Goal: Task Accomplishment & Management: Complete application form

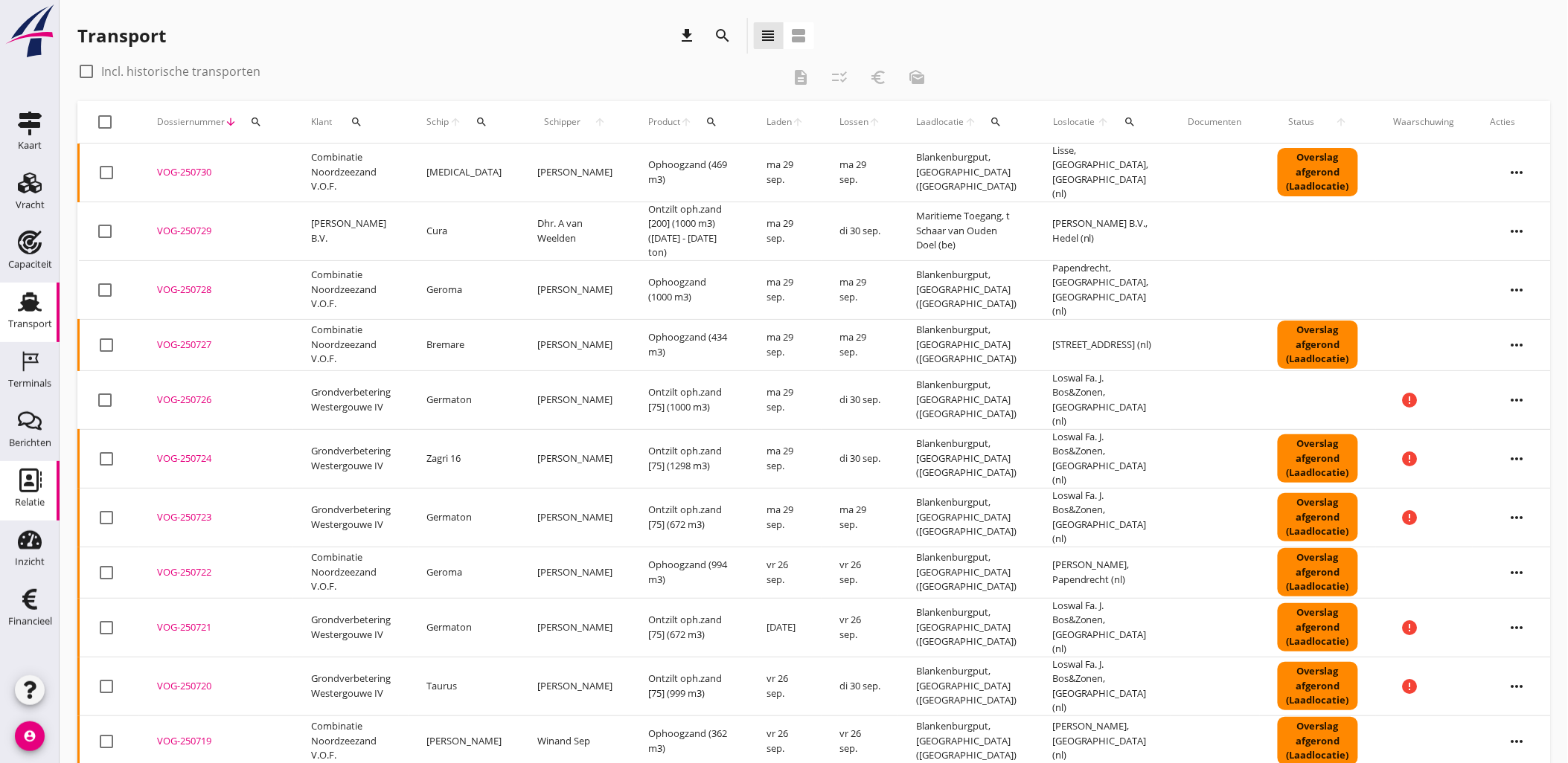
click at [31, 486] on icon "Relatie" at bounding box center [30, 480] width 24 height 24
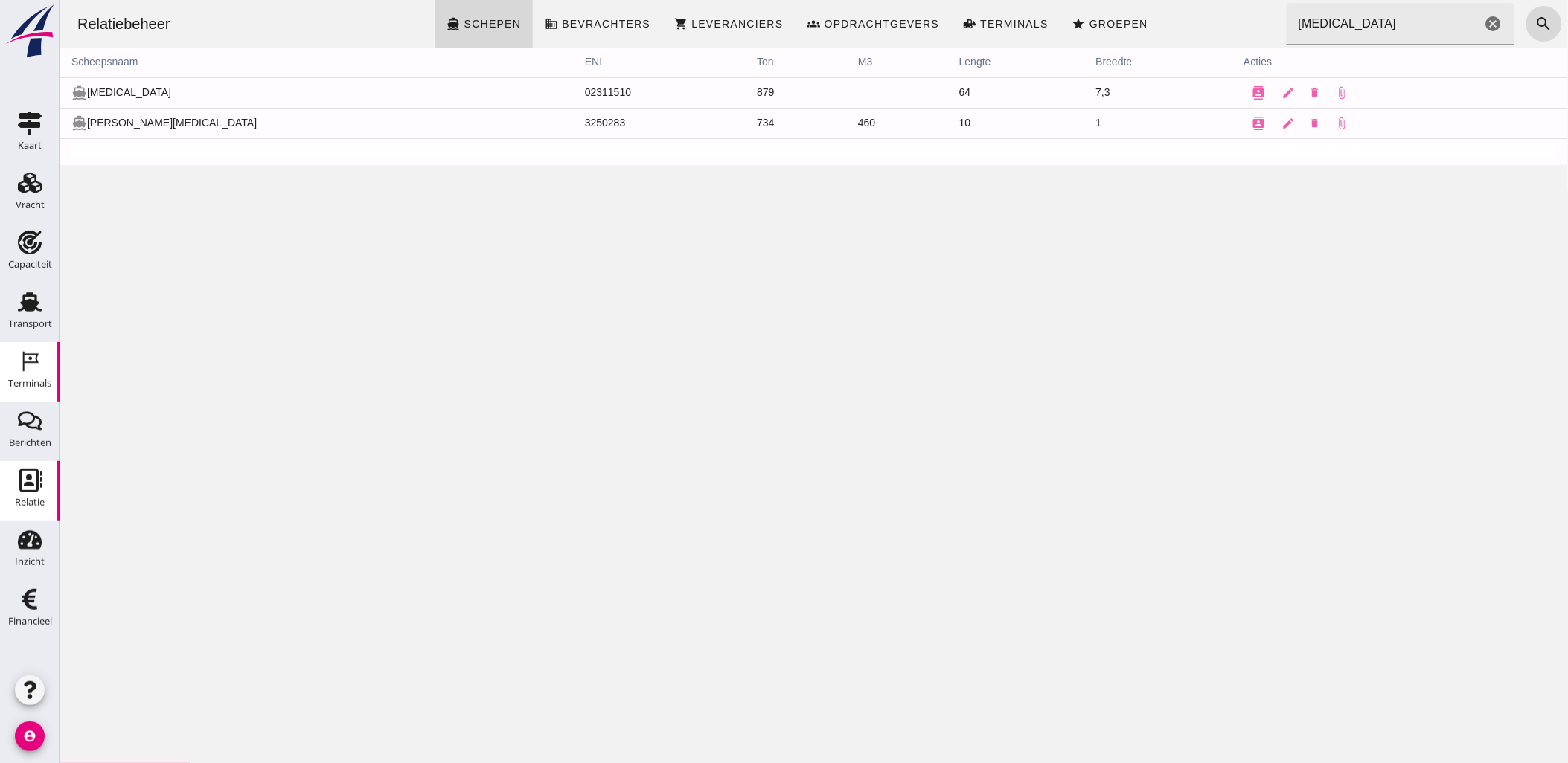
click at [34, 384] on div "Terminals" at bounding box center [30, 383] width 43 height 10
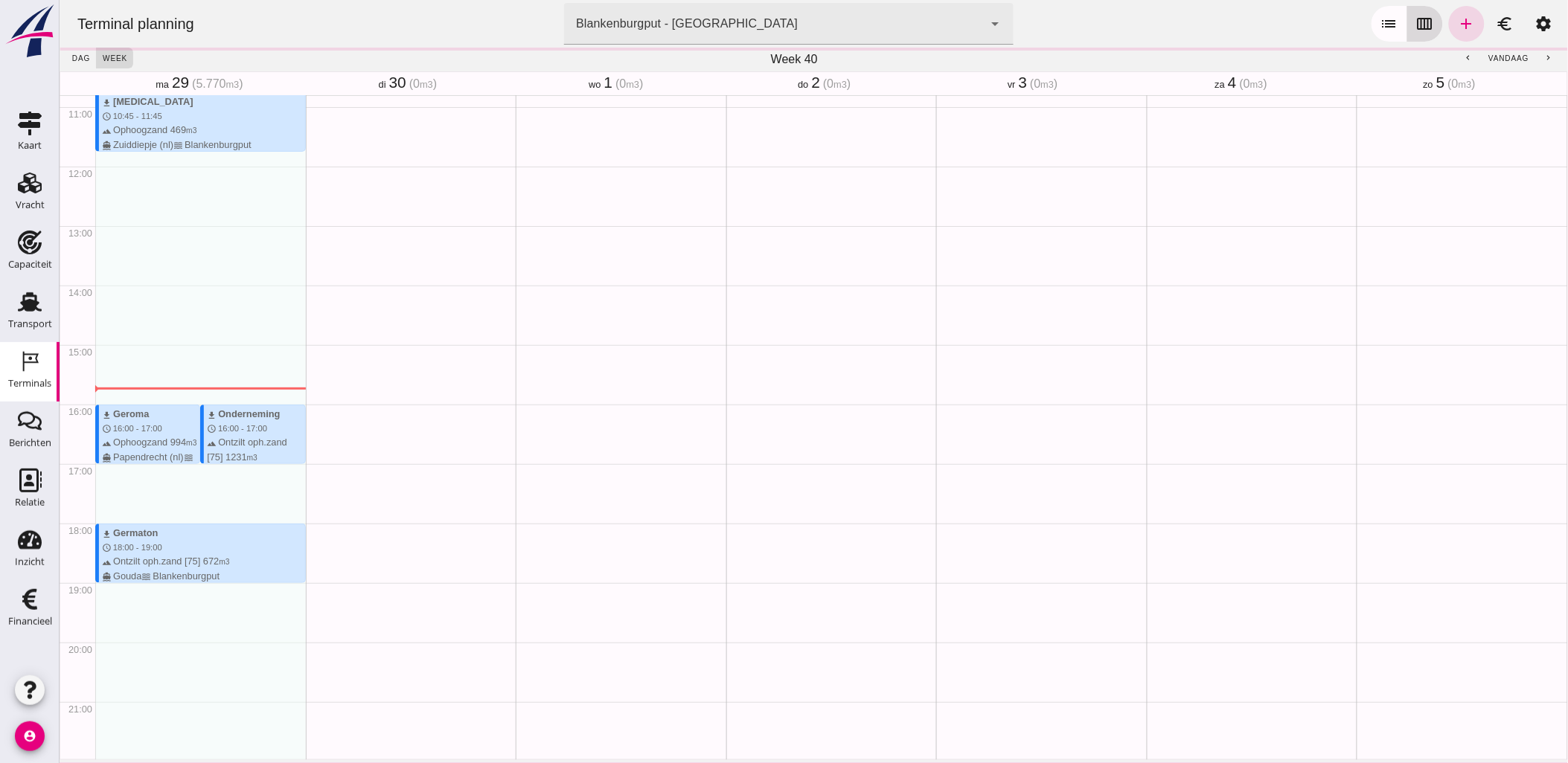
scroll to position [762, 0]
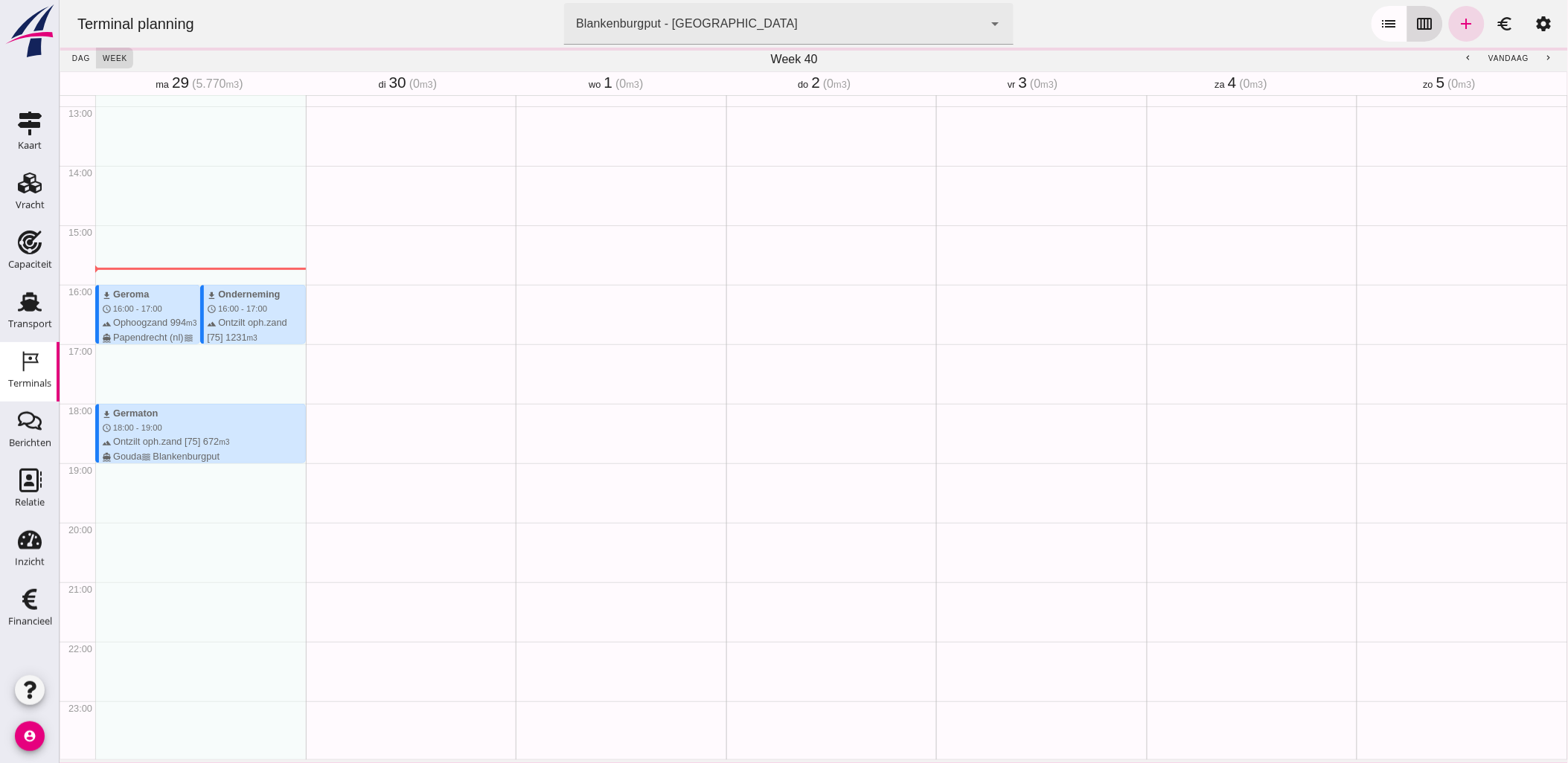
click at [1422, 25] on button "calendar_view_week" at bounding box center [1424, 24] width 36 height 36
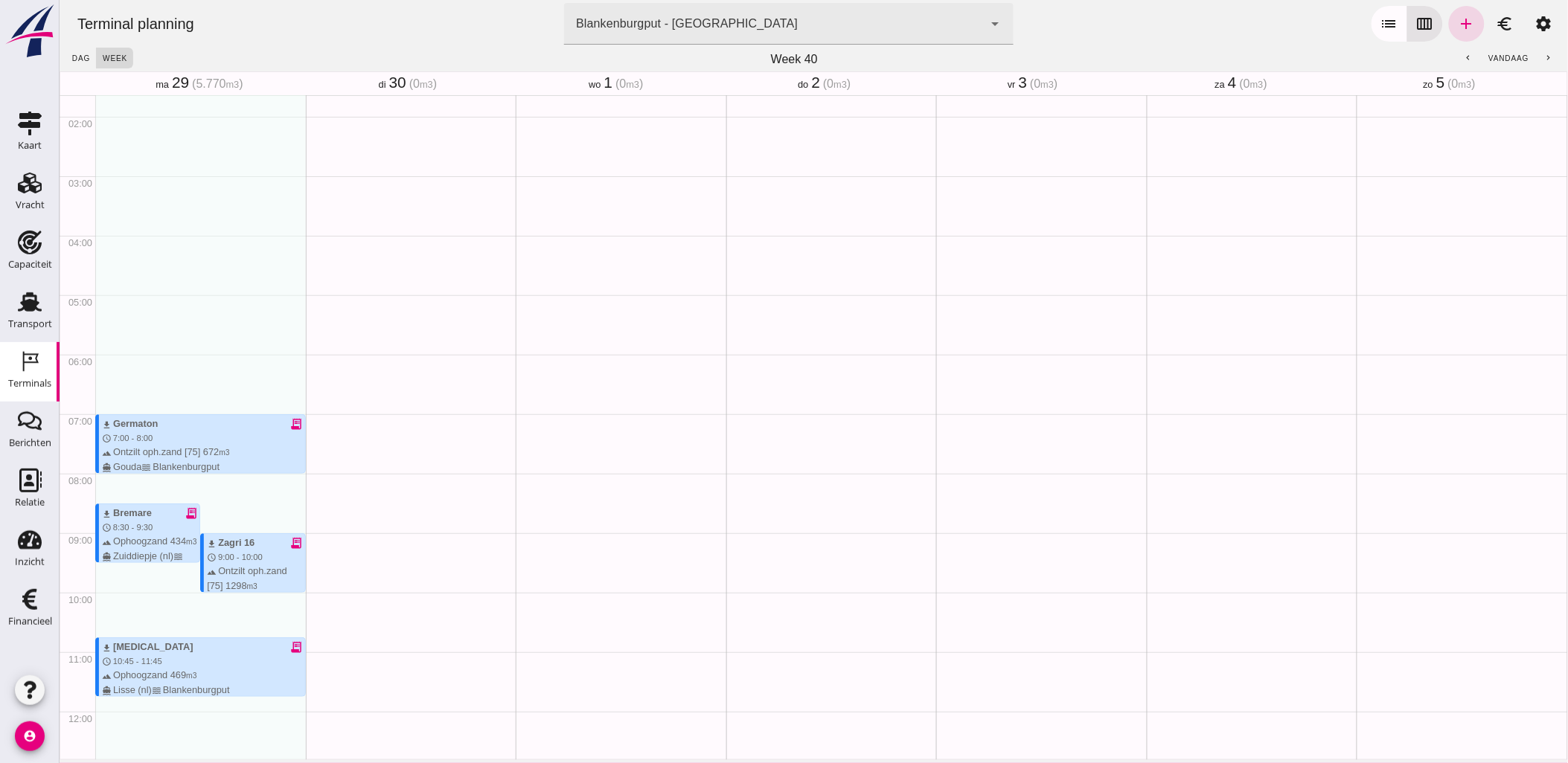
scroll to position [0, 0]
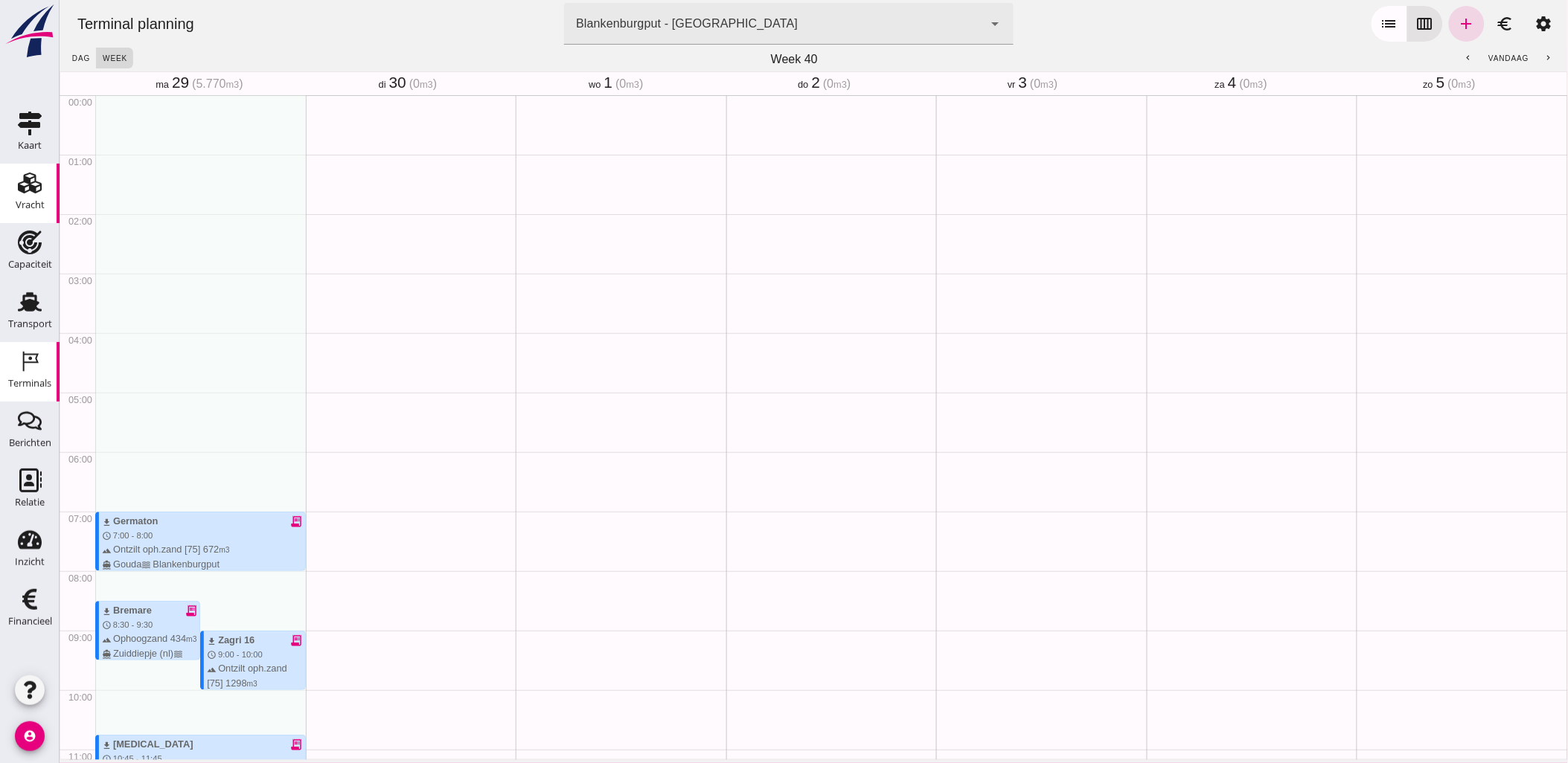
click at [34, 182] on use at bounding box center [30, 183] width 24 height 21
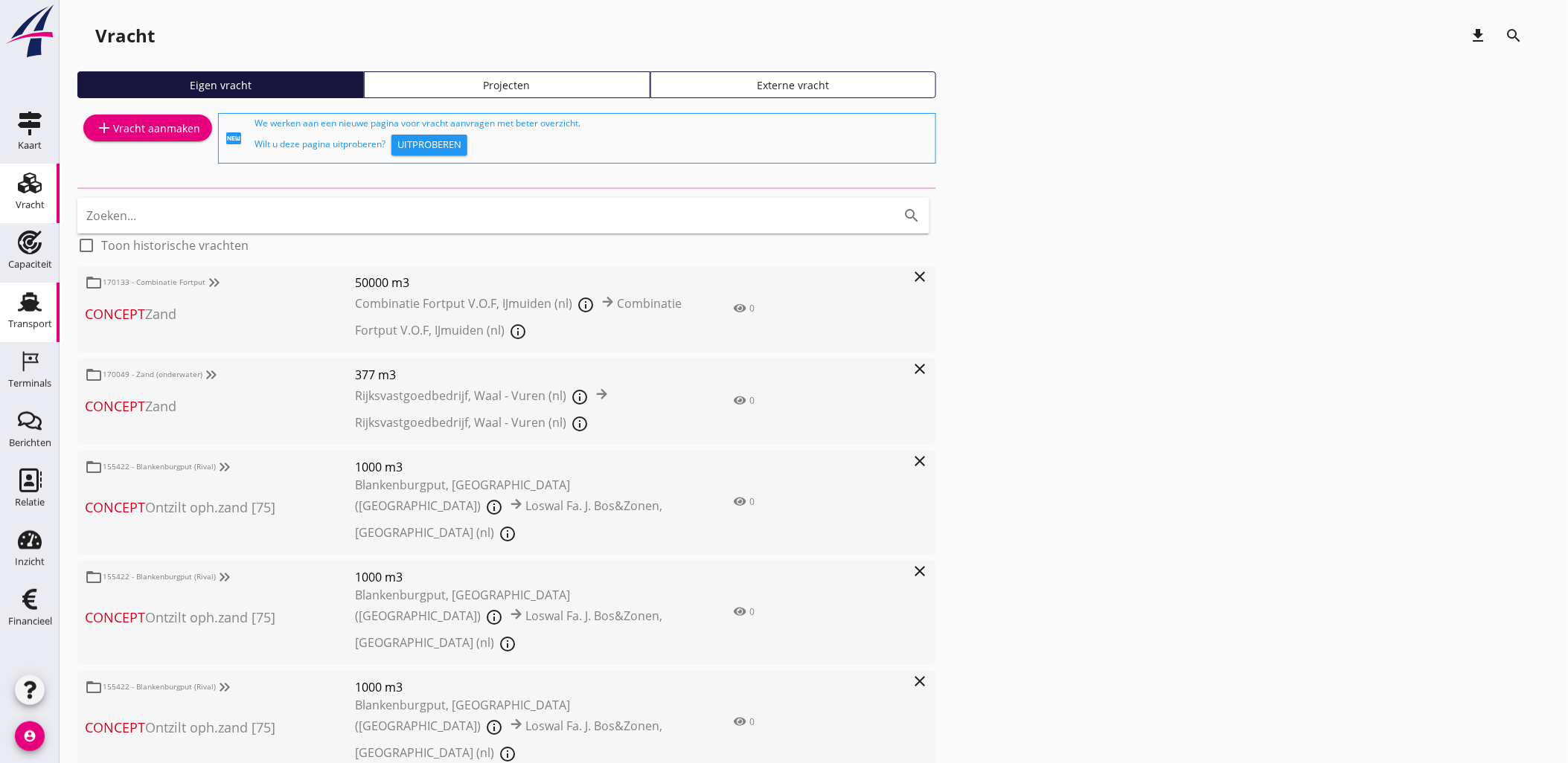
click at [32, 302] on use at bounding box center [30, 302] width 24 height 19
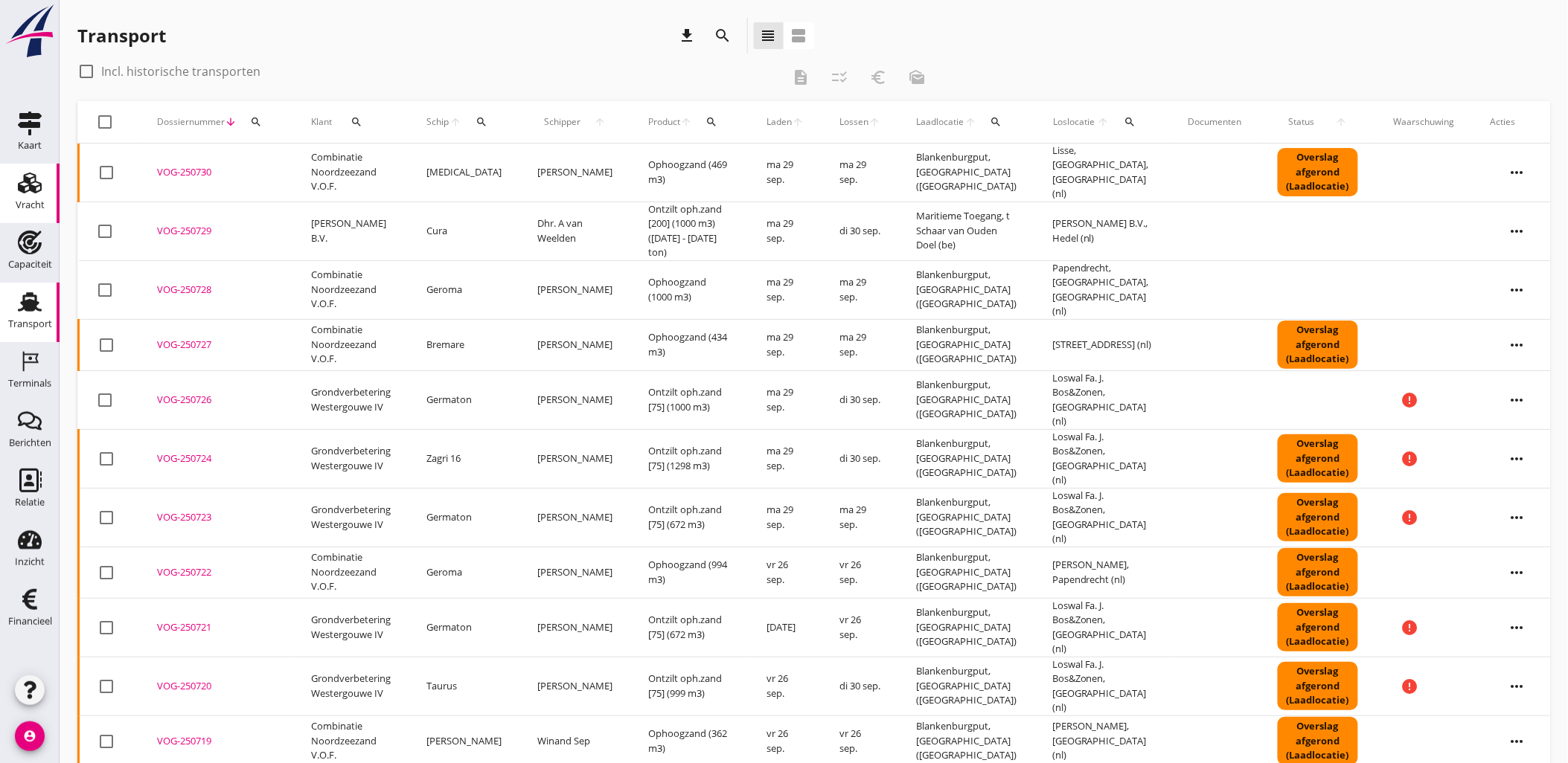
click at [22, 182] on use at bounding box center [30, 183] width 24 height 21
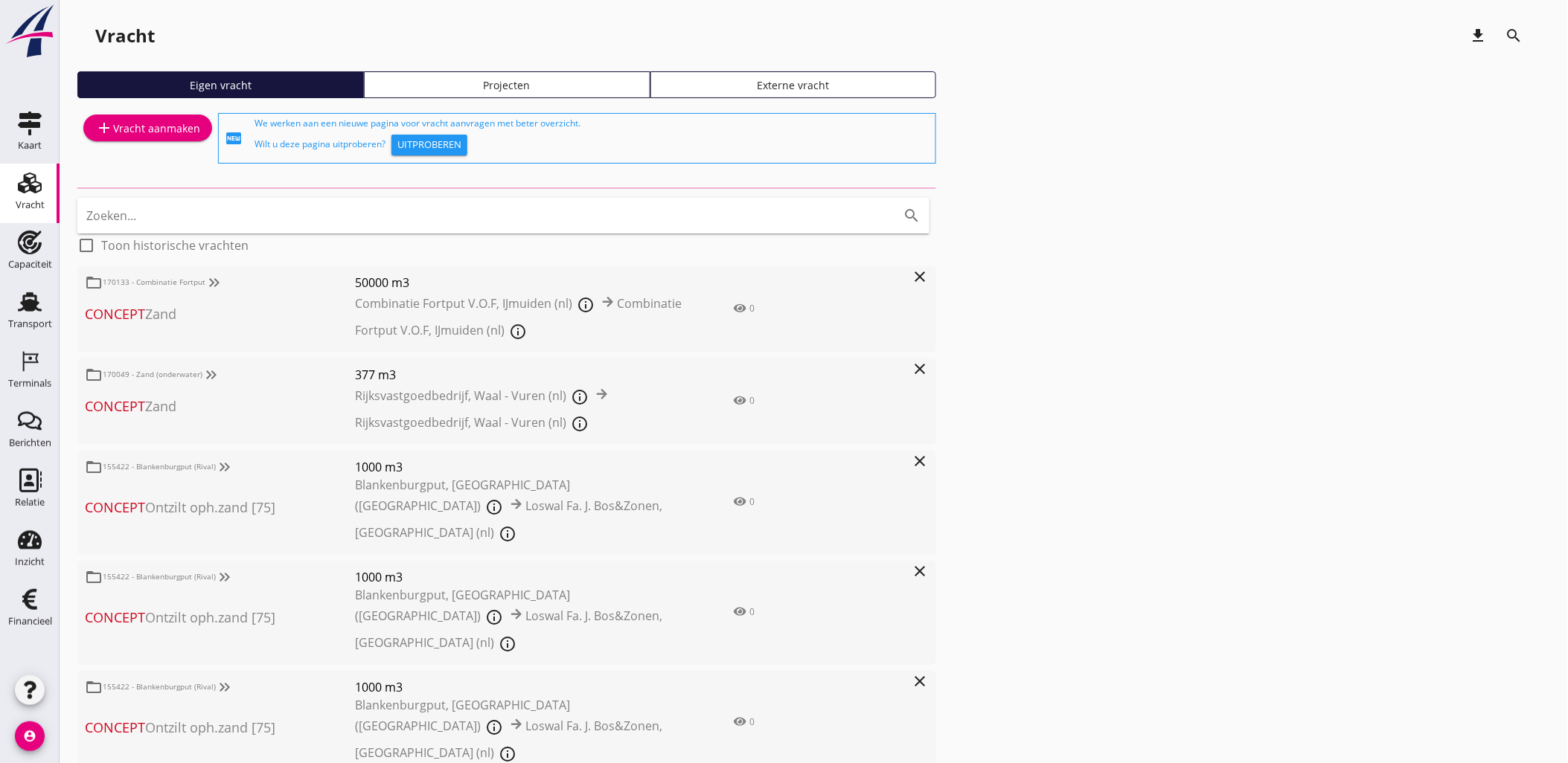
click at [507, 98] on link "Projecten" at bounding box center [507, 85] width 287 height 27
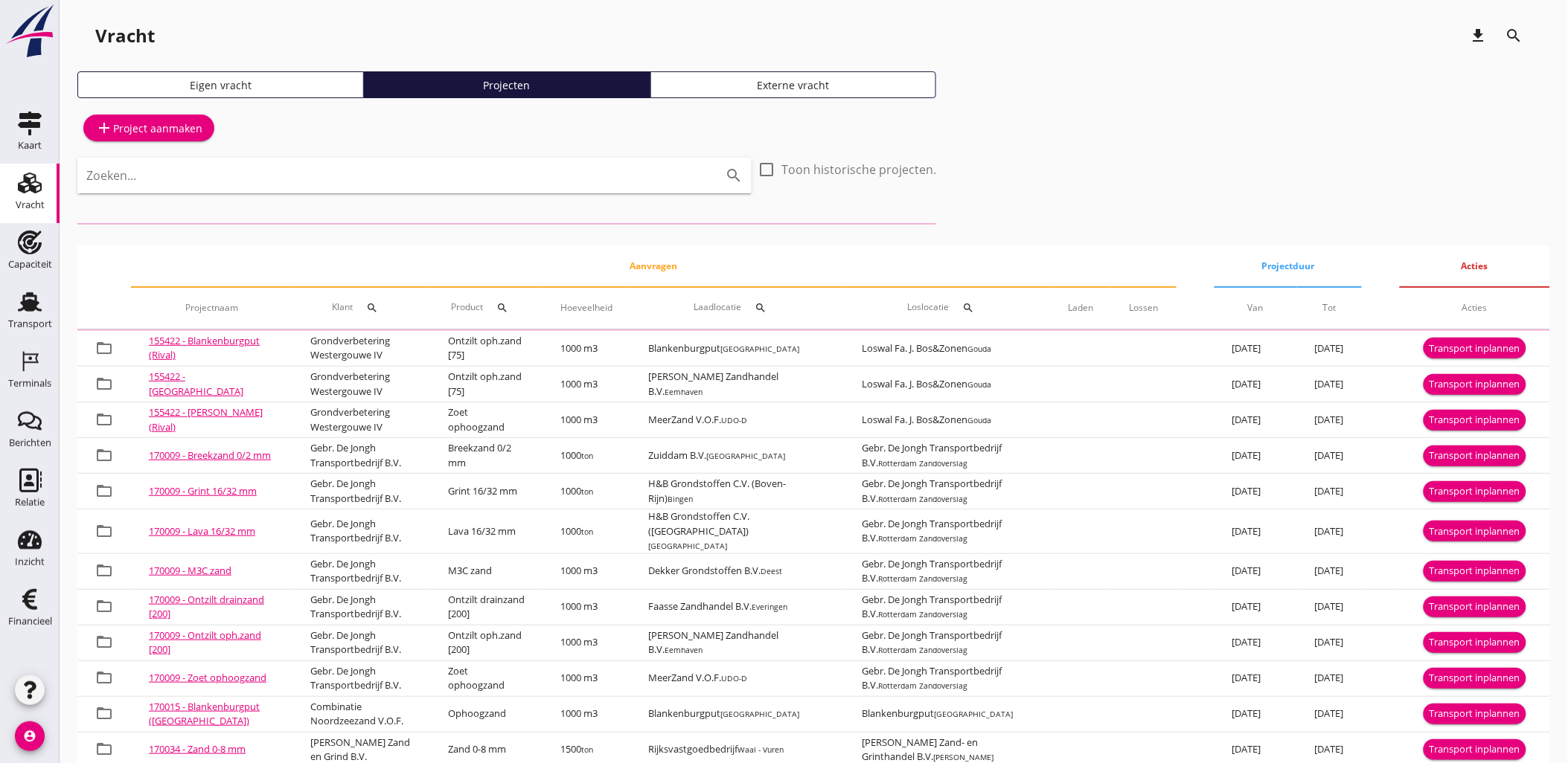
click at [643, 172] on input "Zoeken..." at bounding box center [393, 175] width 614 height 24
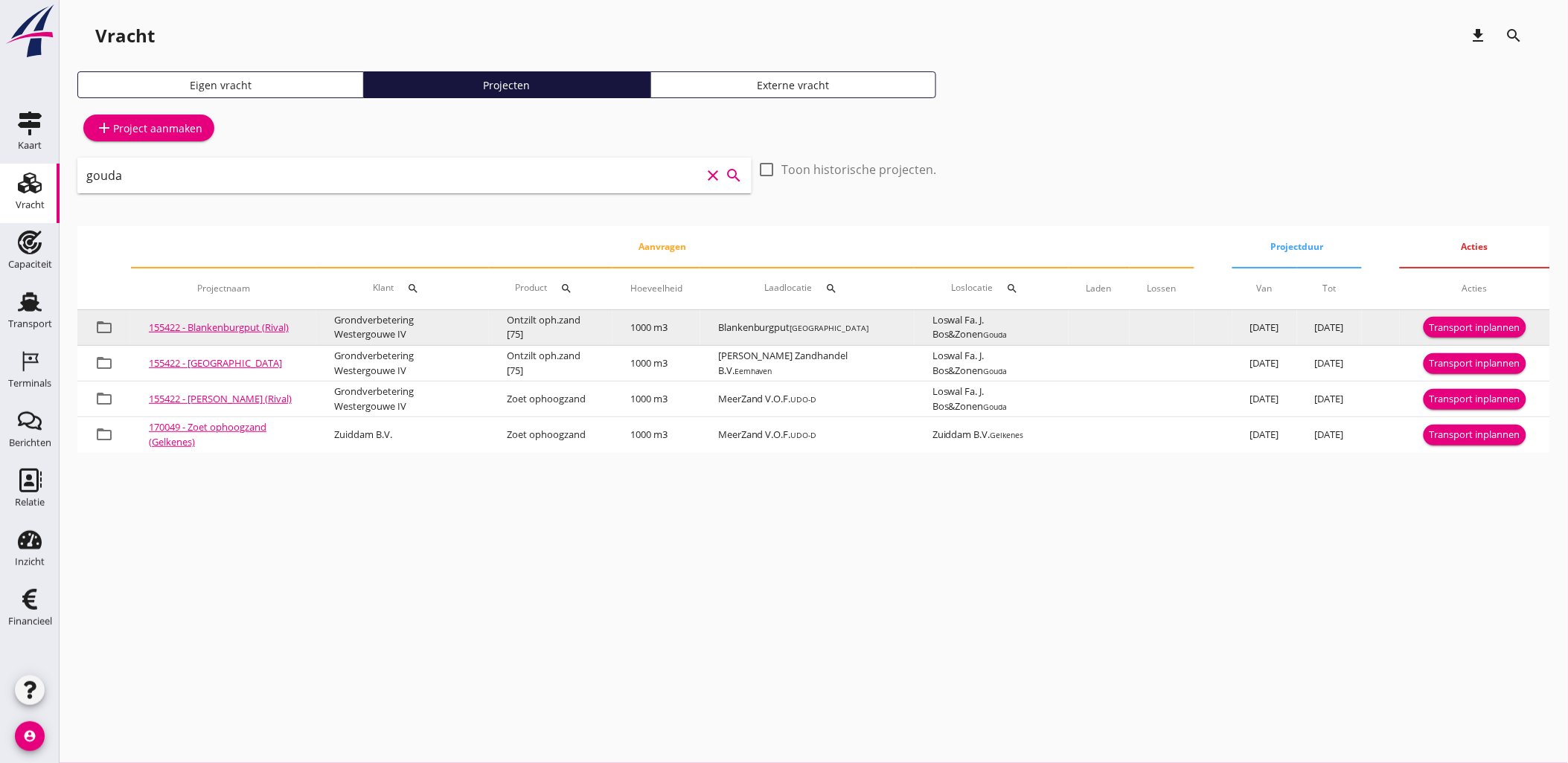
type input "gouda"
click at [1464, 327] on div "Transport inplannen" at bounding box center [1475, 328] width 91 height 15
click at [1464, 327] on td "Transport inplannen" at bounding box center [1474, 328] width 150 height 36
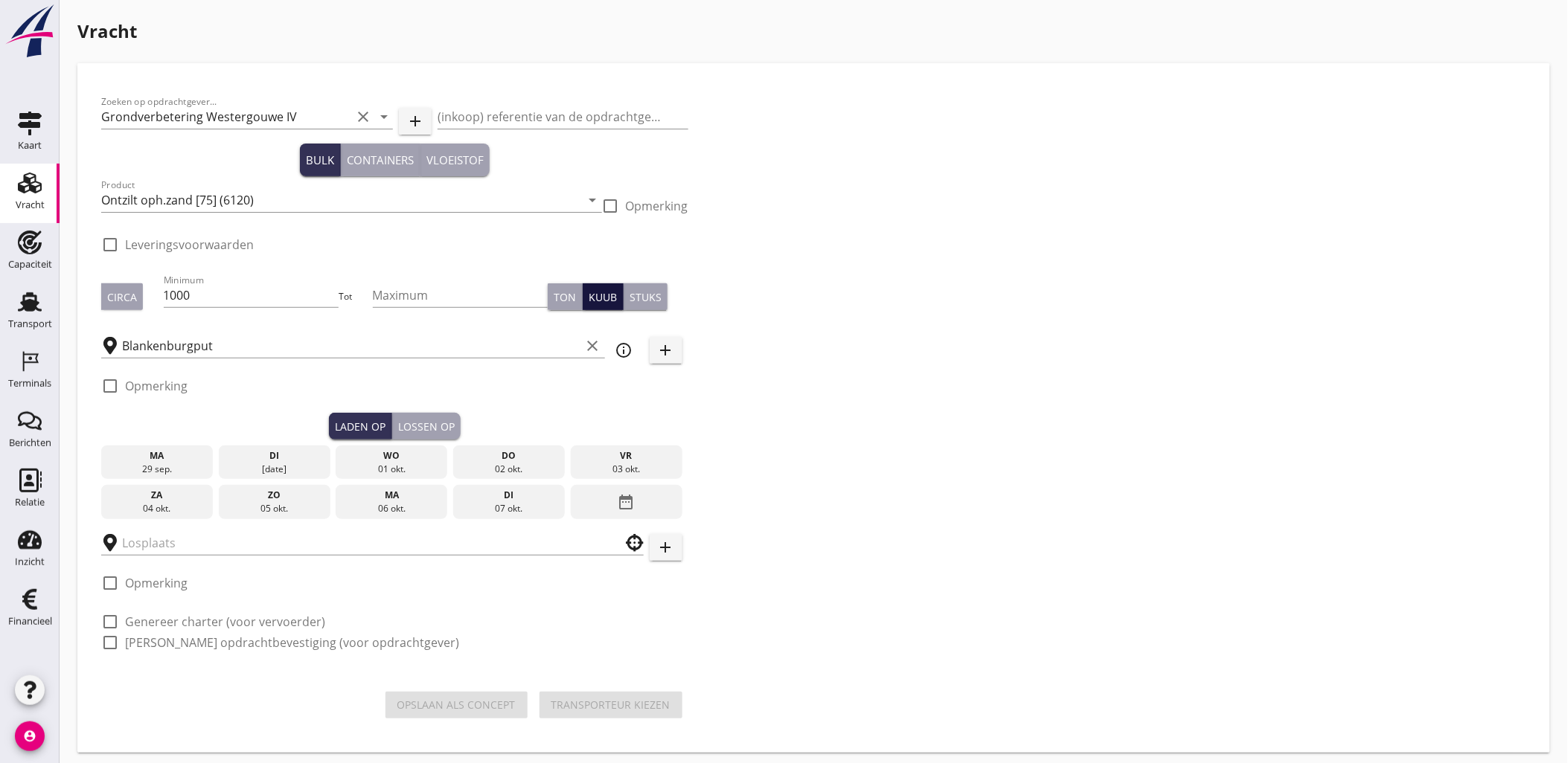
checkbox input "true"
type input "Loswal Fa. J. Bos&Zonen"
checkbox input "true"
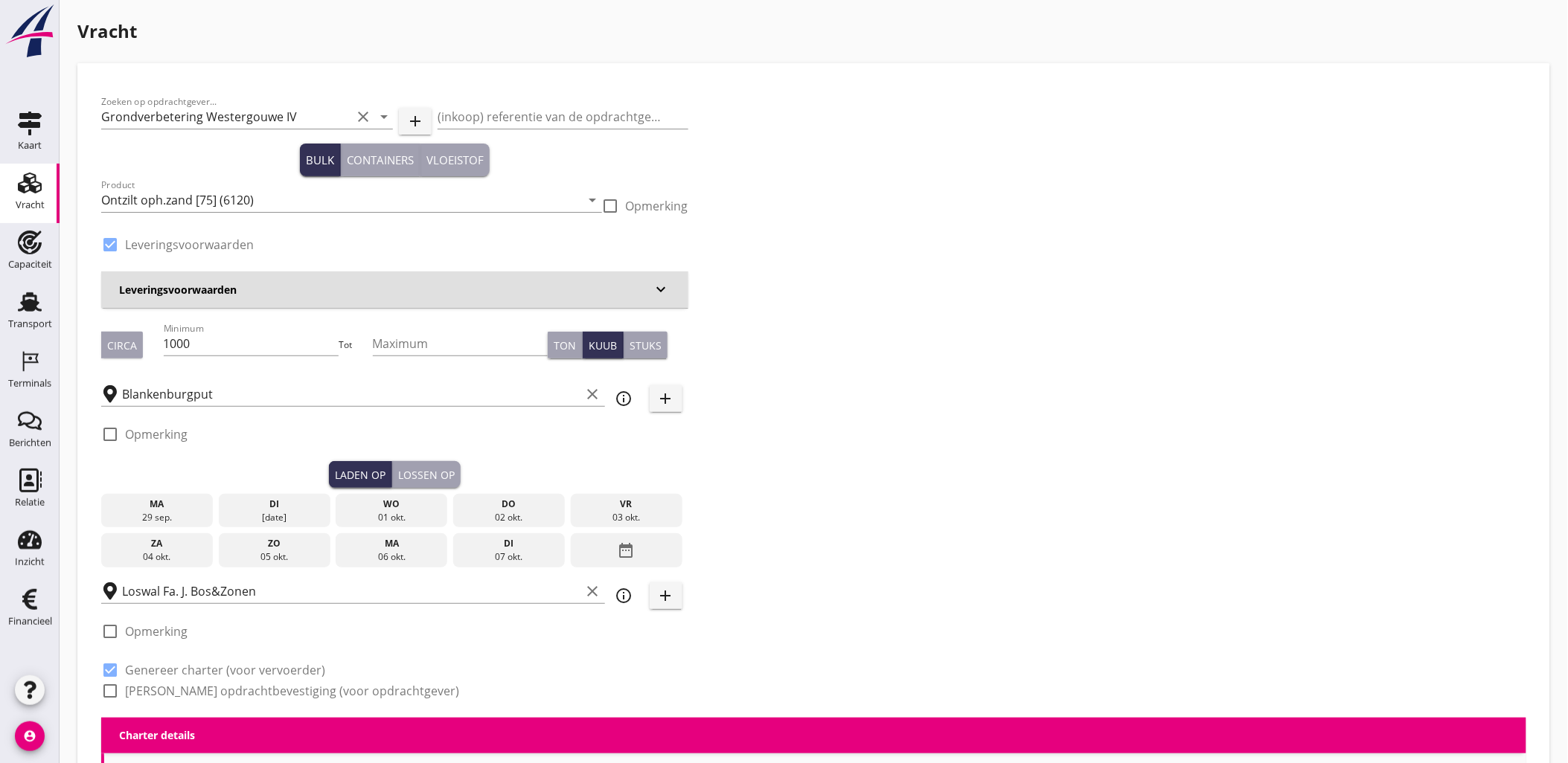
click at [152, 511] on div "29 sep." at bounding box center [157, 518] width 104 height 13
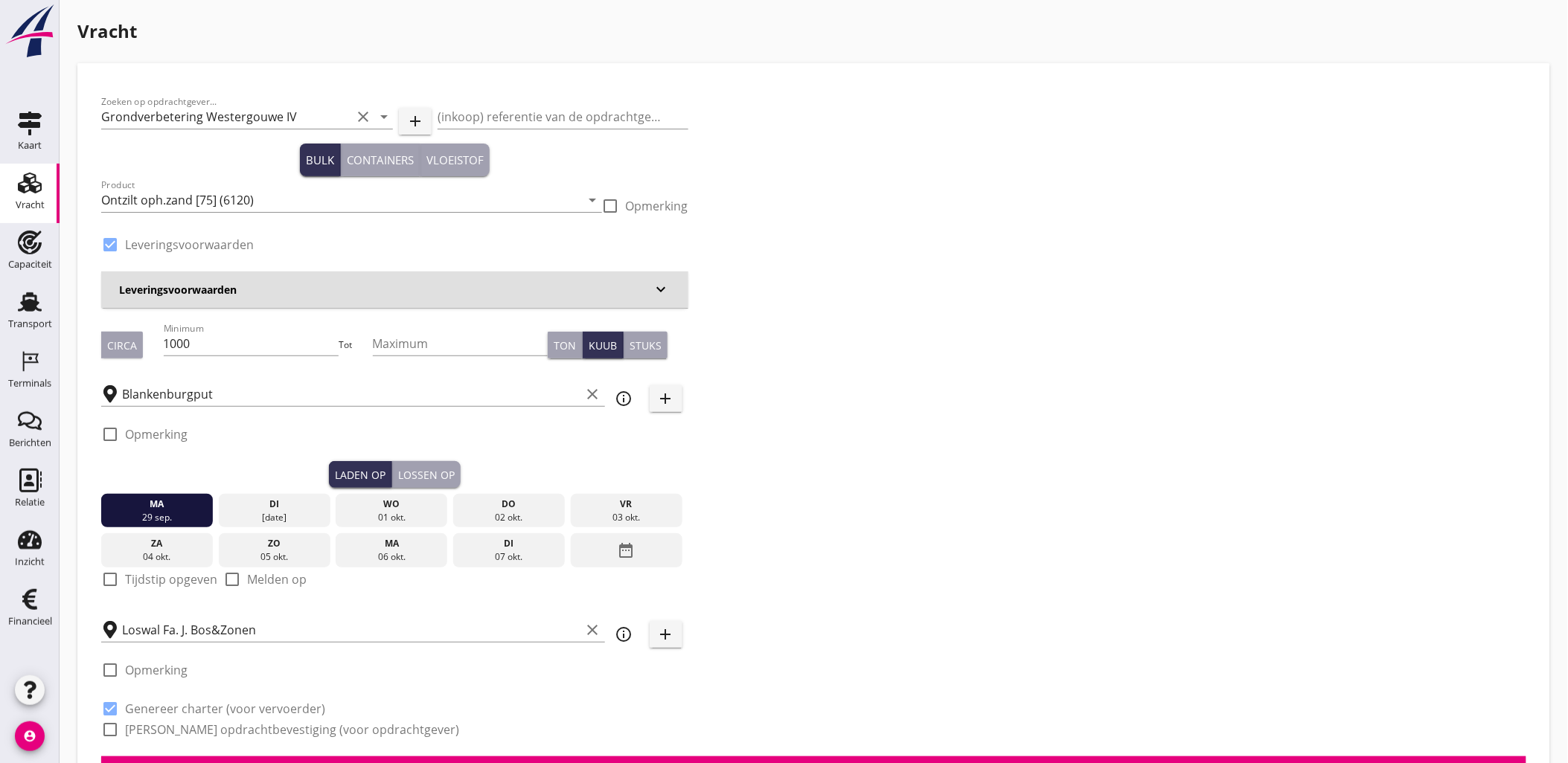
click at [237, 515] on div "[DATE]" at bounding box center [275, 518] width 104 height 13
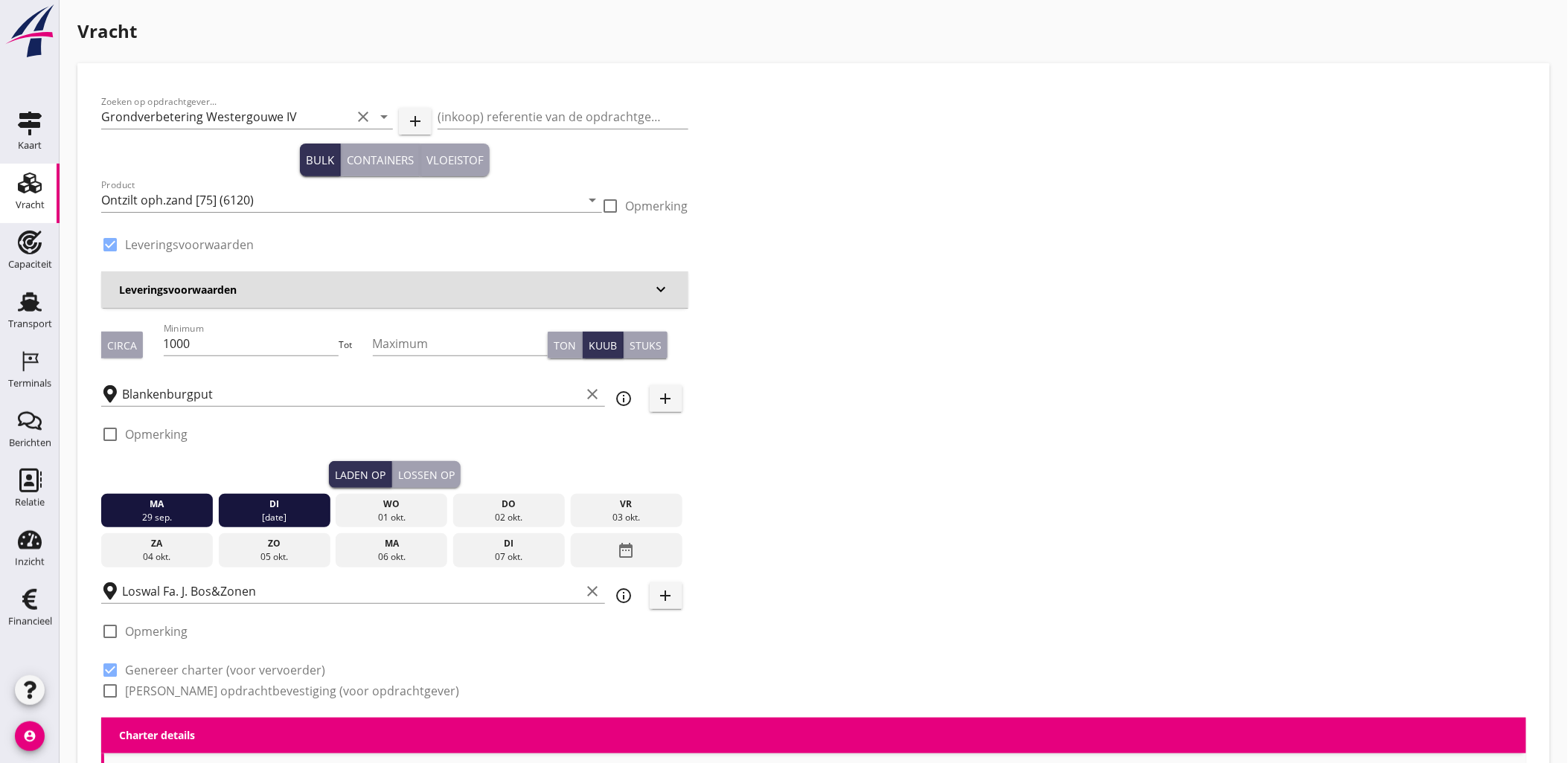
click at [196, 515] on div "29 sep." at bounding box center [157, 518] width 104 height 13
click at [293, 511] on div "[DATE]" at bounding box center [275, 518] width 104 height 13
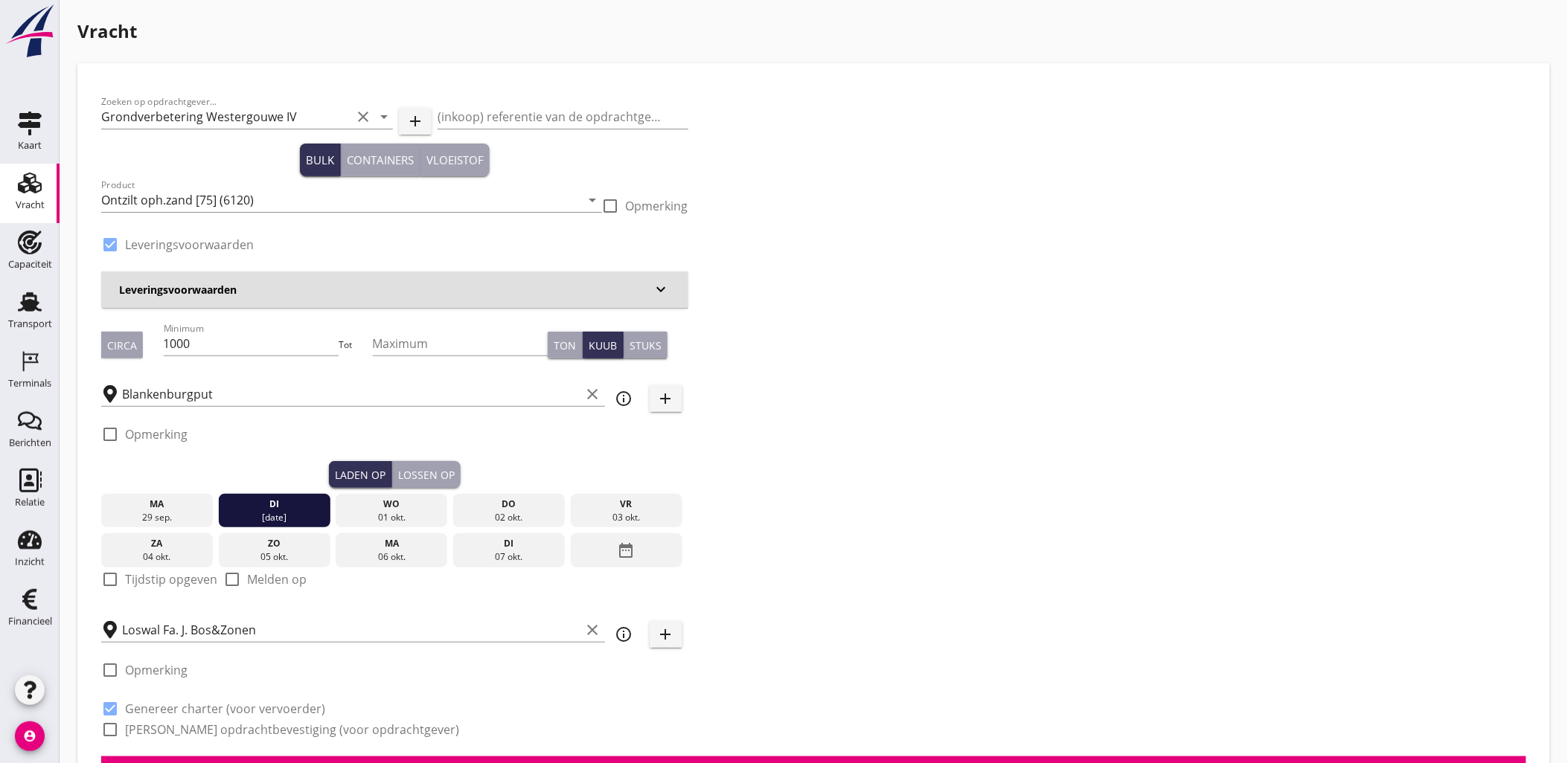
click at [422, 476] on div "Lossen op" at bounding box center [426, 474] width 57 height 16
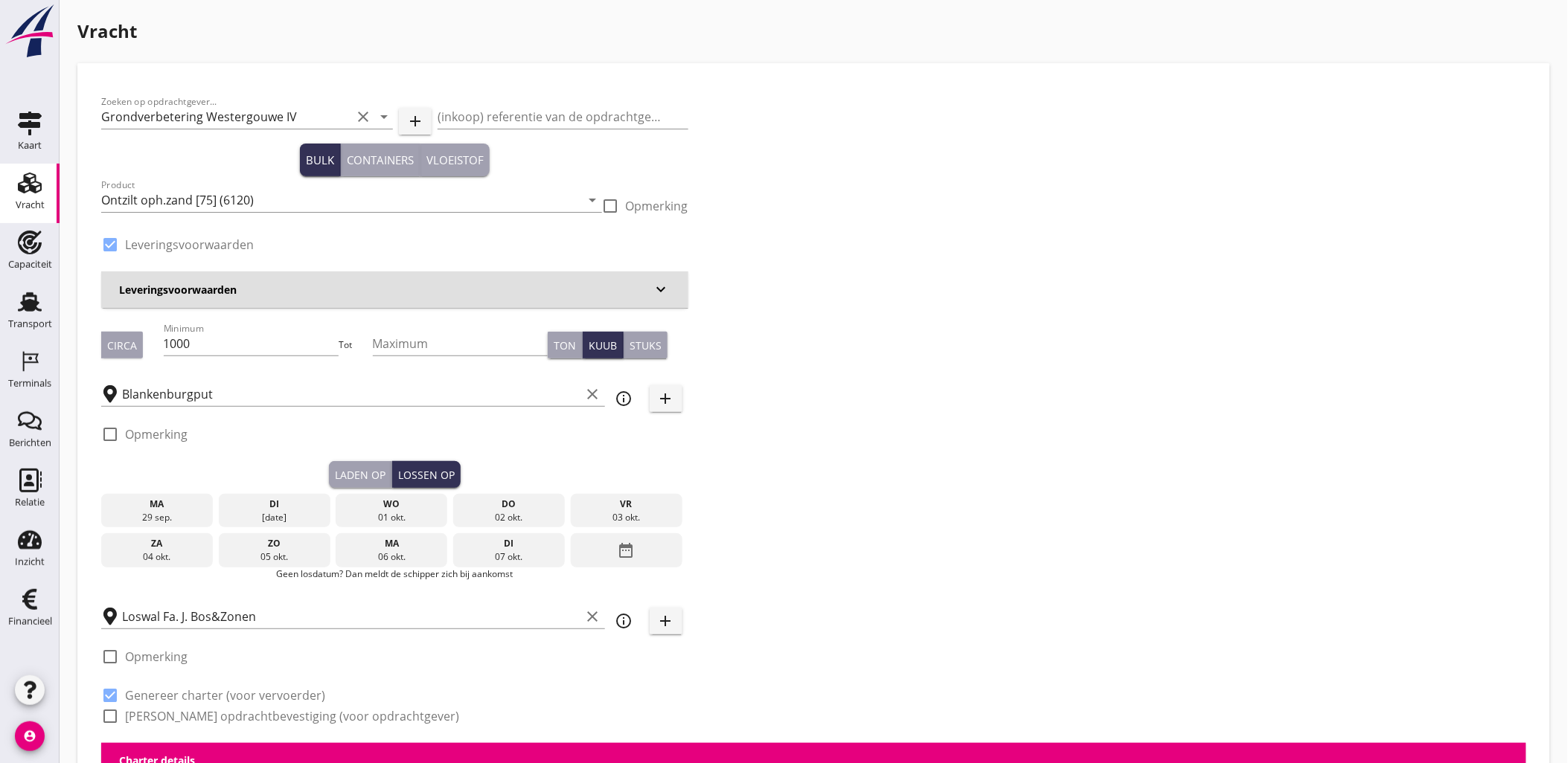
click at [290, 507] on div "di" at bounding box center [275, 504] width 104 height 13
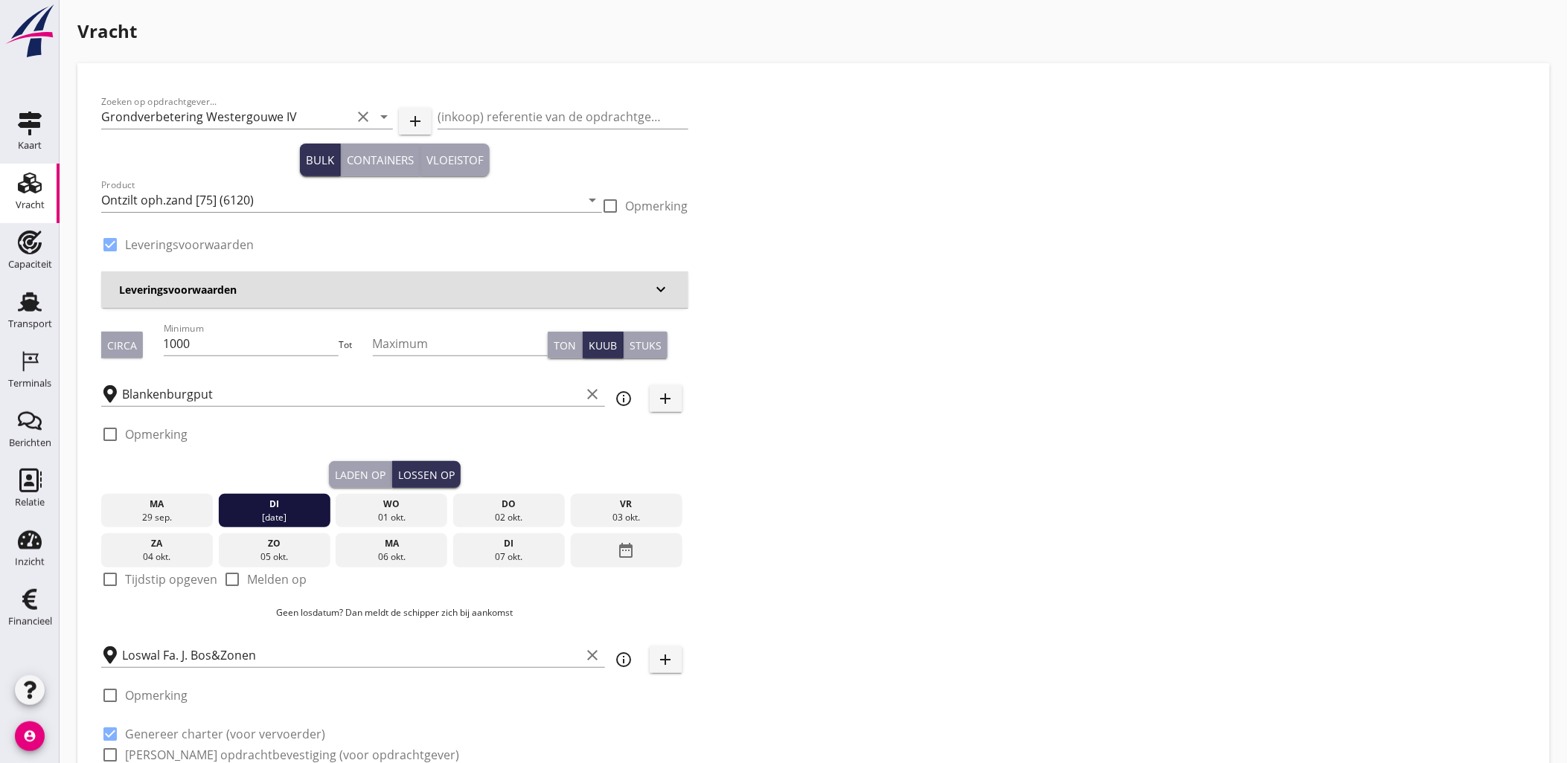
click at [356, 467] on div "Laden op" at bounding box center [360, 474] width 51 height 16
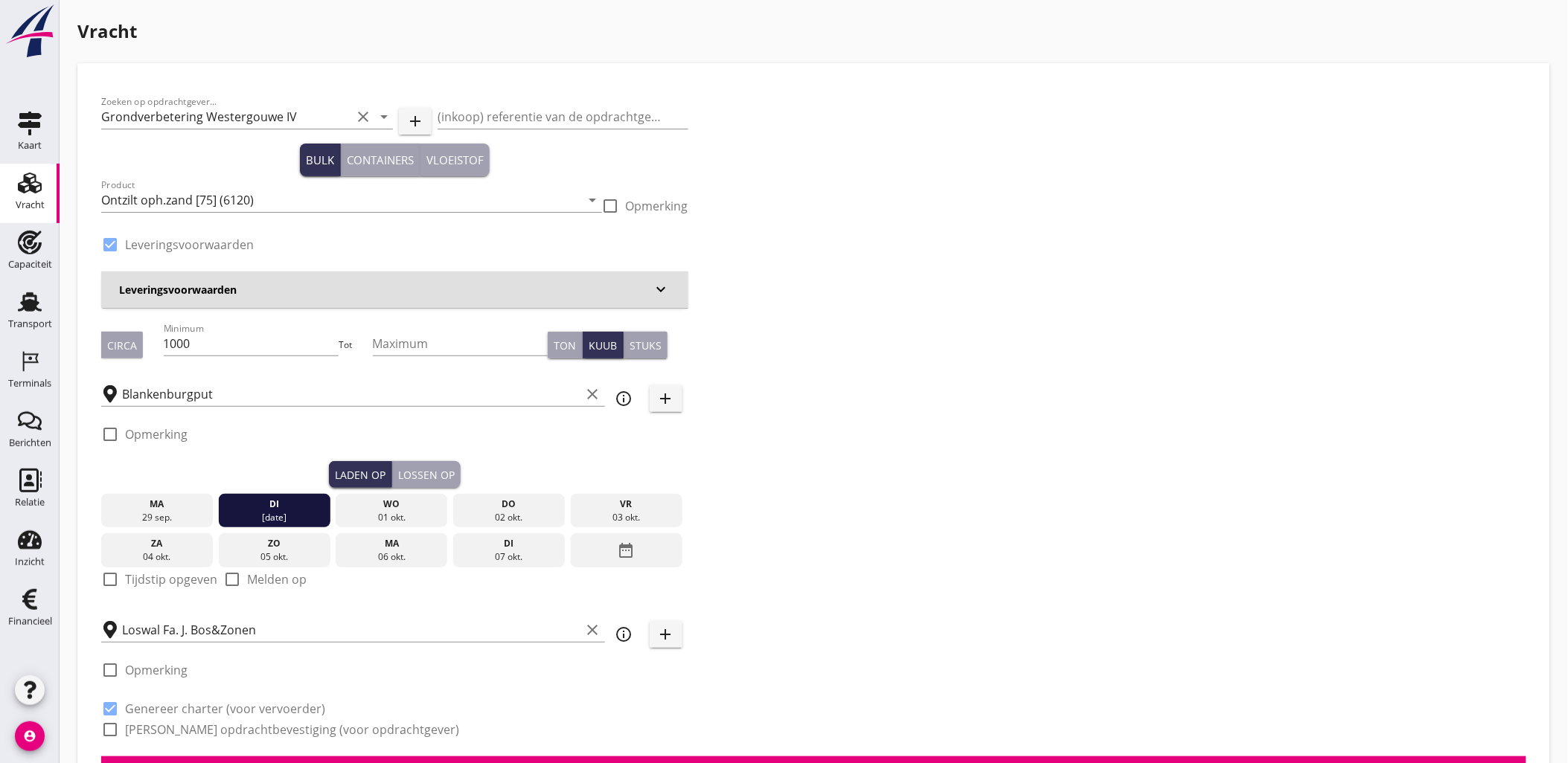
click at [159, 577] on label "Tijdstip opgeven" at bounding box center [171, 580] width 93 height 15
checkbox input "true"
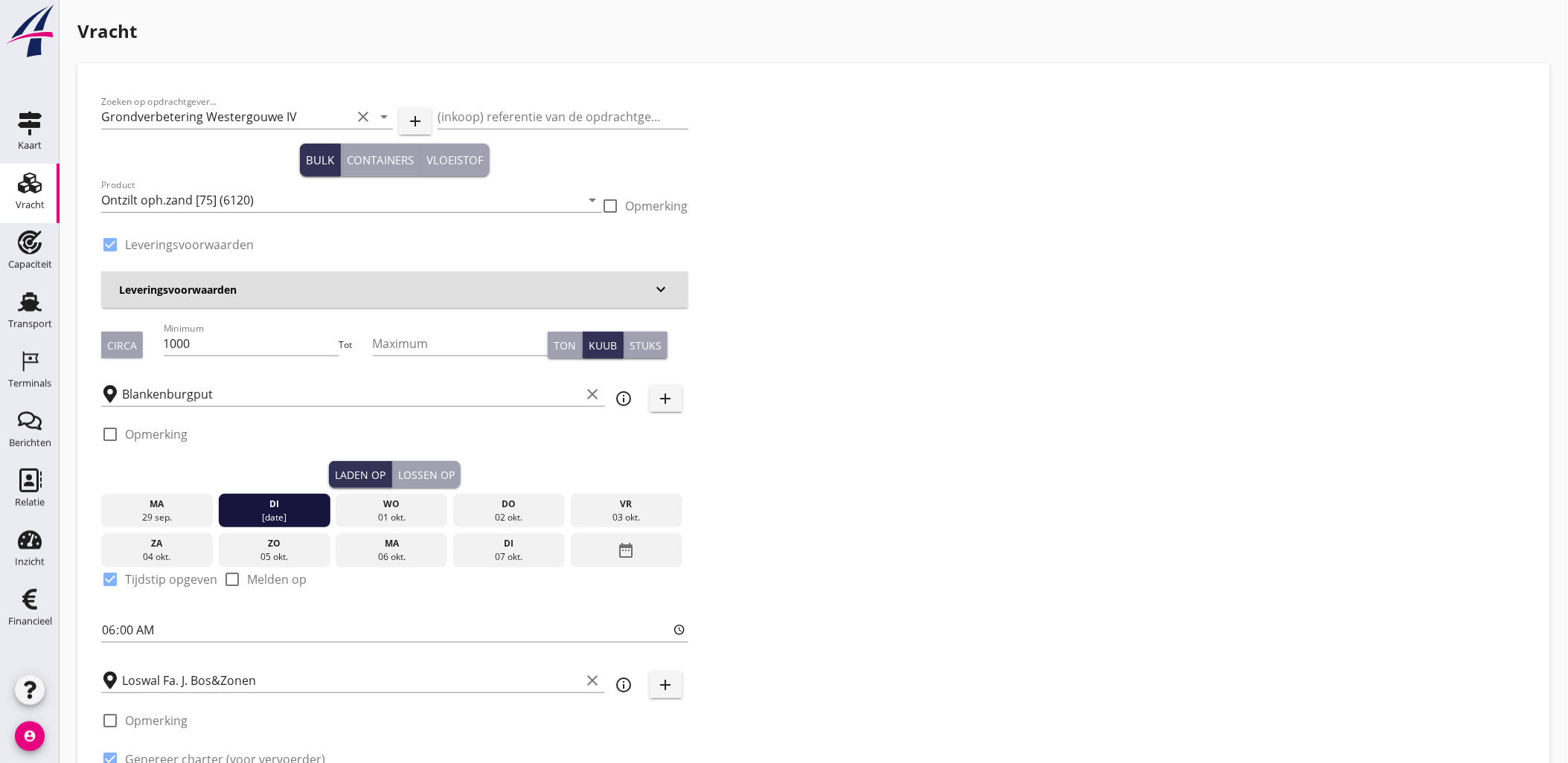
click at [96, 626] on div "Zoeken op opdrachtgever... Grondverbetering Westergouwe IV clear arrow_drop_dow…" at bounding box center [395, 447] width 599 height 720
click at [108, 628] on input "06:00" at bounding box center [395, 629] width 587 height 24
type input "07:00"
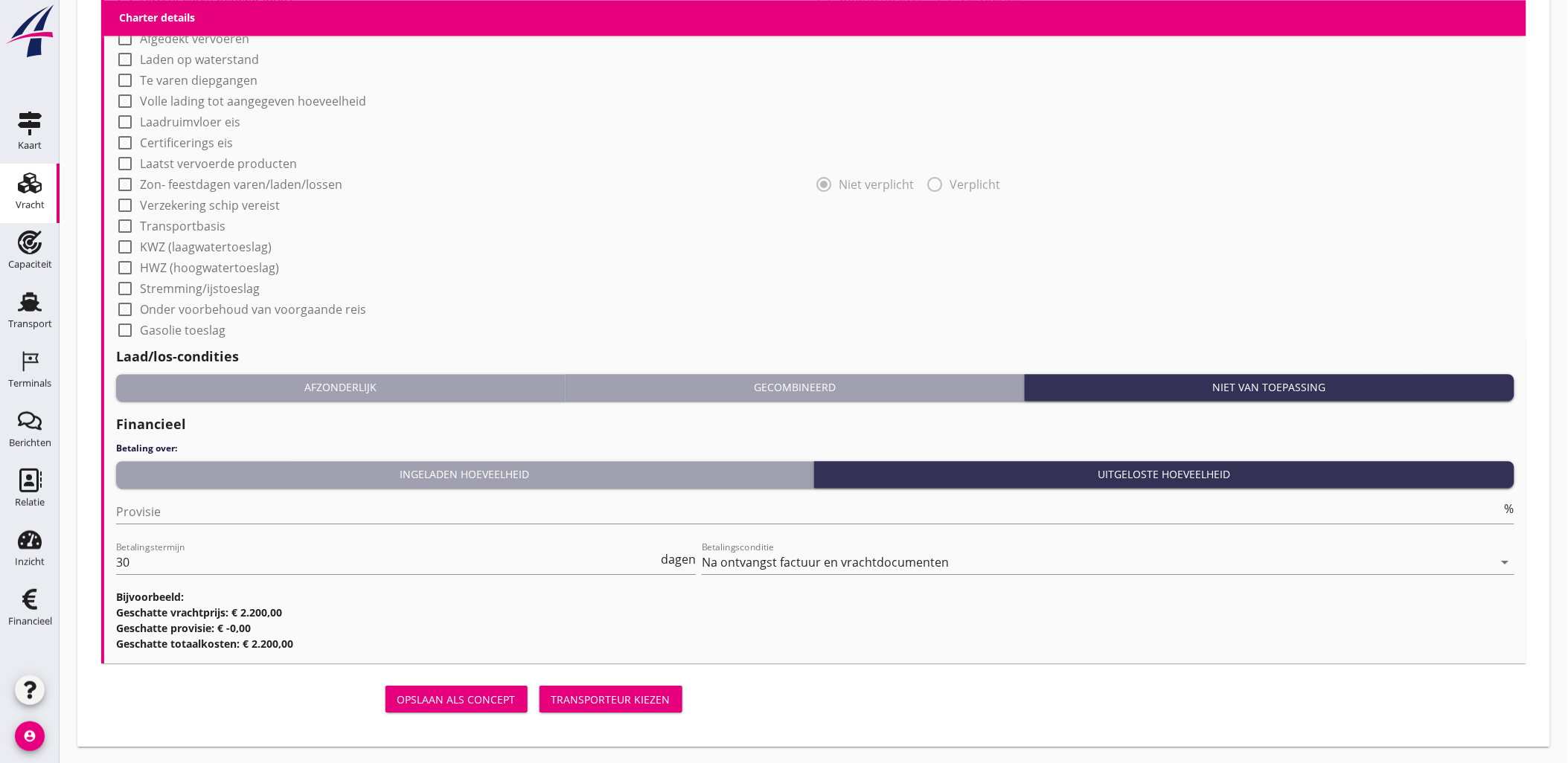
click at [593, 688] on button "Transporteur kiezen" at bounding box center [610, 699] width 143 height 27
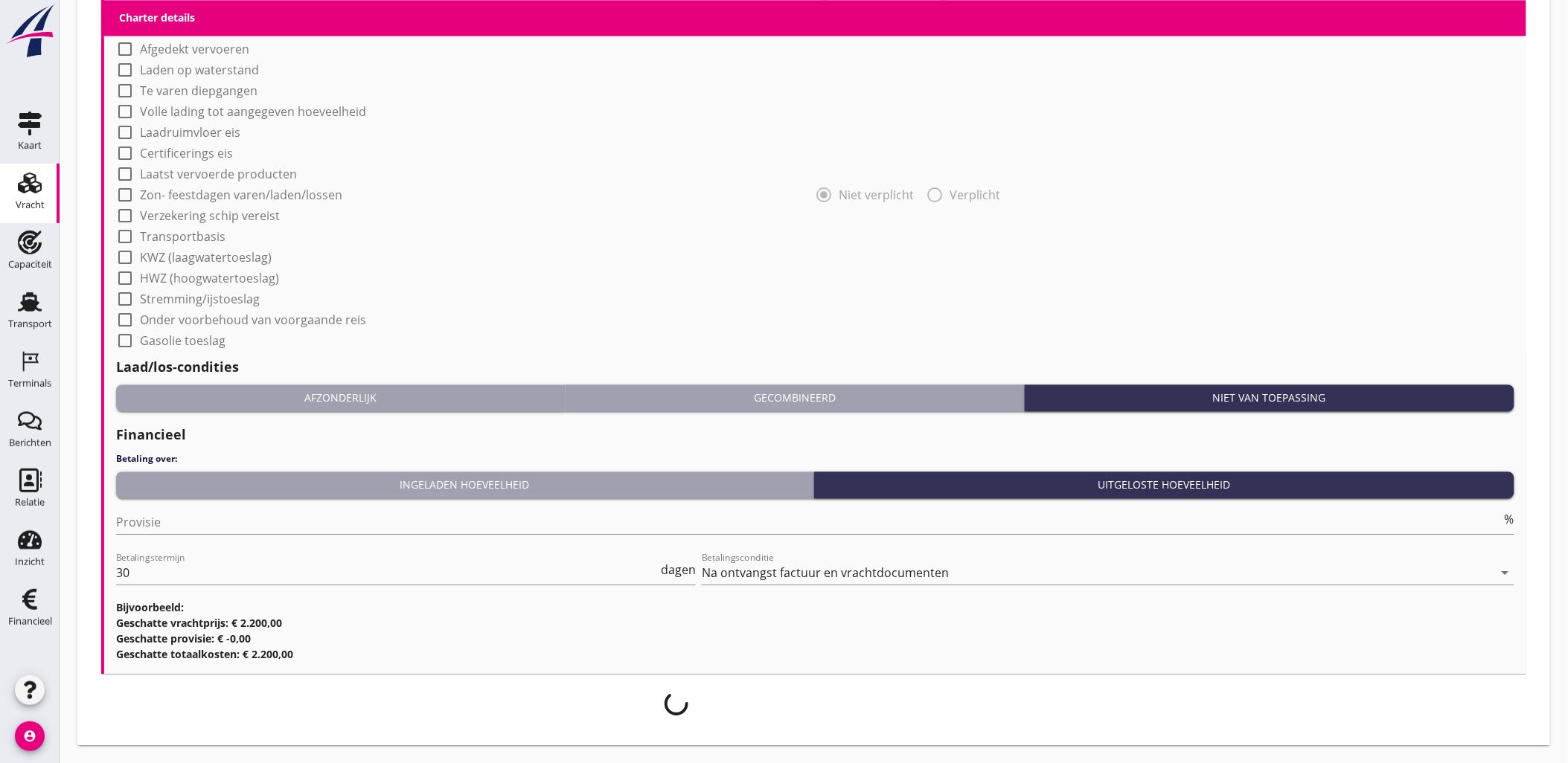
scroll to position [1246, 0]
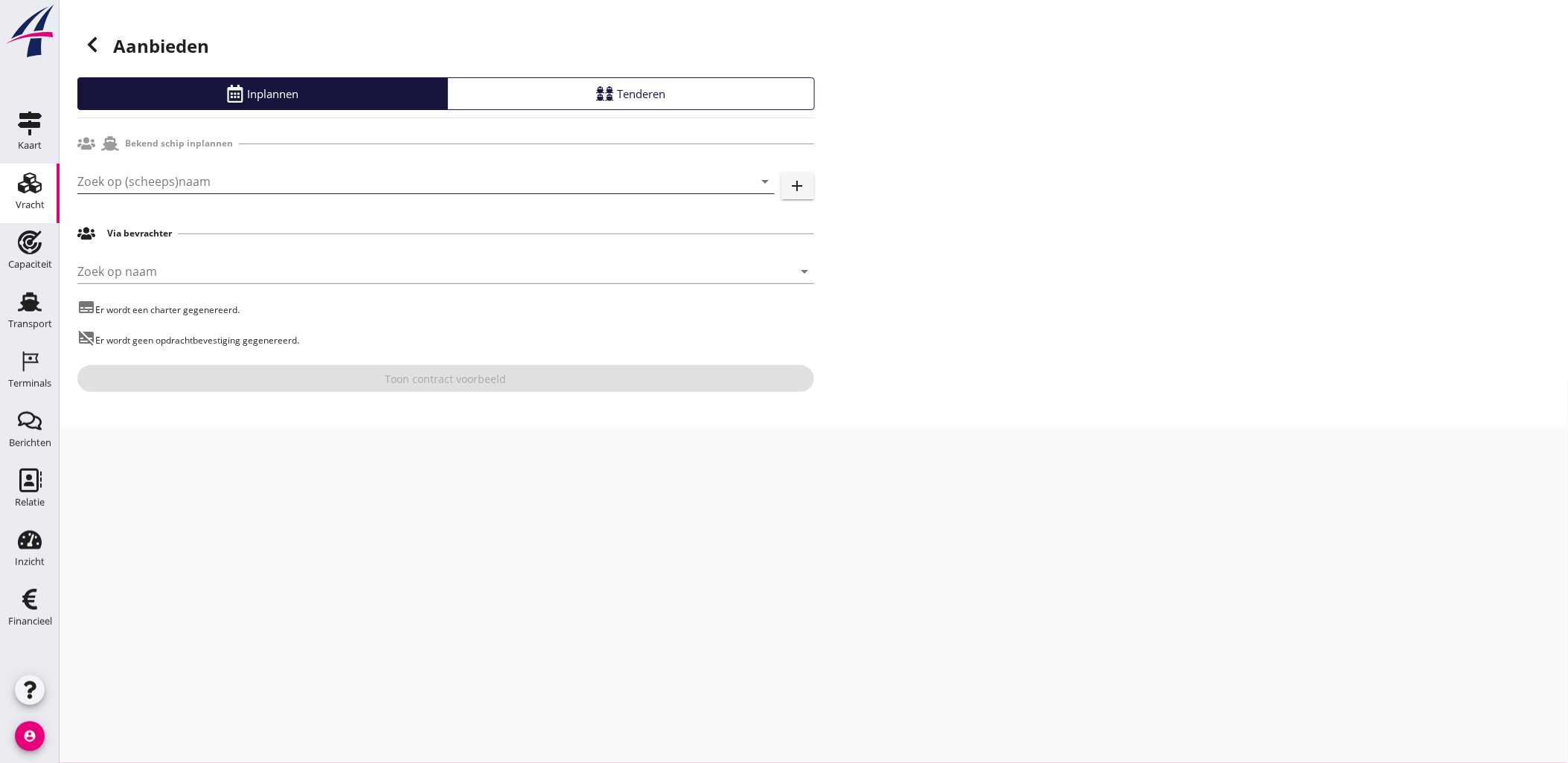
click at [232, 193] on div "Zoek op (scheeps)naam arrow_drop_down" at bounding box center [426, 189] width 697 height 39
click at [238, 183] on input "Zoek op (scheeps)naam" at bounding box center [405, 181] width 655 height 24
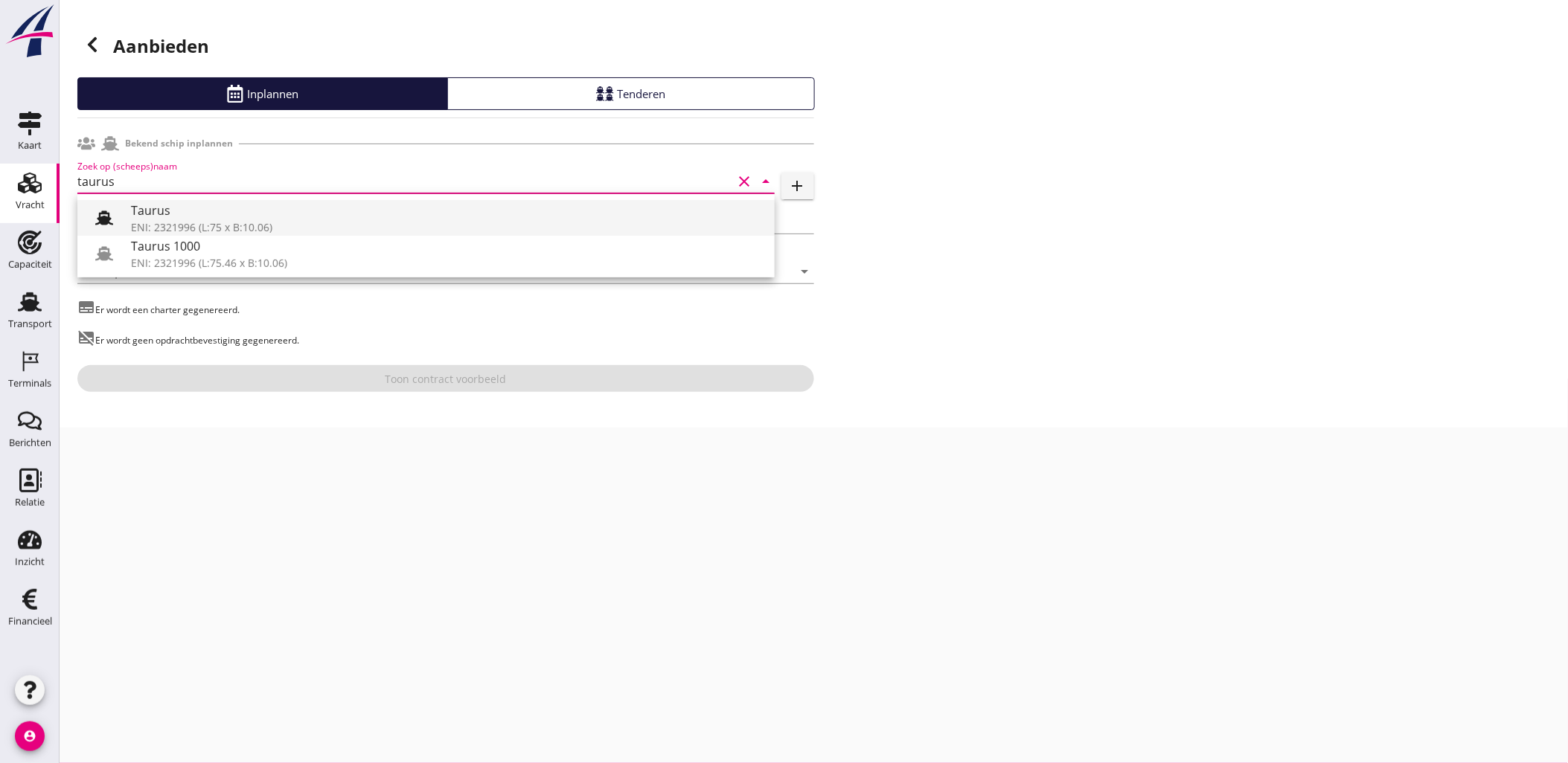
click at [250, 210] on div "Taurus" at bounding box center [446, 210] width 631 height 18
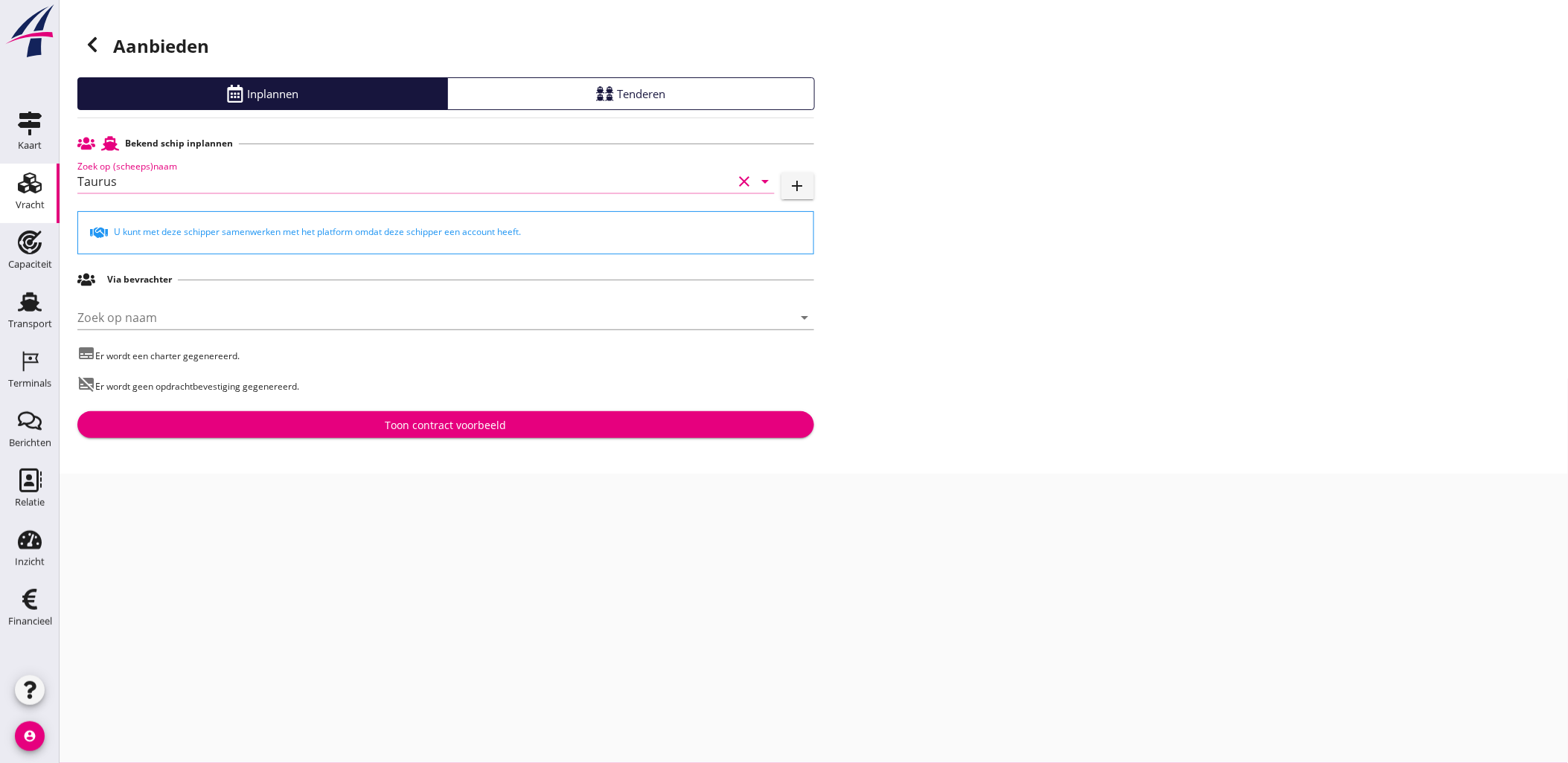
type input "Taurus"
click at [481, 424] on div "Toon contract voorbeeld" at bounding box center [445, 424] width 122 height 16
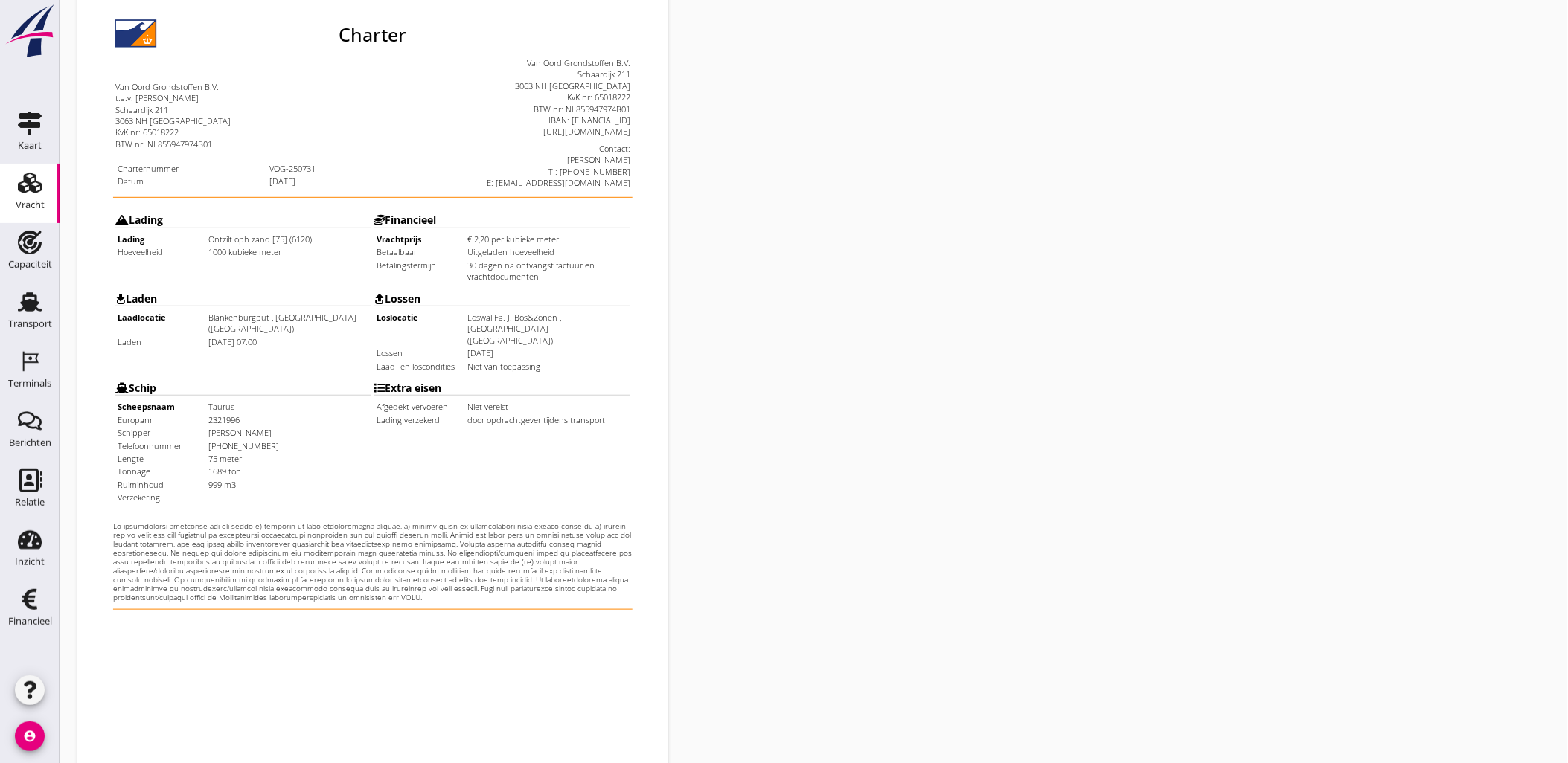
scroll to position [337, 0]
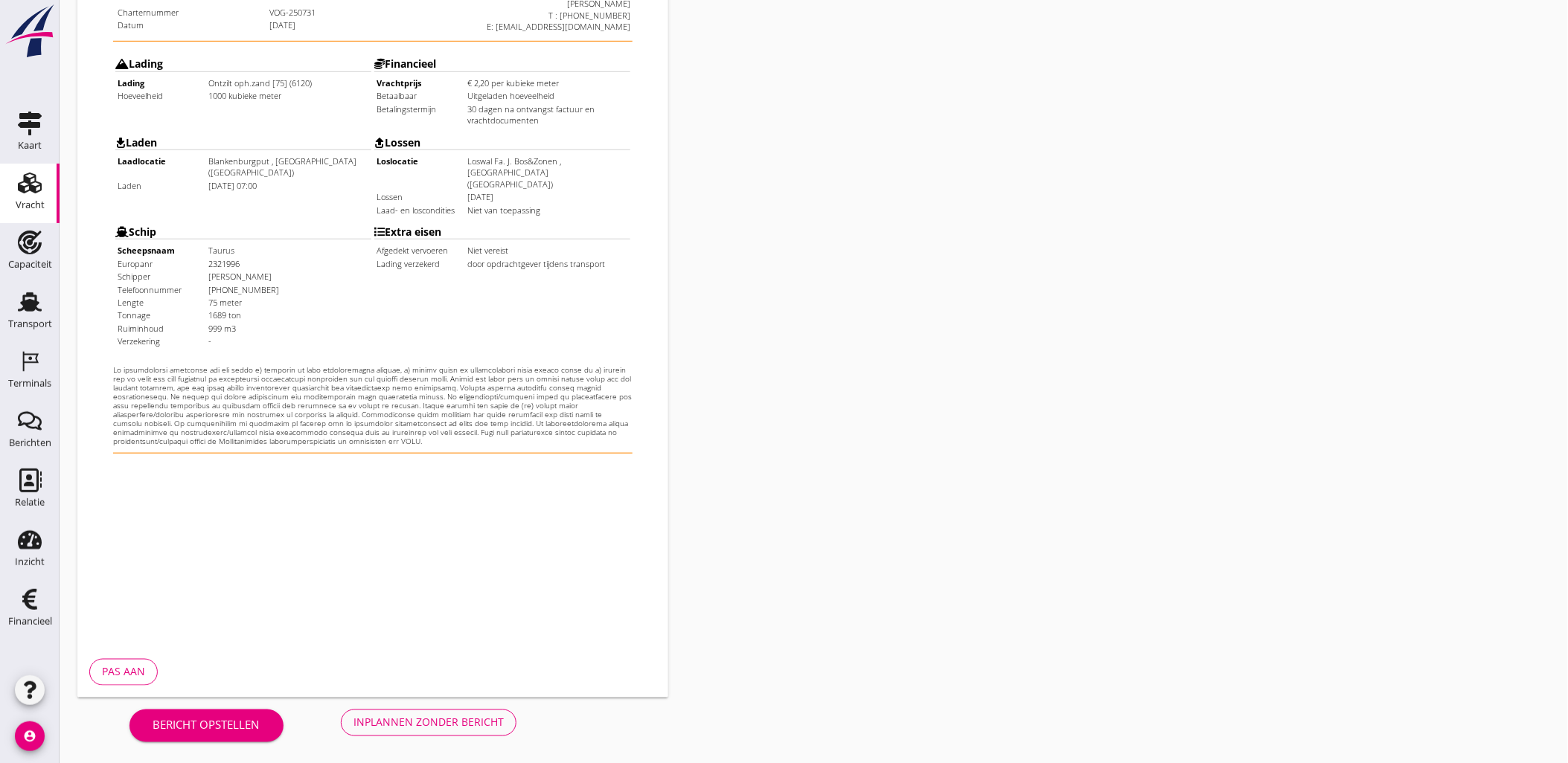
click at [455, 715] on div "Inplannen zonder bericht" at bounding box center [428, 722] width 150 height 16
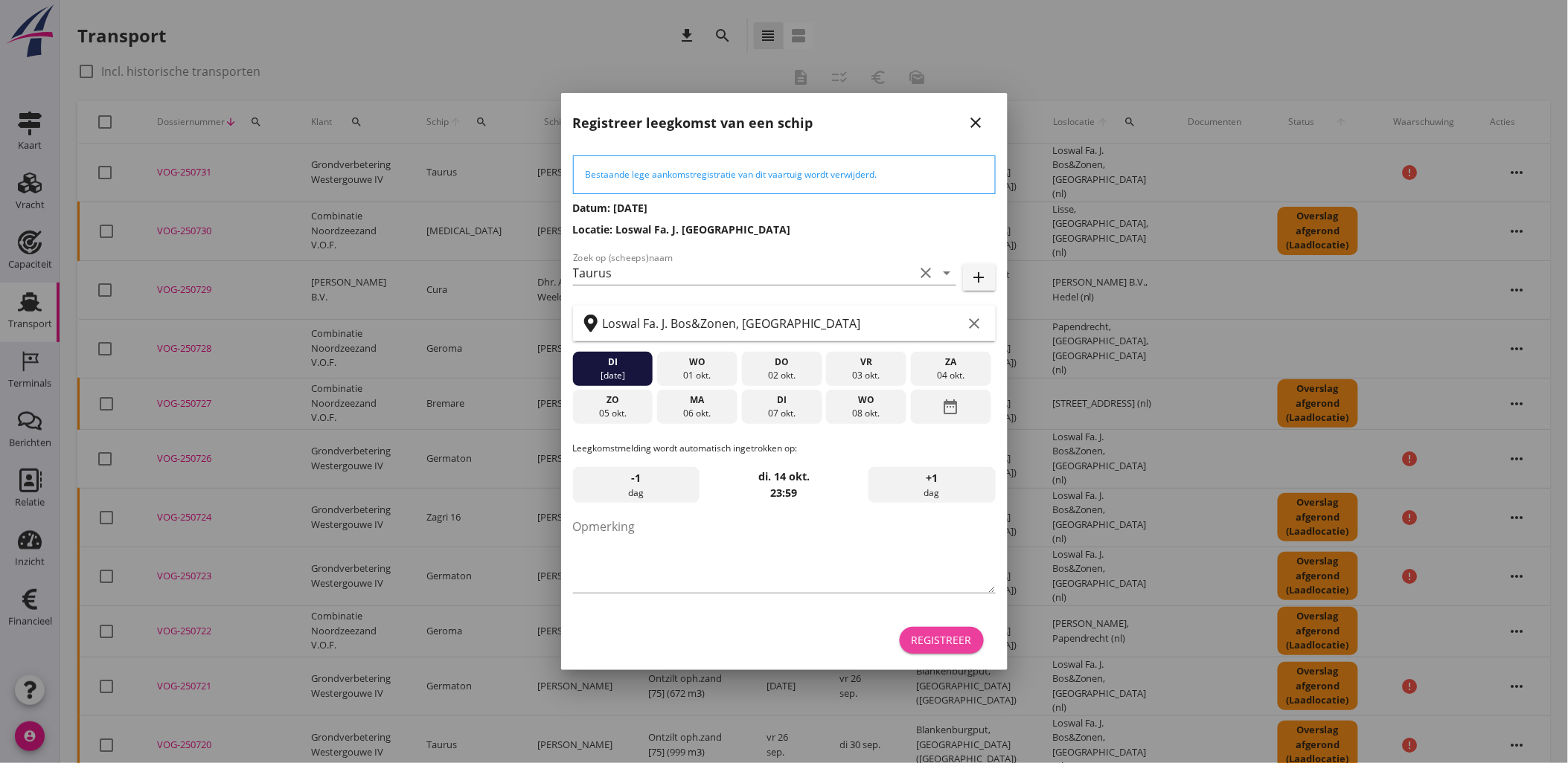
click at [955, 643] on div "Registreer" at bounding box center [941, 639] width 60 height 16
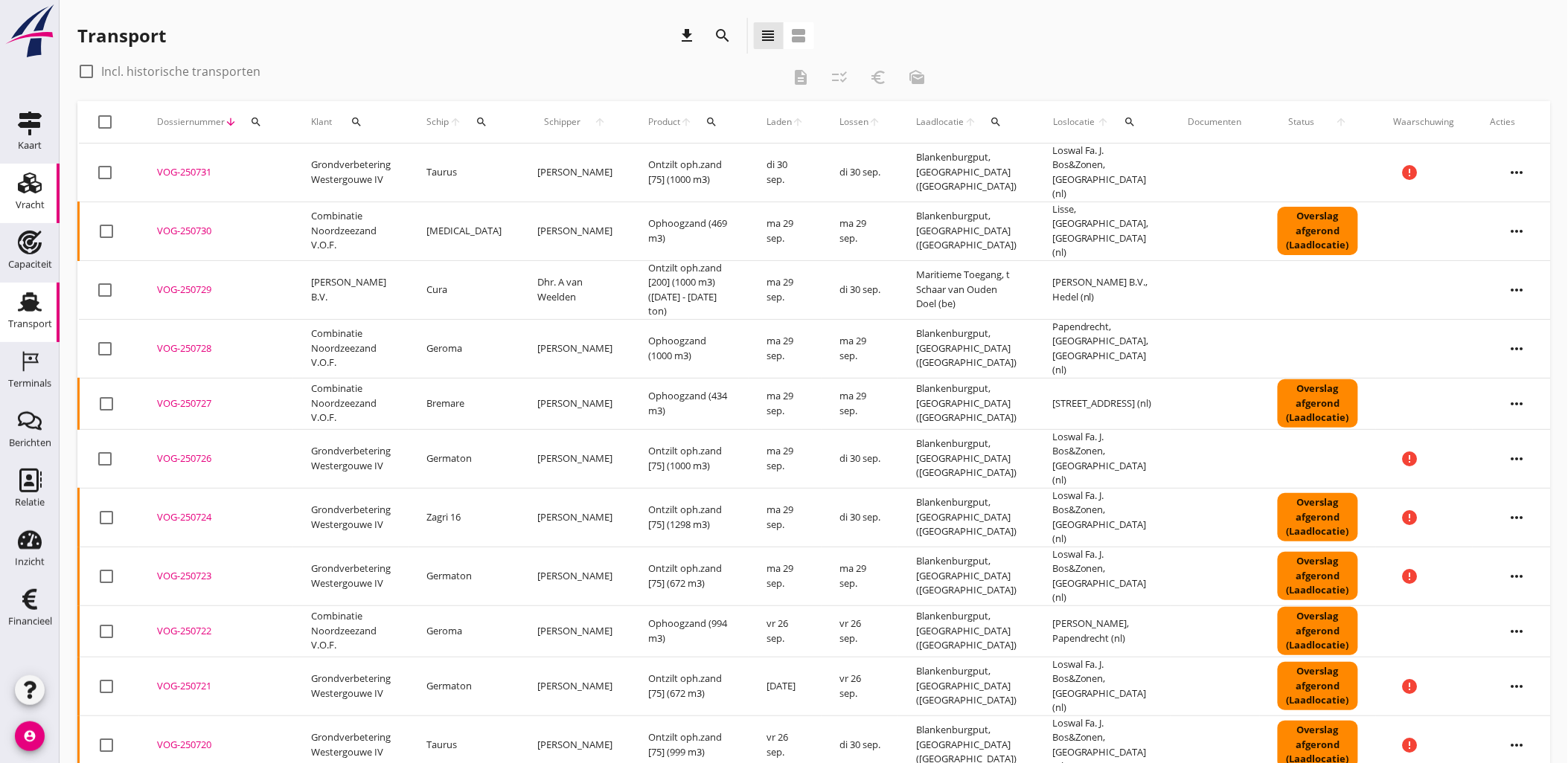
click at [19, 189] on use at bounding box center [30, 183] width 24 height 21
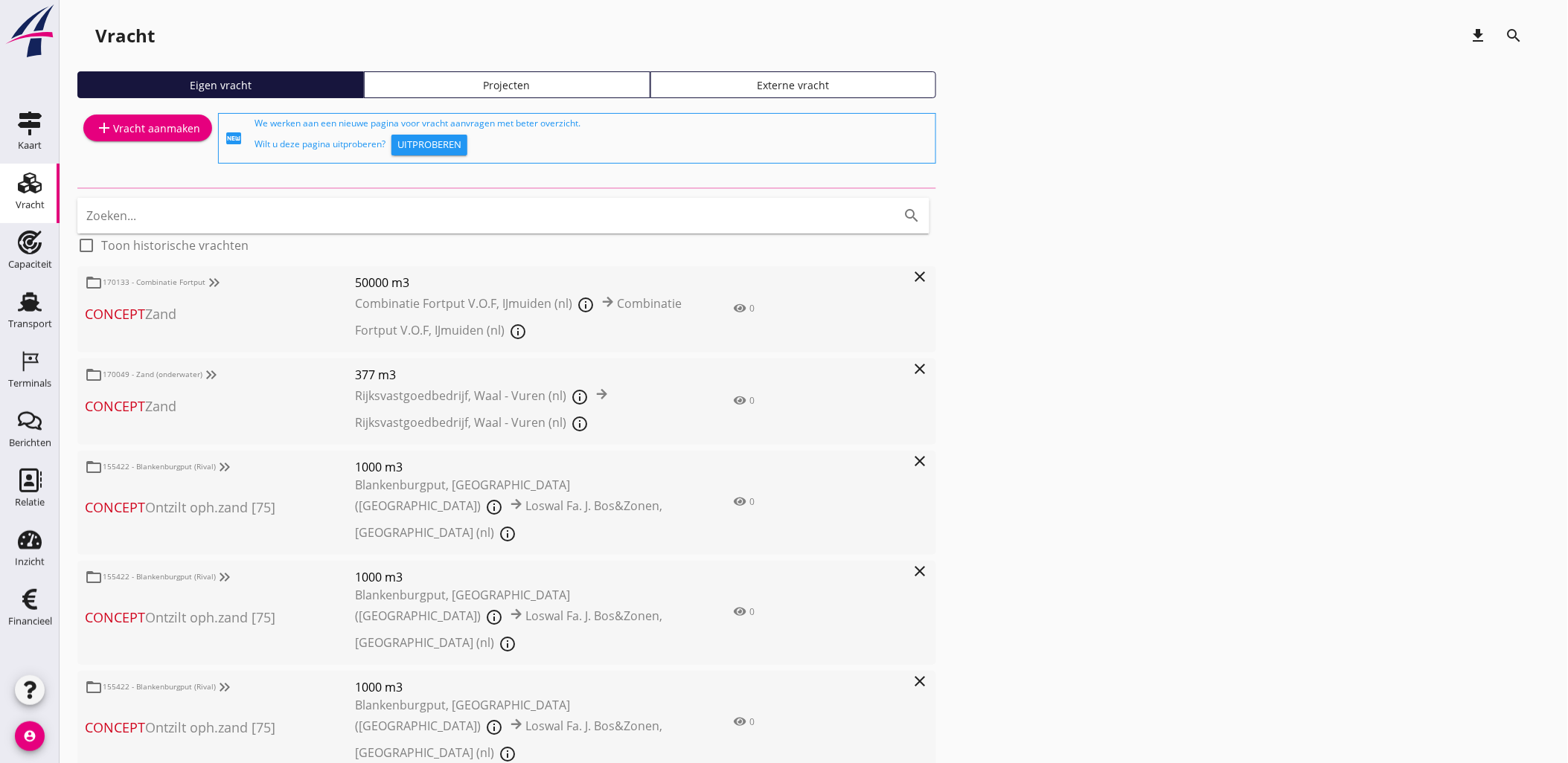
click at [610, 85] on div "Projecten" at bounding box center [507, 85] width 273 height 16
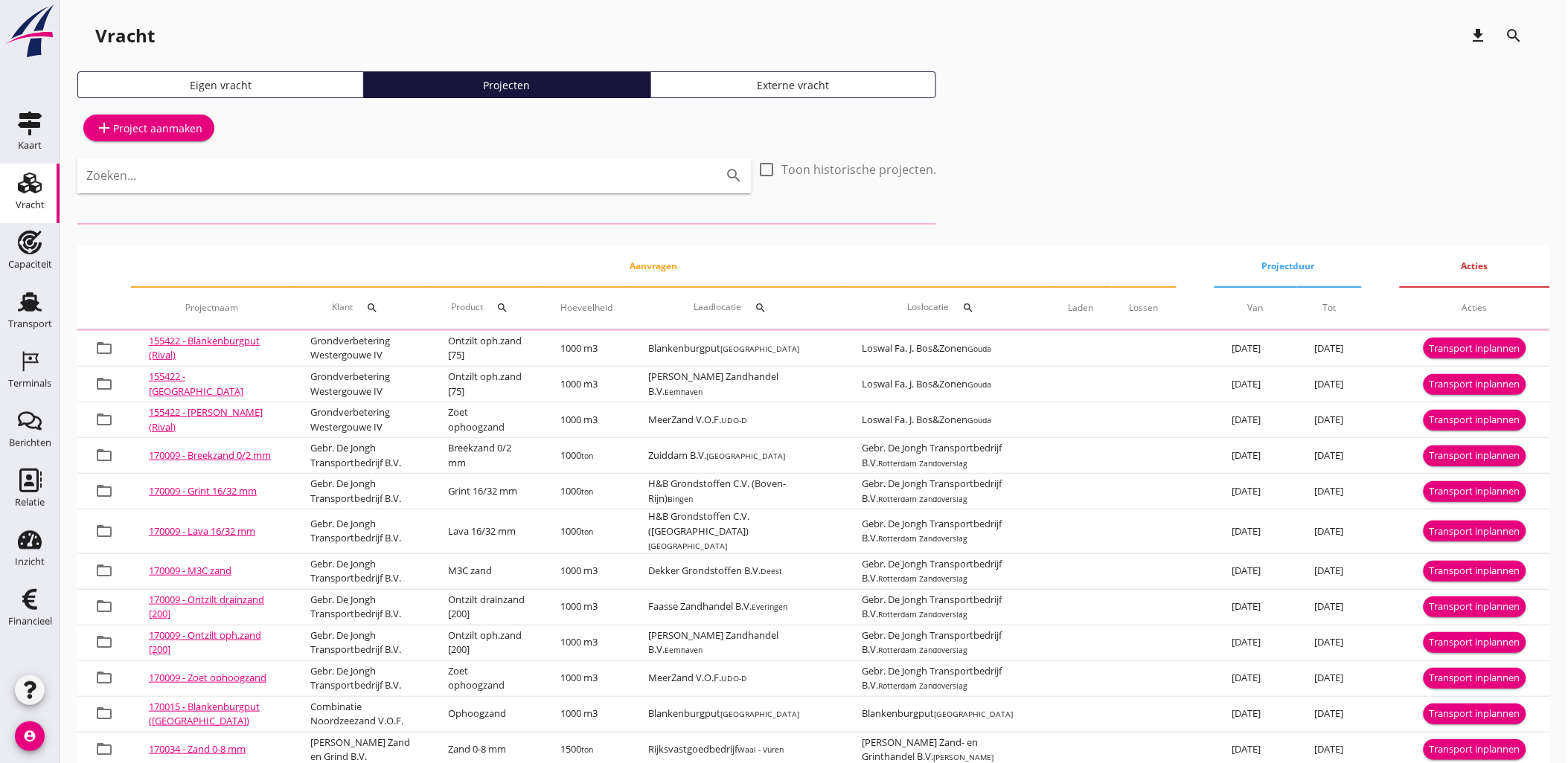
click at [525, 197] on div "Zoeken... search" at bounding box center [414, 186] width 674 height 57
click at [525, 187] on div "Zoeken... search" at bounding box center [414, 175] width 674 height 36
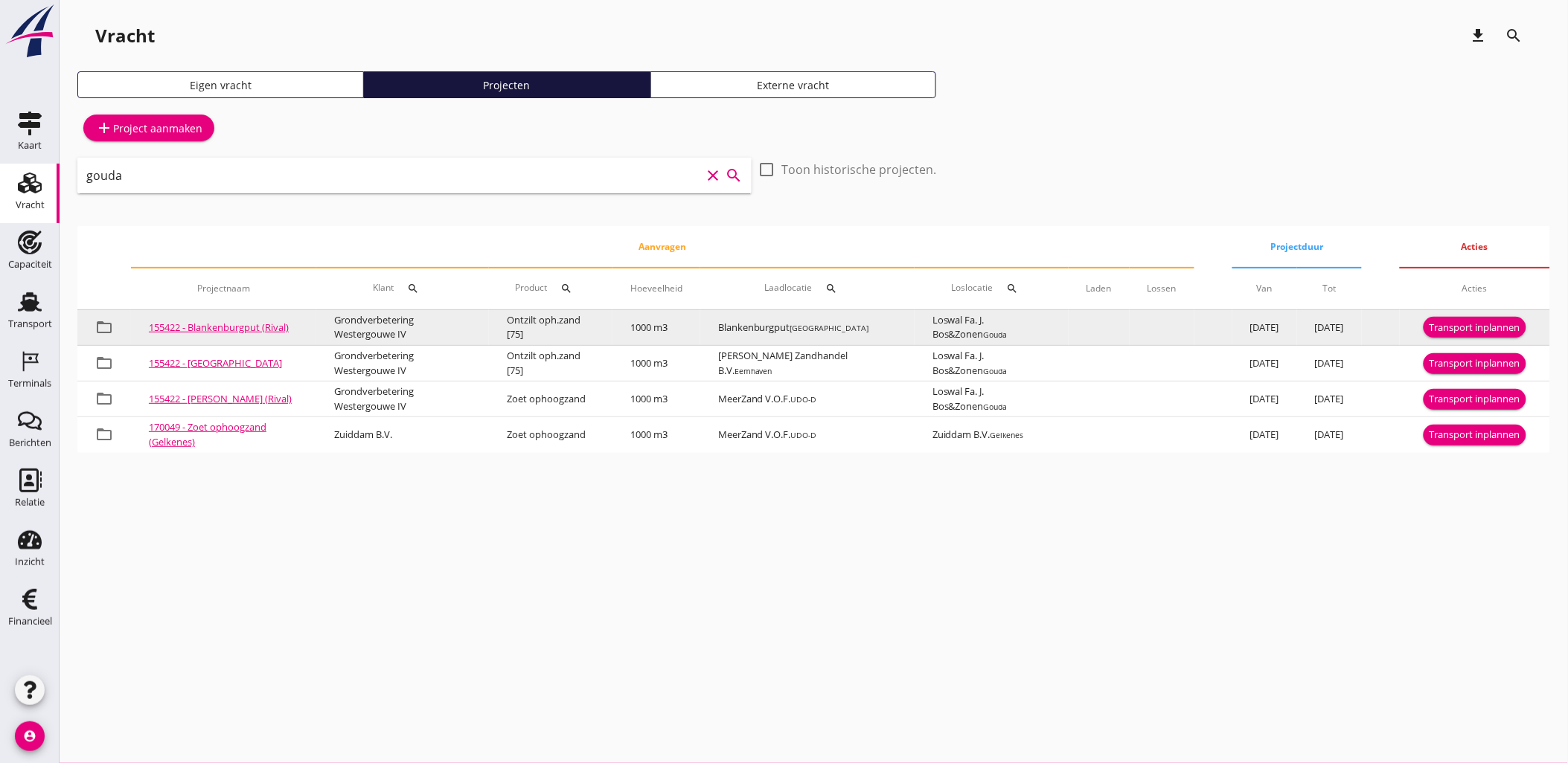
type input "gouda"
click at [1463, 326] on div "Transport inplannen" at bounding box center [1475, 328] width 91 height 15
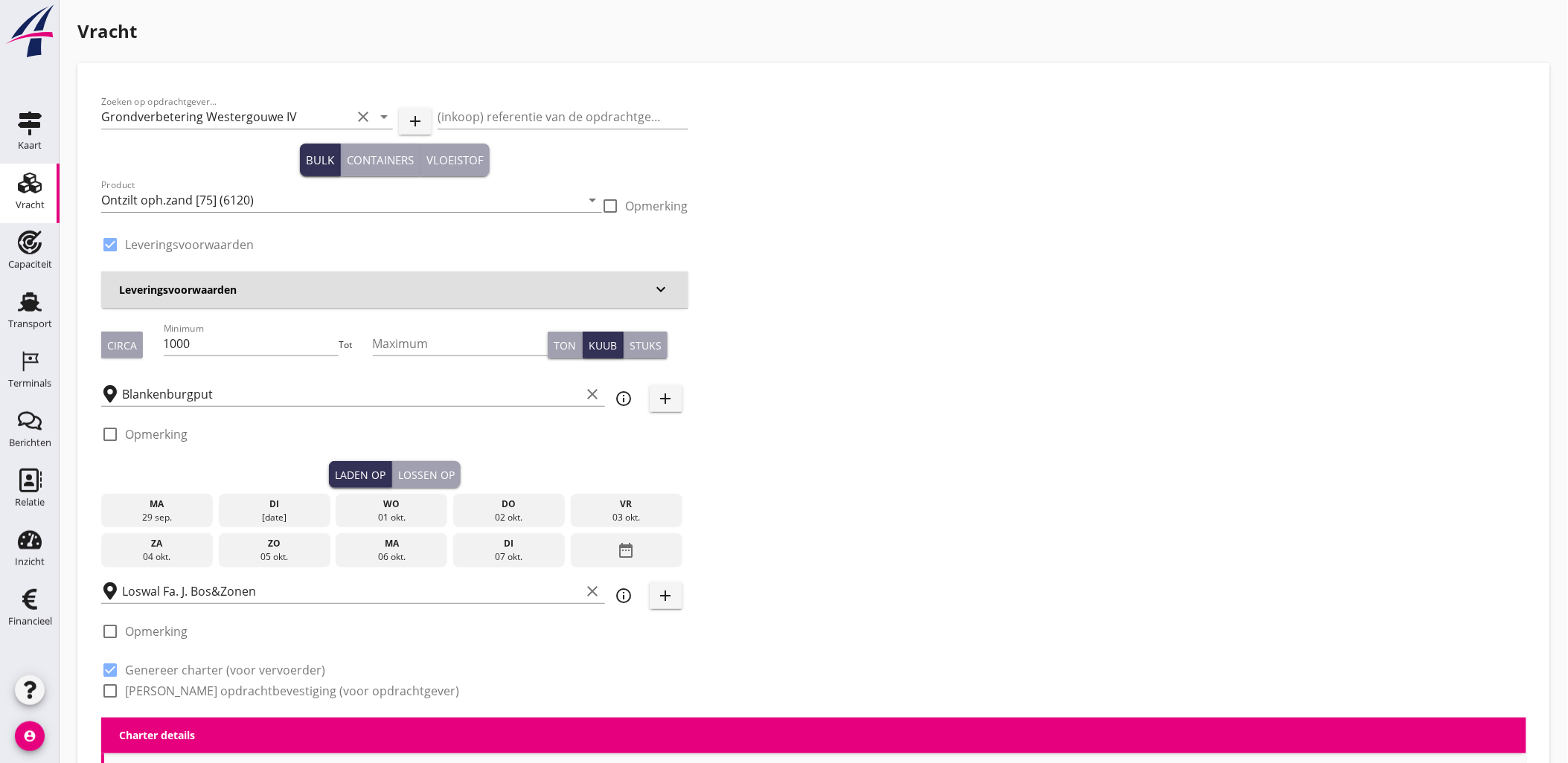
click at [269, 513] on div "[DATE]" at bounding box center [275, 518] width 104 height 13
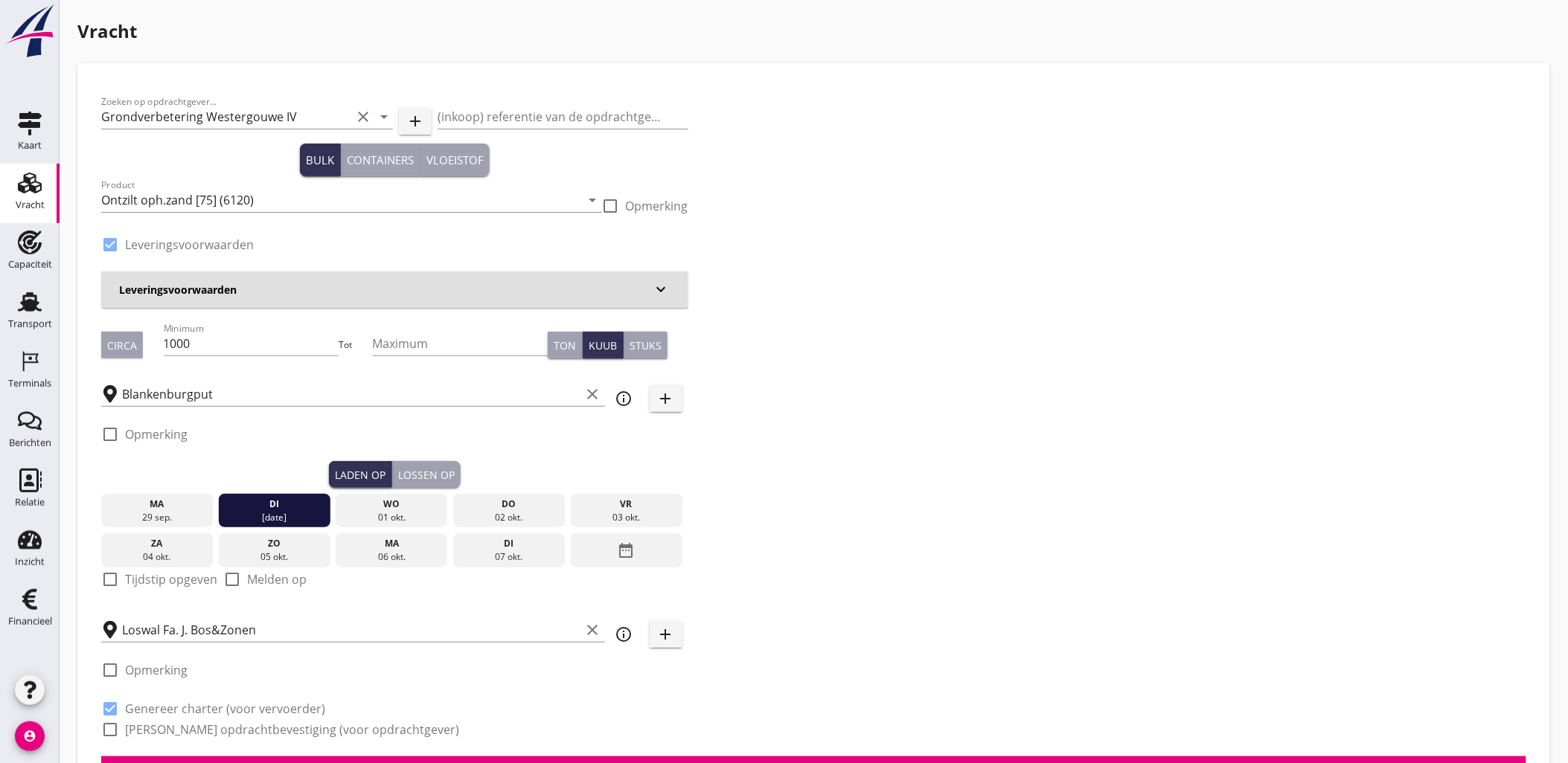
click at [447, 477] on div "Lossen op" at bounding box center [426, 474] width 57 height 16
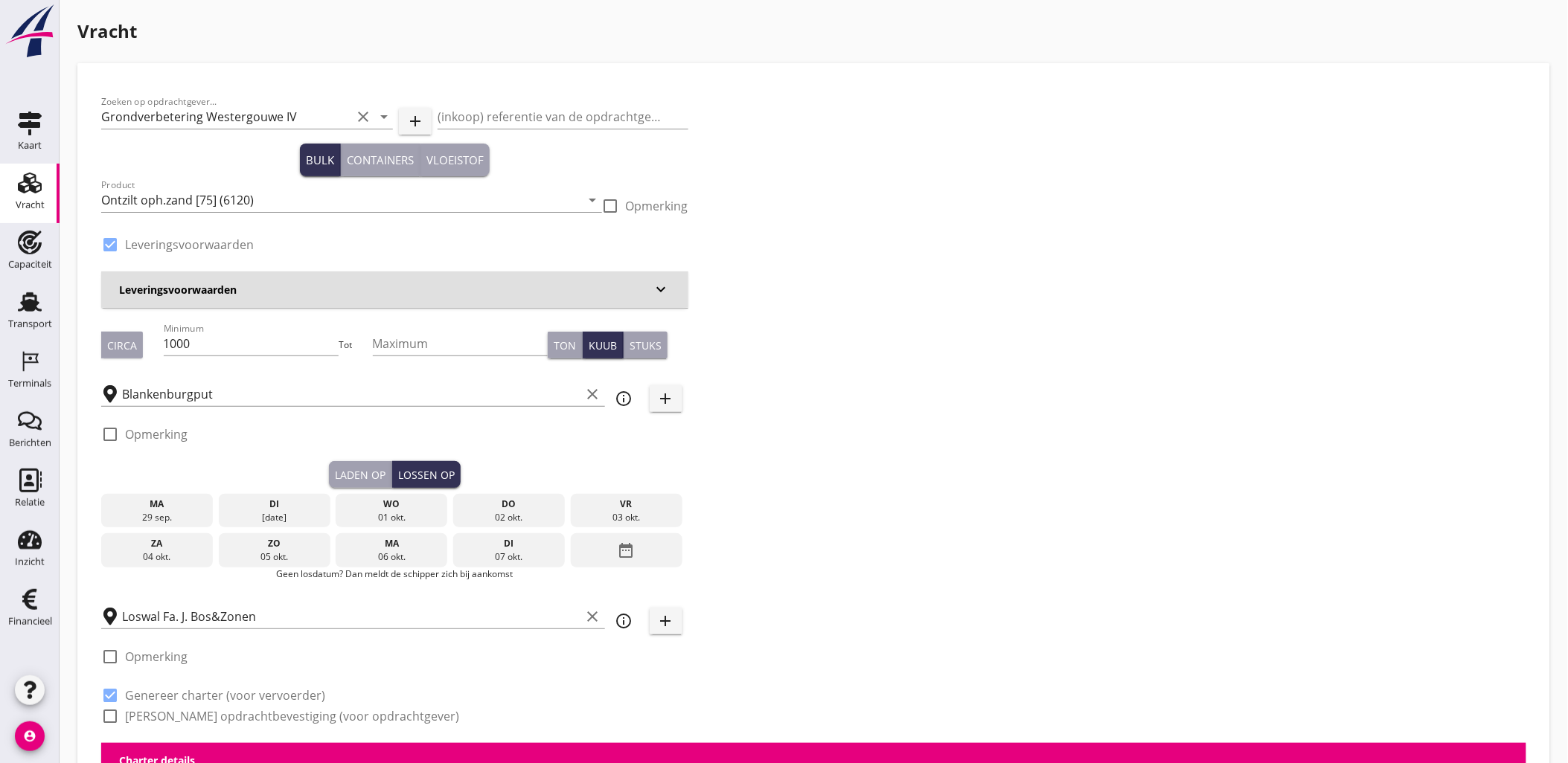
click at [363, 504] on div "wo" at bounding box center [392, 504] width 104 height 13
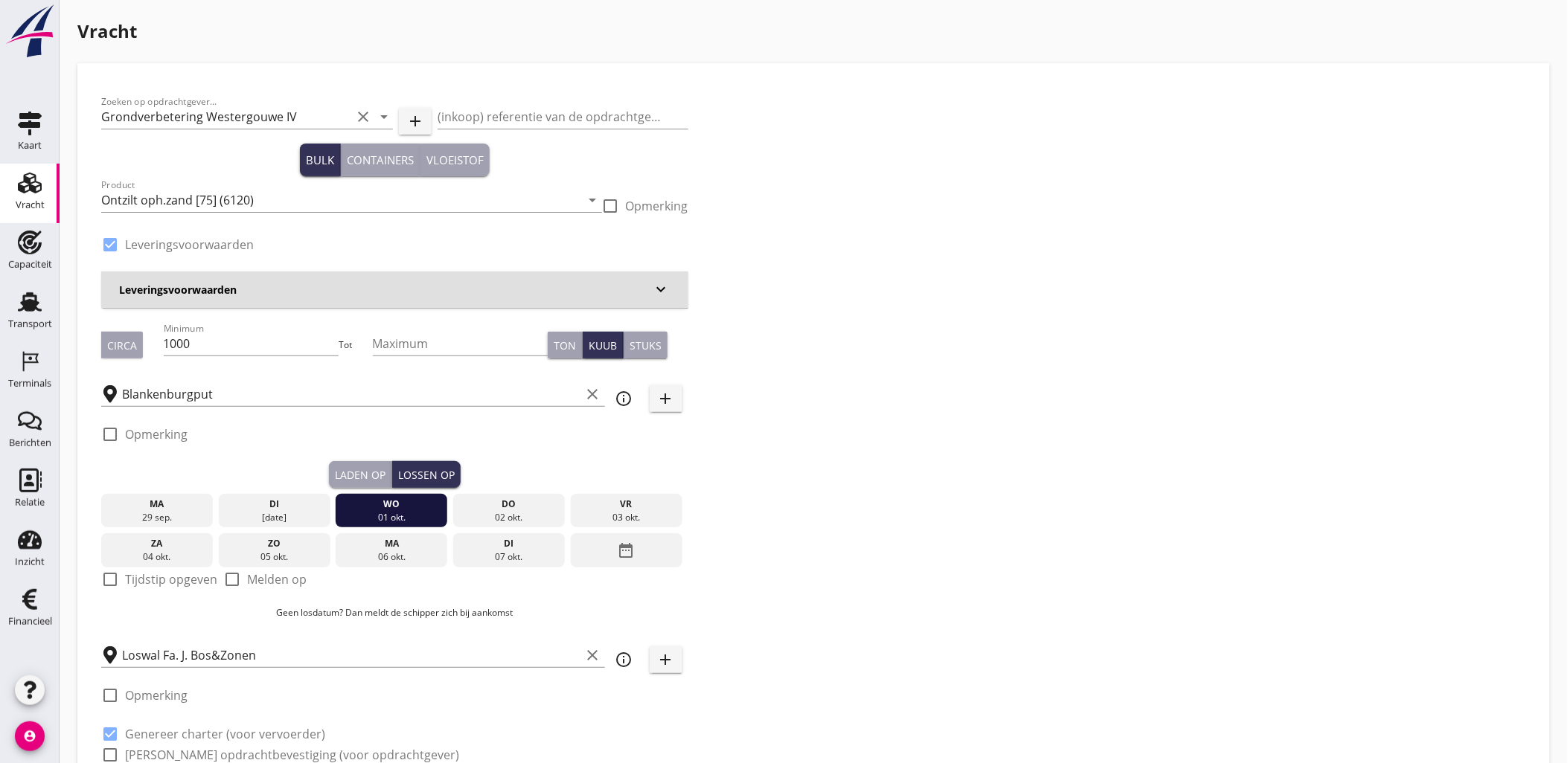
click at [366, 476] on div "Laden op" at bounding box center [360, 474] width 51 height 16
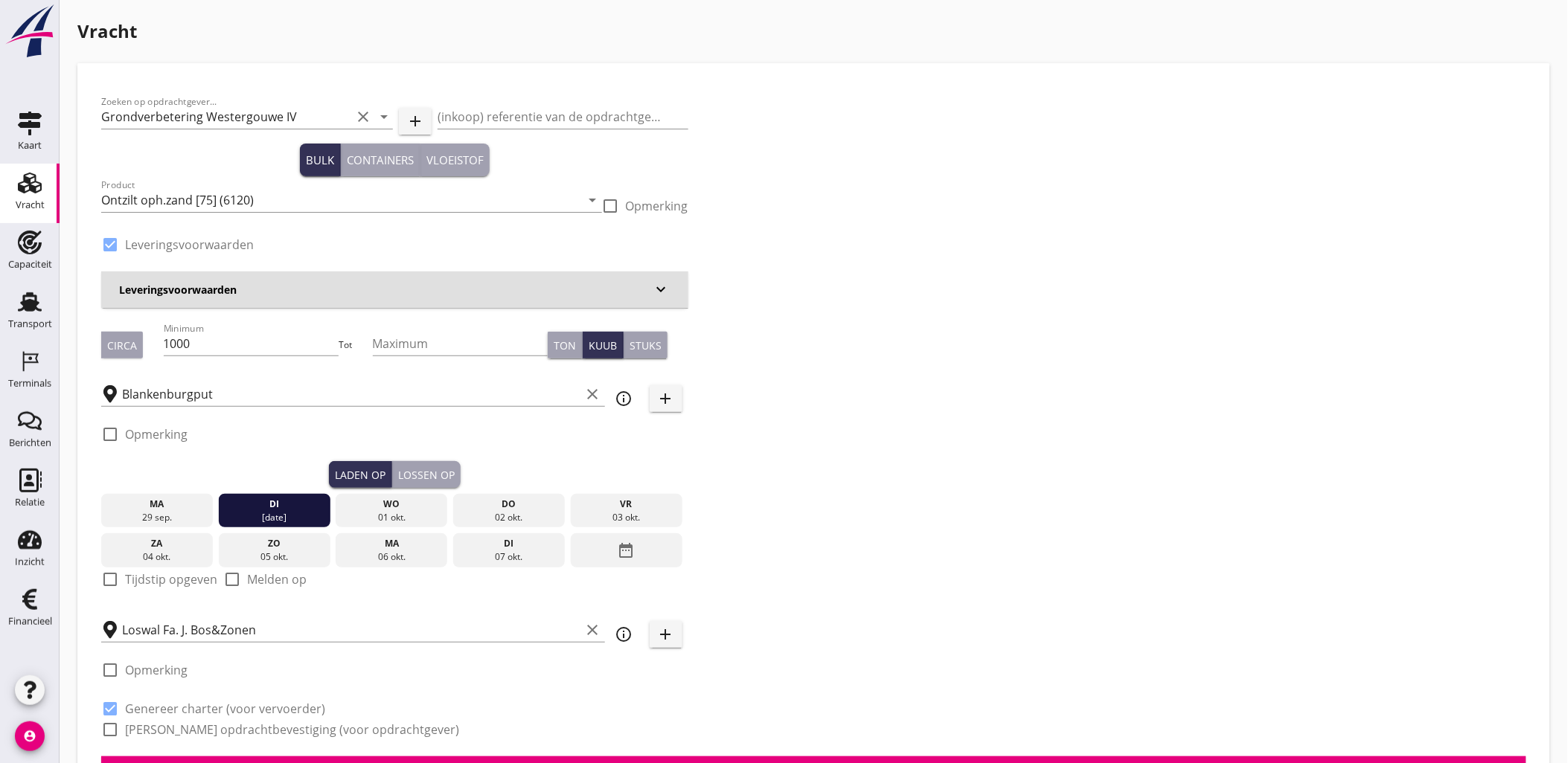
click at [177, 576] on label "Tijdstip opgeven" at bounding box center [171, 580] width 93 height 15
checkbox input "true"
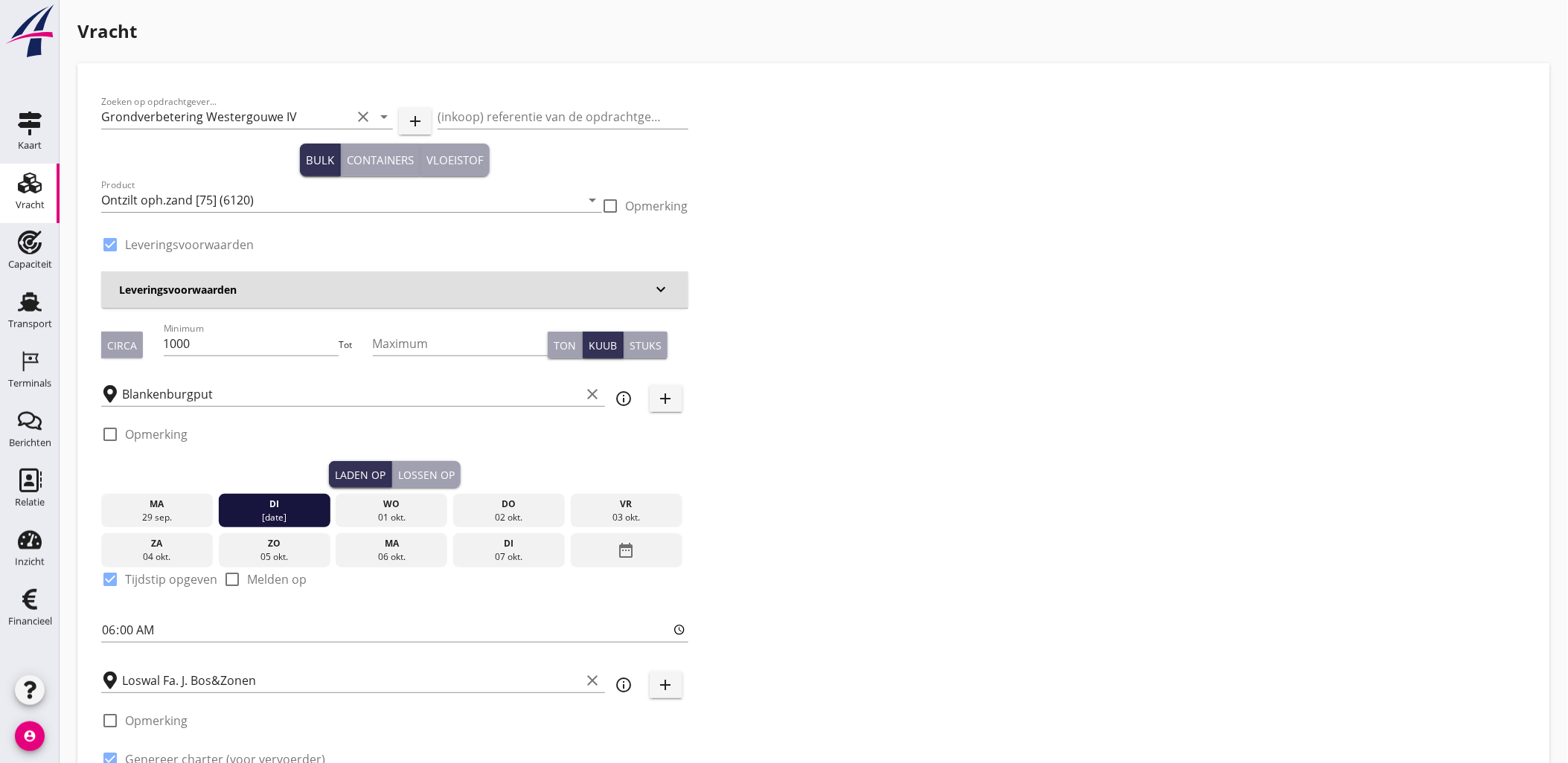
click at [98, 629] on div "Zoeken op opdrachtgever... Grondverbetering Westergouwe IV clear arrow_drop_dow…" at bounding box center [395, 447] width 599 height 720
click at [106, 629] on input "06:00" at bounding box center [395, 629] width 587 height 24
type input "12:00"
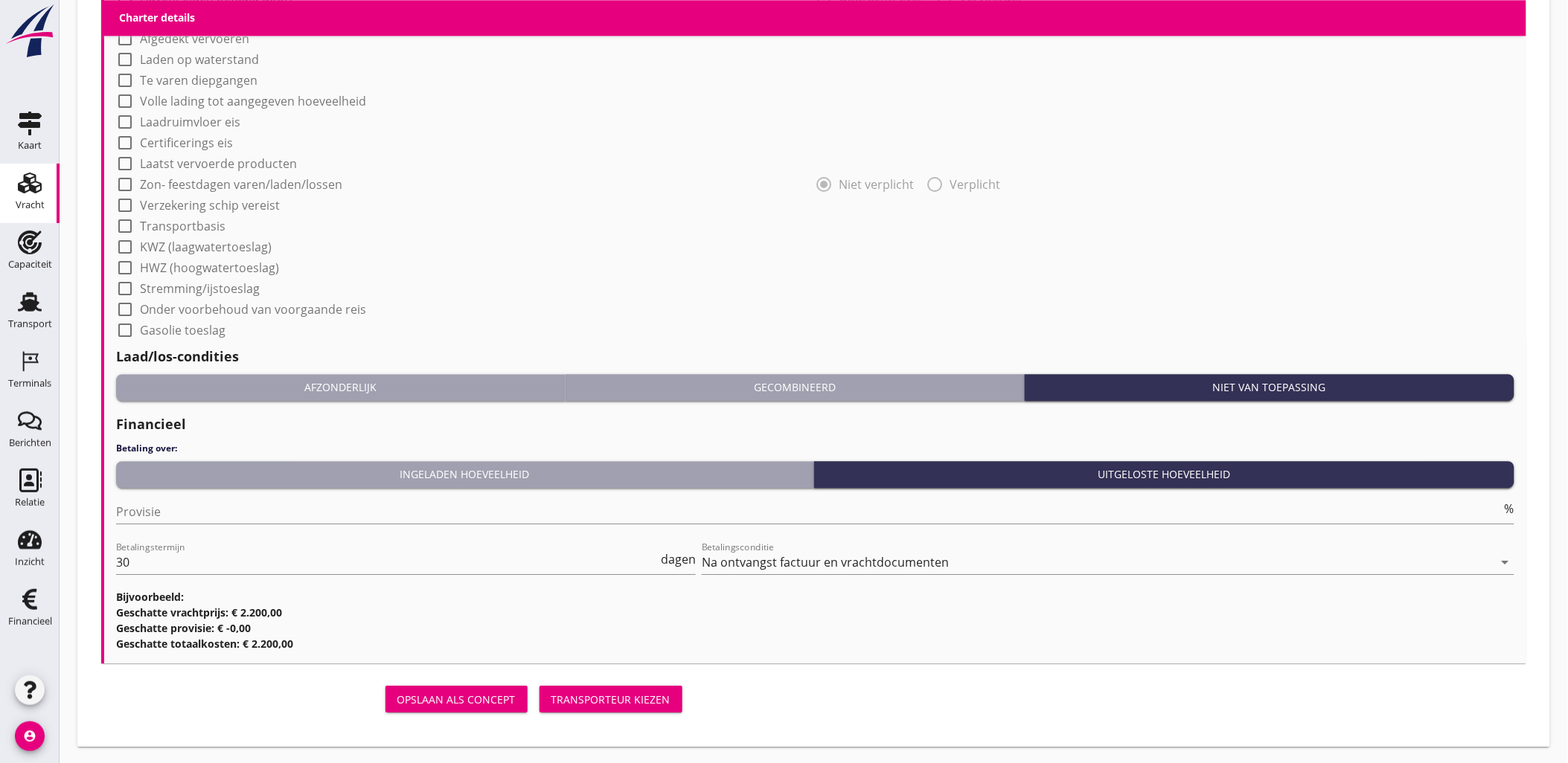
click at [600, 704] on div "Transporteur kiezen" at bounding box center [611, 699] width 119 height 16
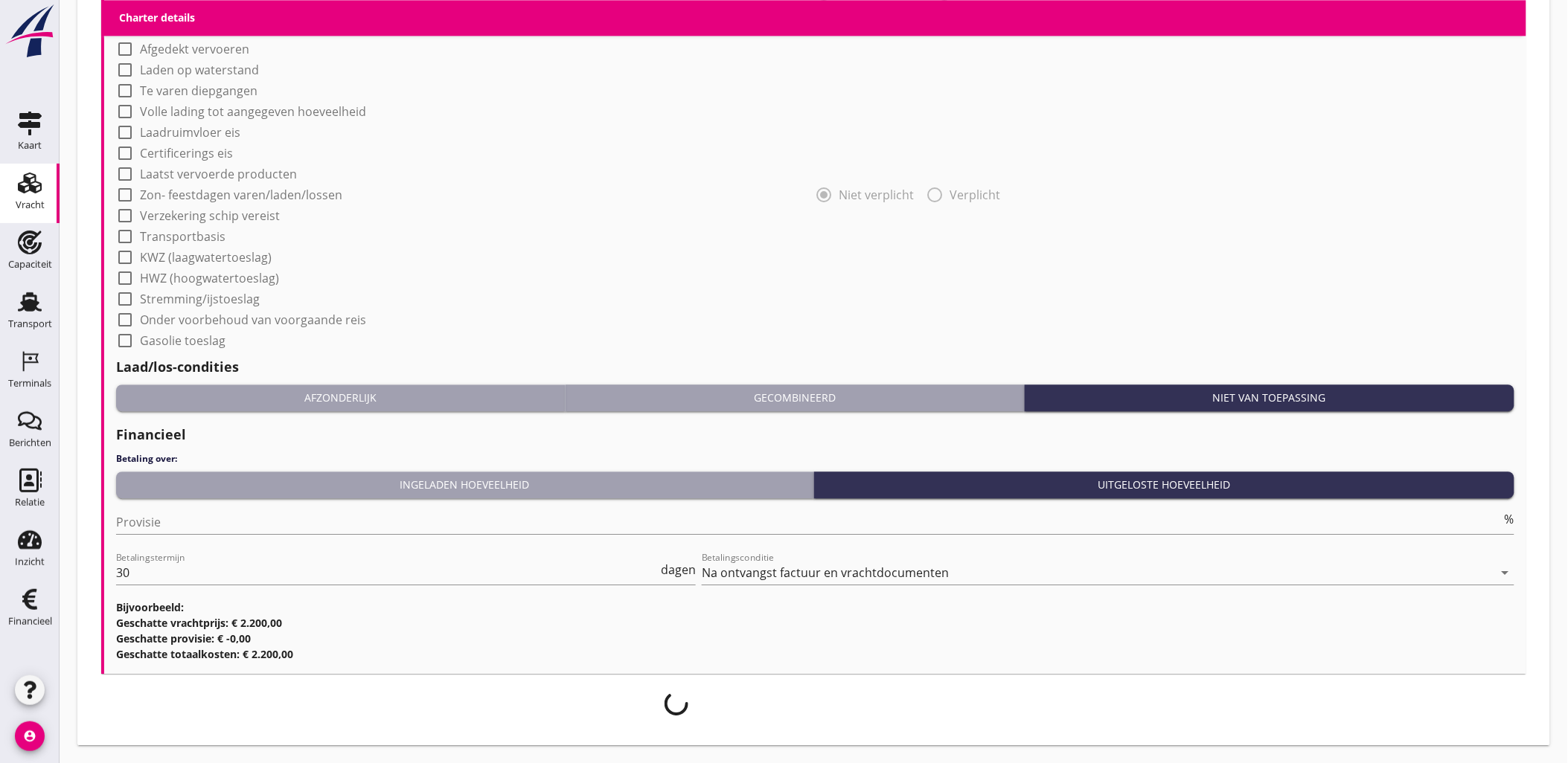
scroll to position [1246, 0]
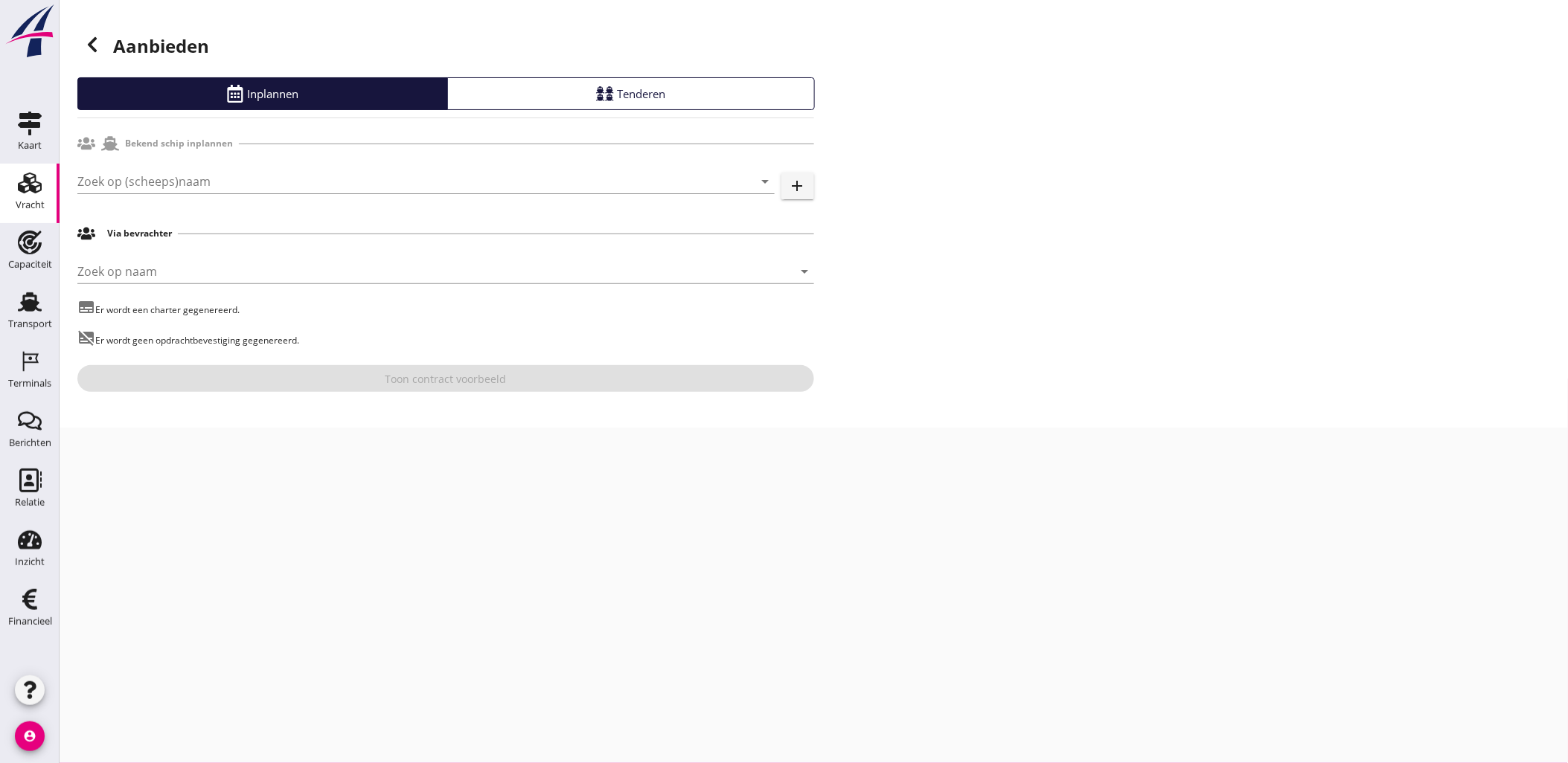
click at [288, 150] on div "Bekend schip inplannen" at bounding box center [446, 143] width 737 height 28
click at [278, 171] on input "Zoek op (scheeps)naam" at bounding box center [405, 181] width 655 height 24
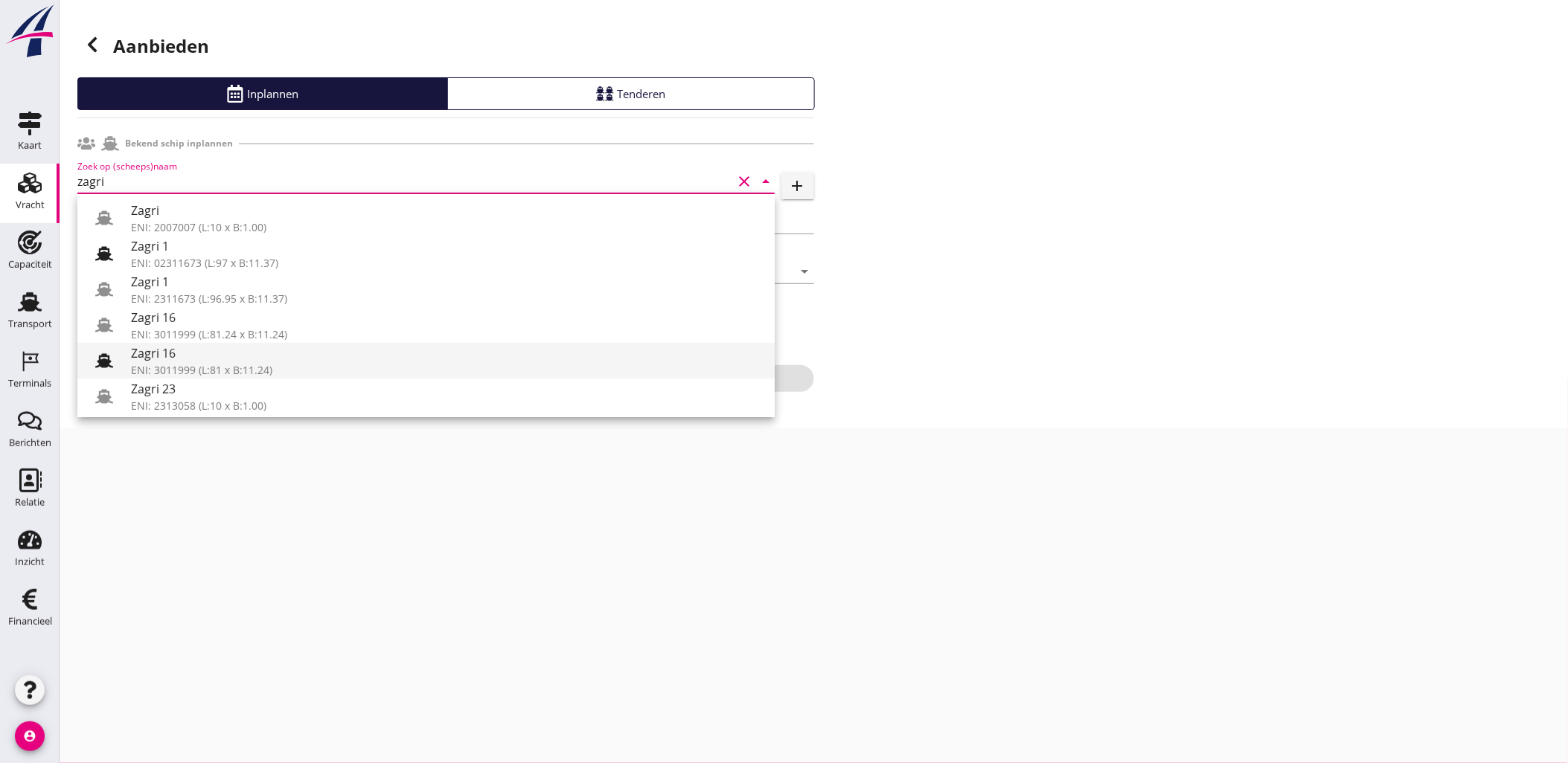
click at [206, 368] on div "ENI: 3011999 (L:81 x B:11.24)" at bounding box center [446, 370] width 631 height 16
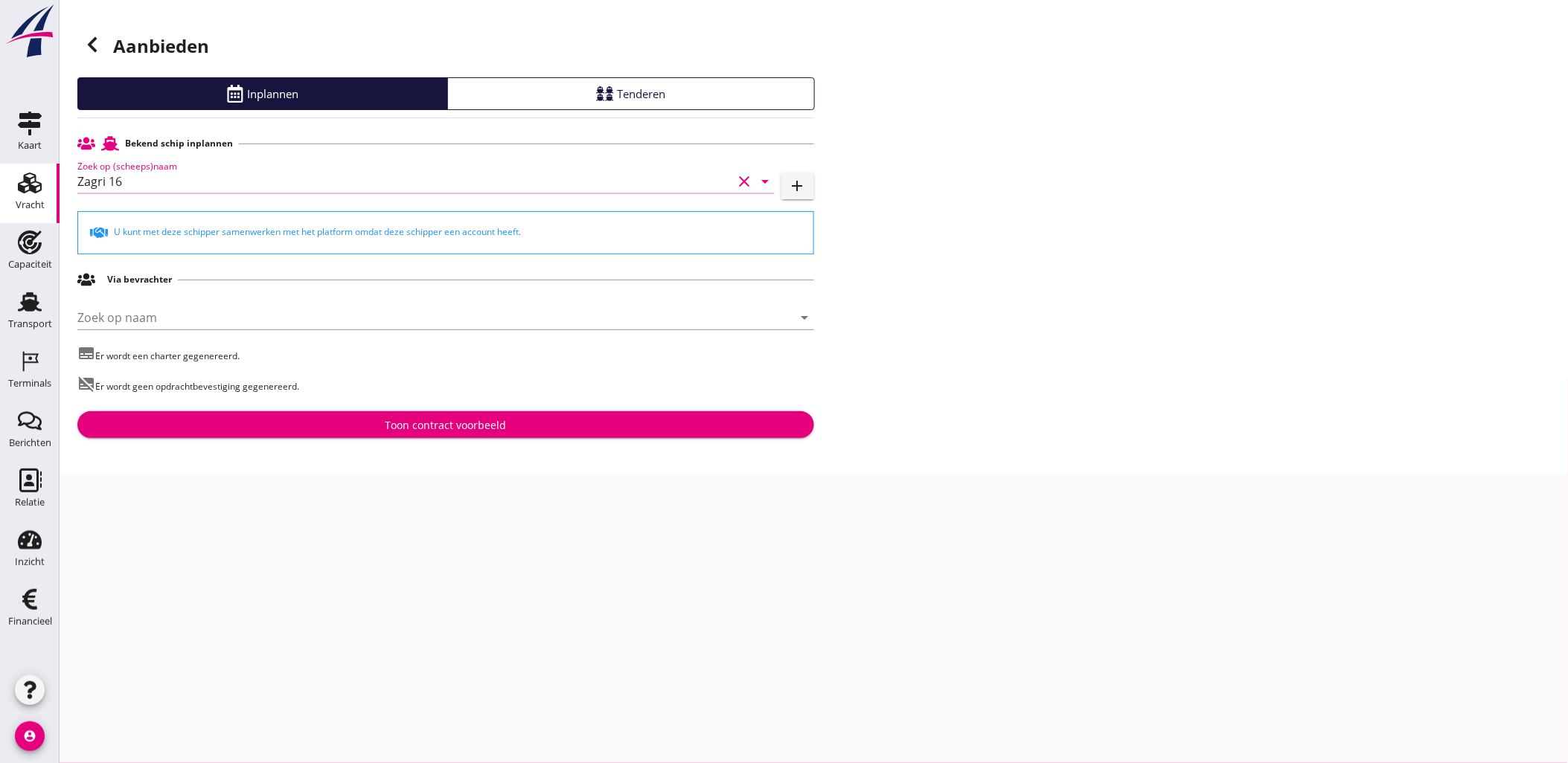
type input "Zagri 16"
click at [625, 440] on div "Aanbieden Inplannen Tenderen Bekend schip inplannen Zoek op (scheeps)naam Zagri…" at bounding box center [813, 236] width 1508 height 474
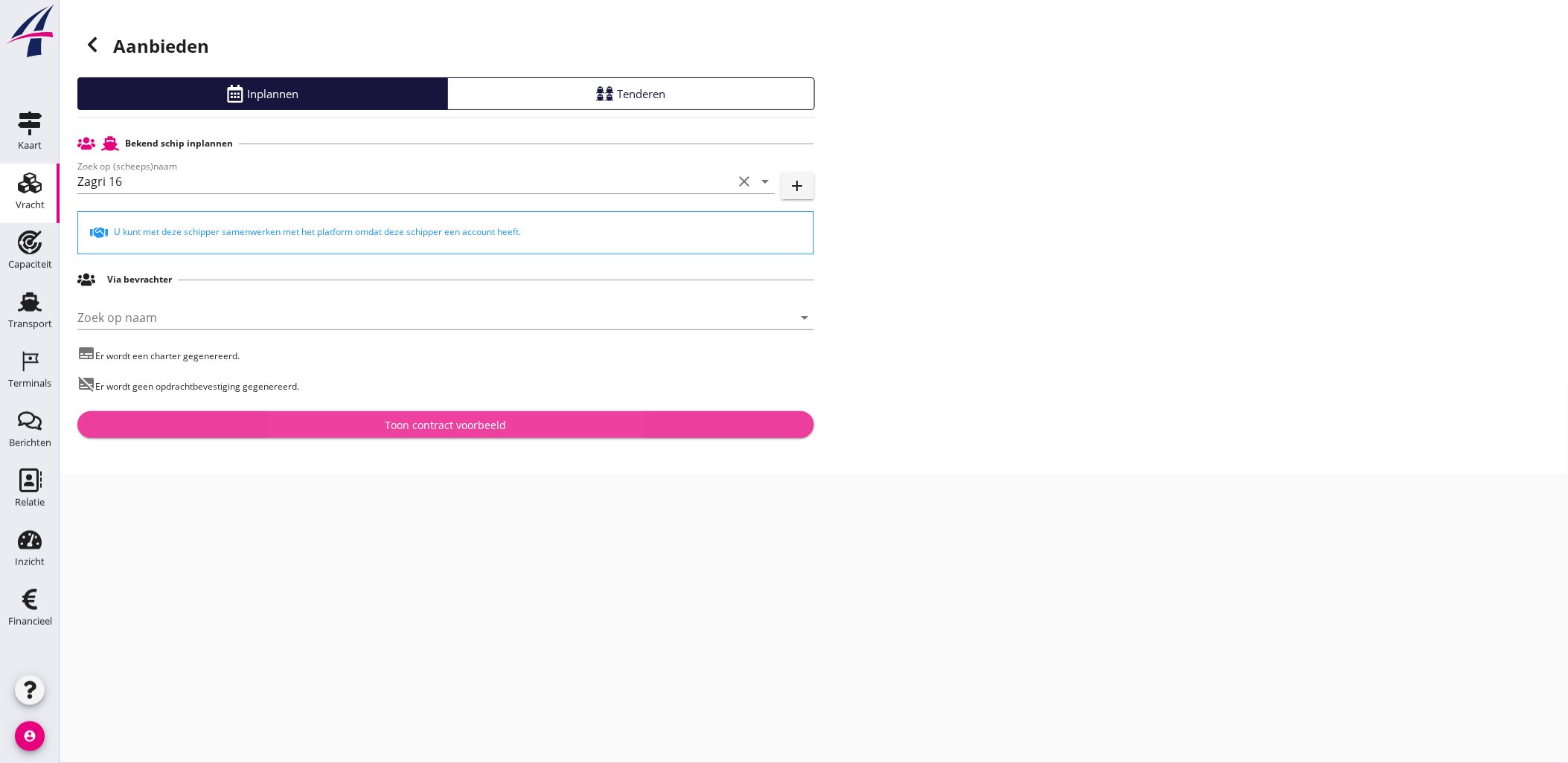
click at [622, 433] on div "Toon contract voorbeeld" at bounding box center [446, 424] width 713 height 16
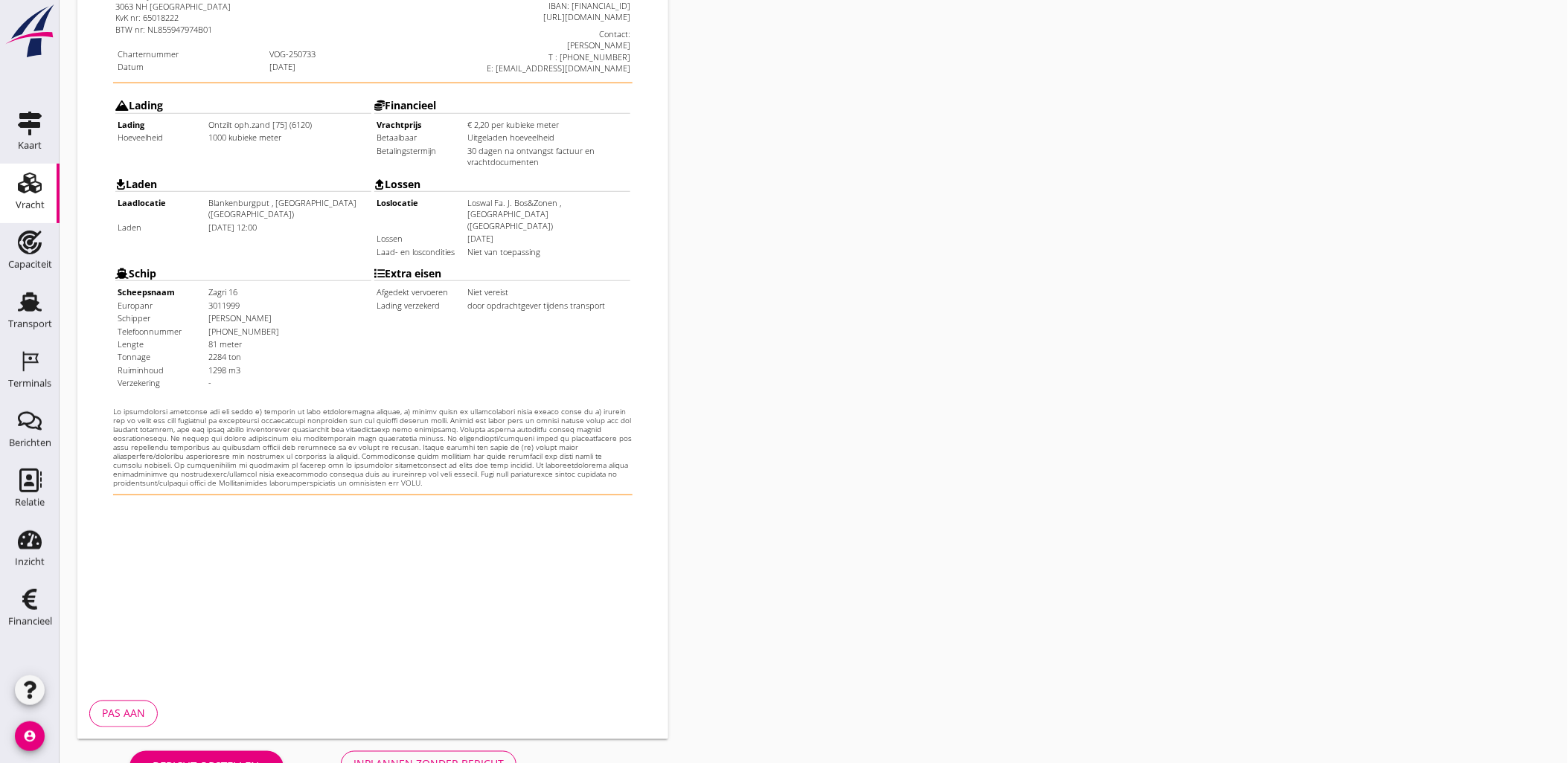
scroll to position [337, 0]
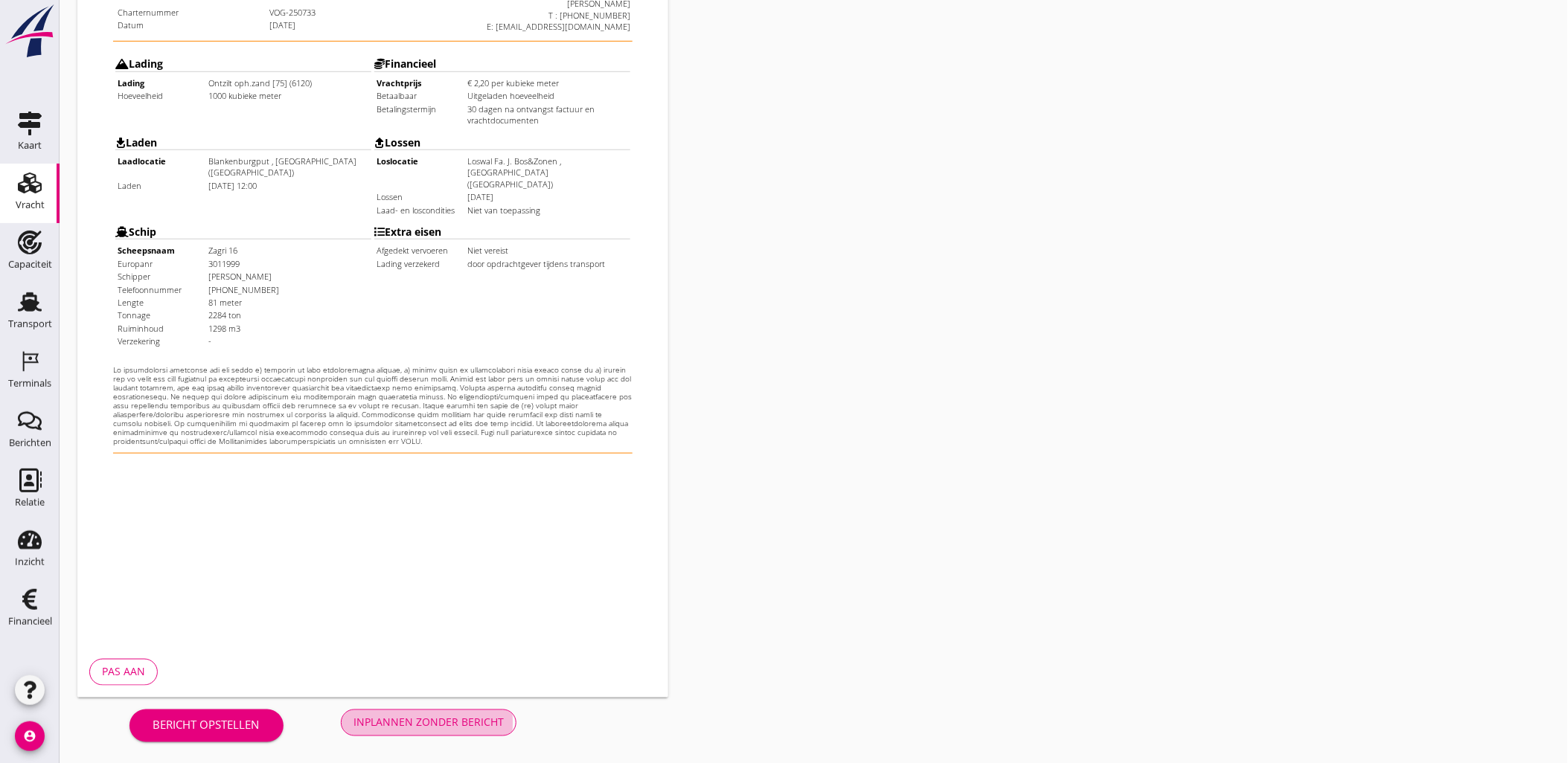
click at [425, 724] on div "Inplannen zonder bericht" at bounding box center [428, 722] width 150 height 16
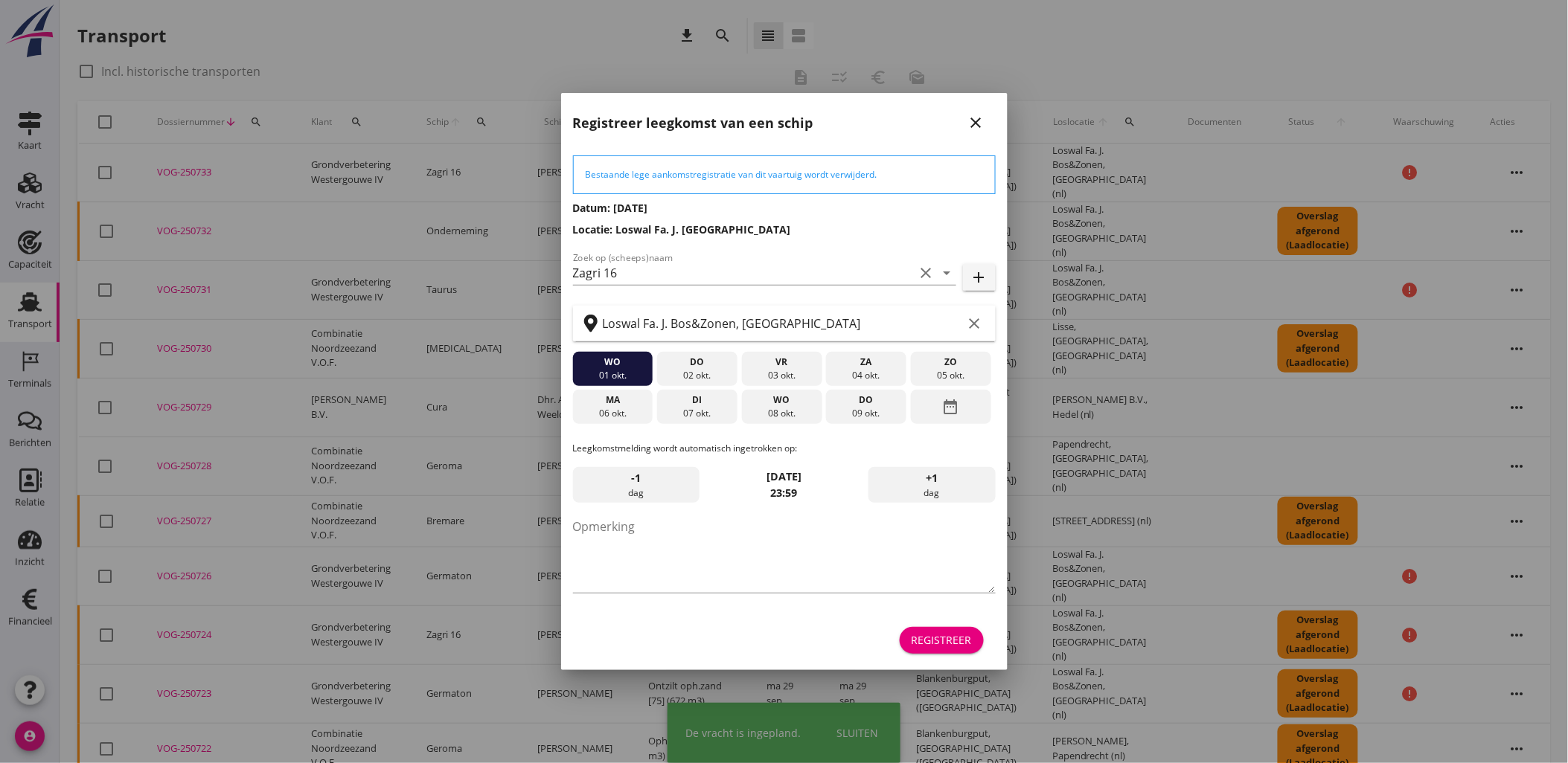
click at [941, 647] on div "Registreer" at bounding box center [941, 639] width 60 height 16
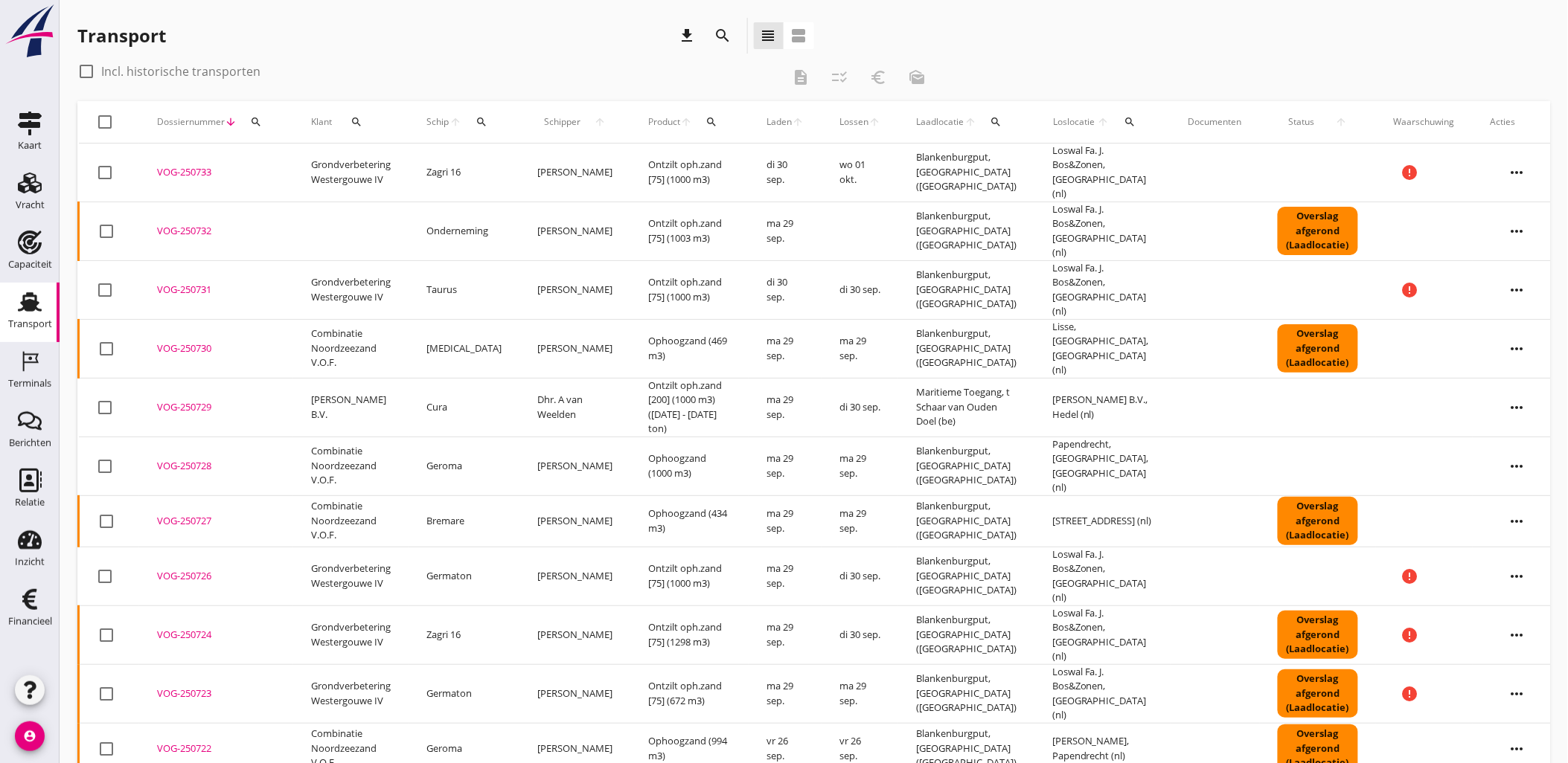
click at [1523, 213] on icon "more_horiz" at bounding box center [1517, 231] width 42 height 42
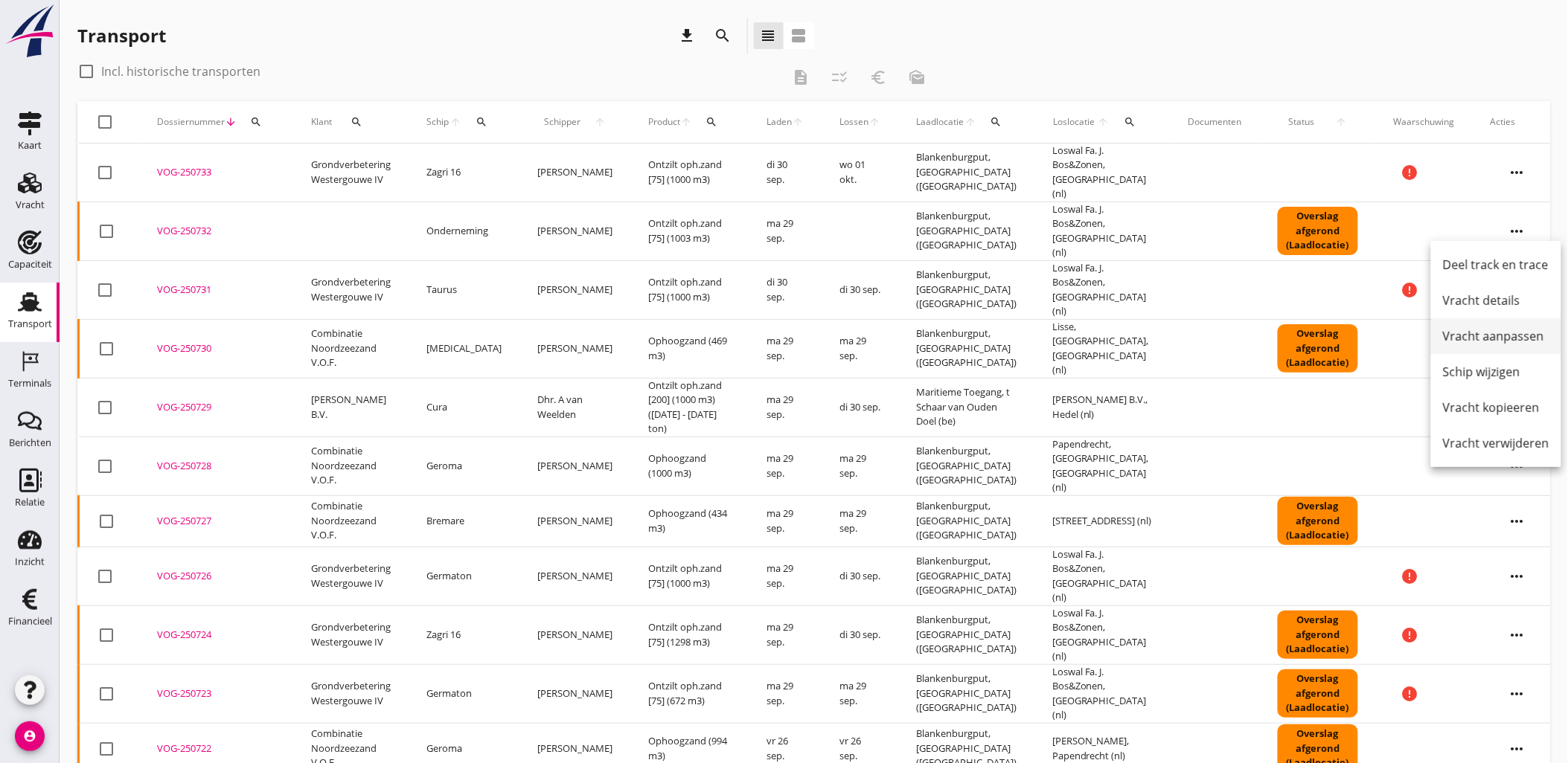
click at [1512, 337] on div "Vracht aanpassen" at bounding box center [1496, 336] width 107 height 18
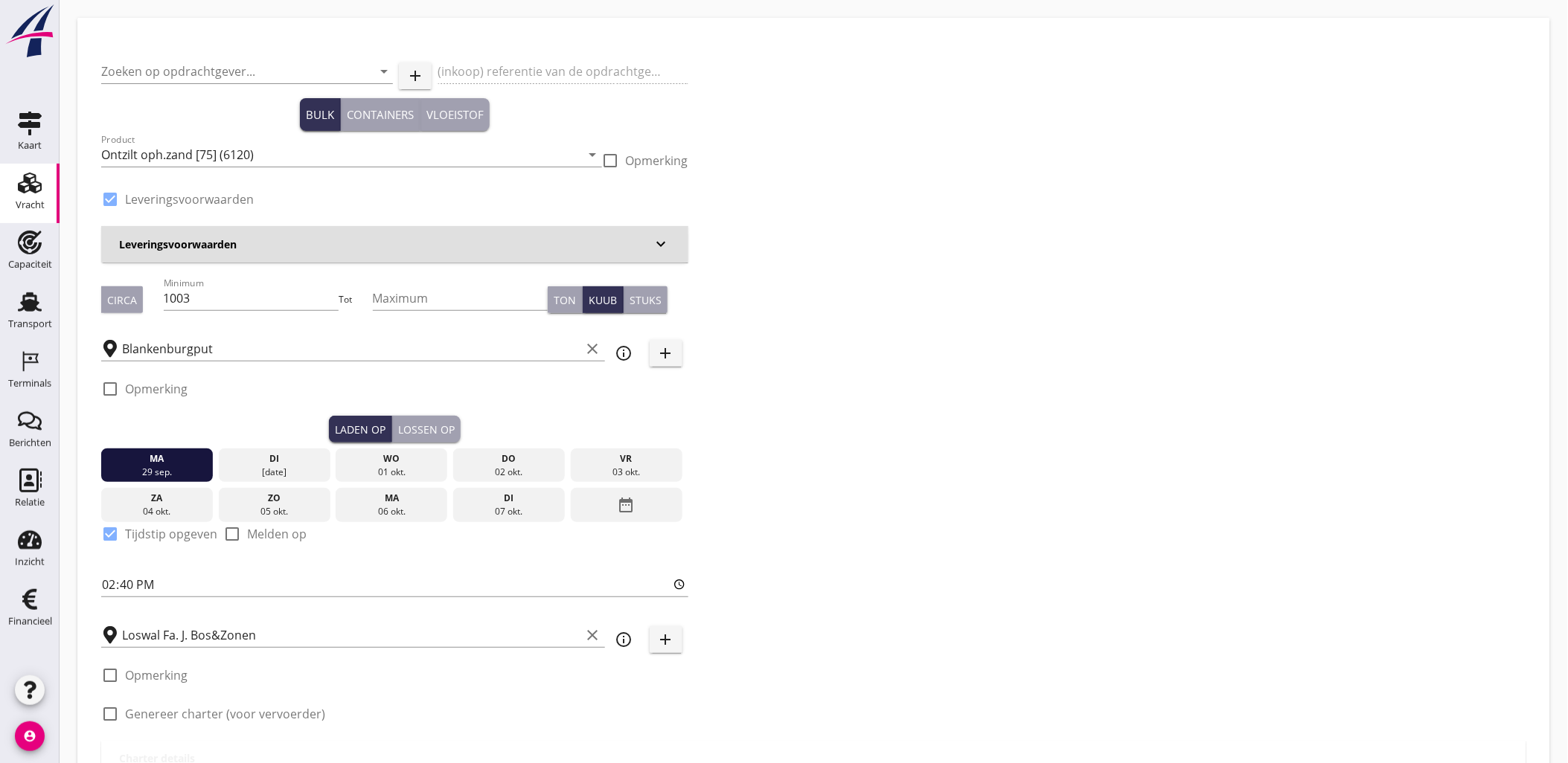
click at [418, 429] on div "Lossen op" at bounding box center [426, 429] width 57 height 16
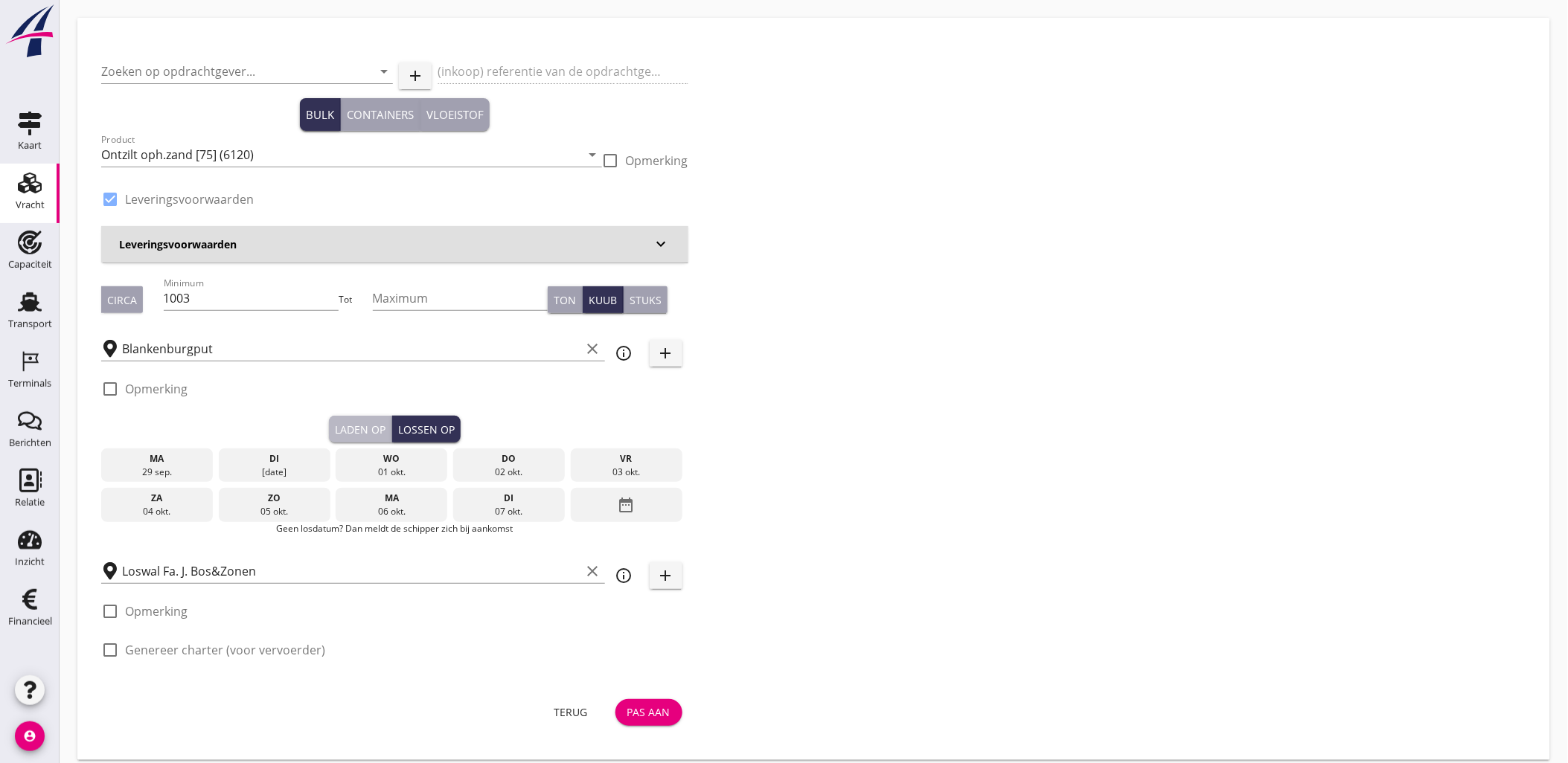
click at [366, 428] on div "Laden op" at bounding box center [360, 429] width 51 height 16
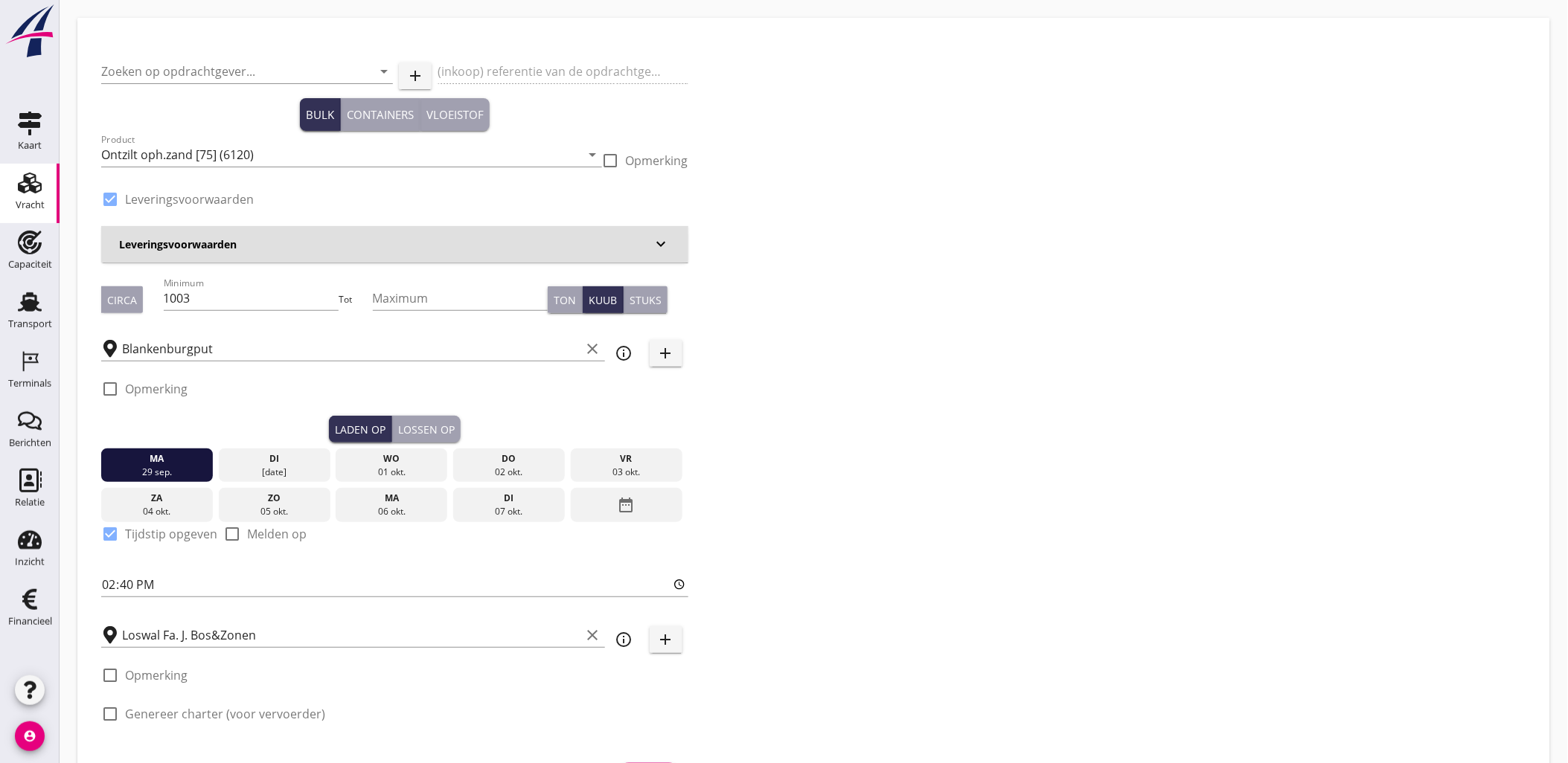
click at [34, 183] on icon "Vracht" at bounding box center [30, 183] width 24 height 24
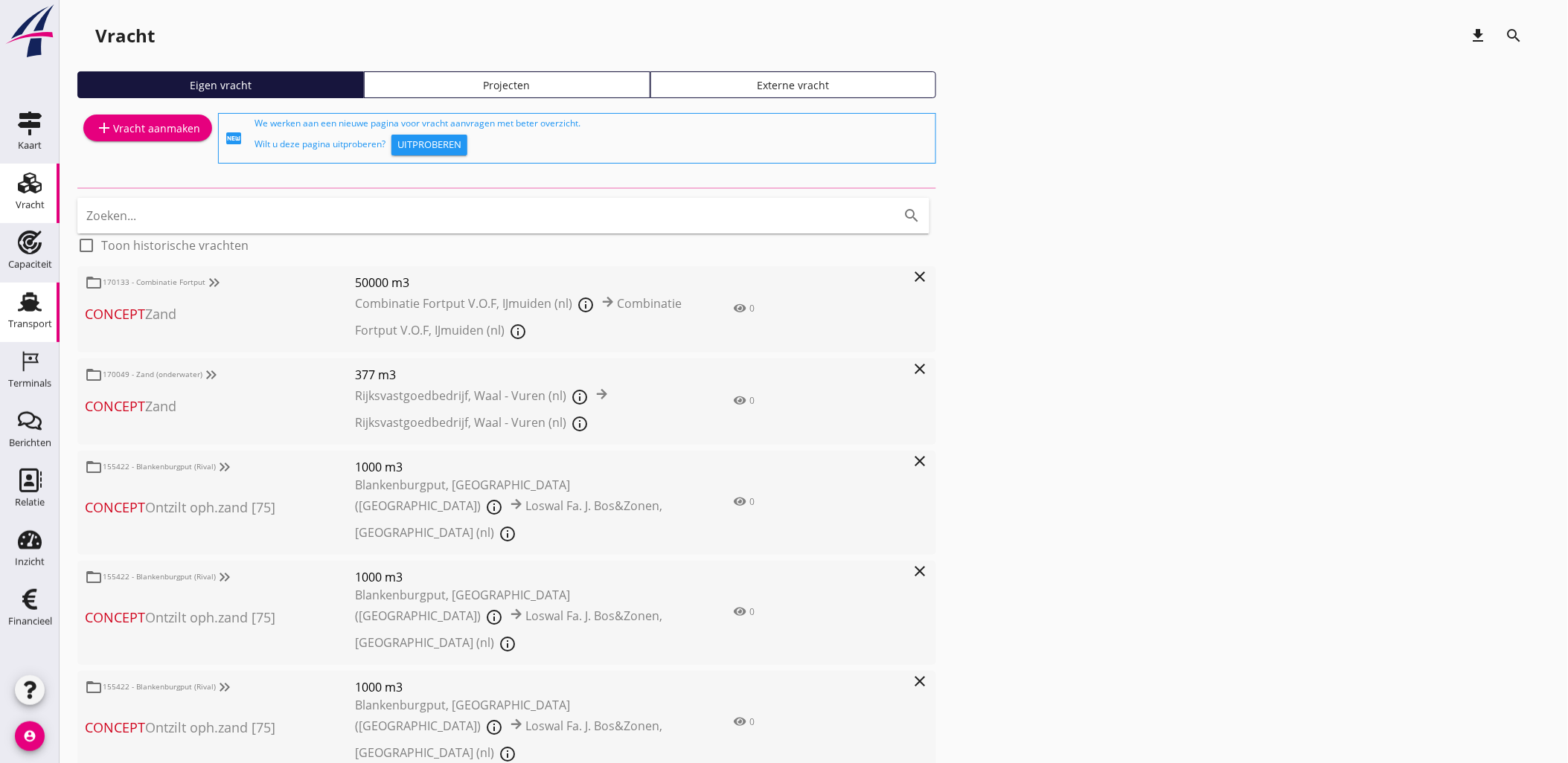
click at [26, 310] on use at bounding box center [30, 302] width 24 height 19
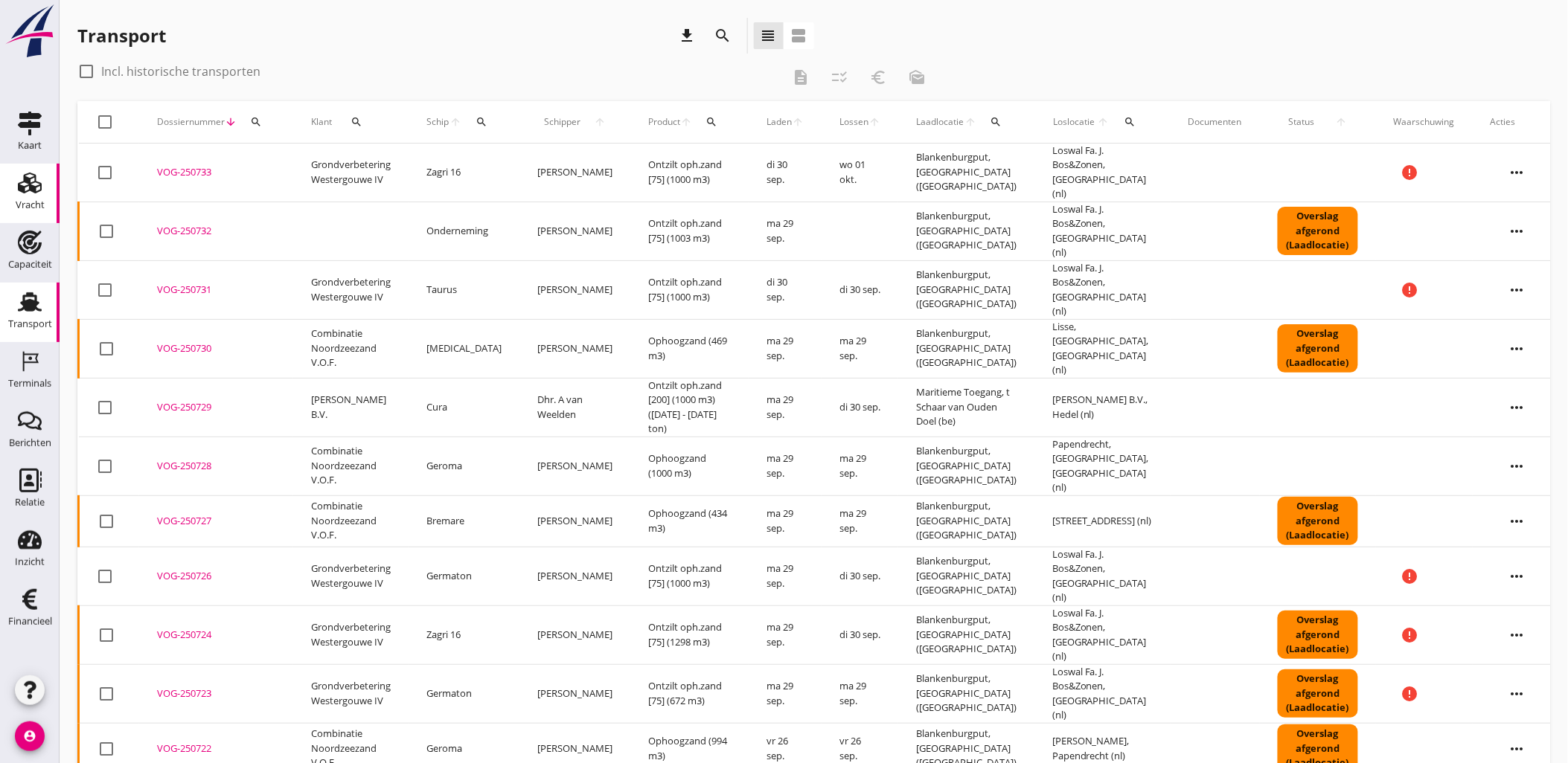
click at [37, 184] on icon "Vracht" at bounding box center [30, 183] width 24 height 24
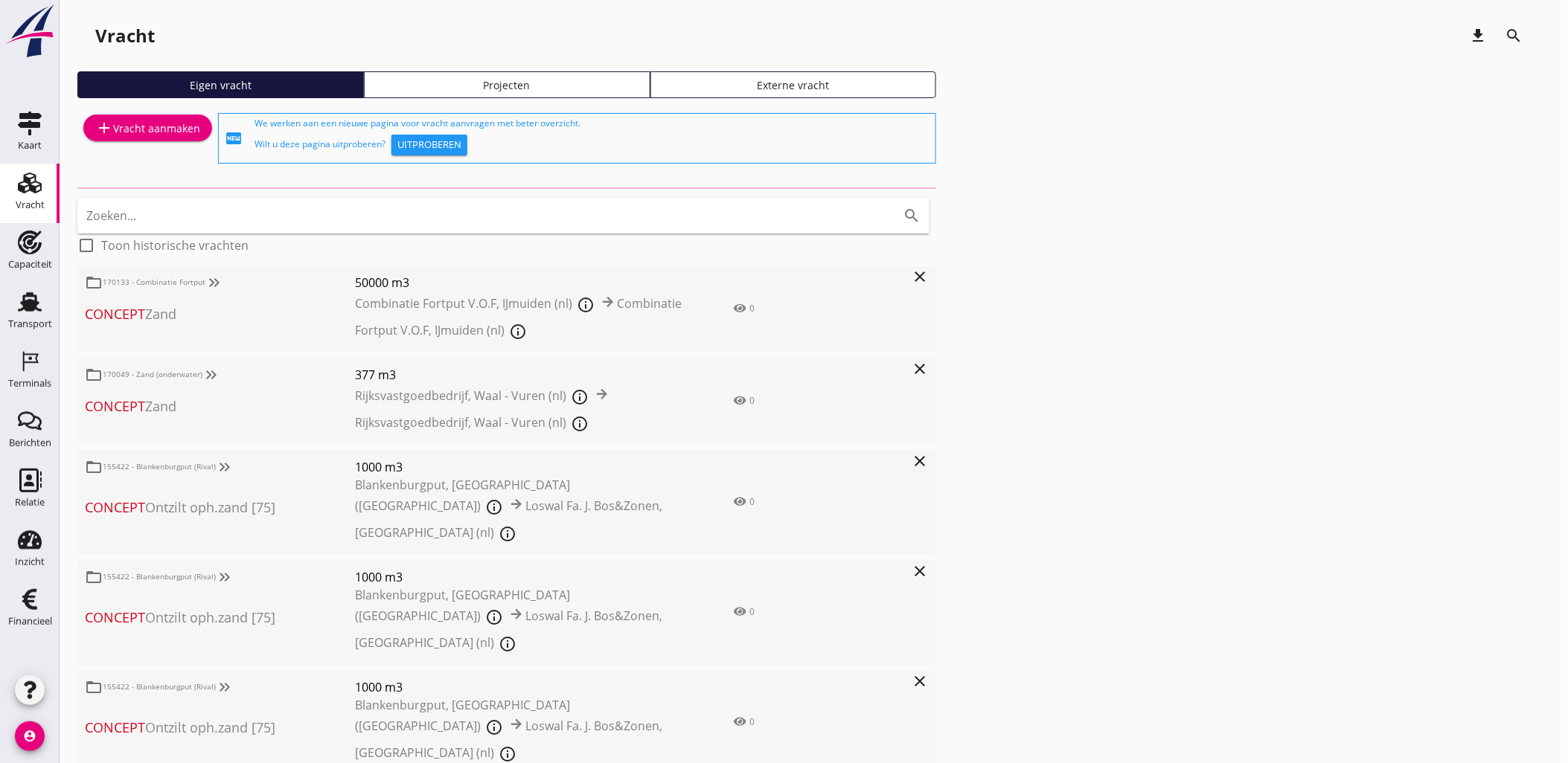
click at [545, 80] on div "Projecten" at bounding box center [507, 85] width 273 height 16
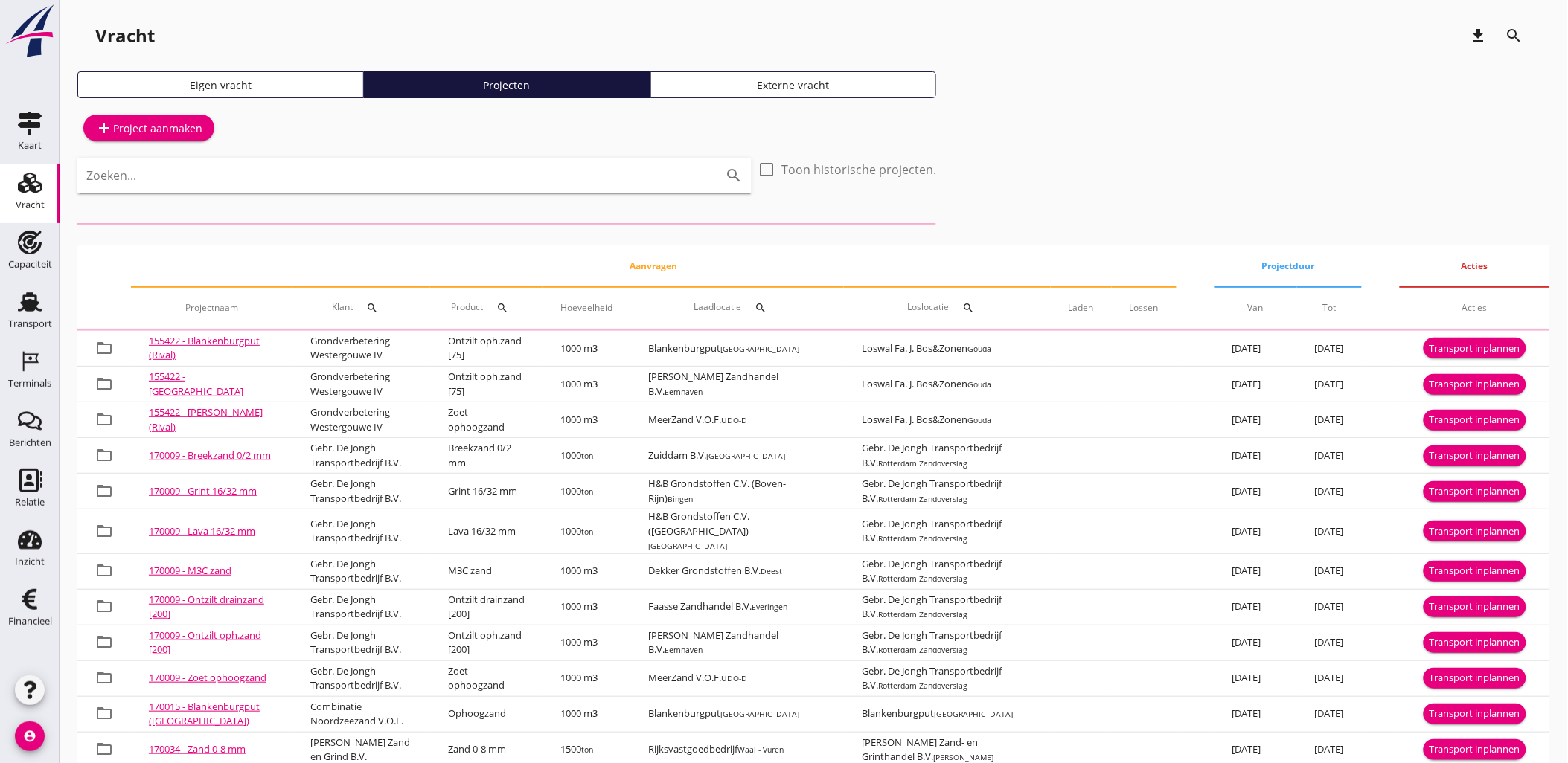
click at [389, 154] on div "add Project aanmaken Zoeken... search check_box_outline_blank Toon historische …" at bounding box center [813, 497] width 1472 height 773
click at [413, 175] on input "Zoeken..." at bounding box center [393, 175] width 614 height 24
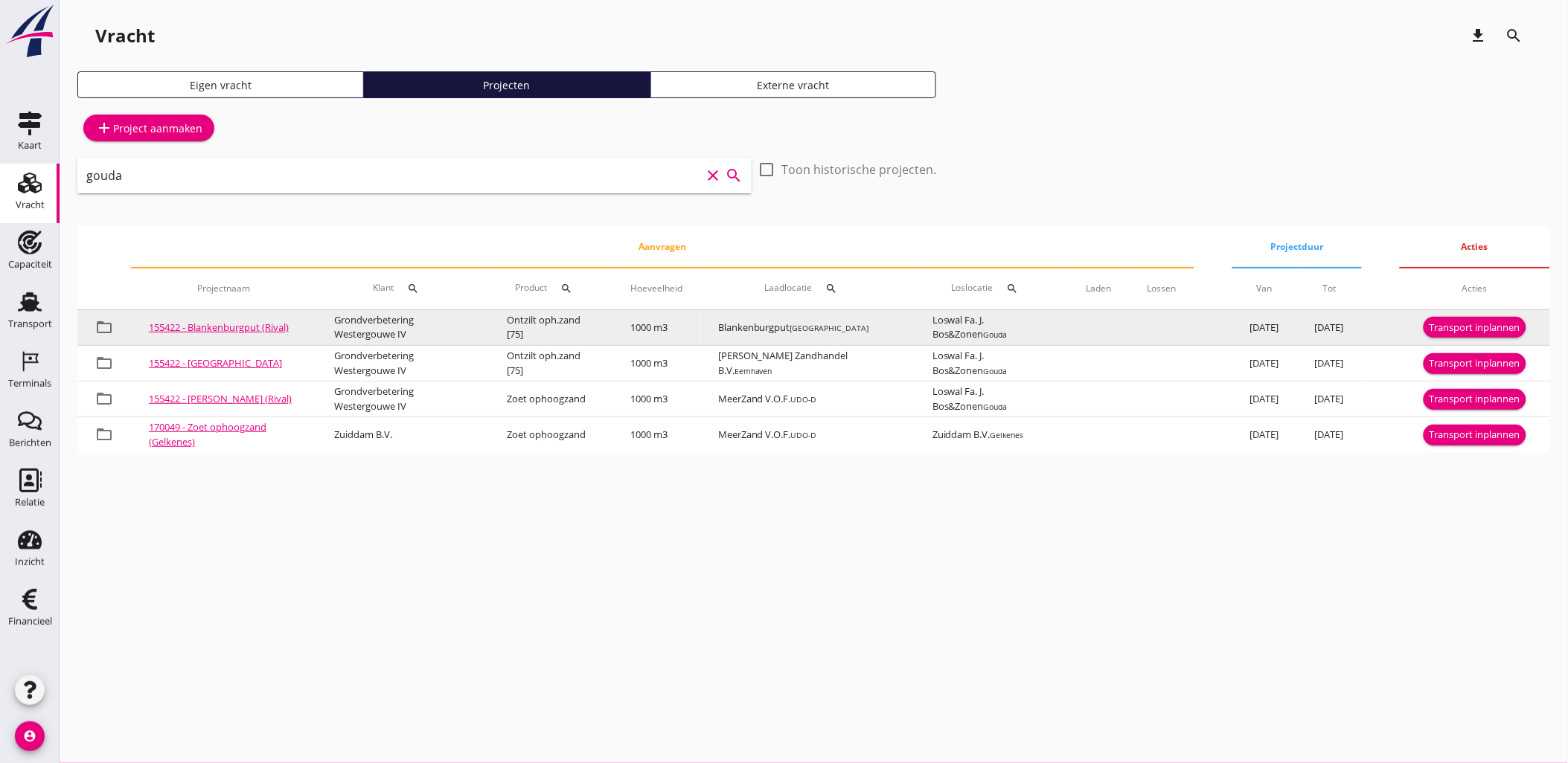
type input "gouda"
click at [1488, 321] on div "Transport inplannen" at bounding box center [1475, 328] width 91 height 15
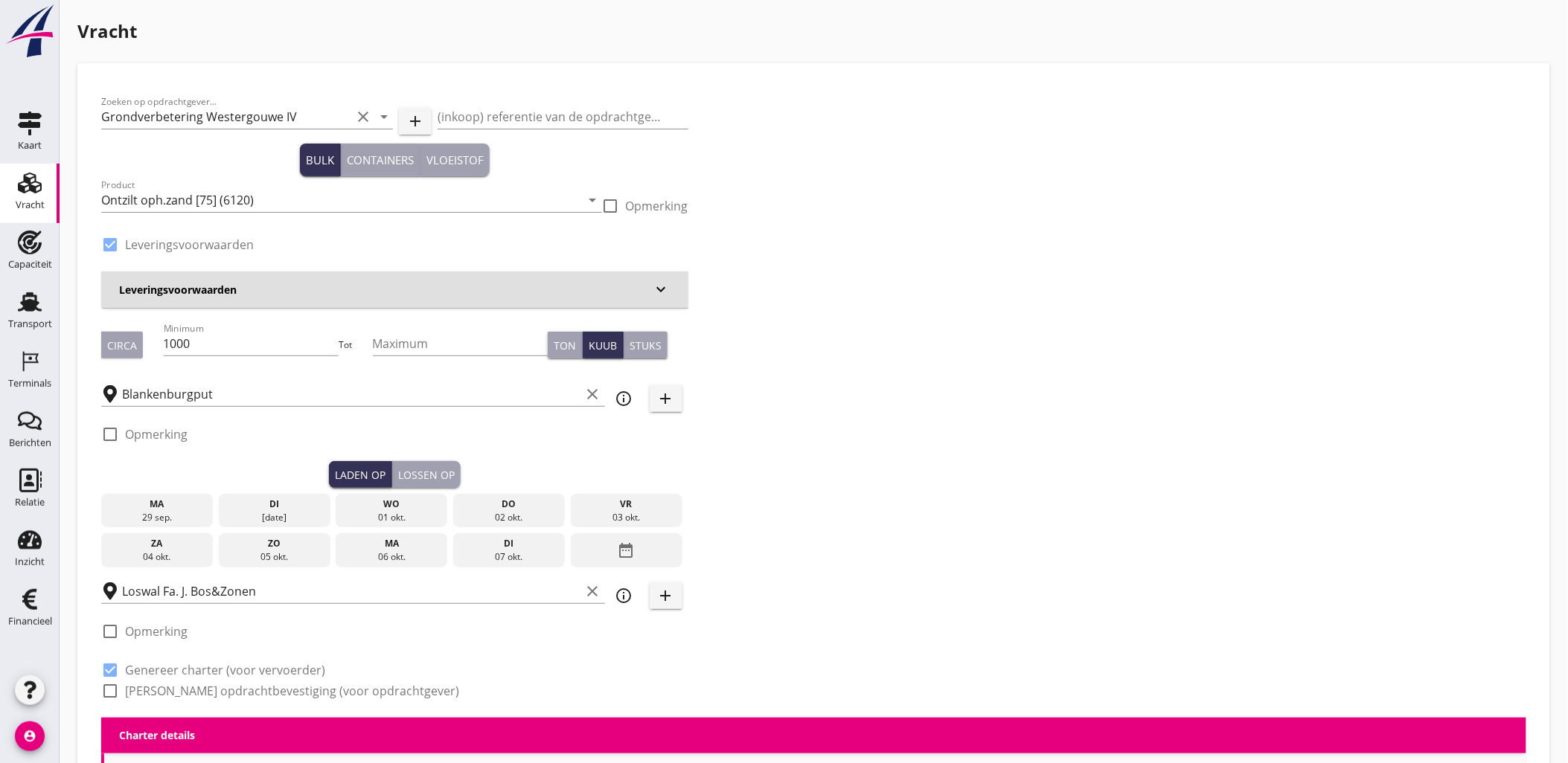
click at [250, 514] on div "[DATE]" at bounding box center [275, 518] width 104 height 13
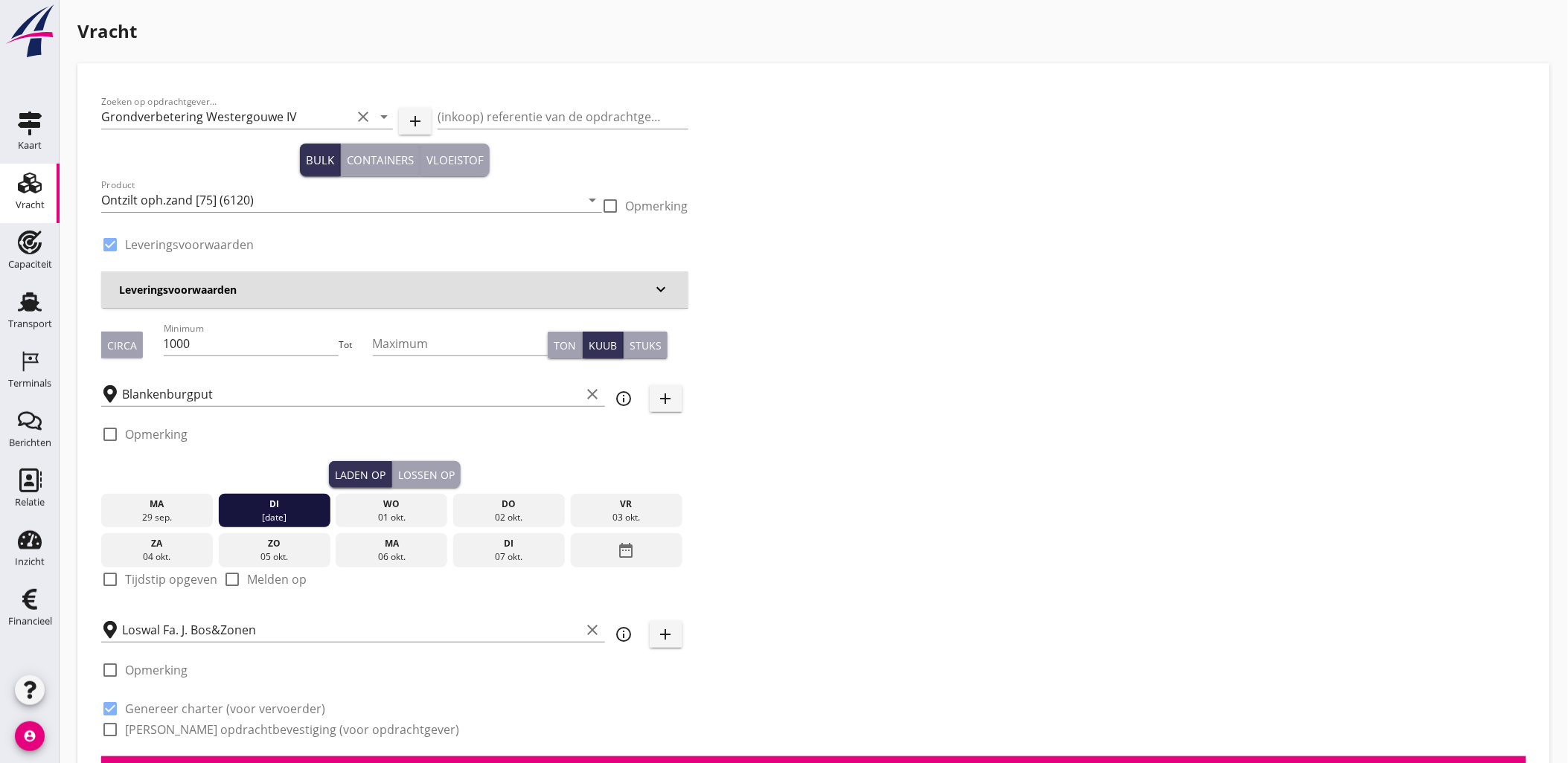
click at [419, 467] on div "Lossen op" at bounding box center [426, 474] width 57 height 16
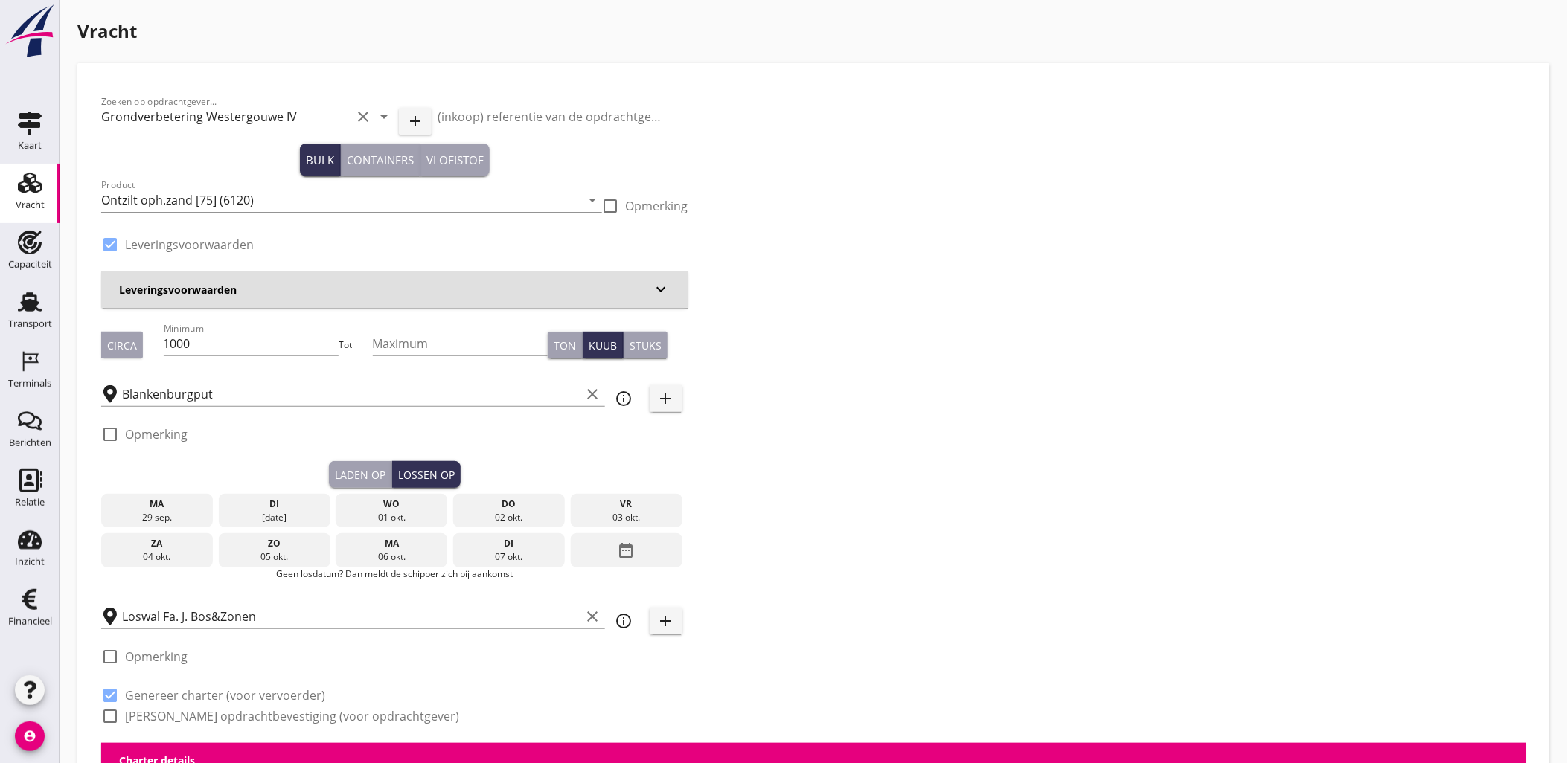
click at [369, 518] on div "01 okt." at bounding box center [392, 518] width 104 height 13
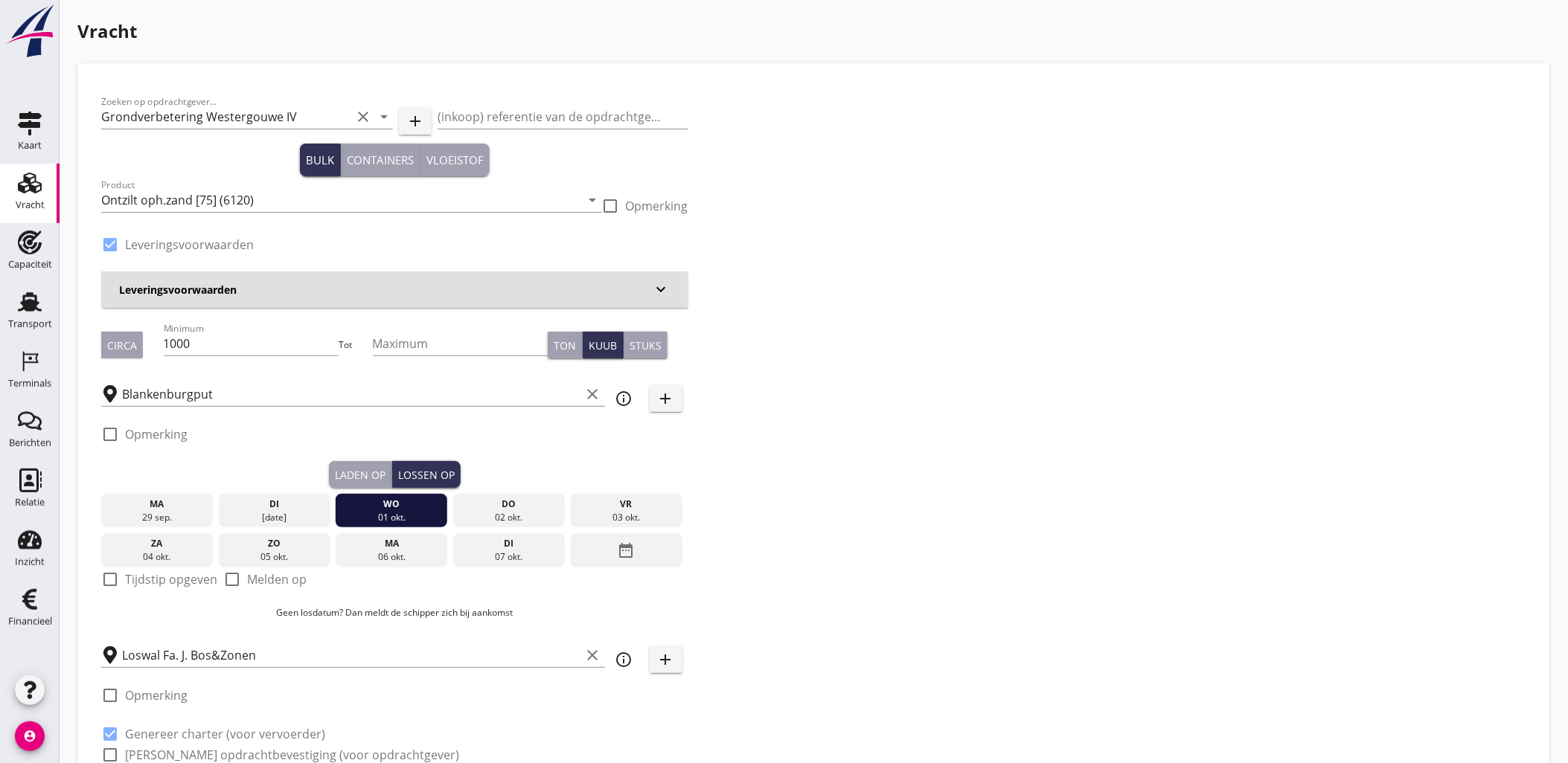
click at [364, 477] on div "Laden op" at bounding box center [360, 474] width 51 height 16
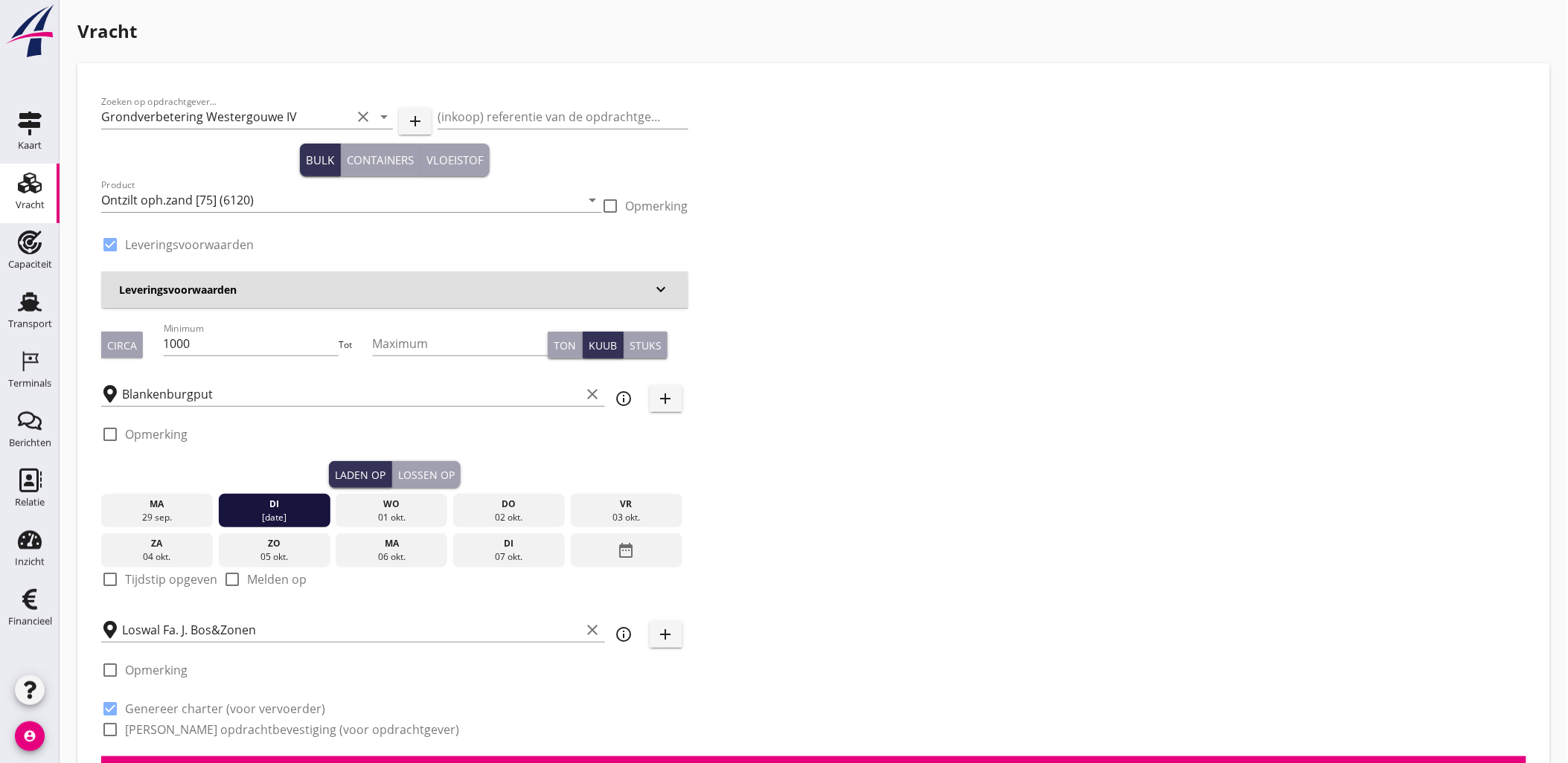
click at [198, 573] on label "Tijdstip opgeven" at bounding box center [171, 580] width 93 height 15
checkbox input "true"
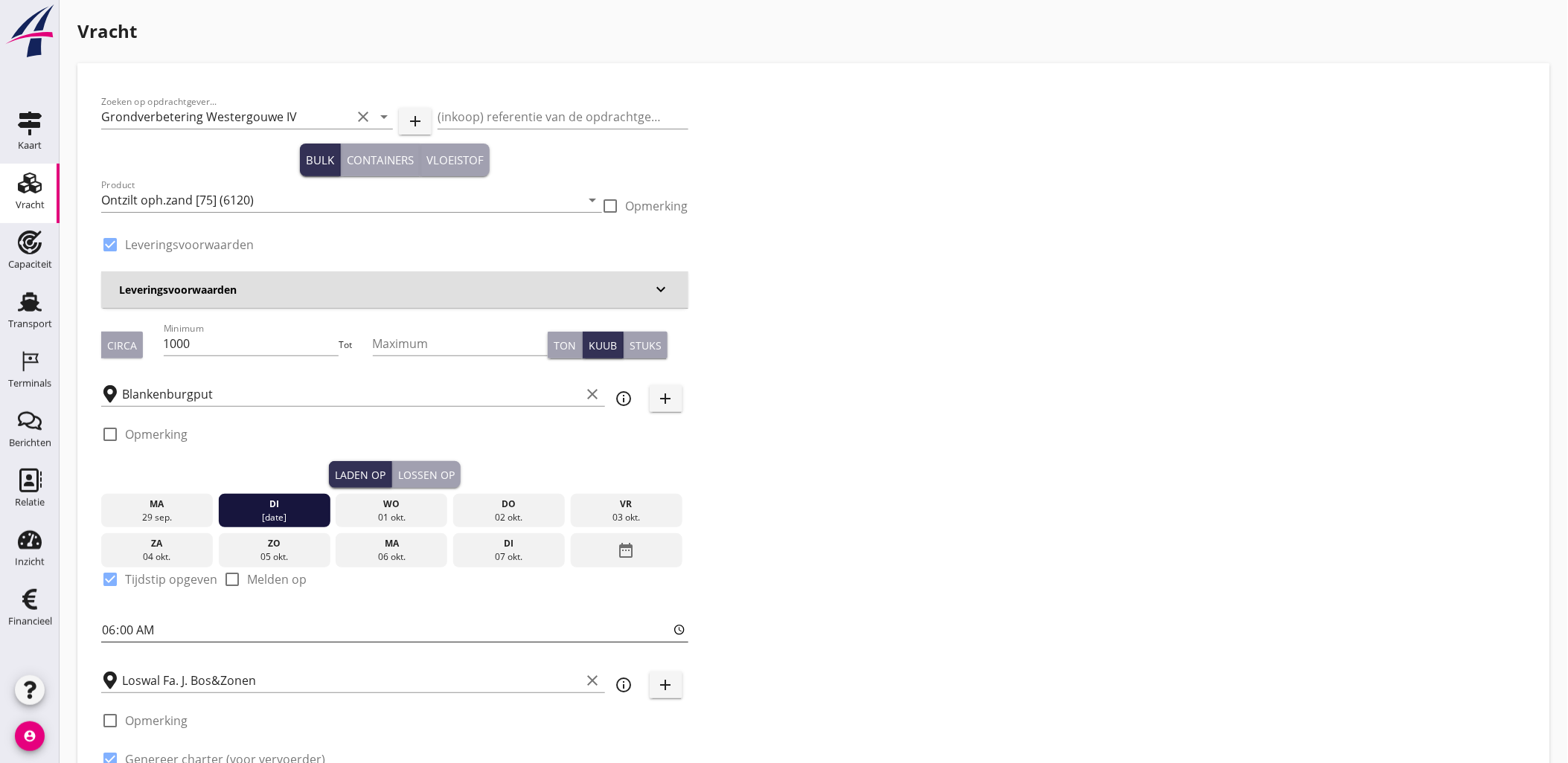
click at [112, 630] on input "06:00" at bounding box center [395, 629] width 587 height 24
type input "15:00"
click at [940, 486] on div "Zoeken op opdrachtgever... Grondverbetering Westergouwe IV clear arrow_drop_dow…" at bounding box center [813, 447] width 1437 height 720
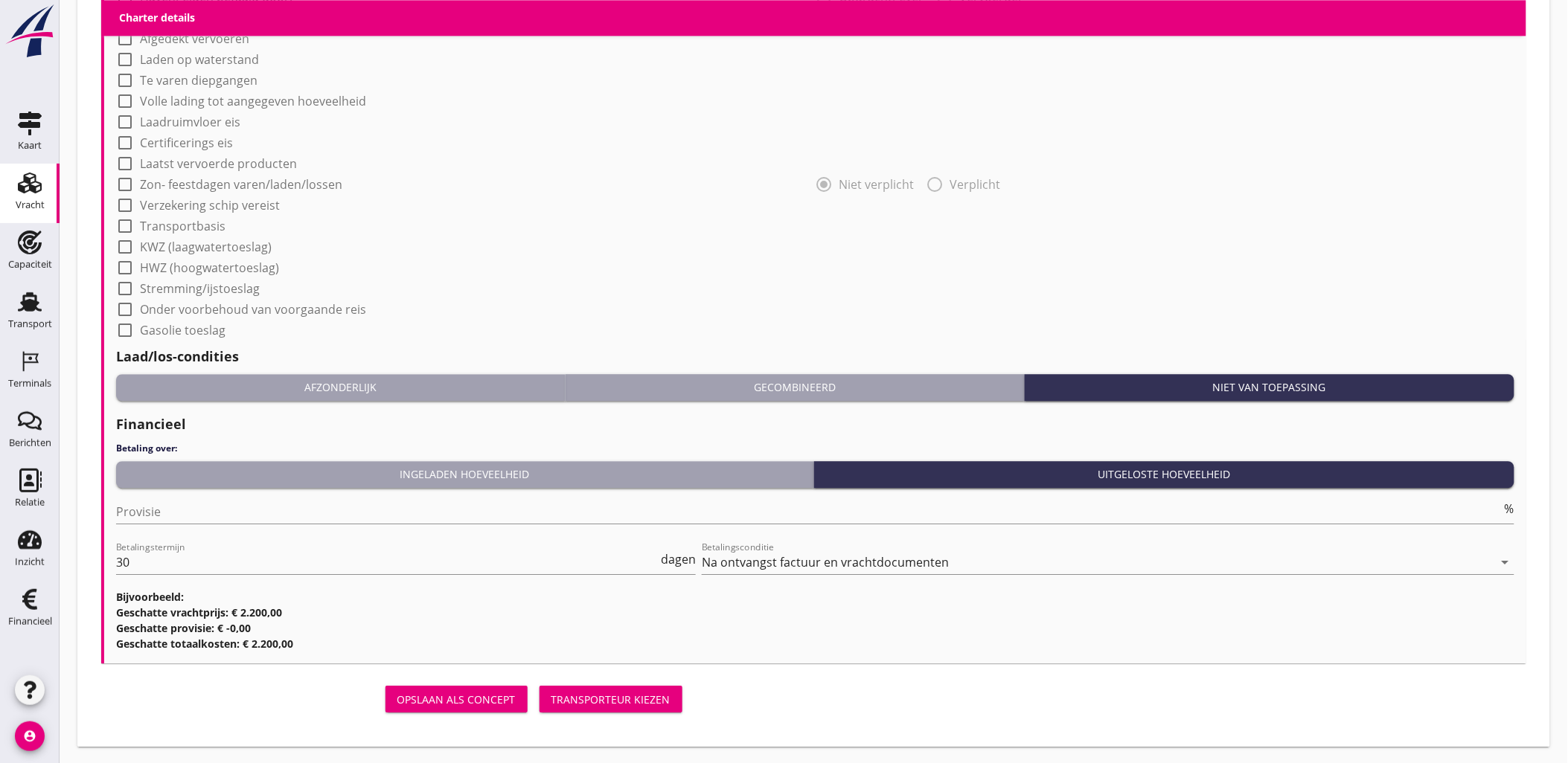
click at [657, 691] on div "Transporteur kiezen" at bounding box center [611, 699] width 119 height 16
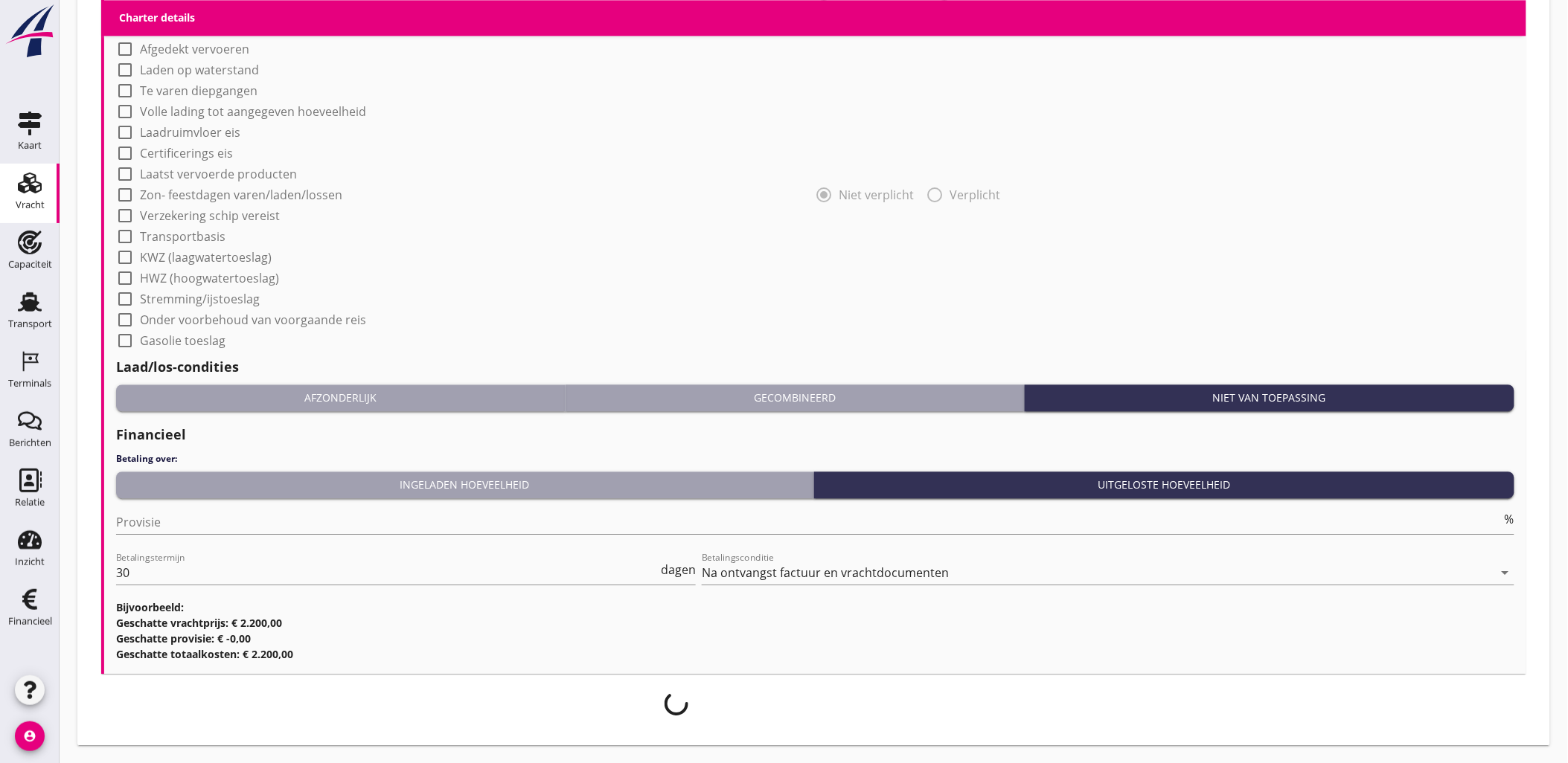
scroll to position [1246, 0]
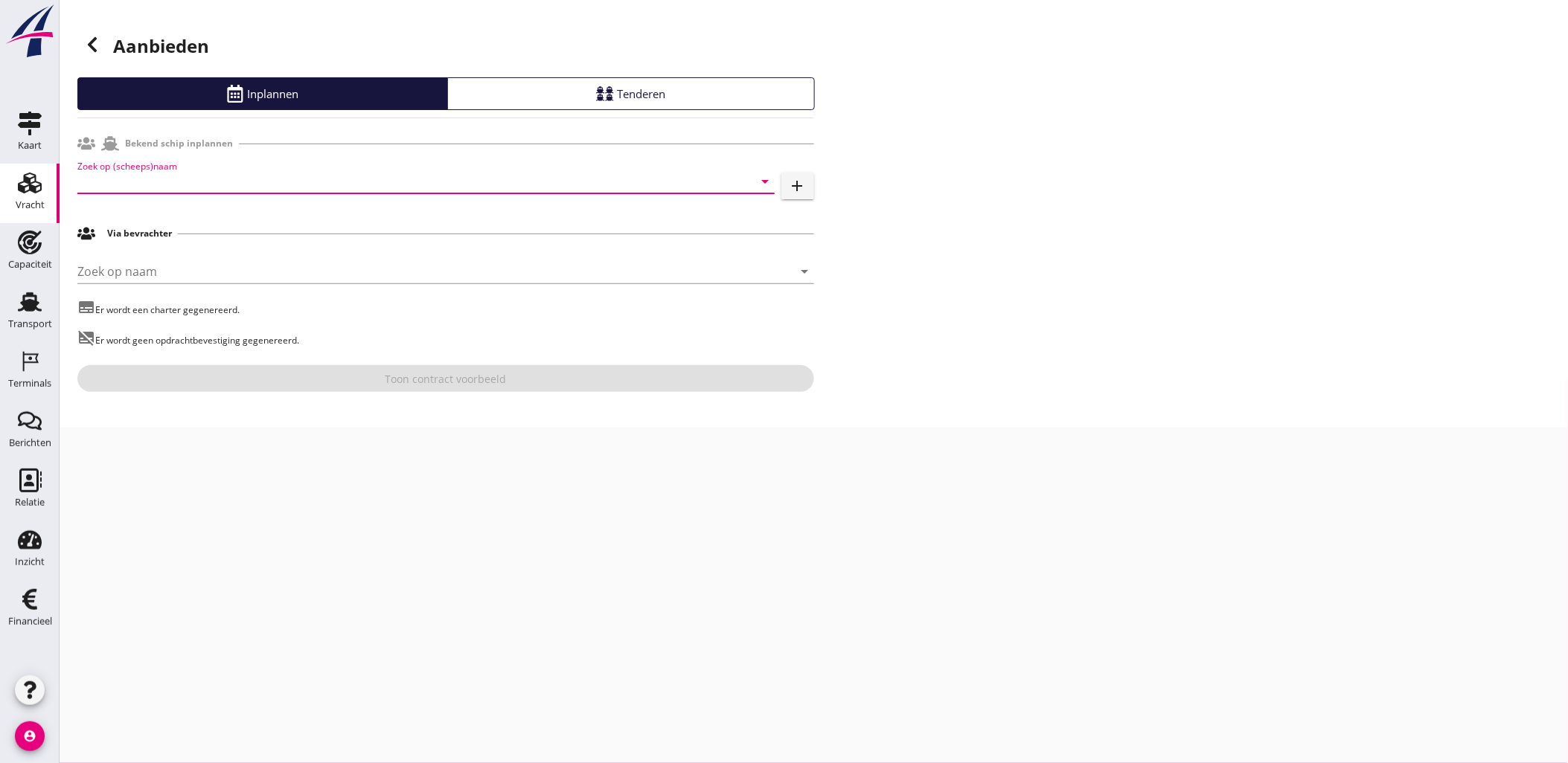
click at [187, 183] on input "Zoek op (scheeps)naam" at bounding box center [405, 181] width 655 height 24
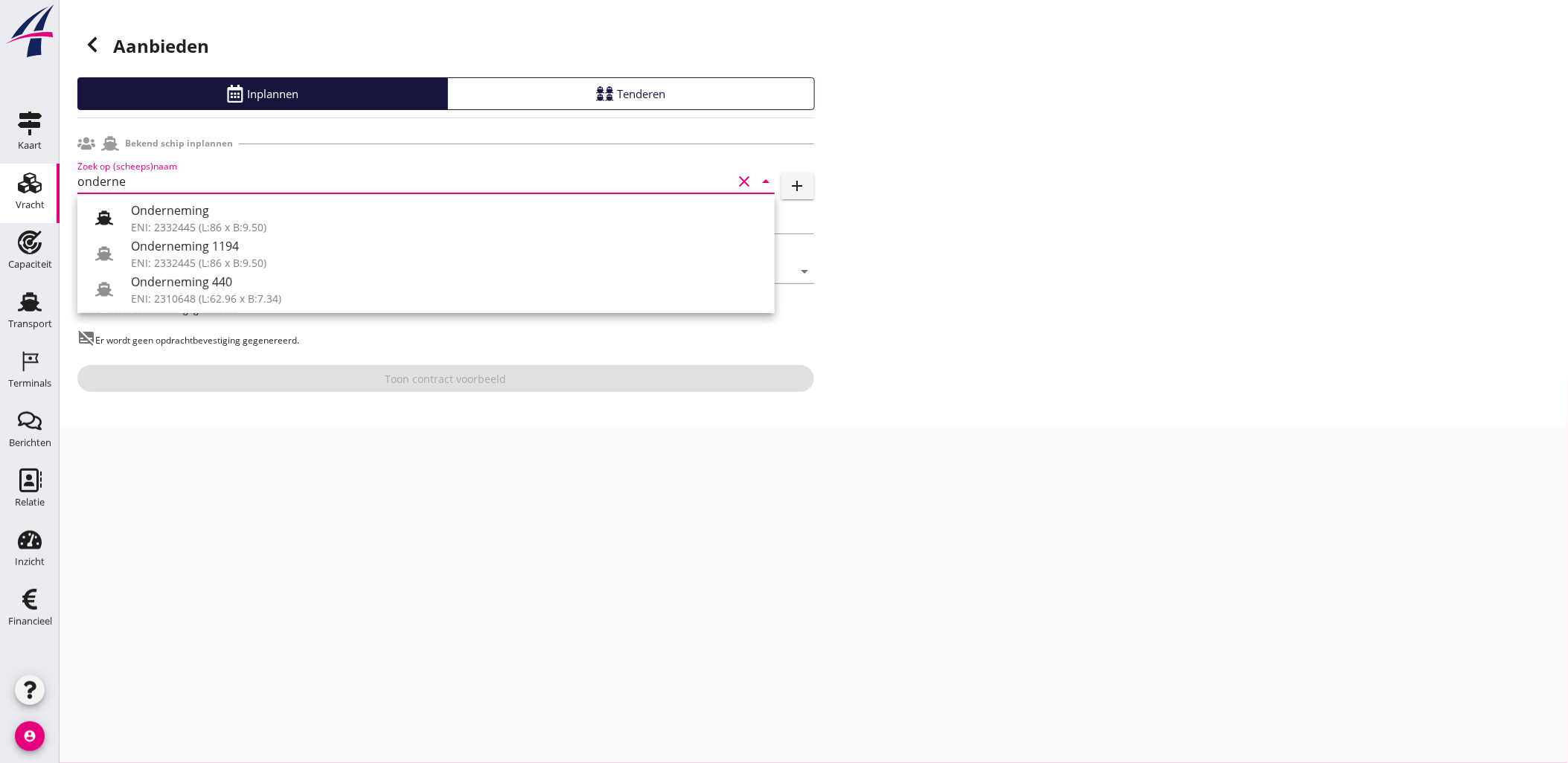
click at [234, 193] on div "Zoek op (scheeps)naam onderne clear arrow_drop_down" at bounding box center [426, 181] width 697 height 24
click at [249, 210] on div "Onderneming" at bounding box center [446, 210] width 631 height 18
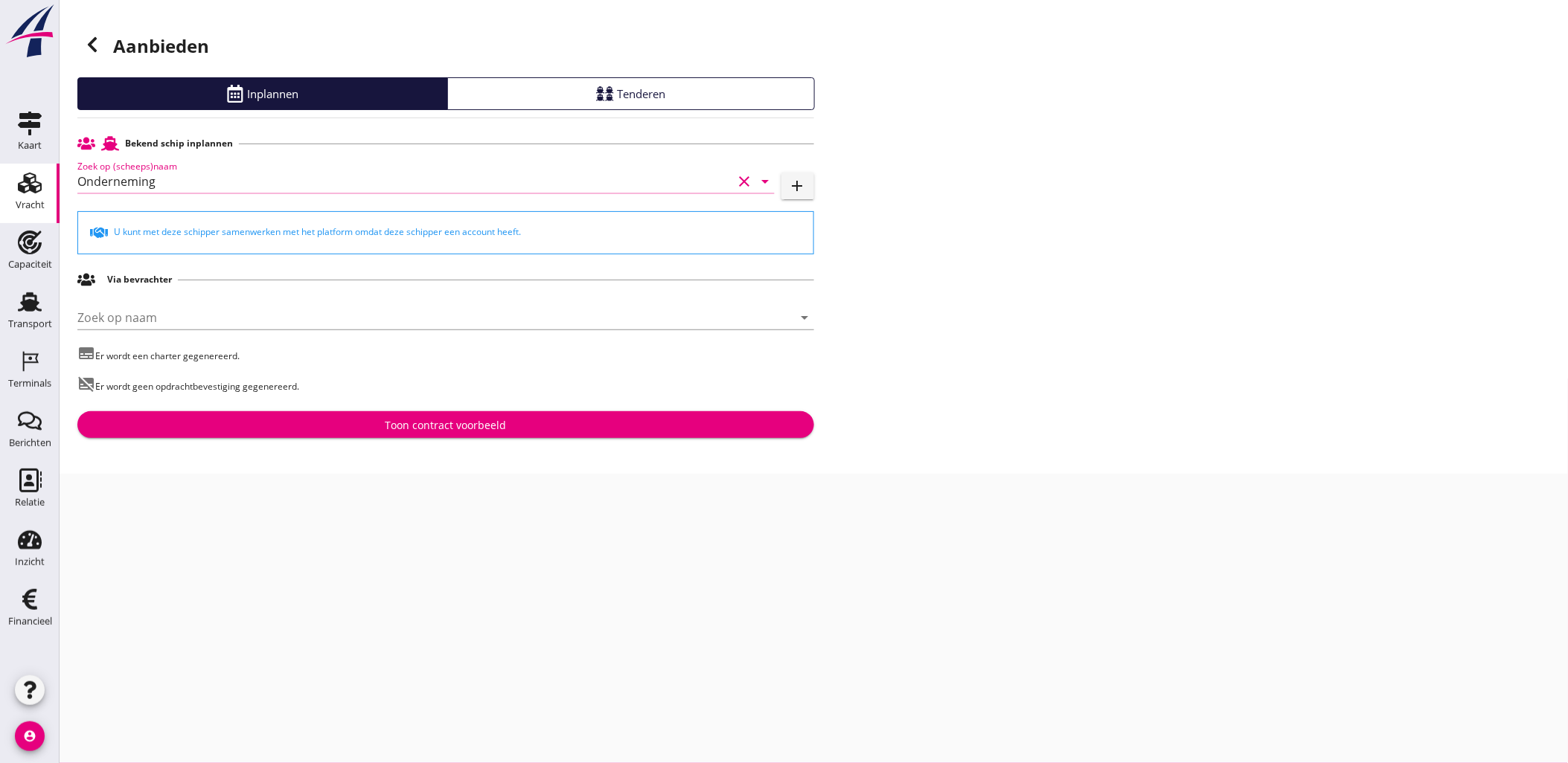
type input "Onderneming"
click at [490, 421] on div "Toon contract voorbeeld" at bounding box center [445, 424] width 122 height 16
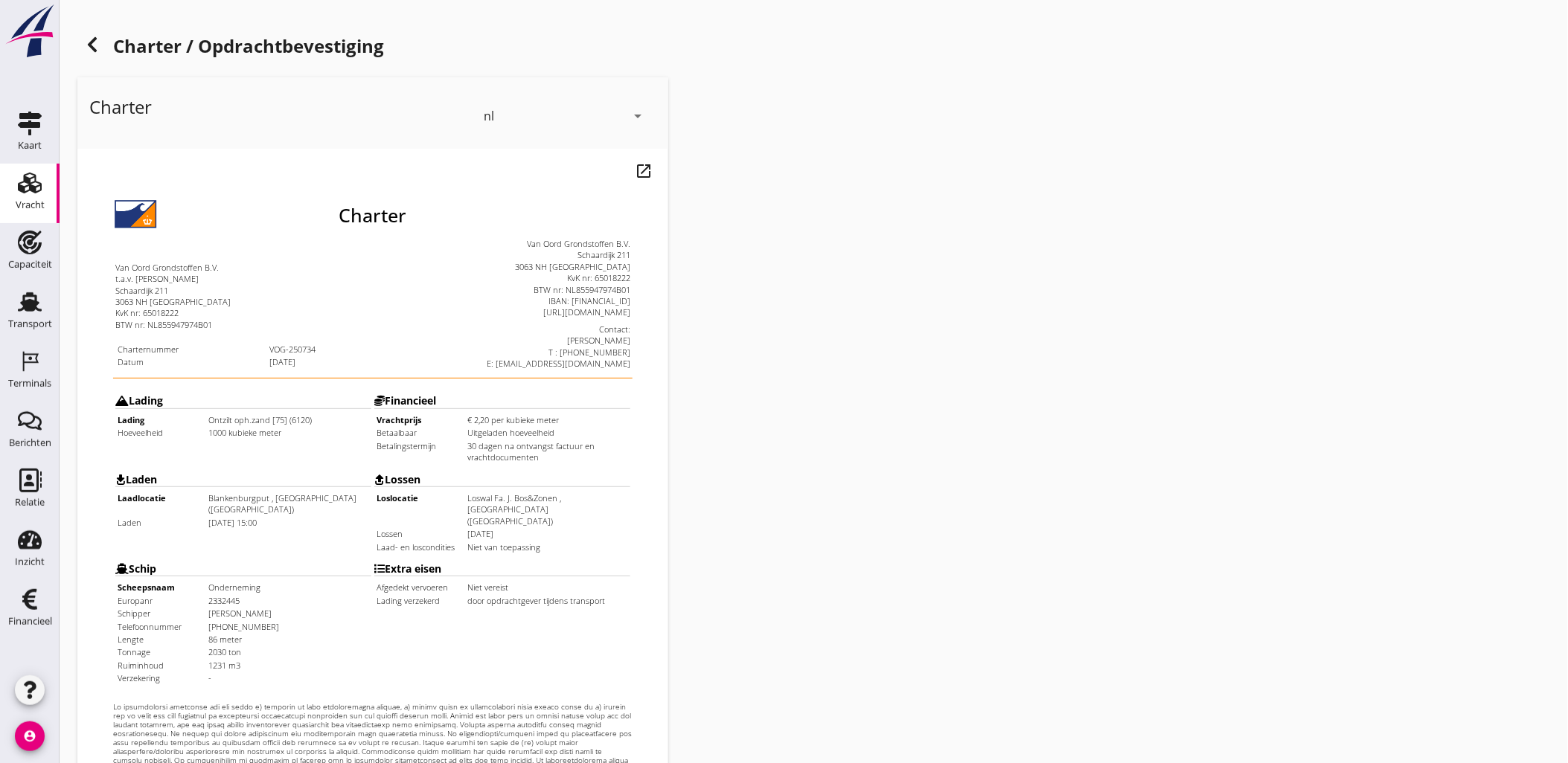
scroll to position [337, 0]
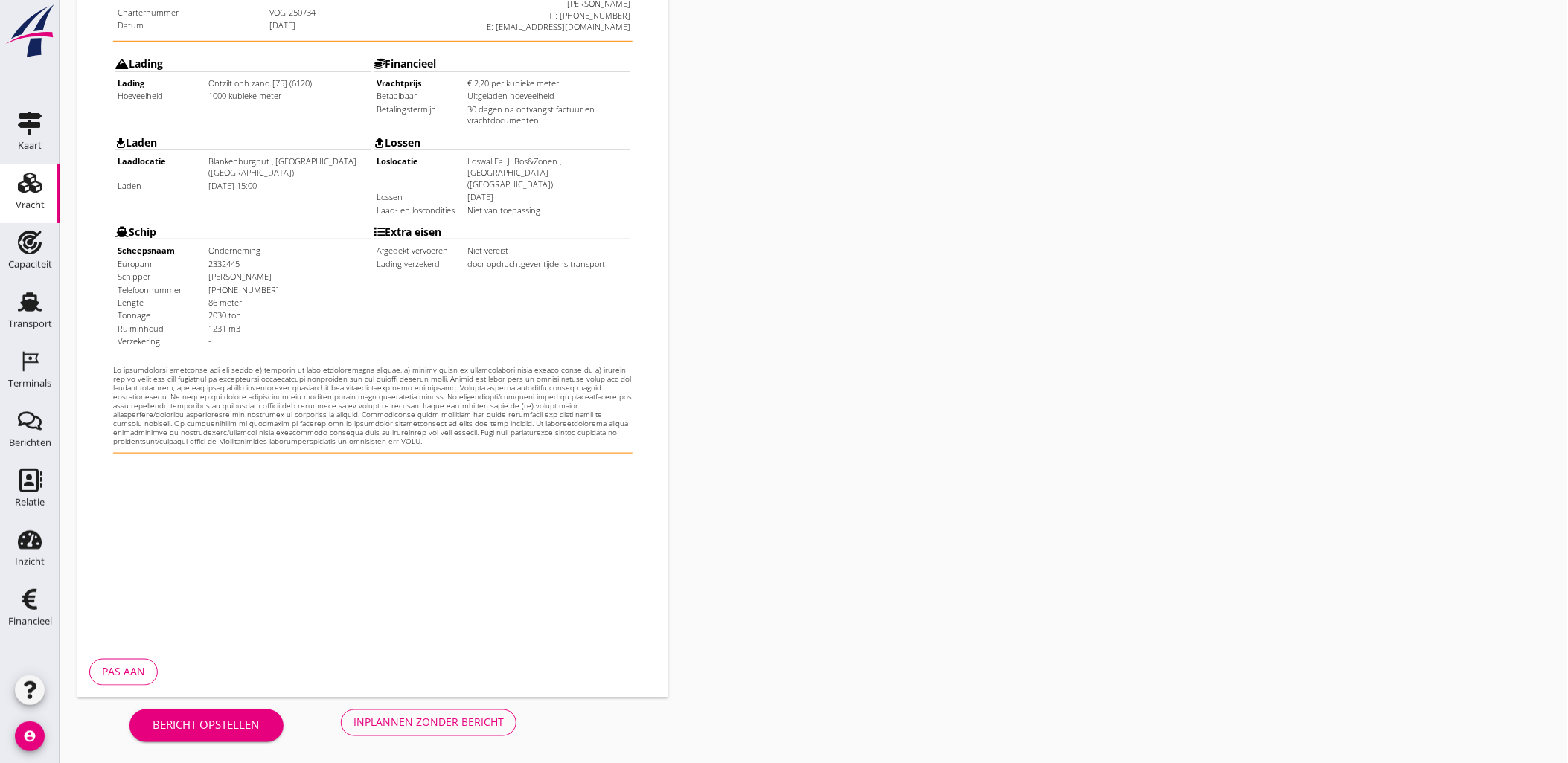
click at [457, 726] on div "Inplannen zonder bericht" at bounding box center [428, 722] width 150 height 16
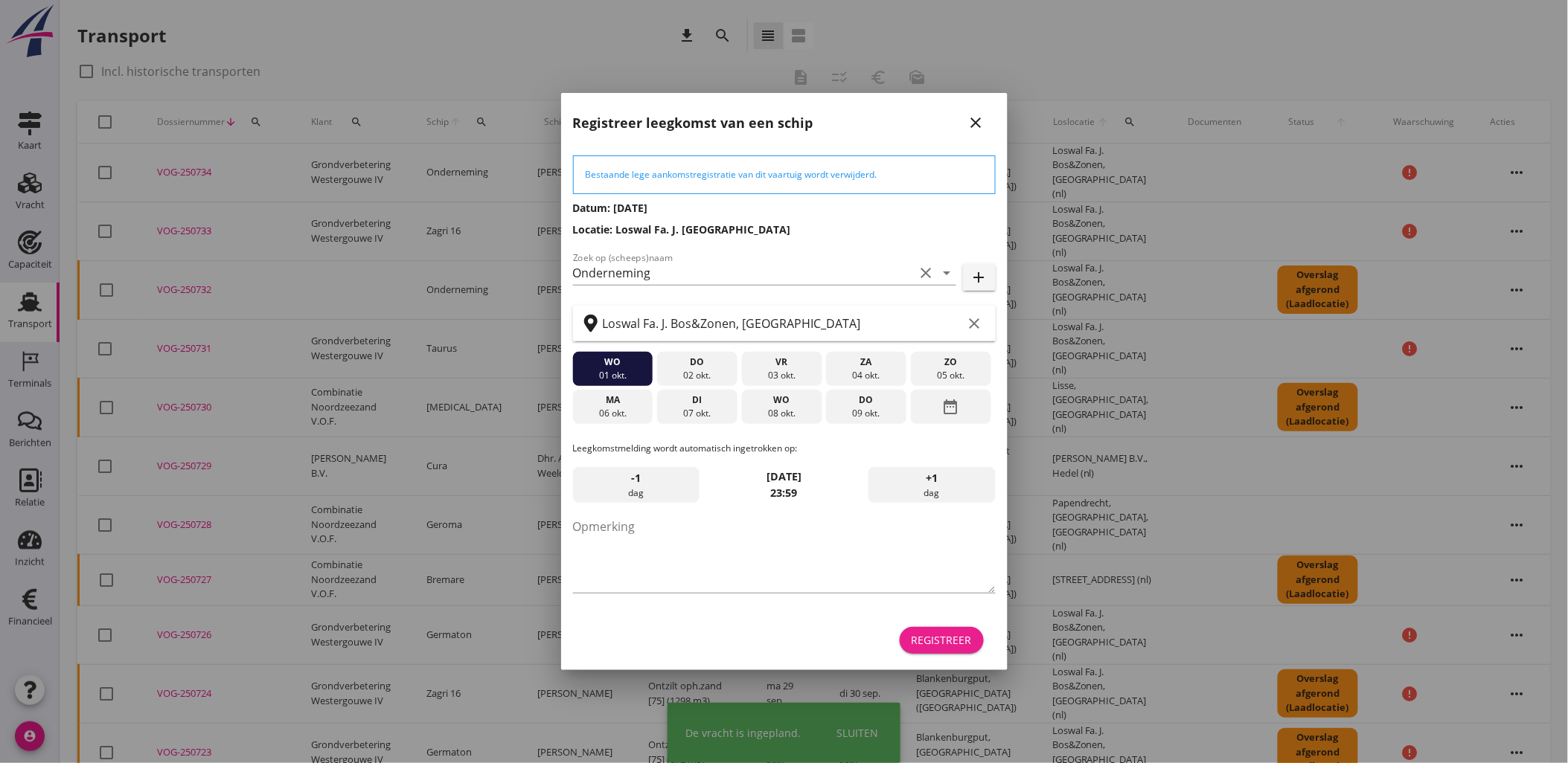
click at [955, 644] on div "Registreer" at bounding box center [941, 639] width 60 height 16
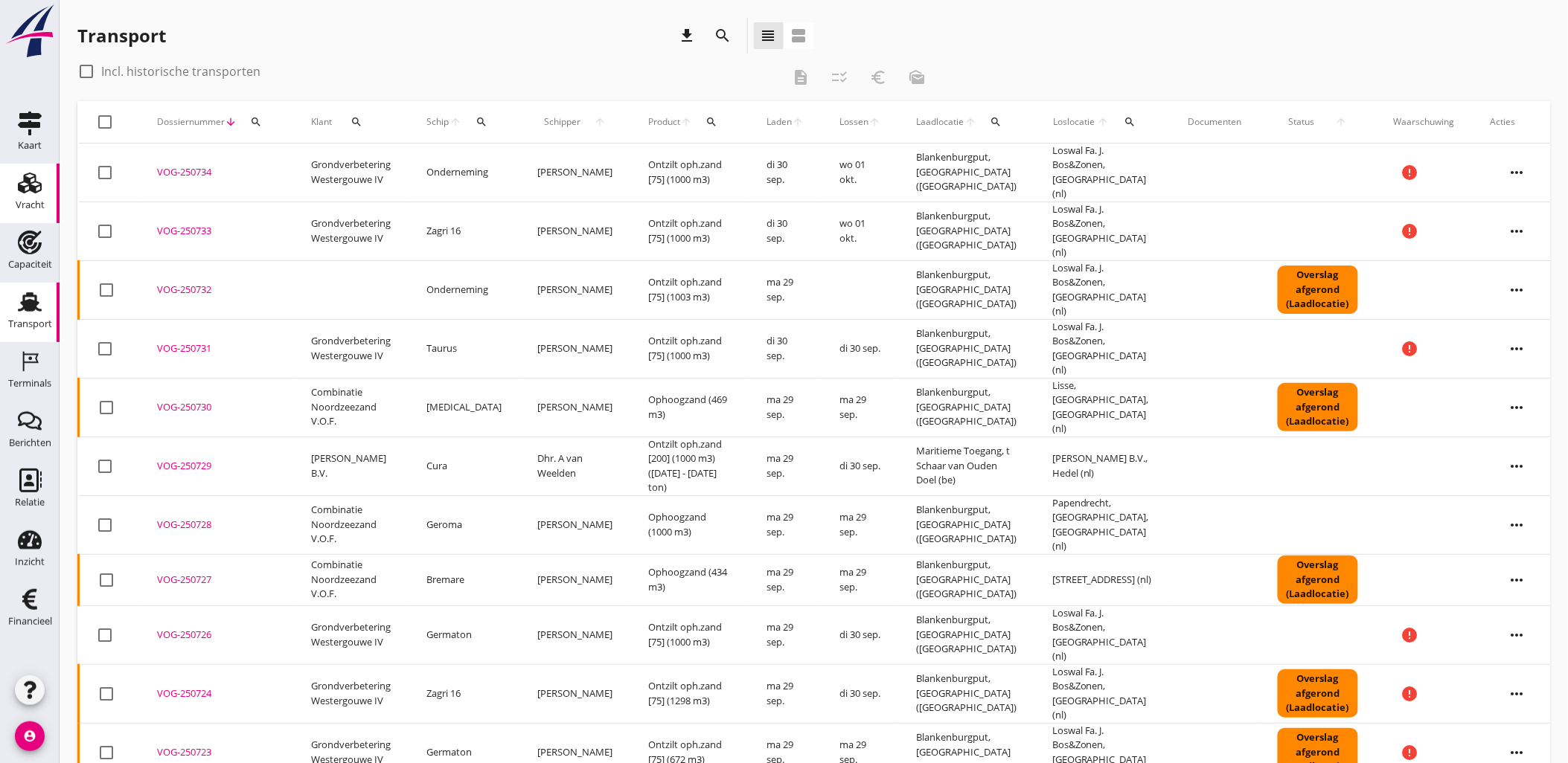
click at [31, 187] on use at bounding box center [30, 183] width 24 height 21
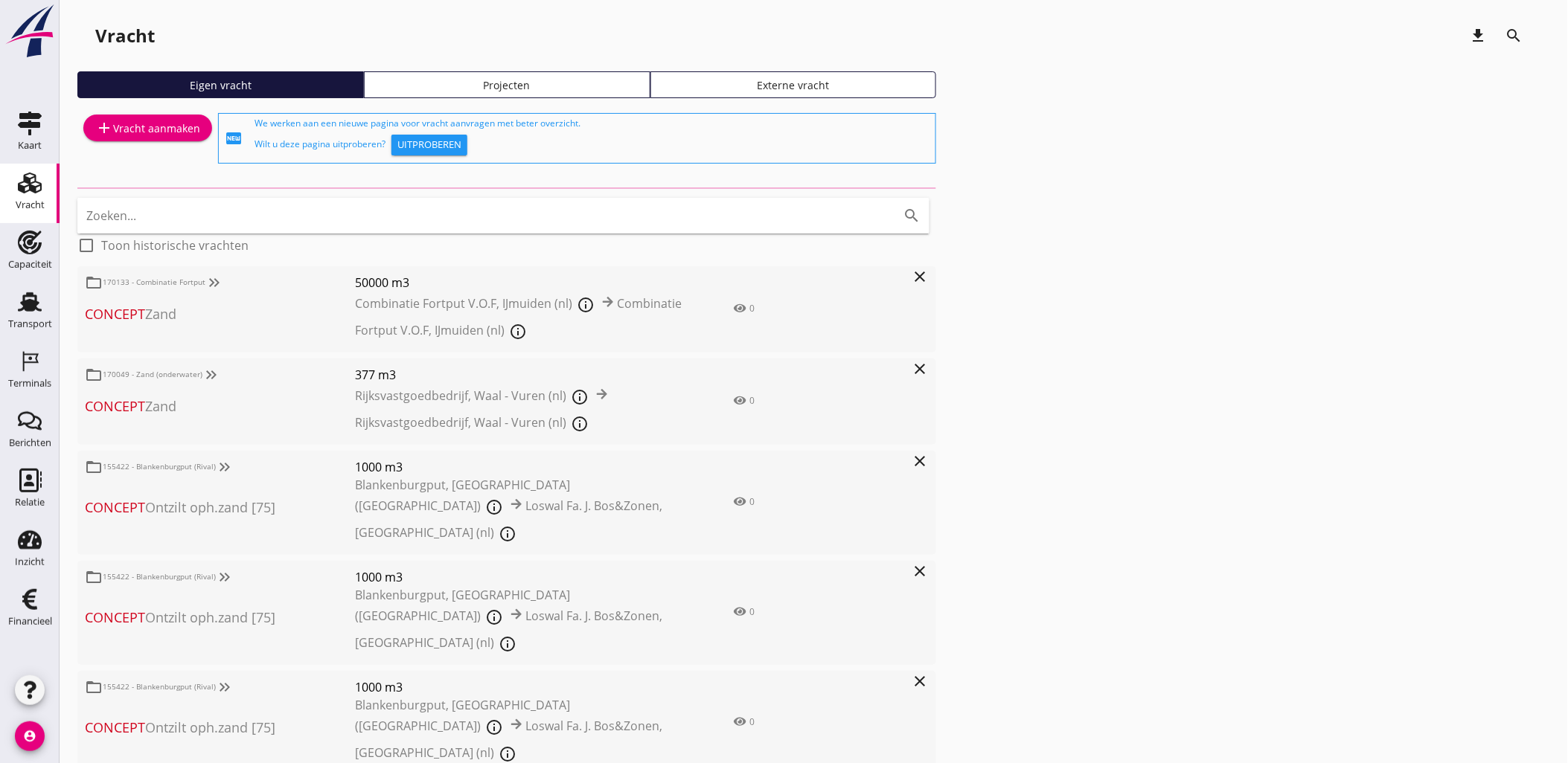
click at [622, 82] on div "Projecten" at bounding box center [507, 85] width 273 height 16
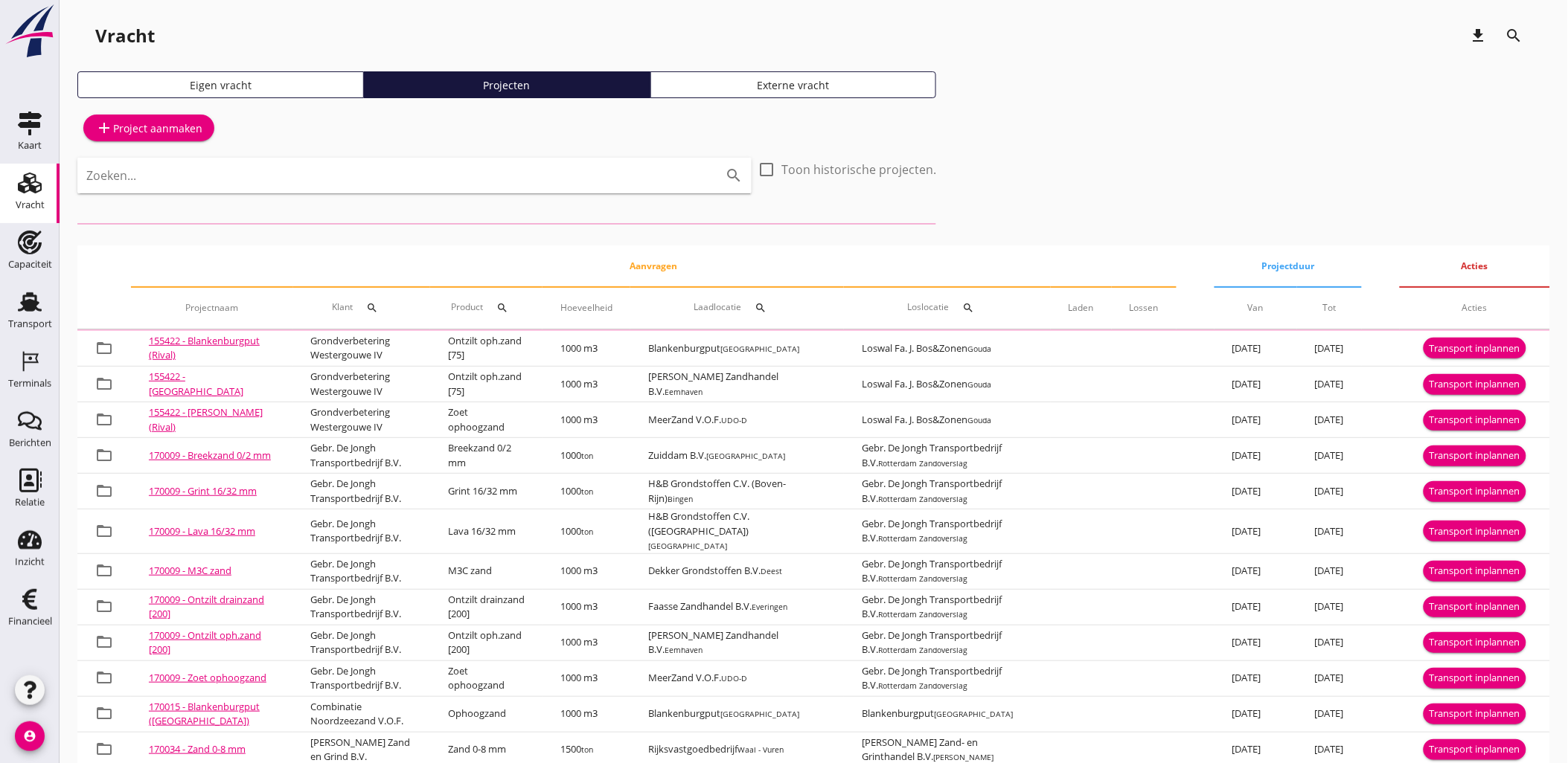
click at [351, 186] on input "Zoeken..." at bounding box center [393, 175] width 614 height 24
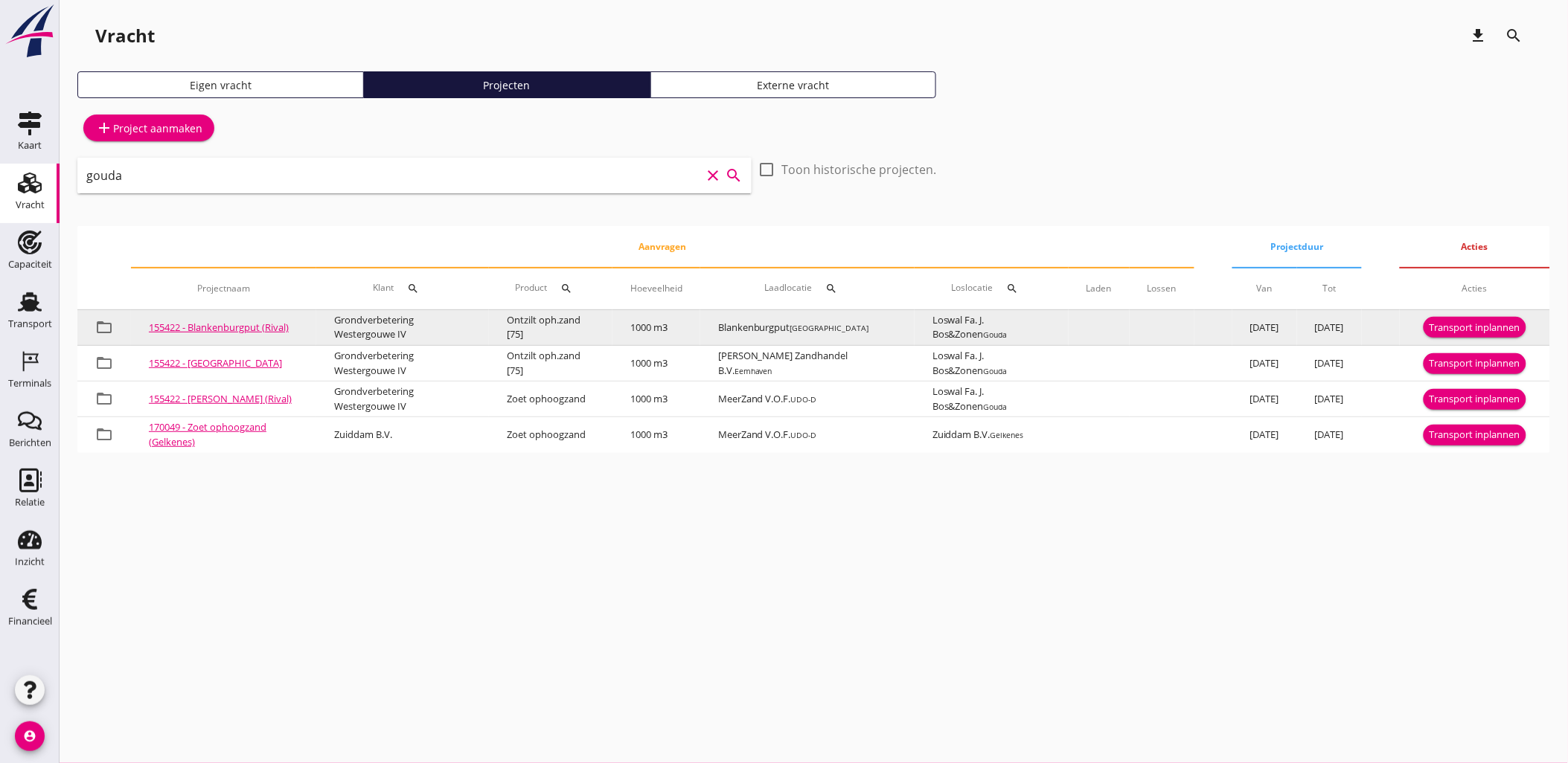
type input "gouda"
click at [1485, 330] on div "Transport inplannen" at bounding box center [1475, 328] width 91 height 15
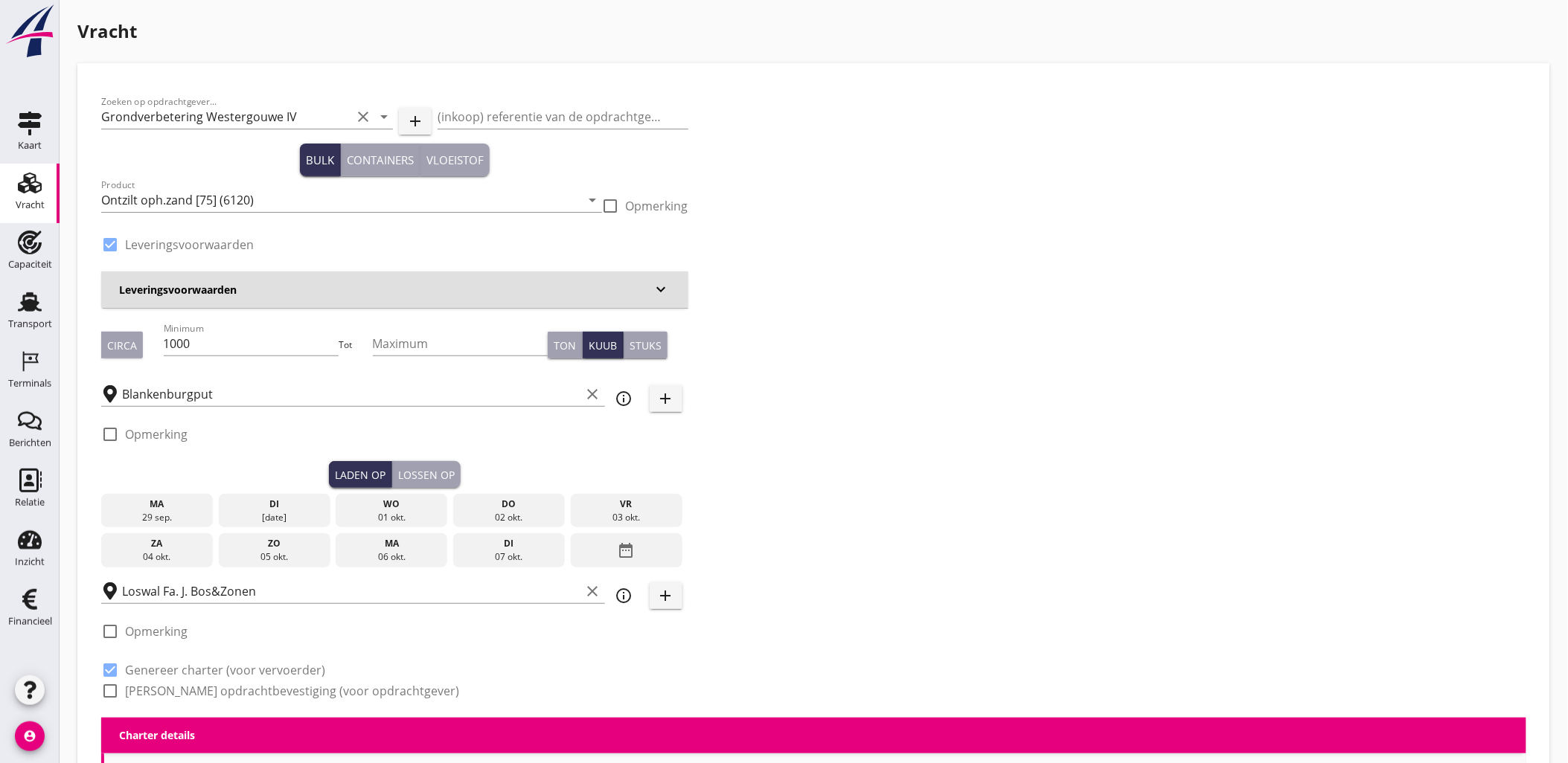
click at [291, 511] on div "[DATE]" at bounding box center [275, 518] width 104 height 13
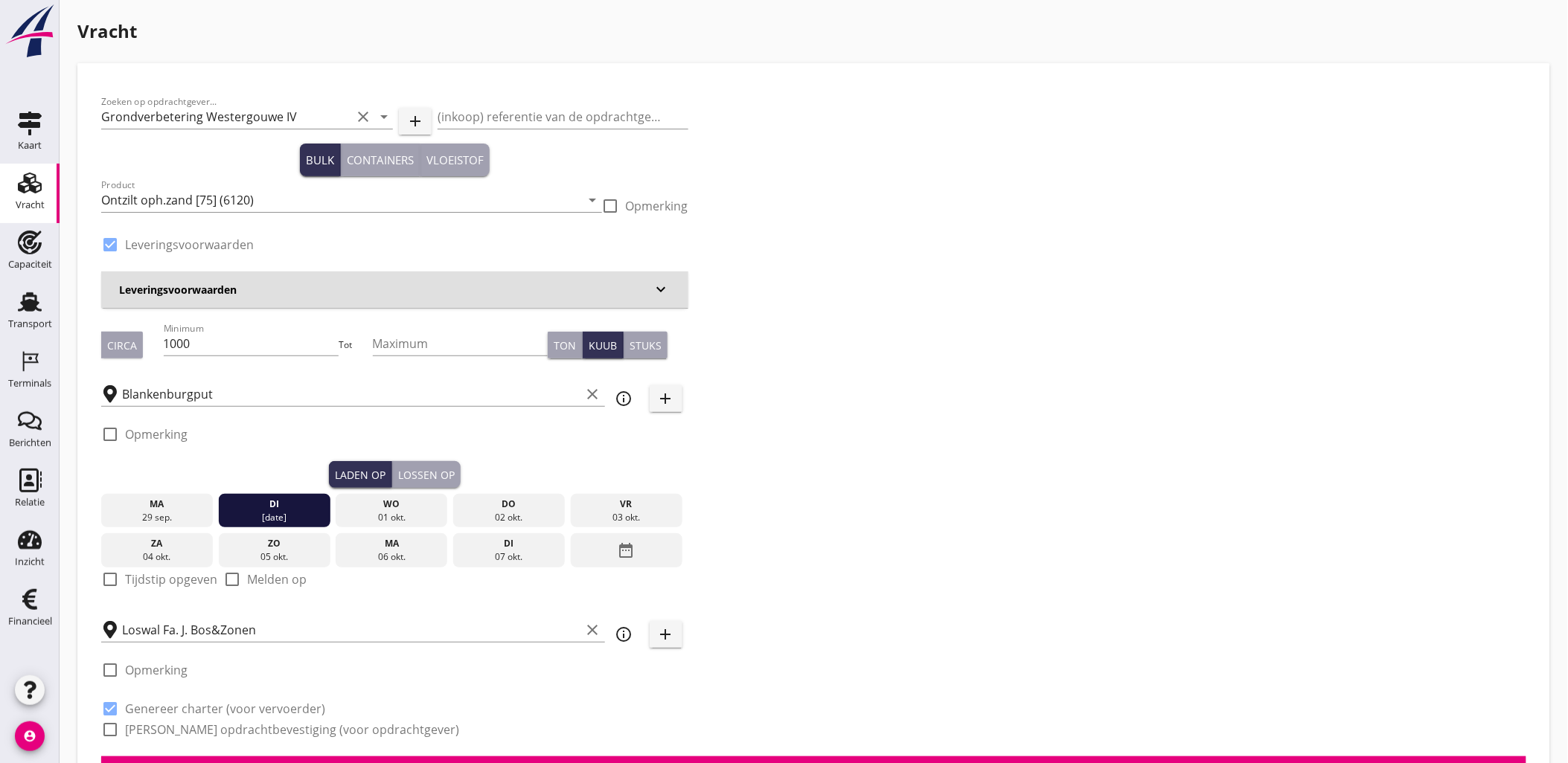
click at [446, 472] on div "Lossen op" at bounding box center [426, 474] width 57 height 16
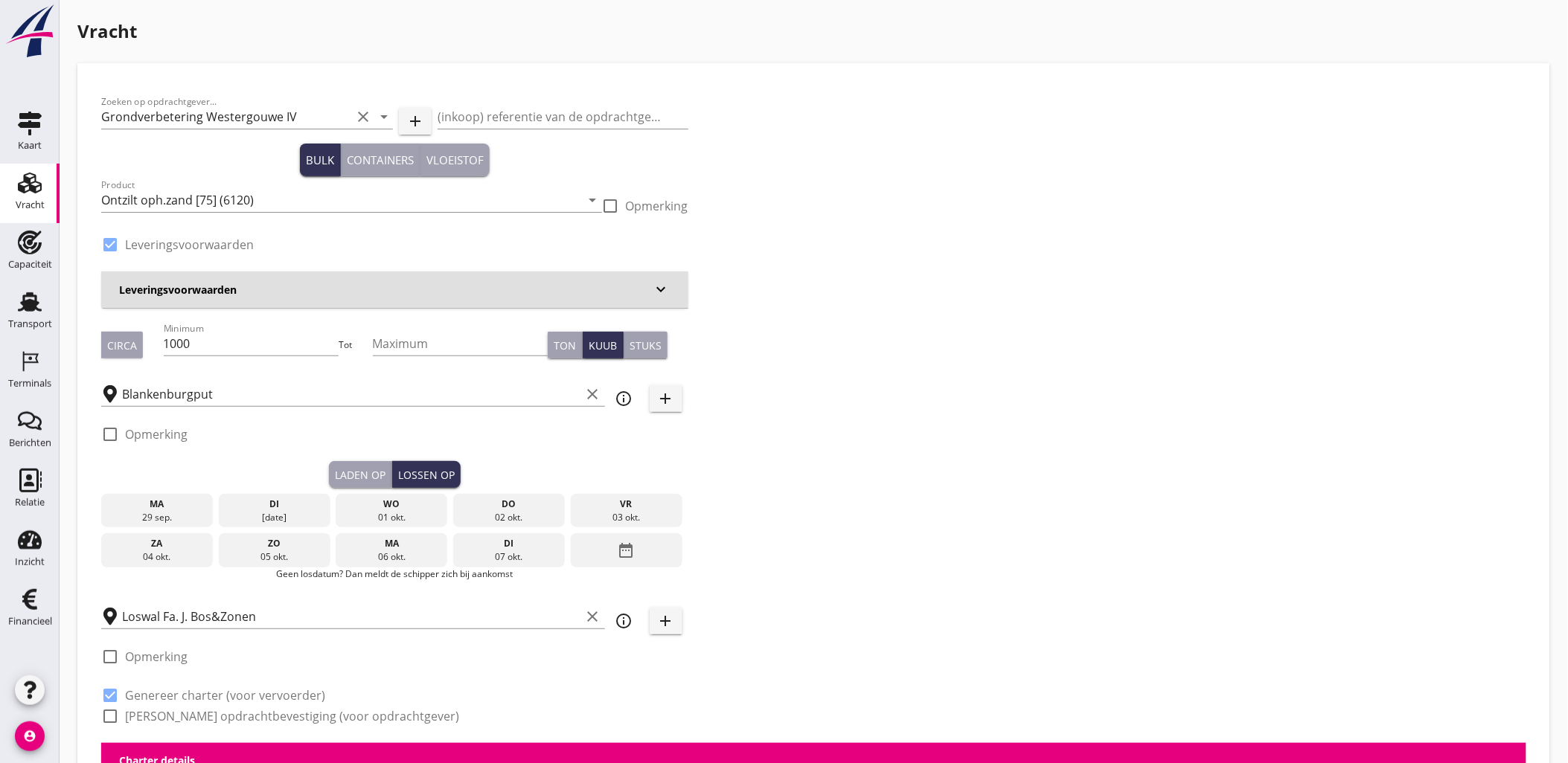
click at [306, 504] on div "di" at bounding box center [275, 504] width 104 height 13
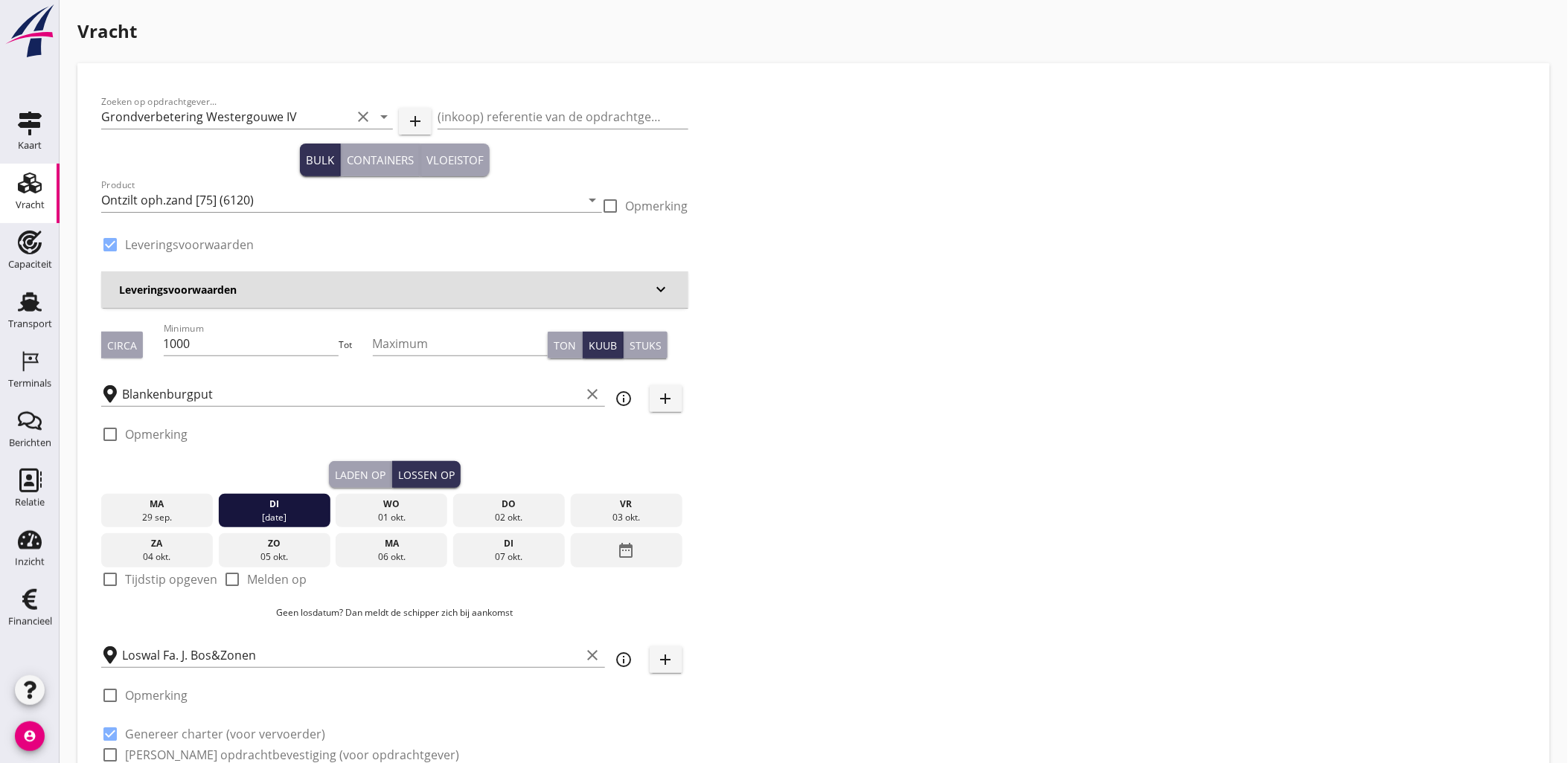
click at [360, 467] on div "Laden op" at bounding box center [360, 474] width 51 height 16
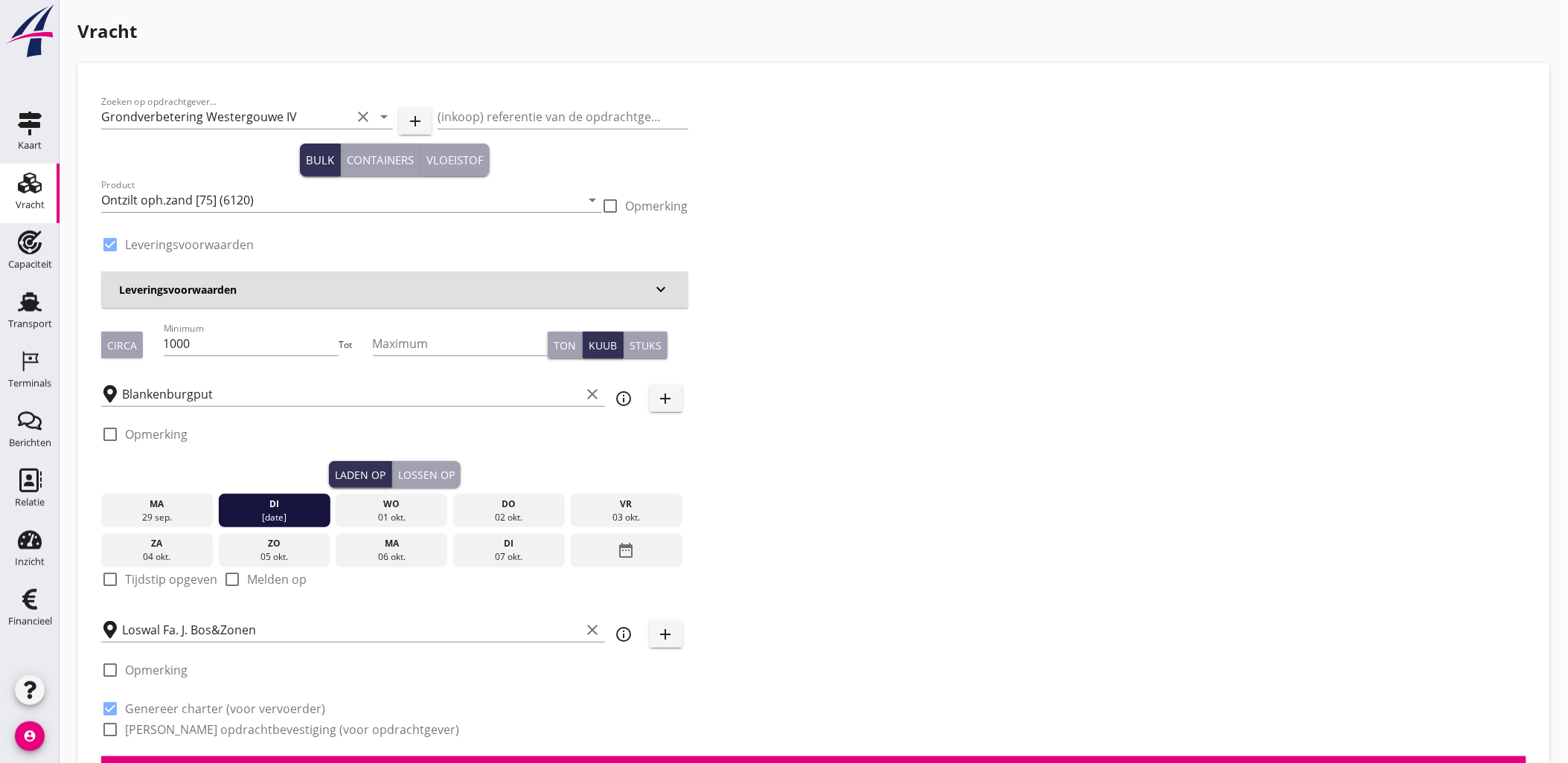
click at [149, 575] on label "Tijdstip opgeven" at bounding box center [171, 580] width 93 height 15
checkbox input "true"
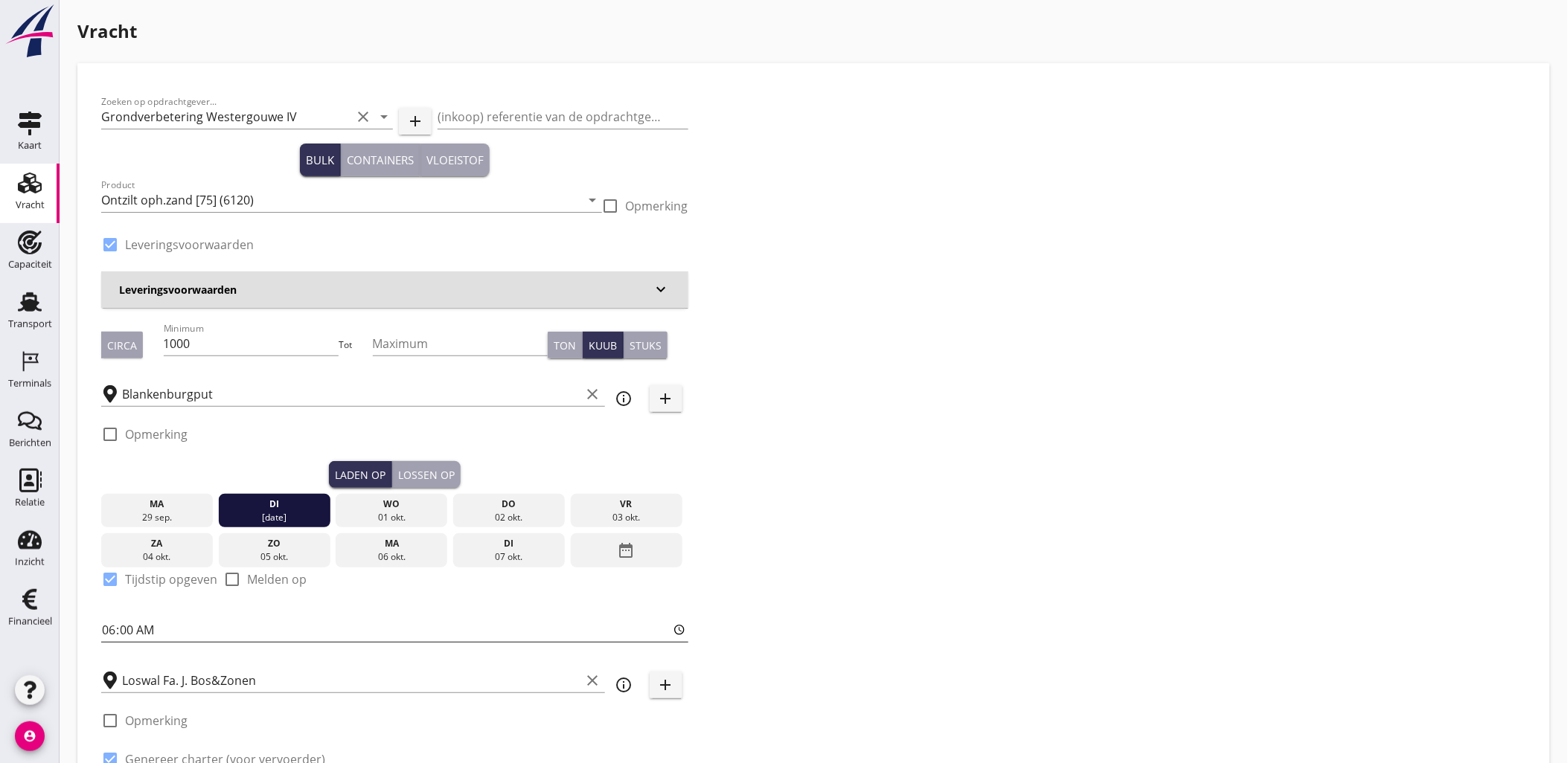
click at [105, 627] on input "06:00" at bounding box center [395, 629] width 587 height 24
type input "15:00"
click at [922, 417] on div "Zoeken op opdrachtgever... Grondverbetering Westergouwe IV clear arrow_drop_dow…" at bounding box center [813, 447] width 1437 height 720
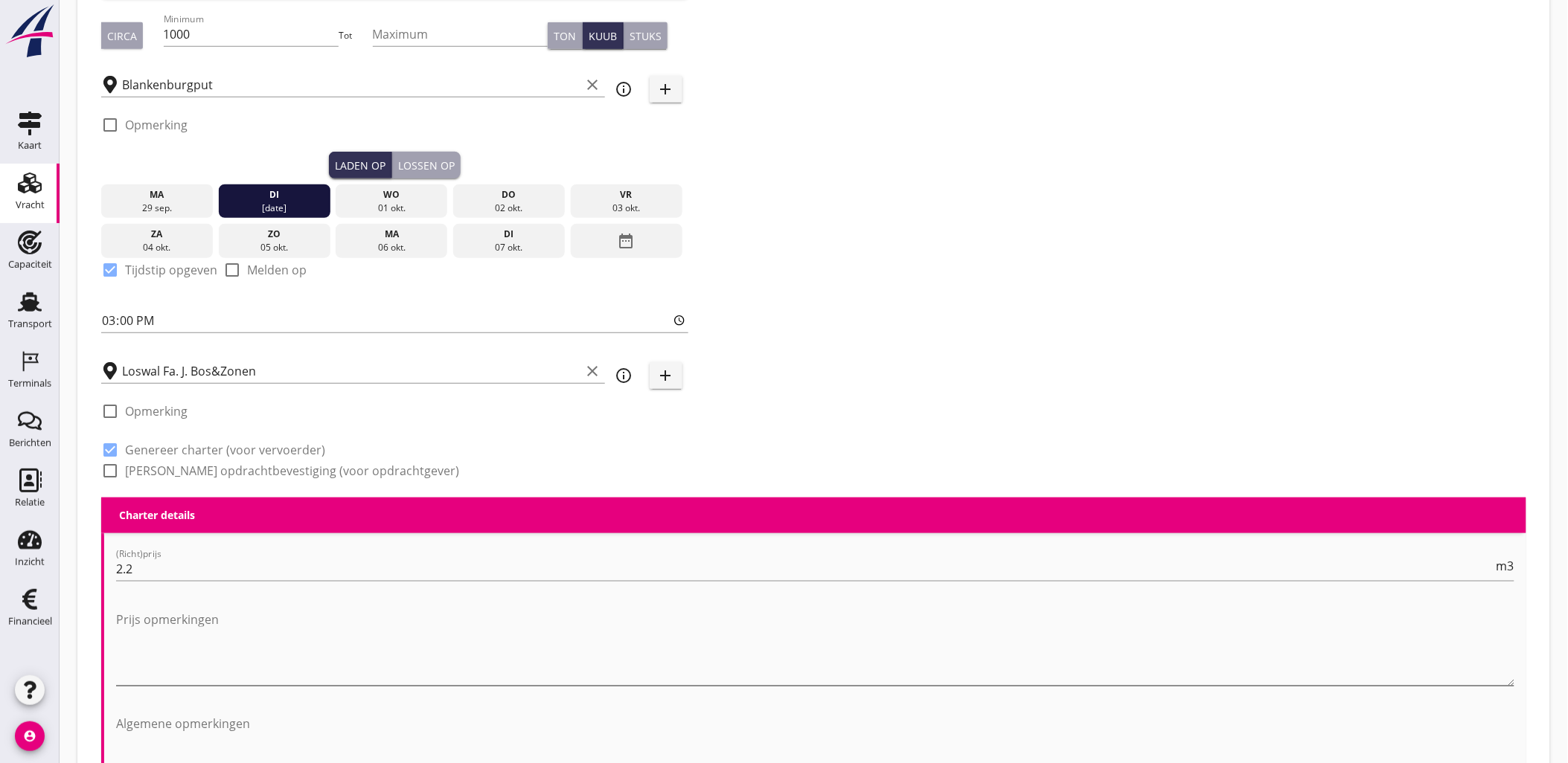
scroll to position [83, 0]
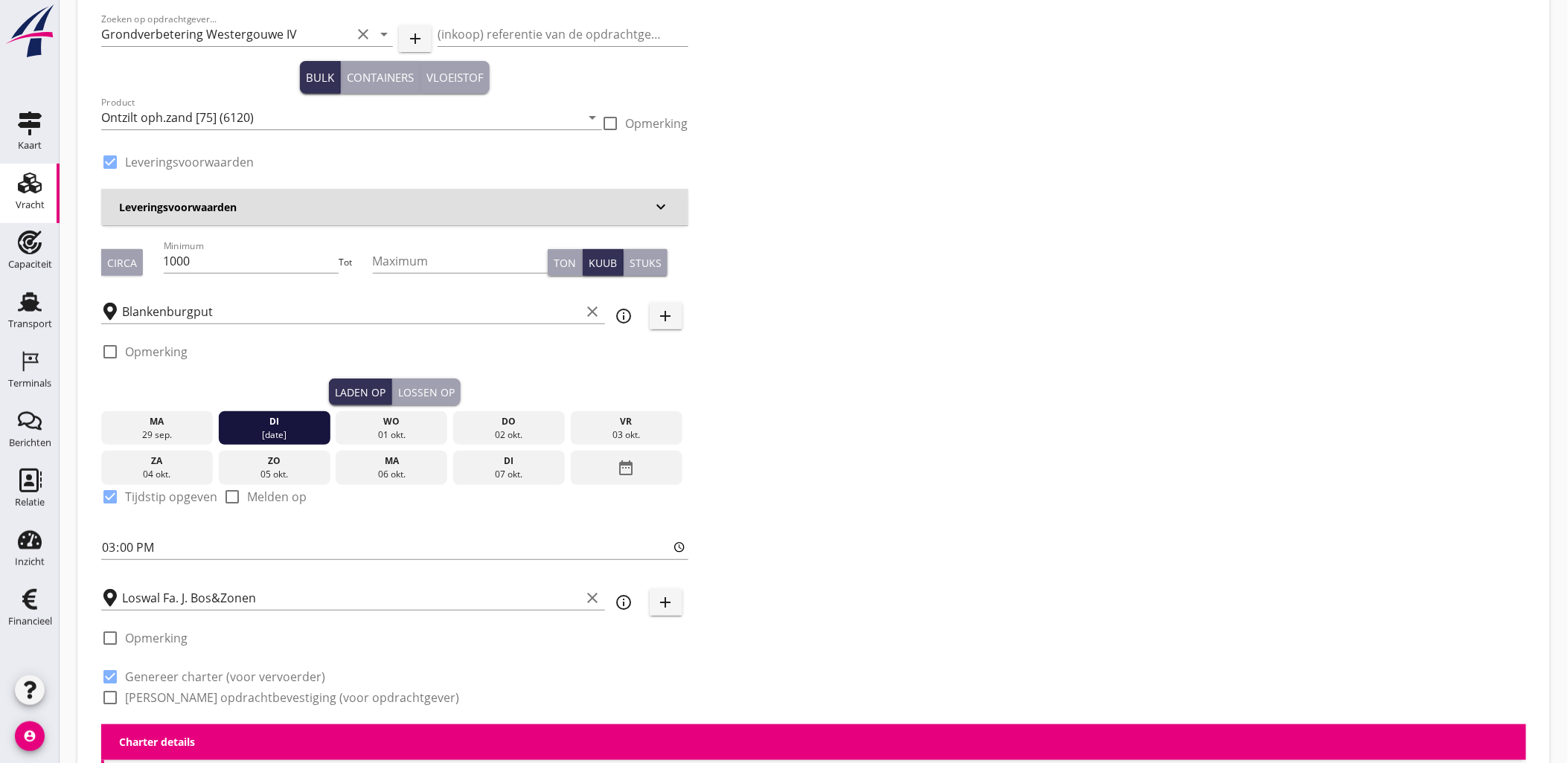
click at [427, 381] on button "Lossen op" at bounding box center [426, 392] width 69 height 27
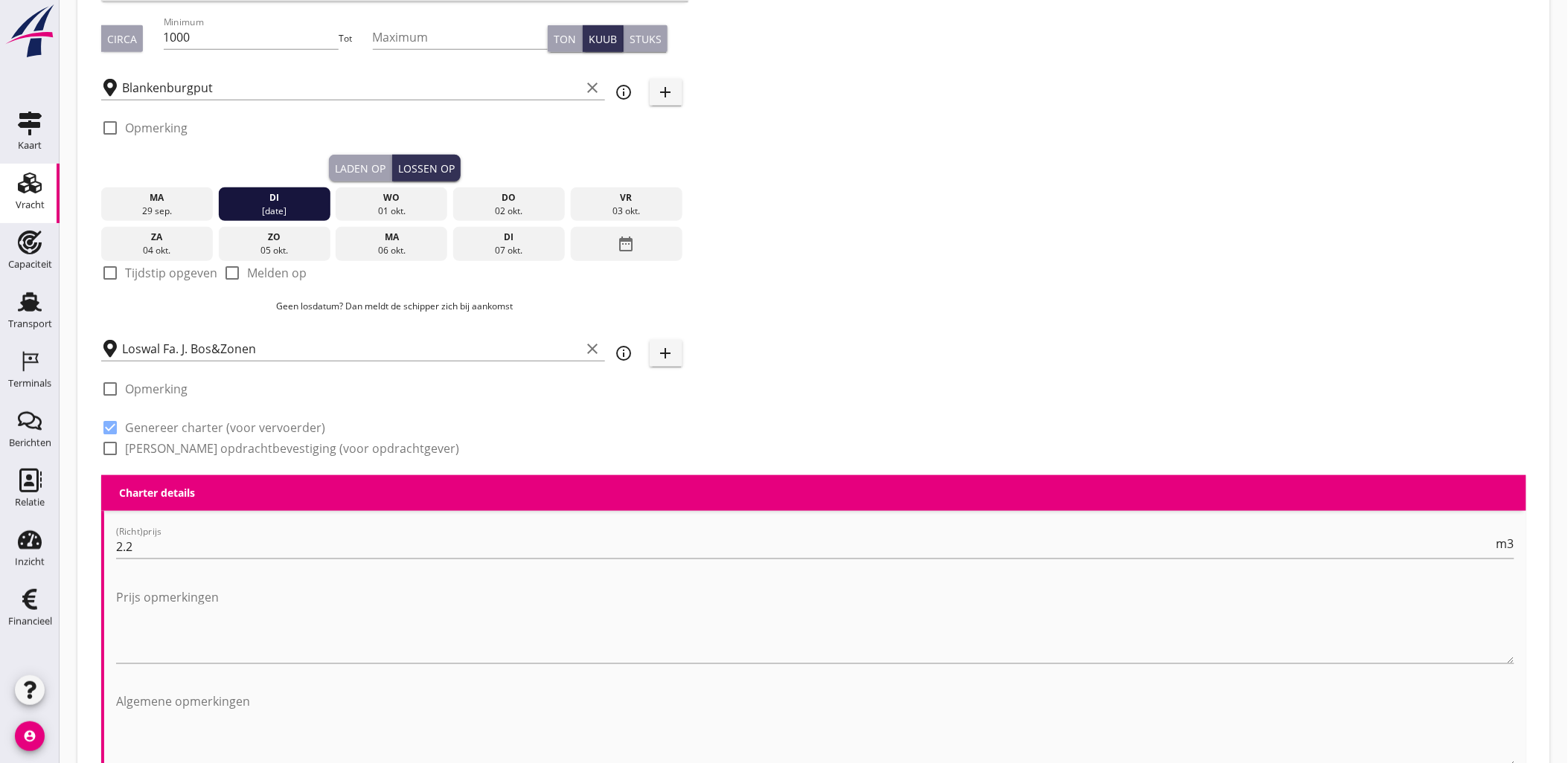
scroll to position [330, 0]
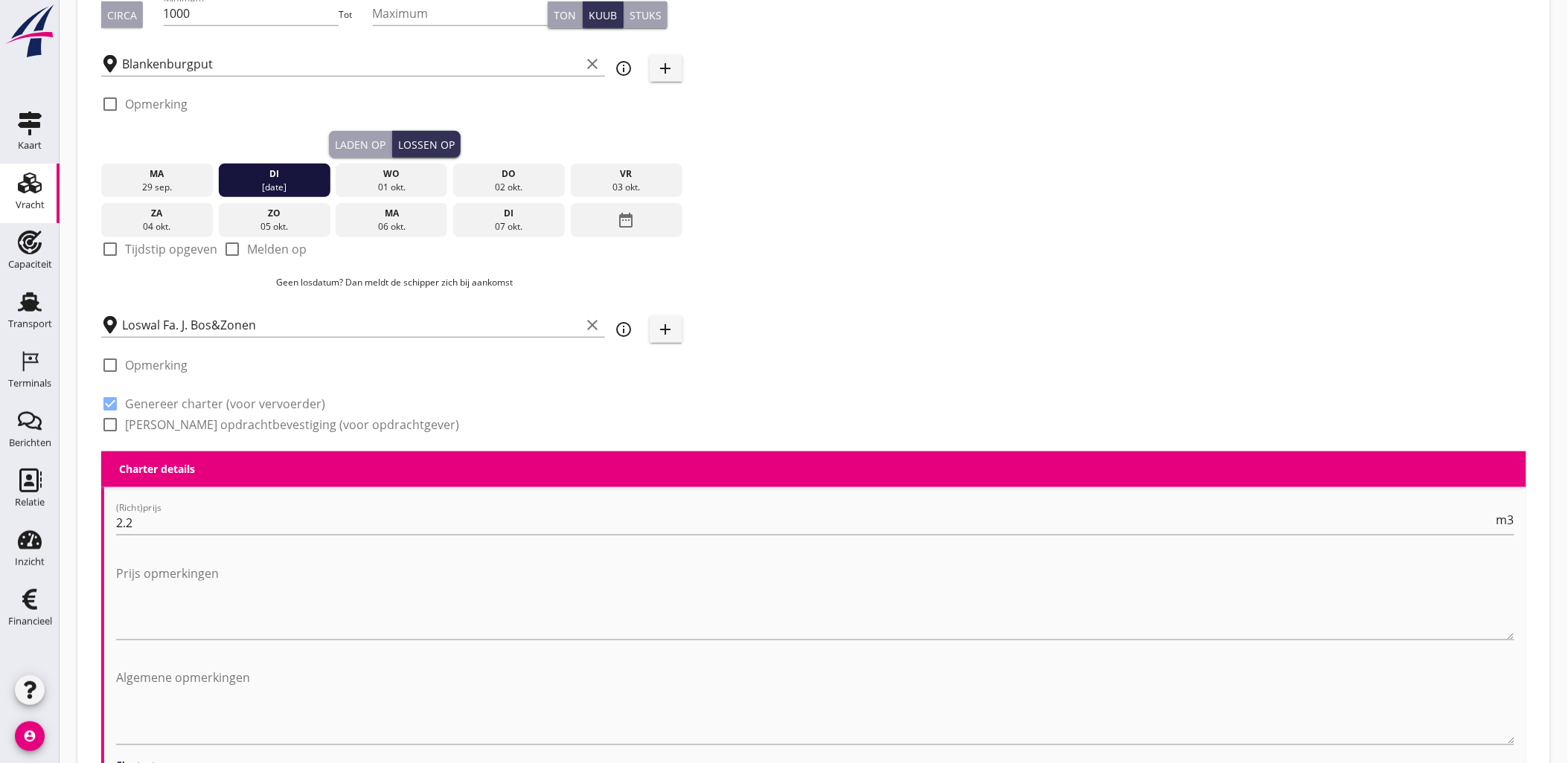
click at [354, 142] on div "Laden op" at bounding box center [360, 144] width 51 height 16
checkbox input "true"
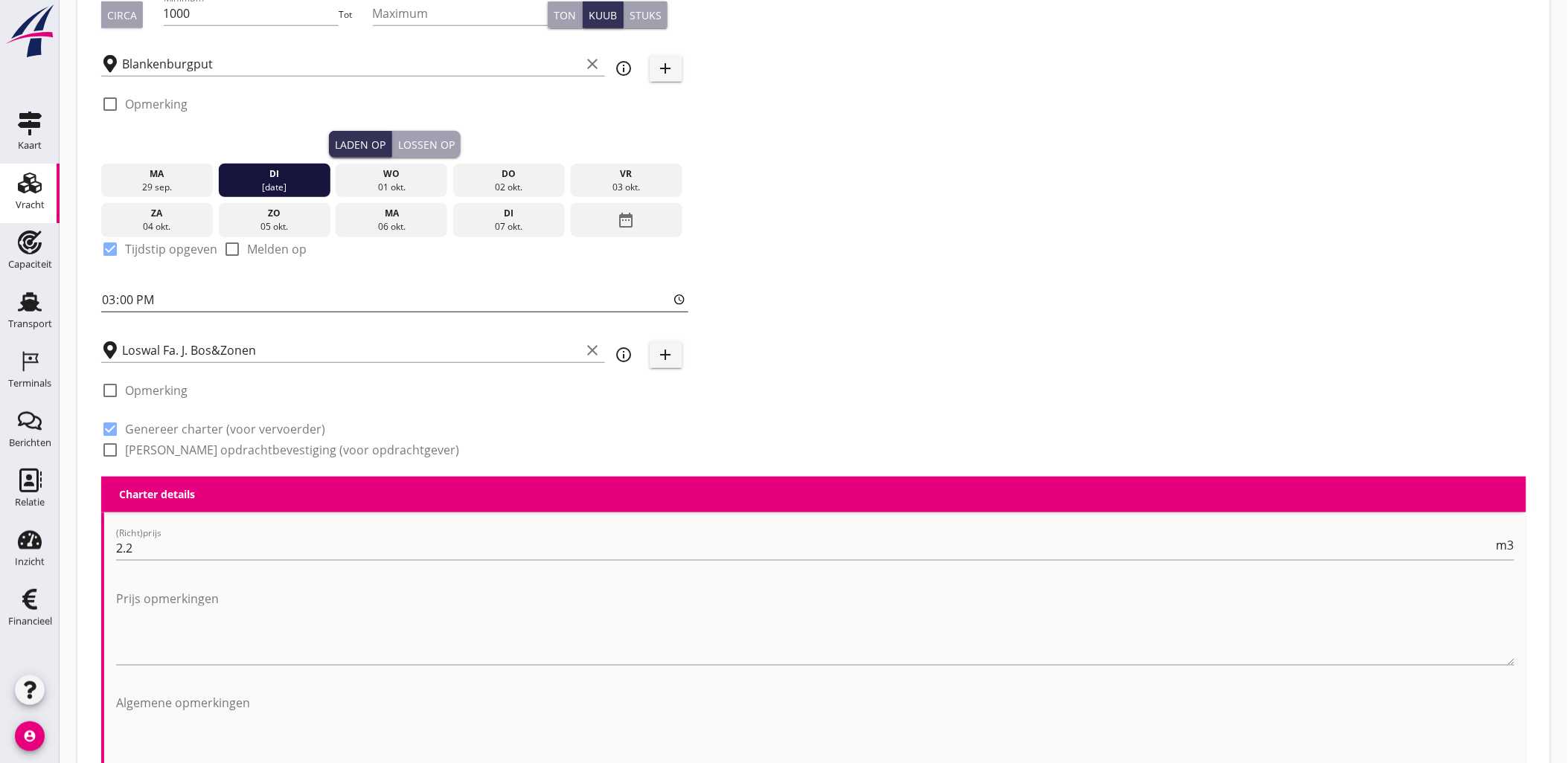
click at [110, 296] on input "15:00" at bounding box center [395, 300] width 587 height 24
type input "16:00"
click at [422, 139] on div "Lossen op" at bounding box center [426, 144] width 57 height 16
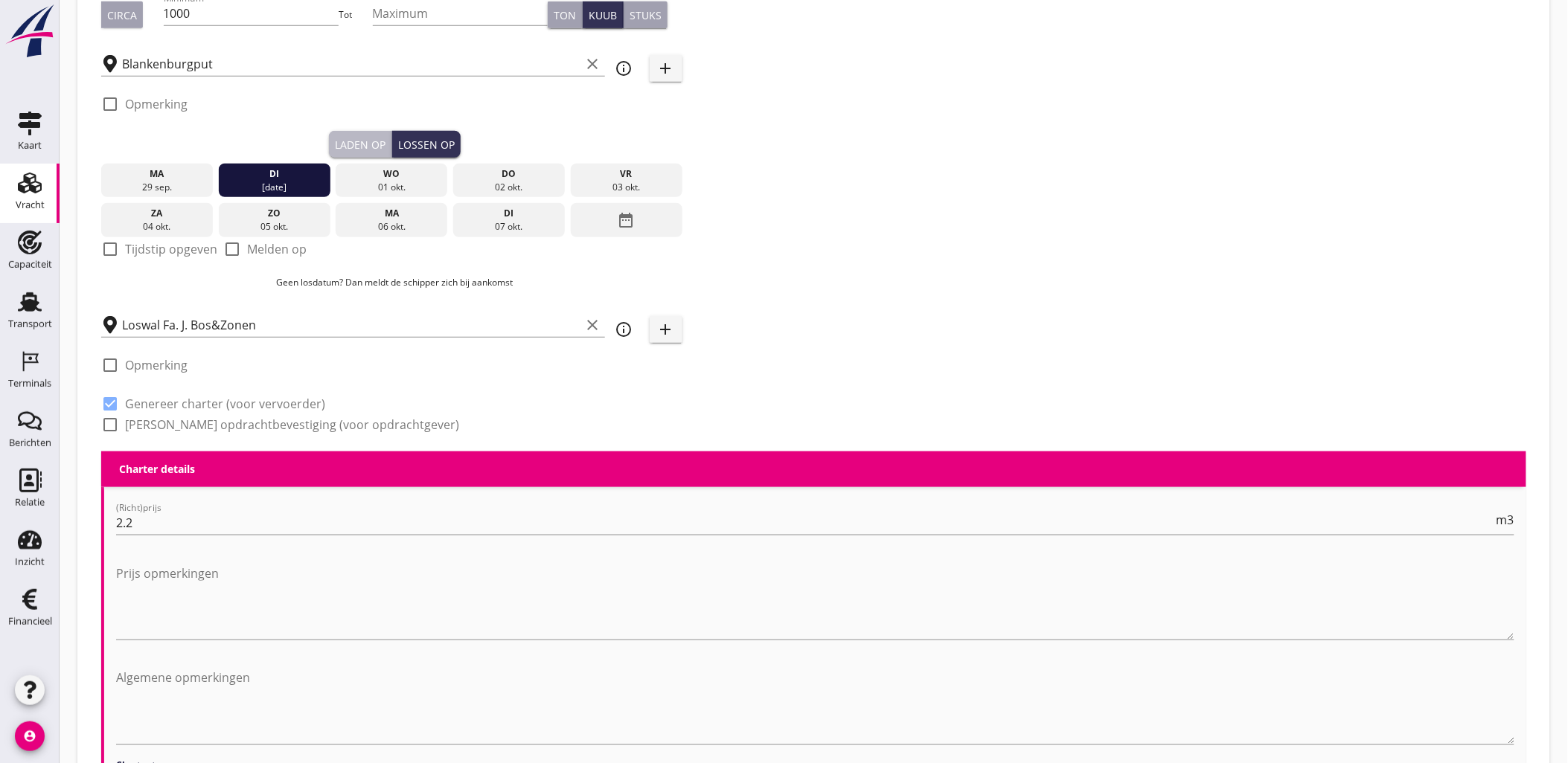
click at [358, 142] on div "Laden op" at bounding box center [360, 144] width 51 height 16
checkbox input "true"
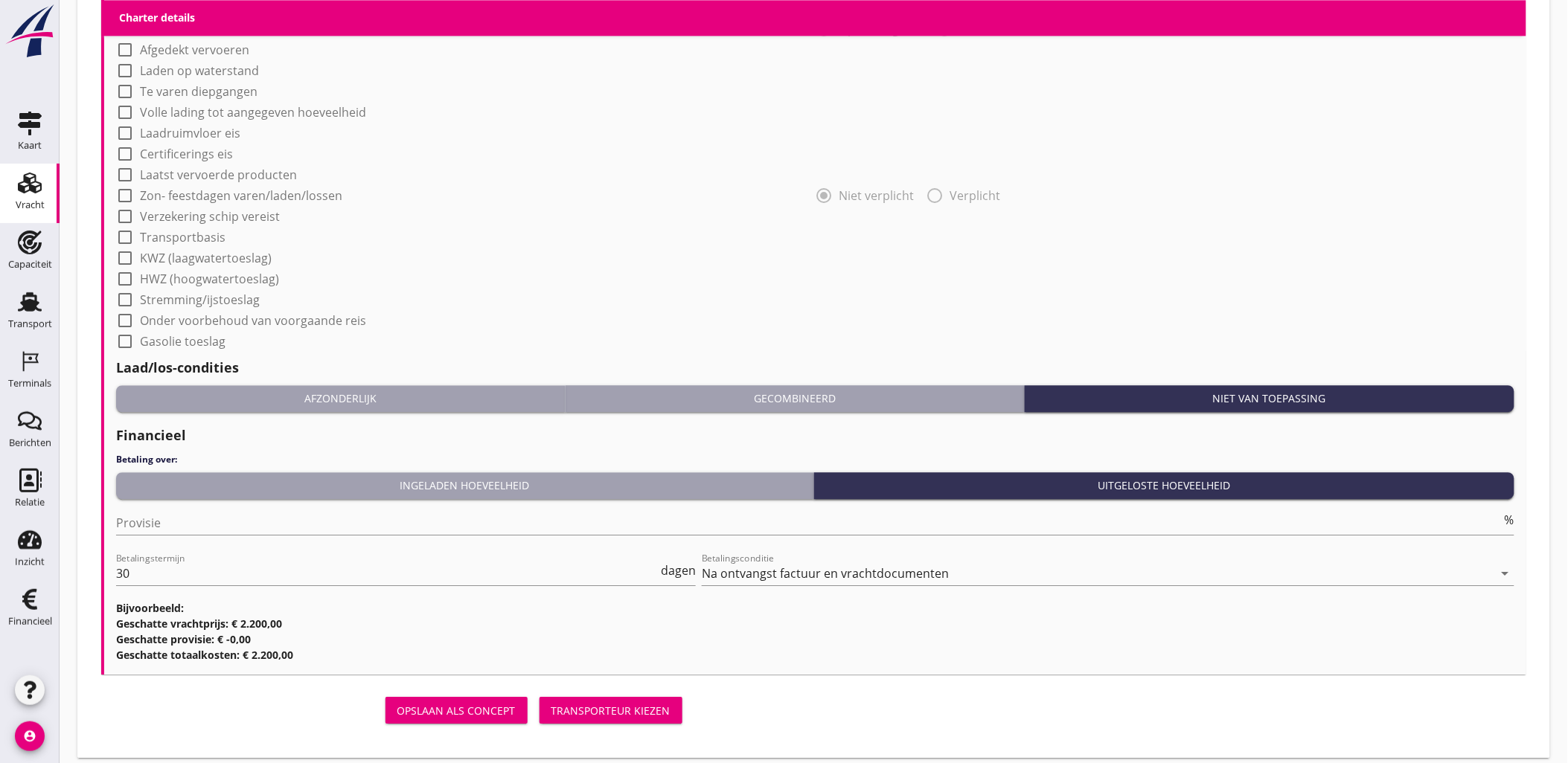
scroll to position [1258, 0]
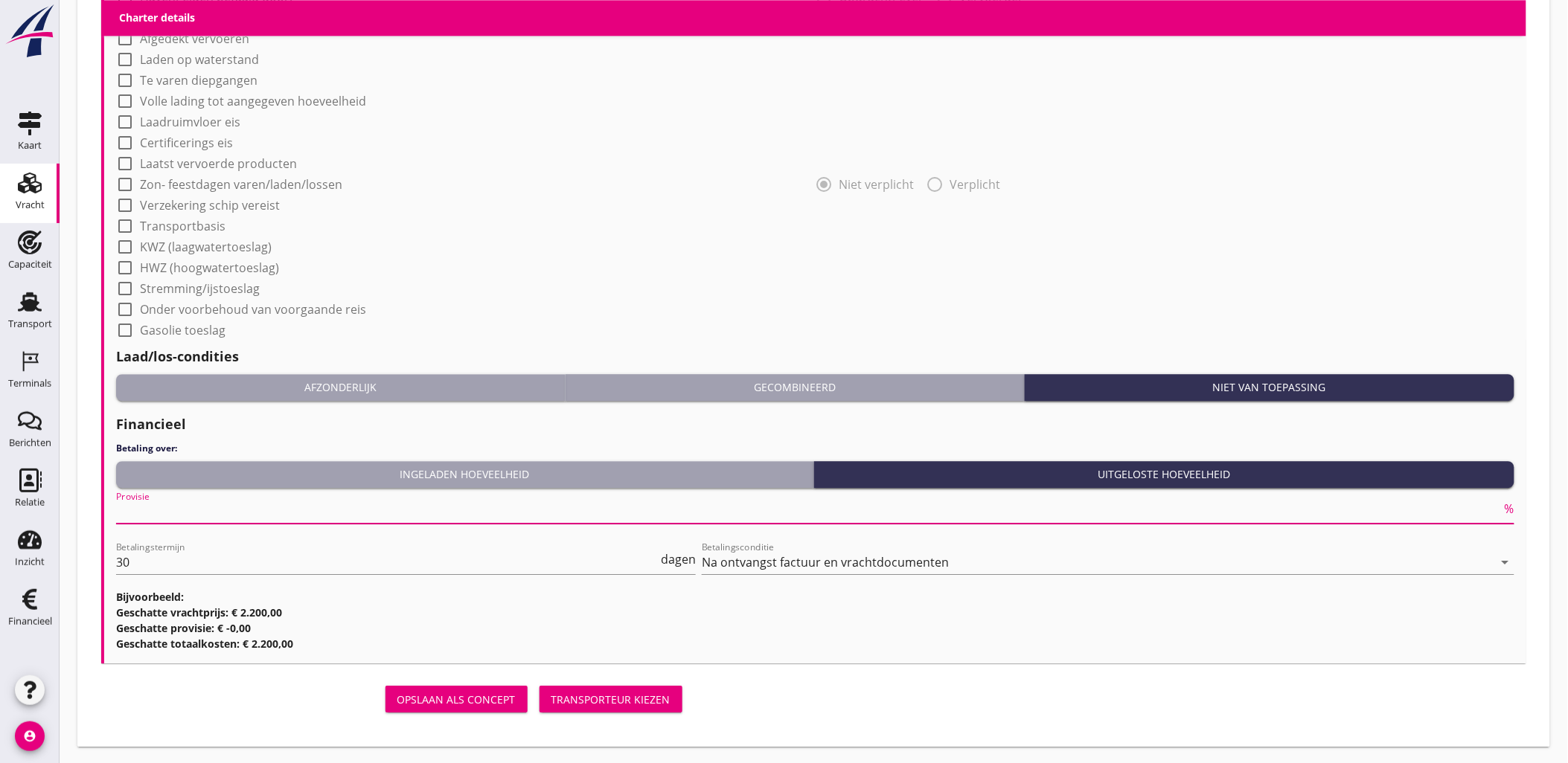
click at [190, 513] on input "Provisie" at bounding box center [809, 512] width 1385 height 24
type input "2"
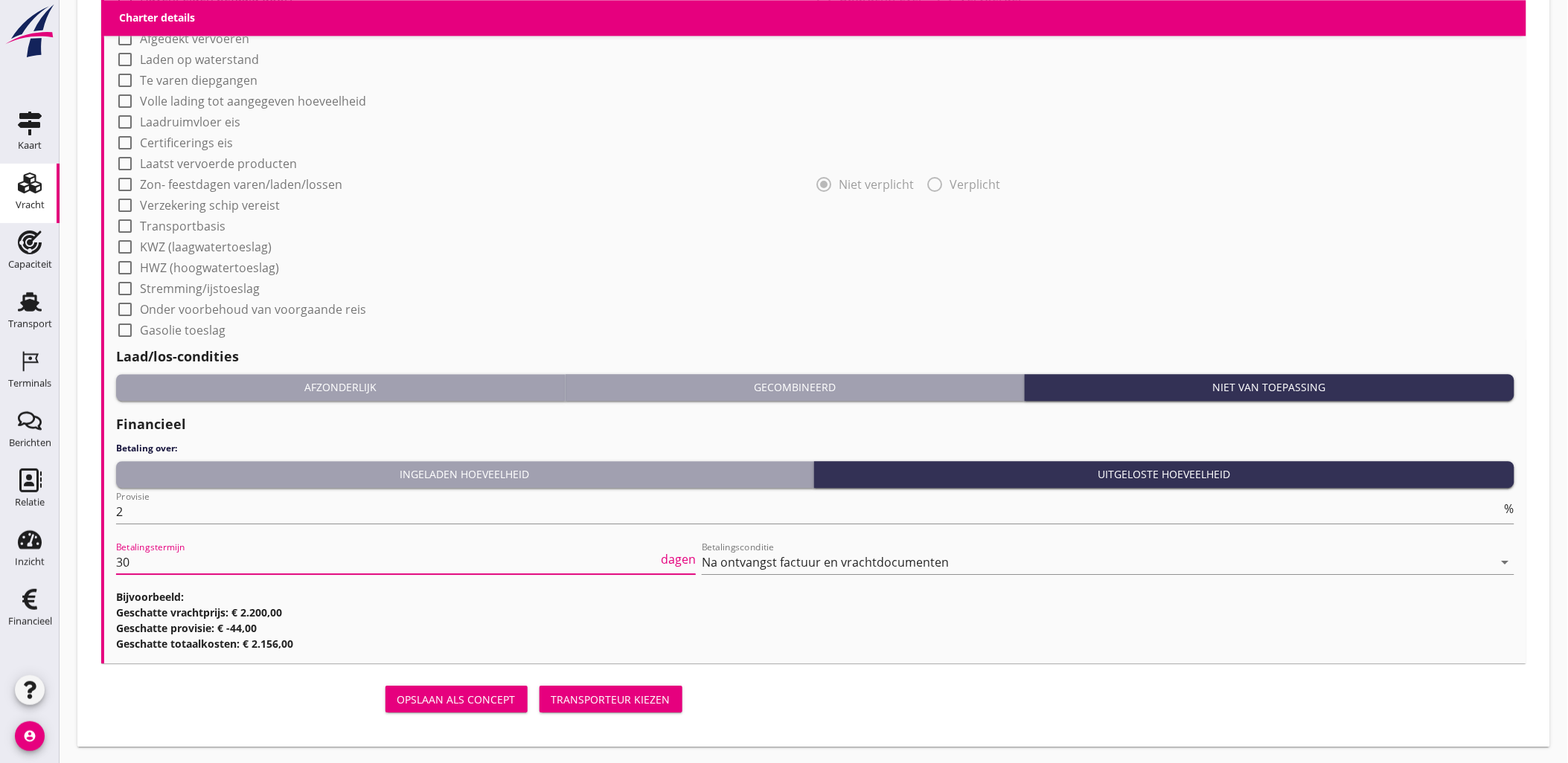
click at [635, 688] on button "Transporteur kiezen" at bounding box center [610, 699] width 143 height 27
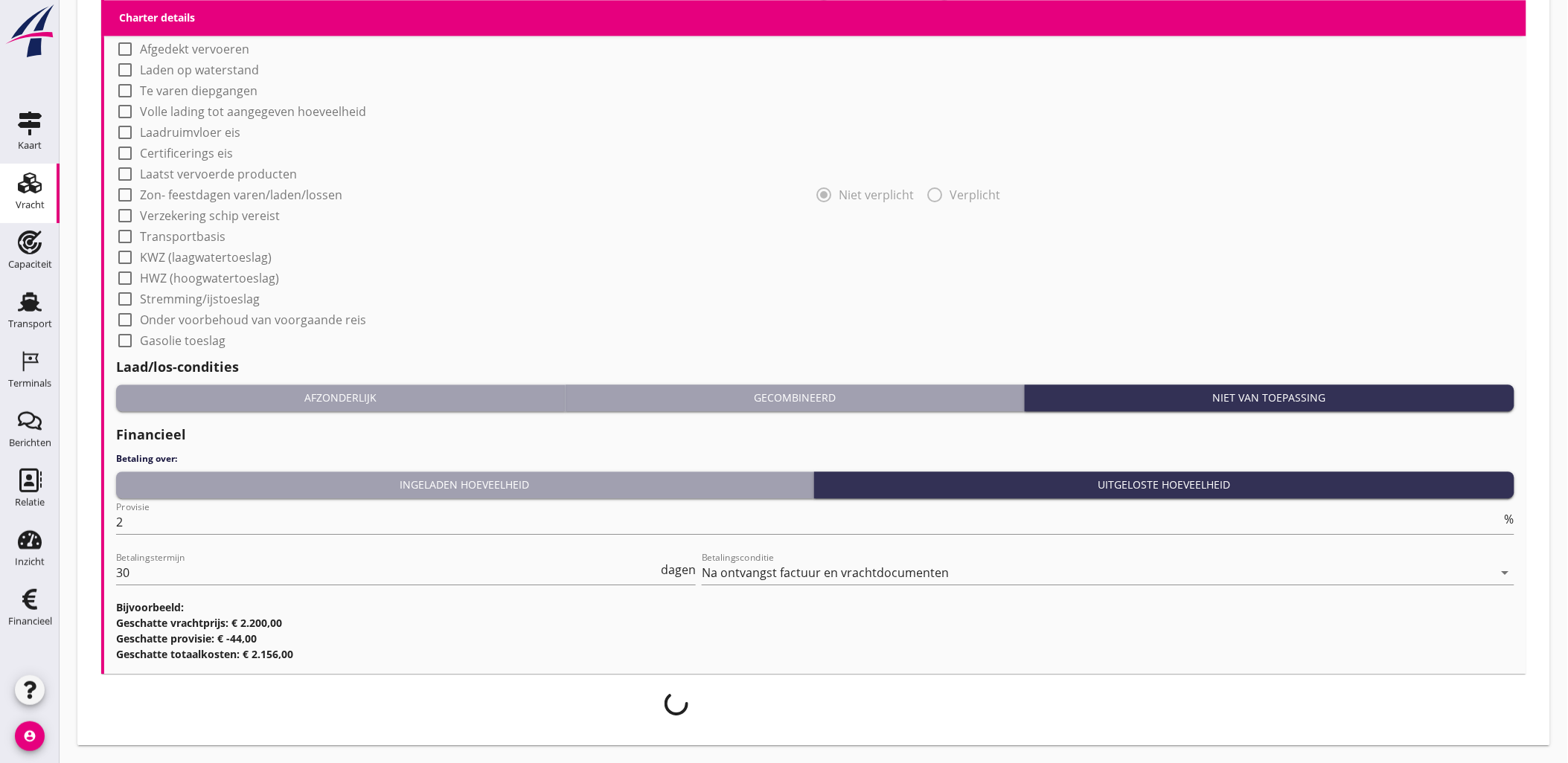
scroll to position [1246, 0]
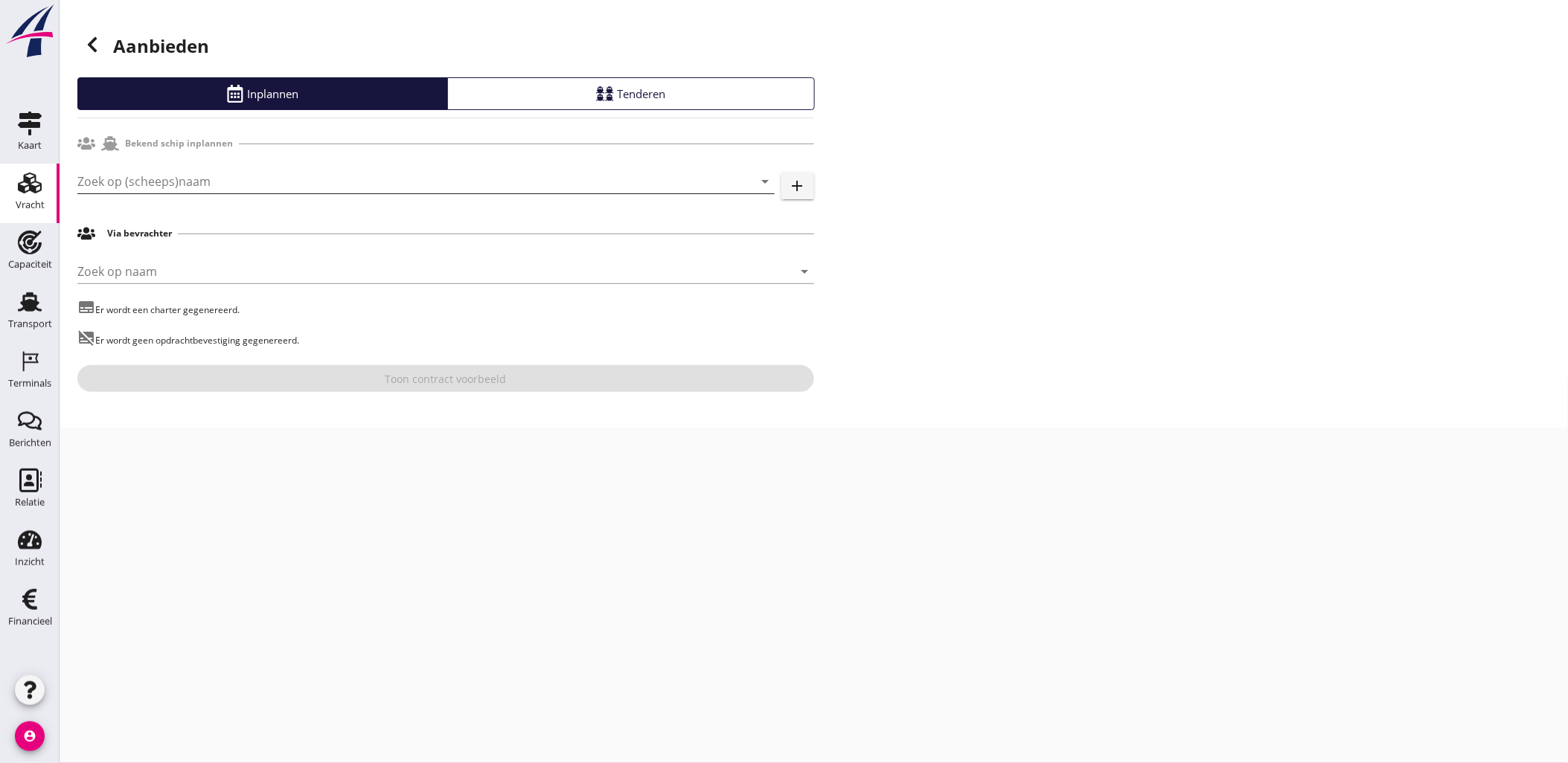
click at [275, 178] on input "Zoek op (scheeps)naam" at bounding box center [405, 181] width 655 height 24
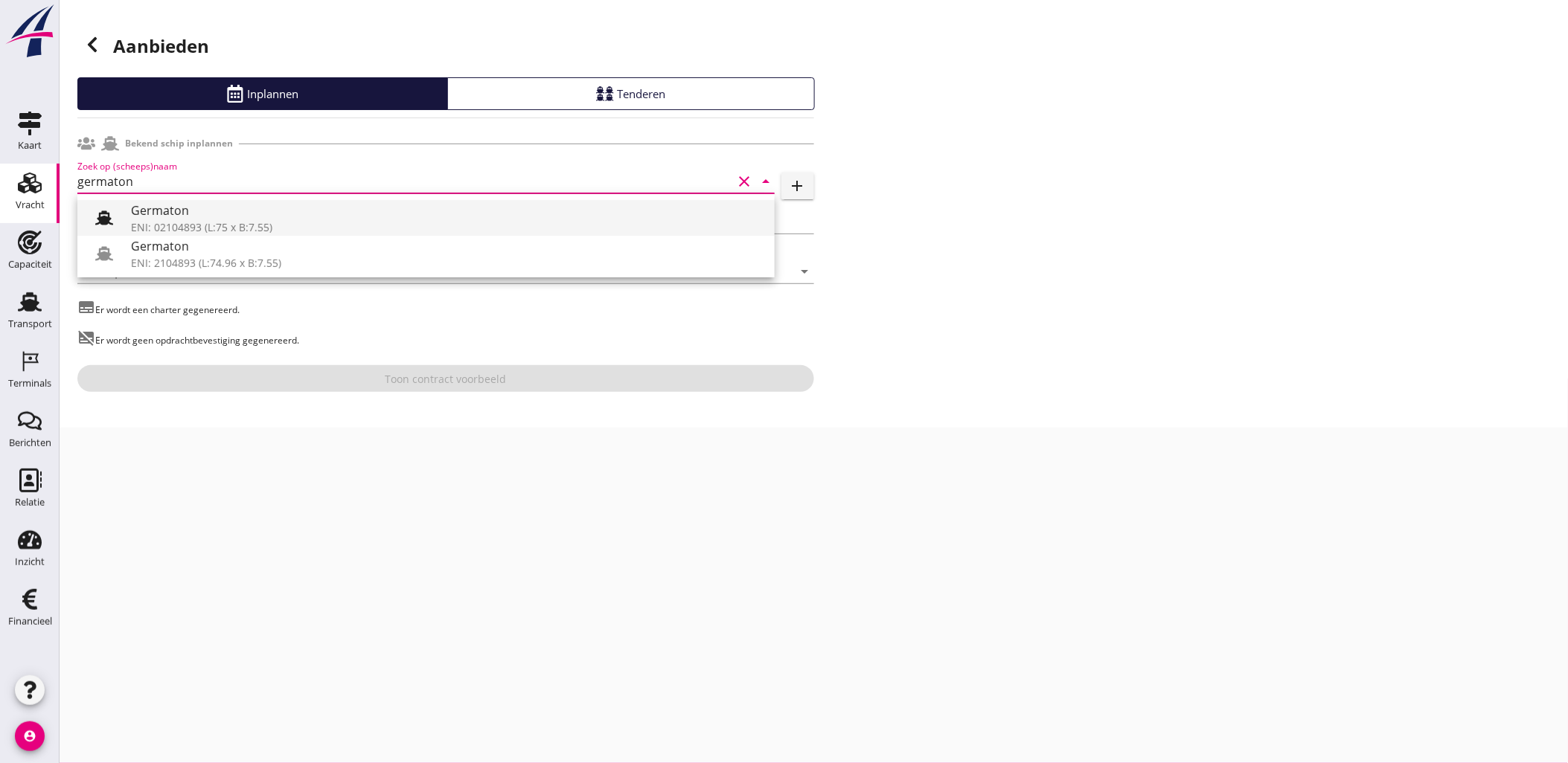
click at [268, 217] on div "Germaton" at bounding box center [446, 210] width 631 height 18
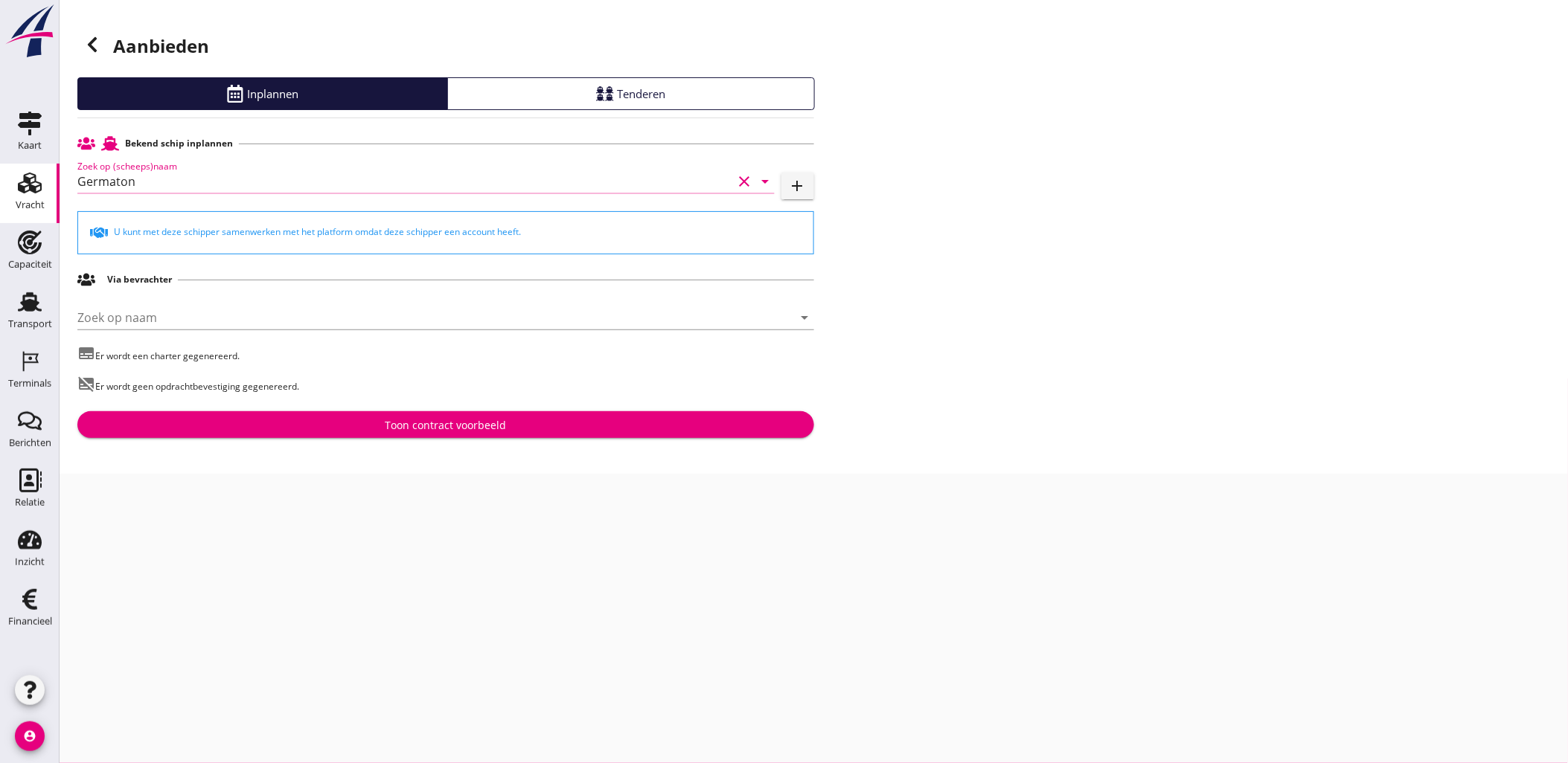
type input "Germaton"
click at [549, 427] on div "Toon contract voorbeeld" at bounding box center [446, 424] width 713 height 16
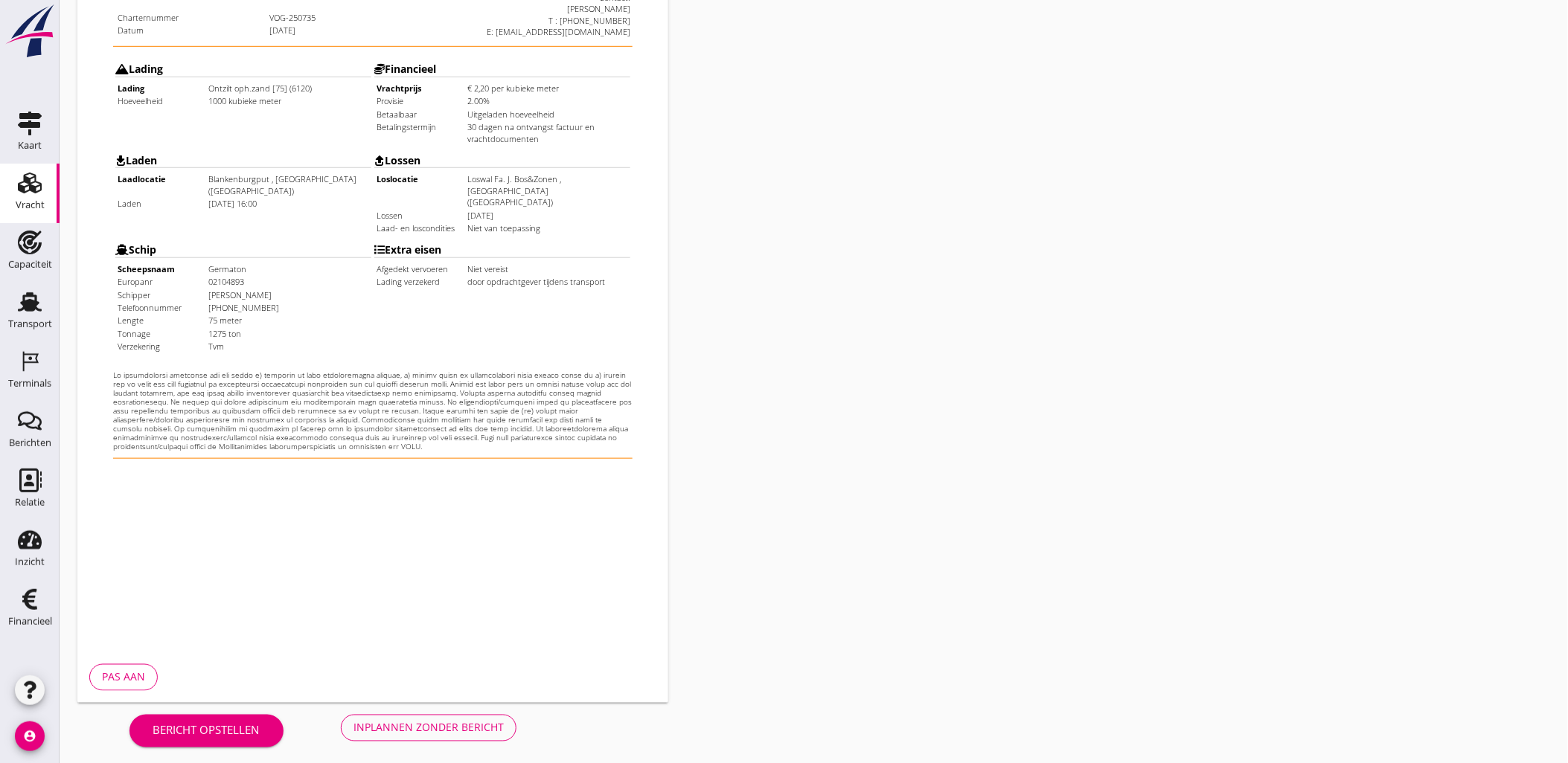
scroll to position [337, 0]
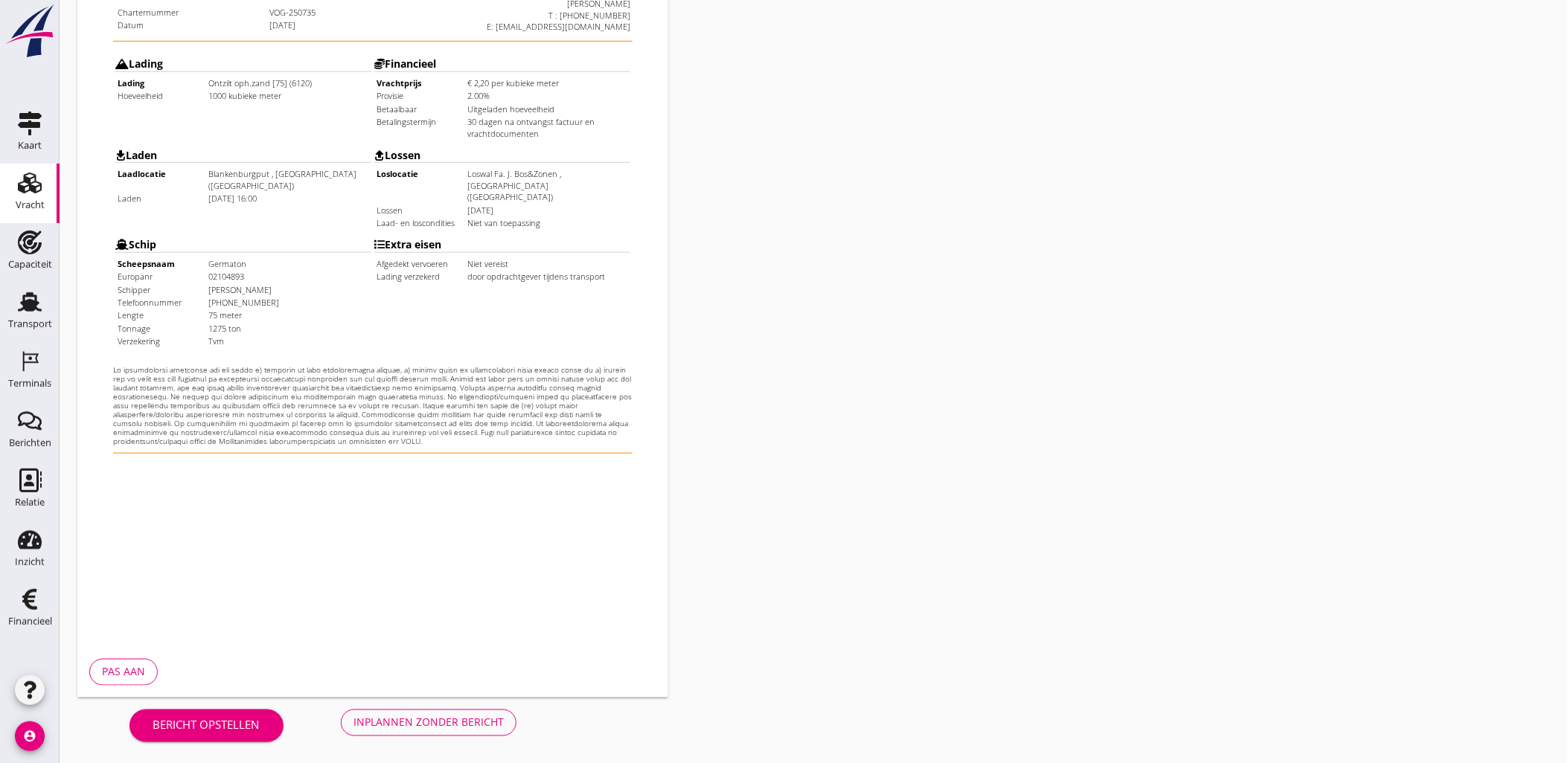
click at [478, 710] on button "Inplannen zonder bericht" at bounding box center [428, 723] width 175 height 27
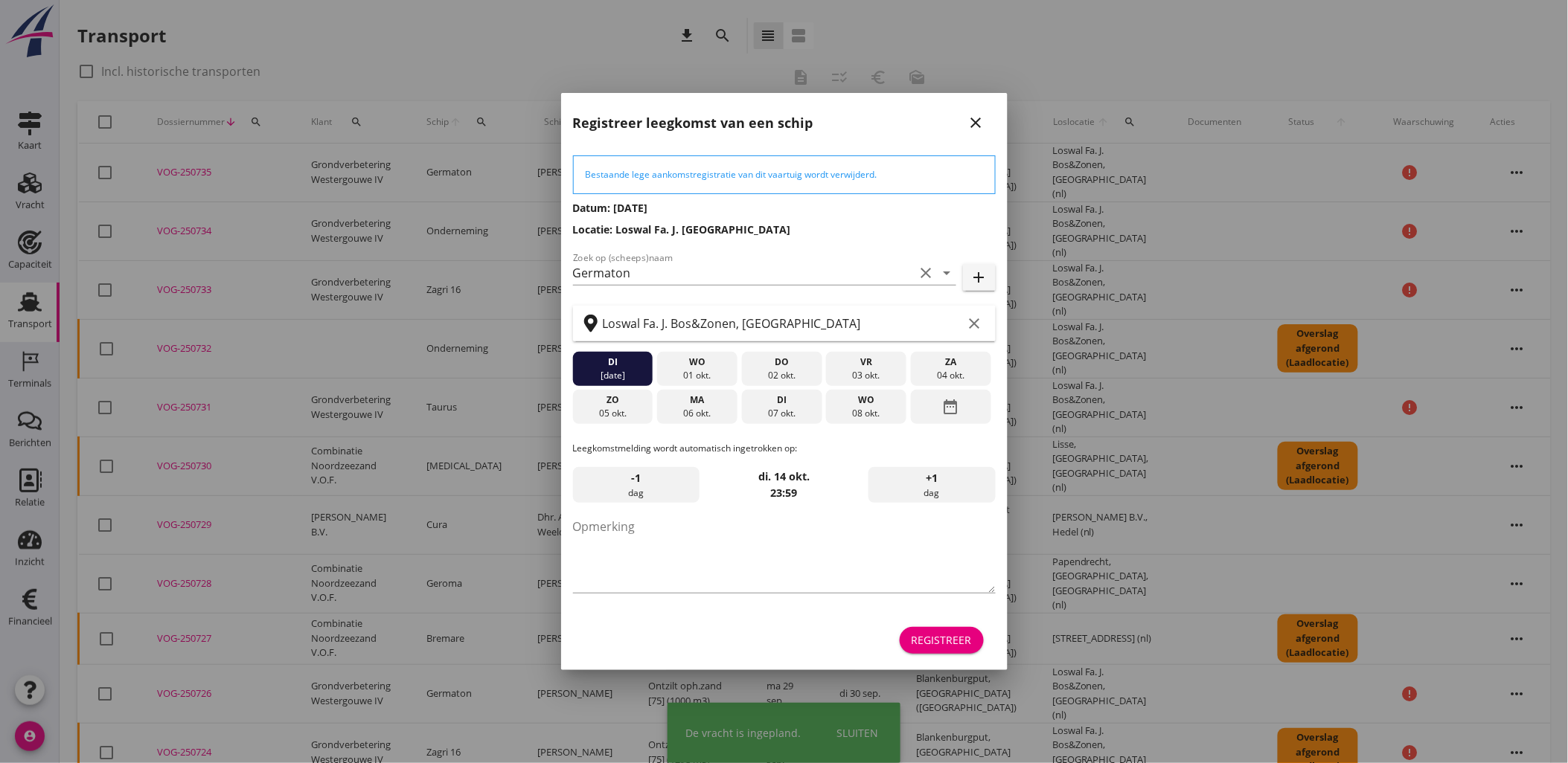
click at [972, 645] on button "Registreer" at bounding box center [941, 640] width 84 height 27
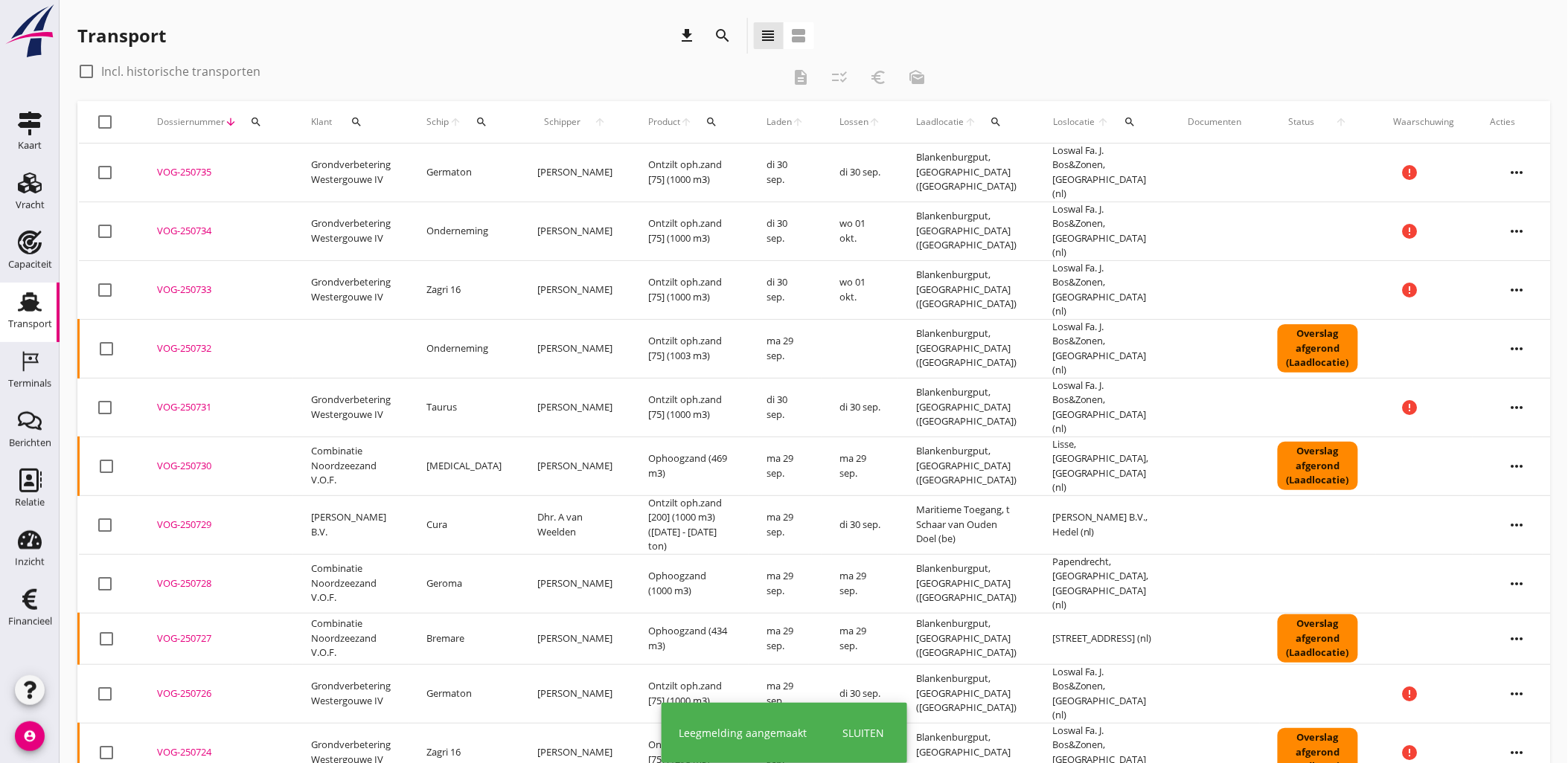
click at [1498, 328] on icon "more_horiz" at bounding box center [1517, 349] width 42 height 42
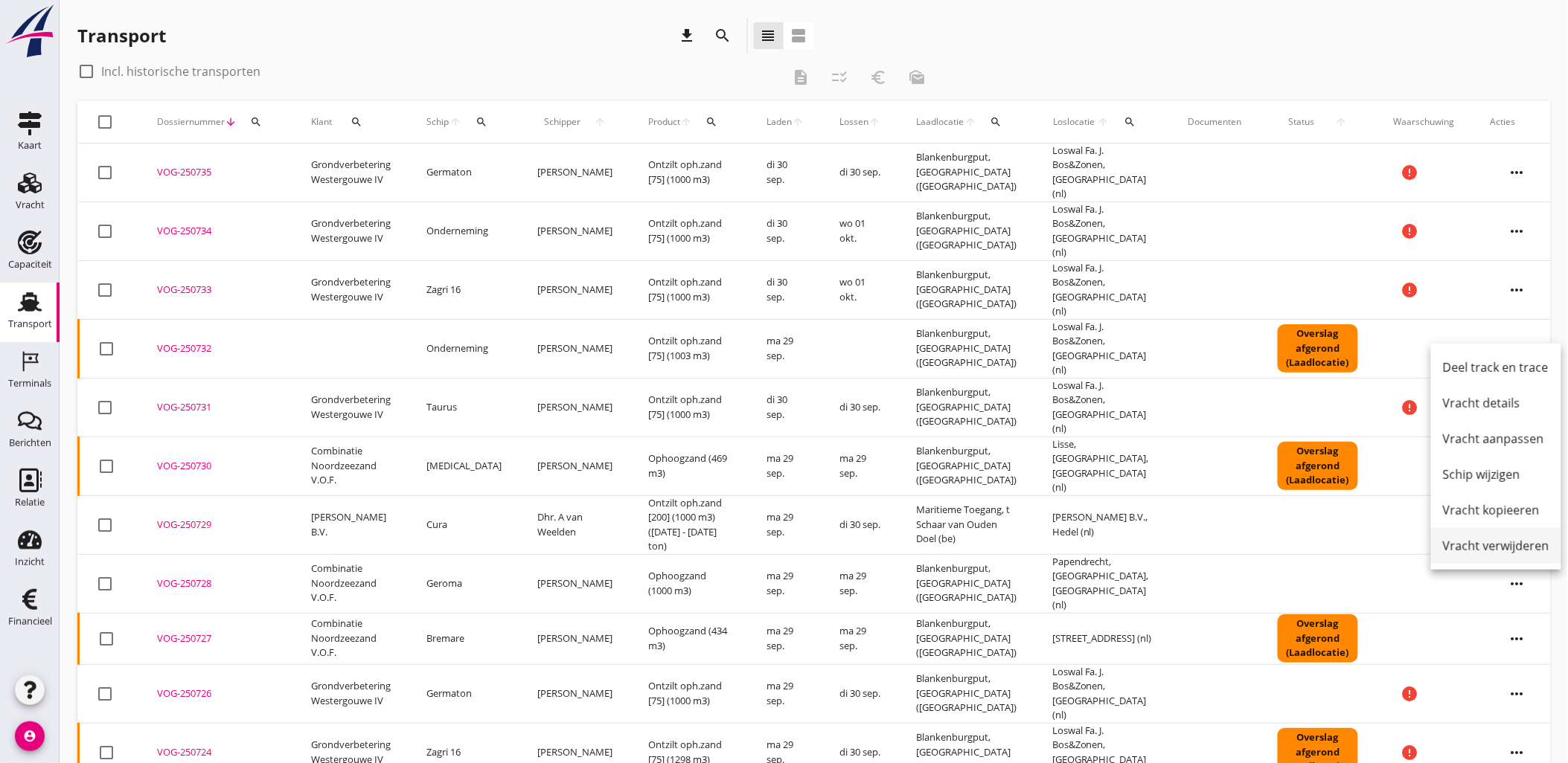
click at [1519, 541] on div "Vracht verwijderen" at bounding box center [1496, 546] width 107 height 18
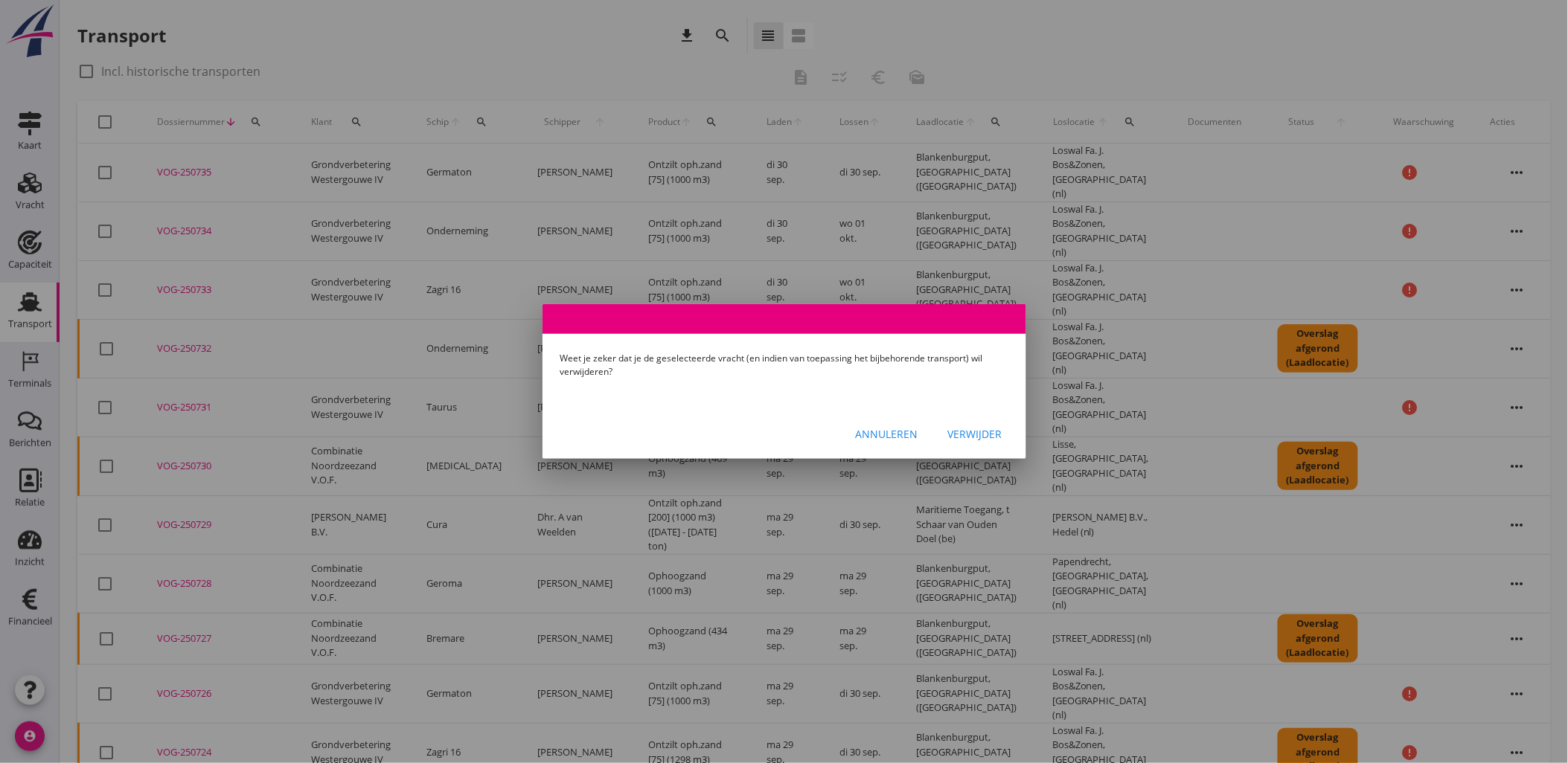
click at [894, 432] on div "Annuleren" at bounding box center [887, 433] width 63 height 16
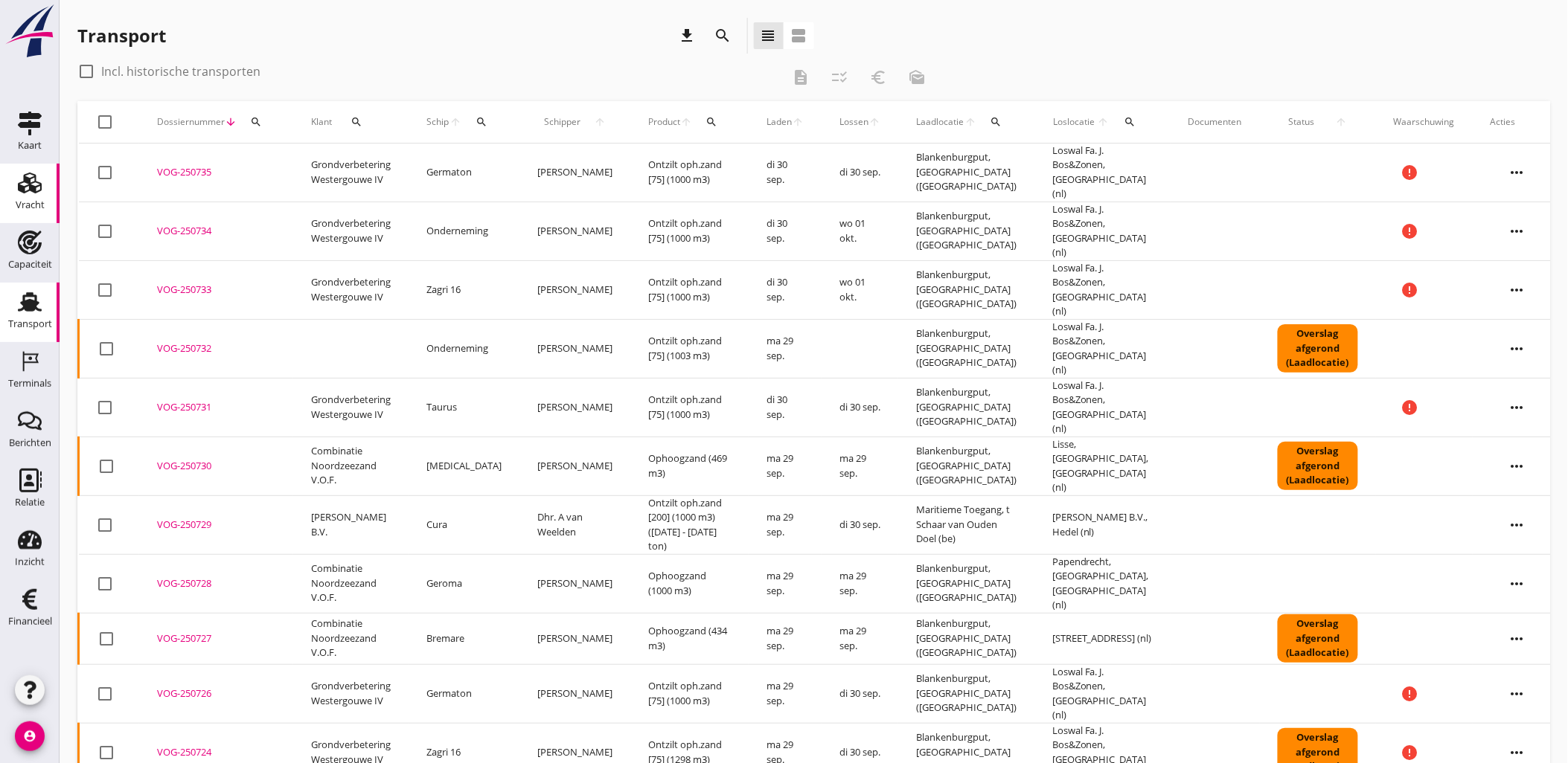
click at [52, 183] on link "Vracht Vracht" at bounding box center [30, 193] width 60 height 60
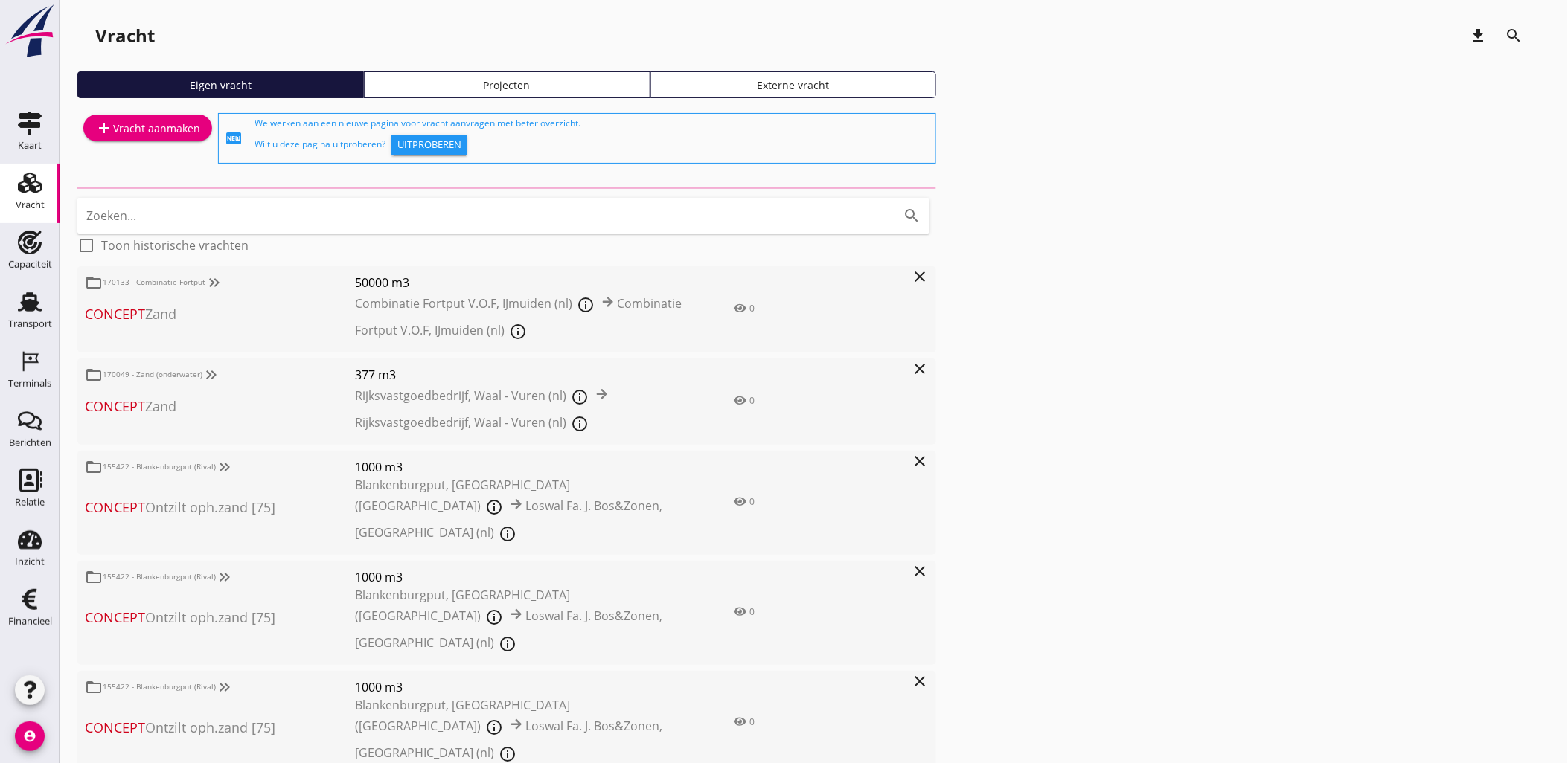
click at [627, 91] on div "Projecten" at bounding box center [507, 85] width 273 height 16
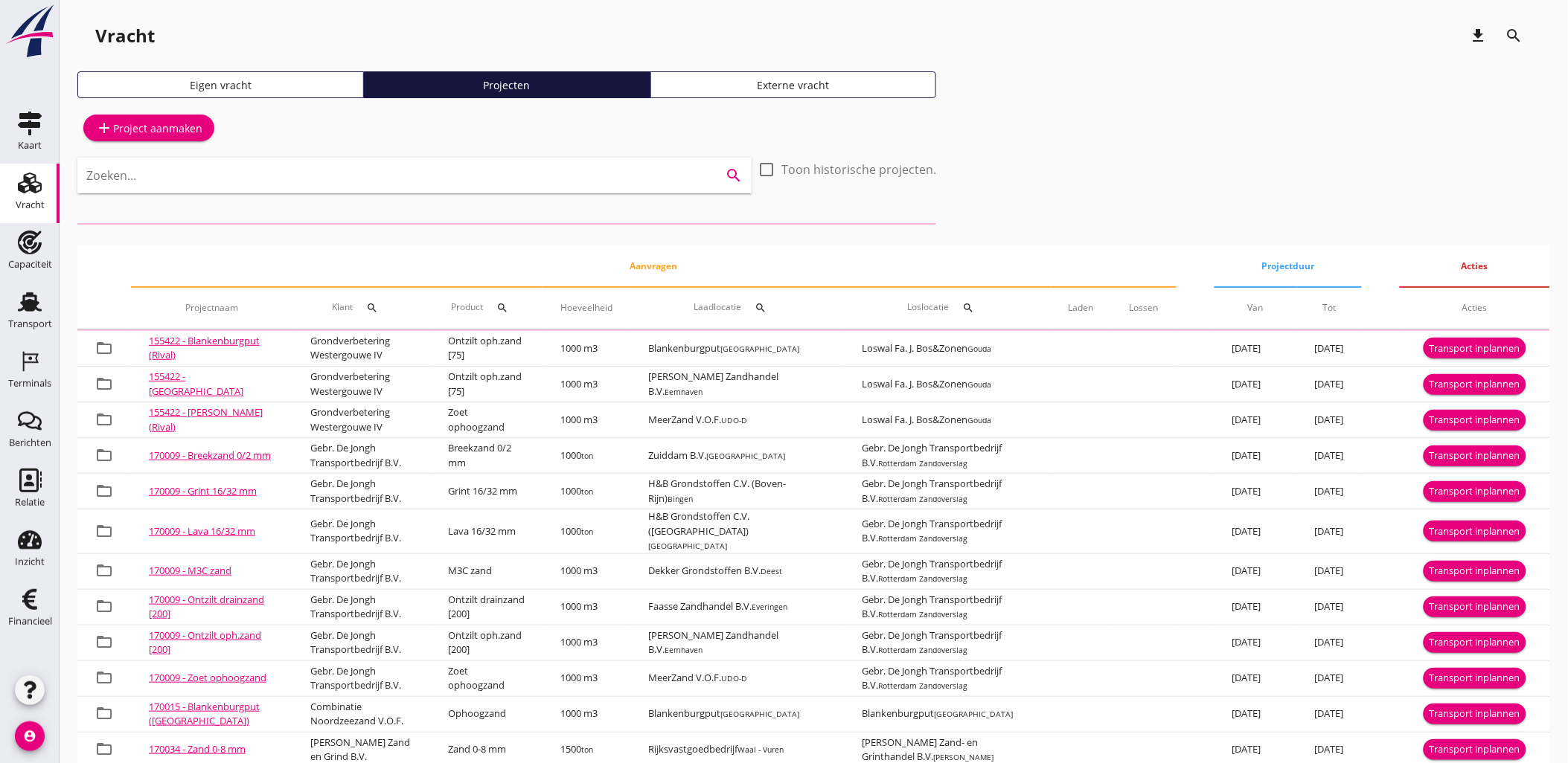
click at [555, 175] on input "Zoeken..." at bounding box center [393, 175] width 614 height 24
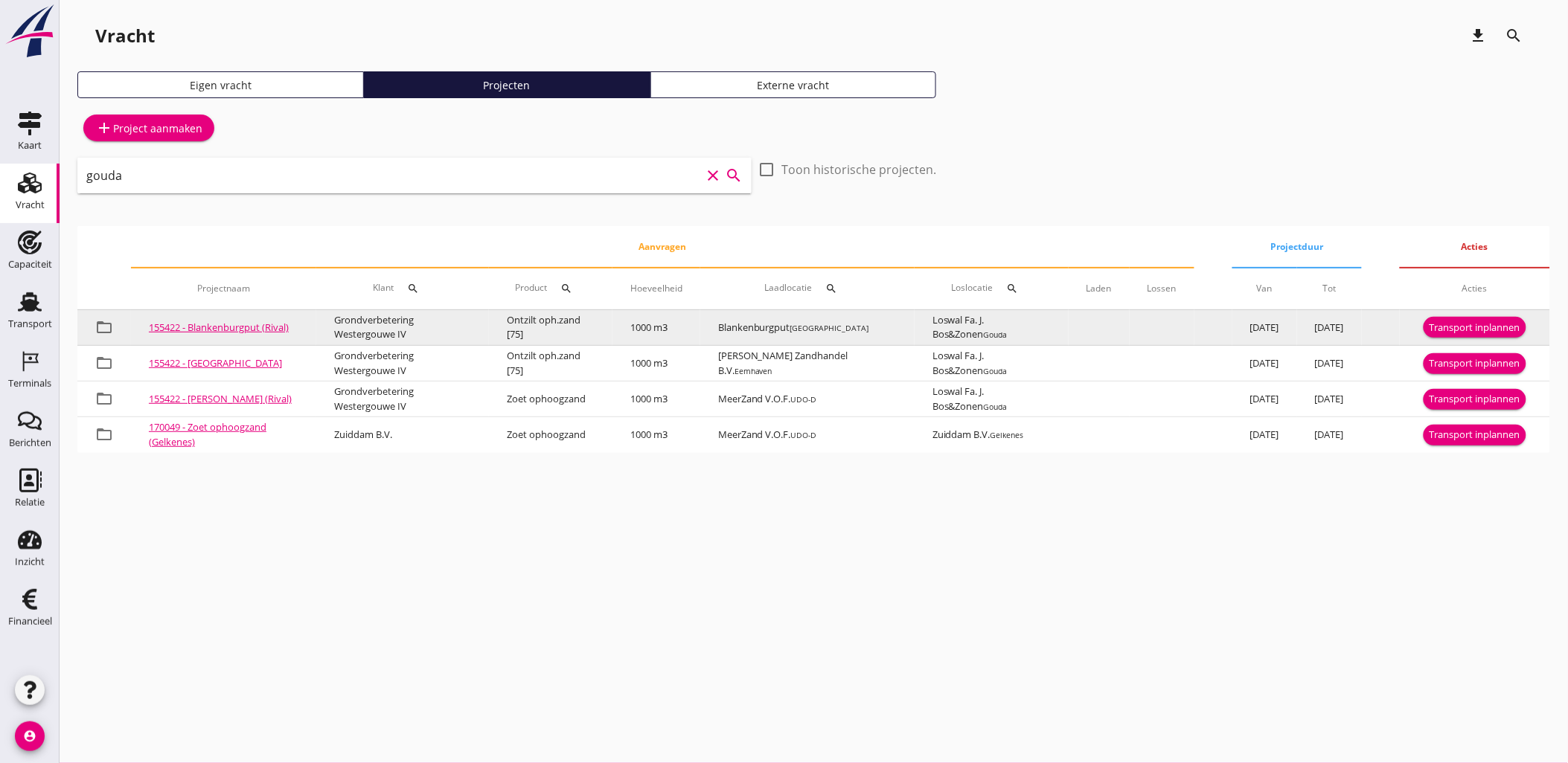
type input "gouda"
click at [1455, 326] on div "Transport inplannen" at bounding box center [1475, 328] width 91 height 15
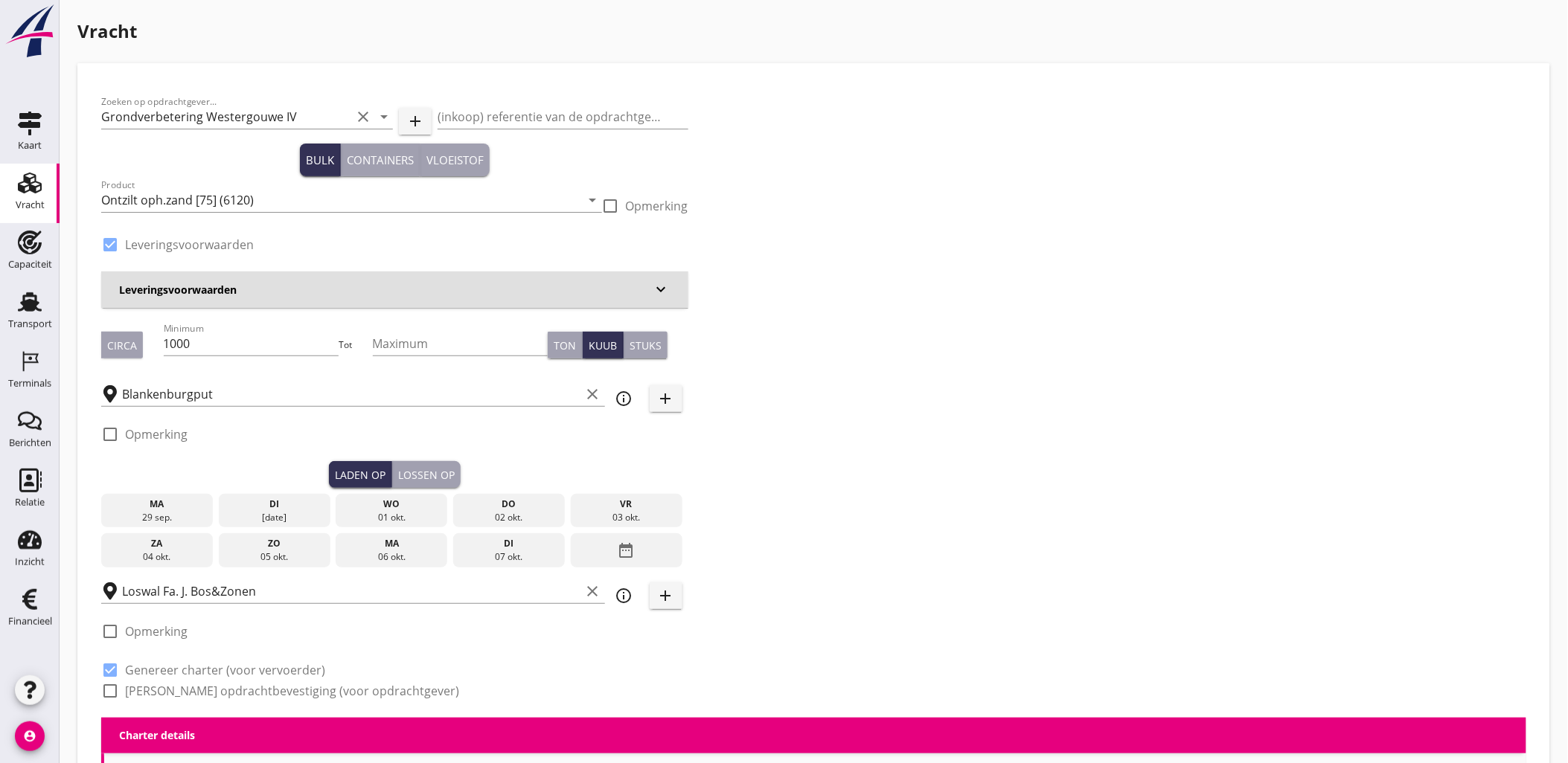
click at [265, 506] on div "di" at bounding box center [275, 504] width 104 height 13
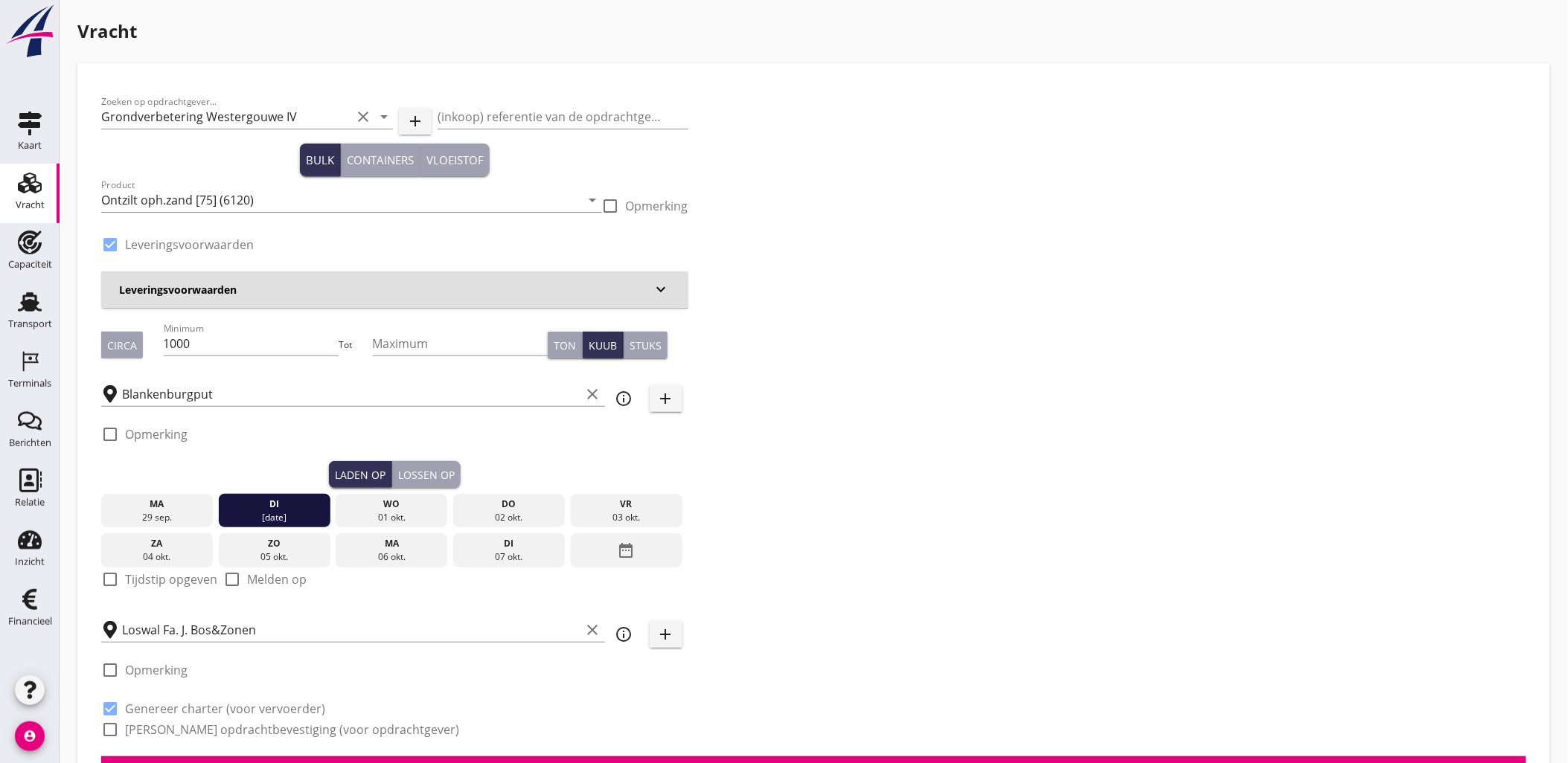
click at [429, 469] on div "Lossen op" at bounding box center [426, 474] width 57 height 16
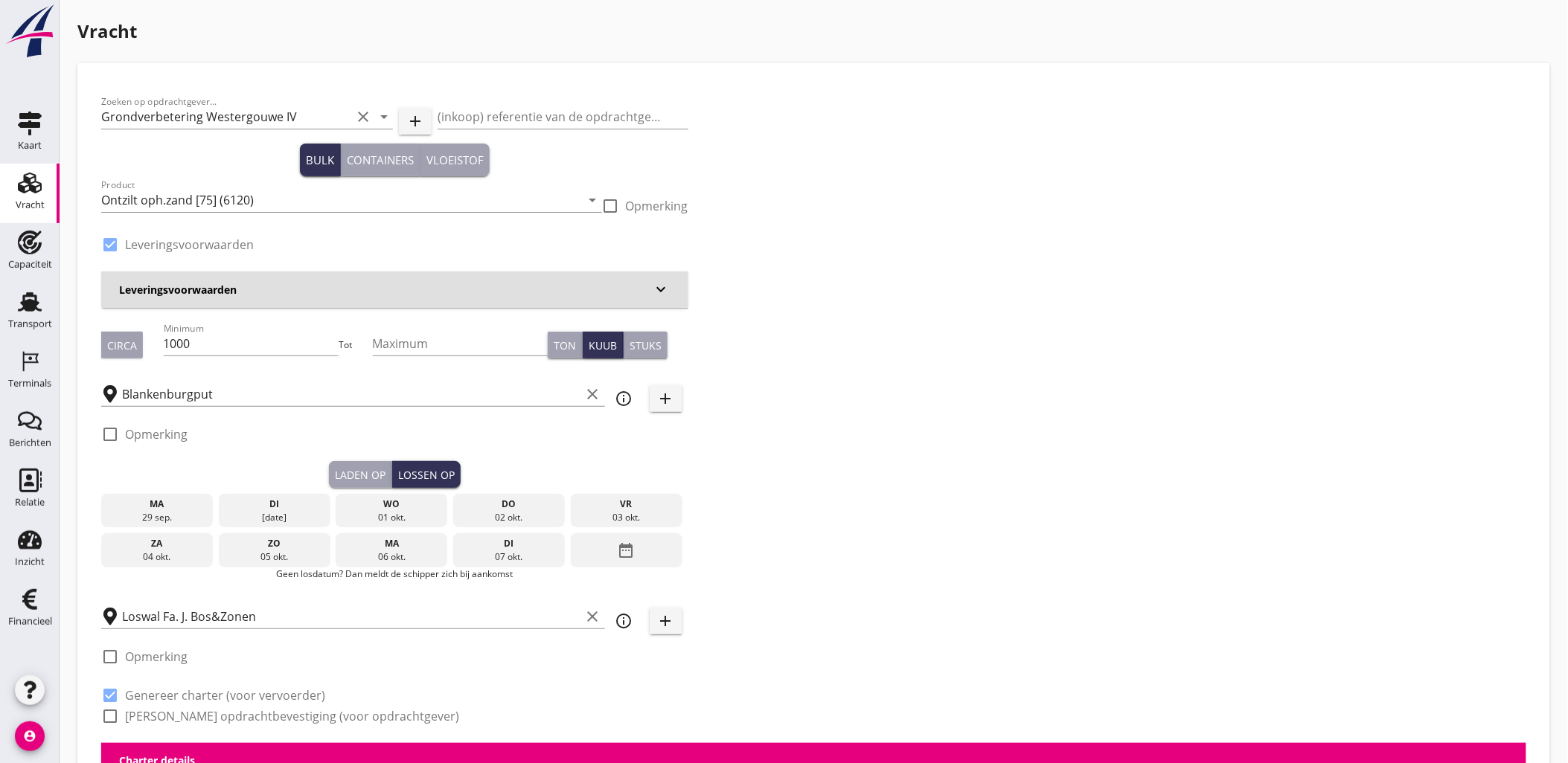
click at [424, 502] on div "wo" at bounding box center [392, 504] width 104 height 13
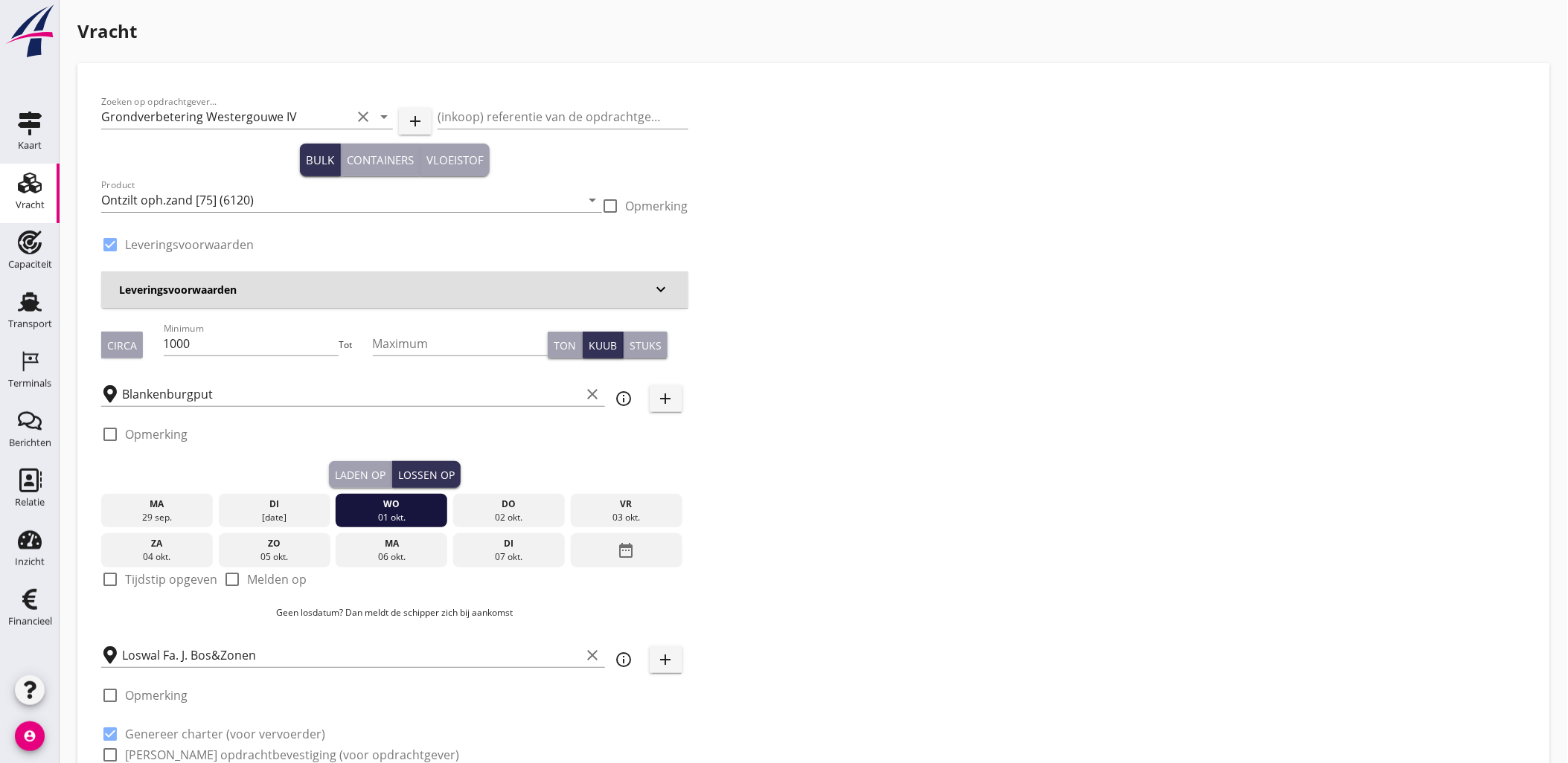
click at [328, 497] on div "[DATE]" at bounding box center [275, 511] width 112 height 34
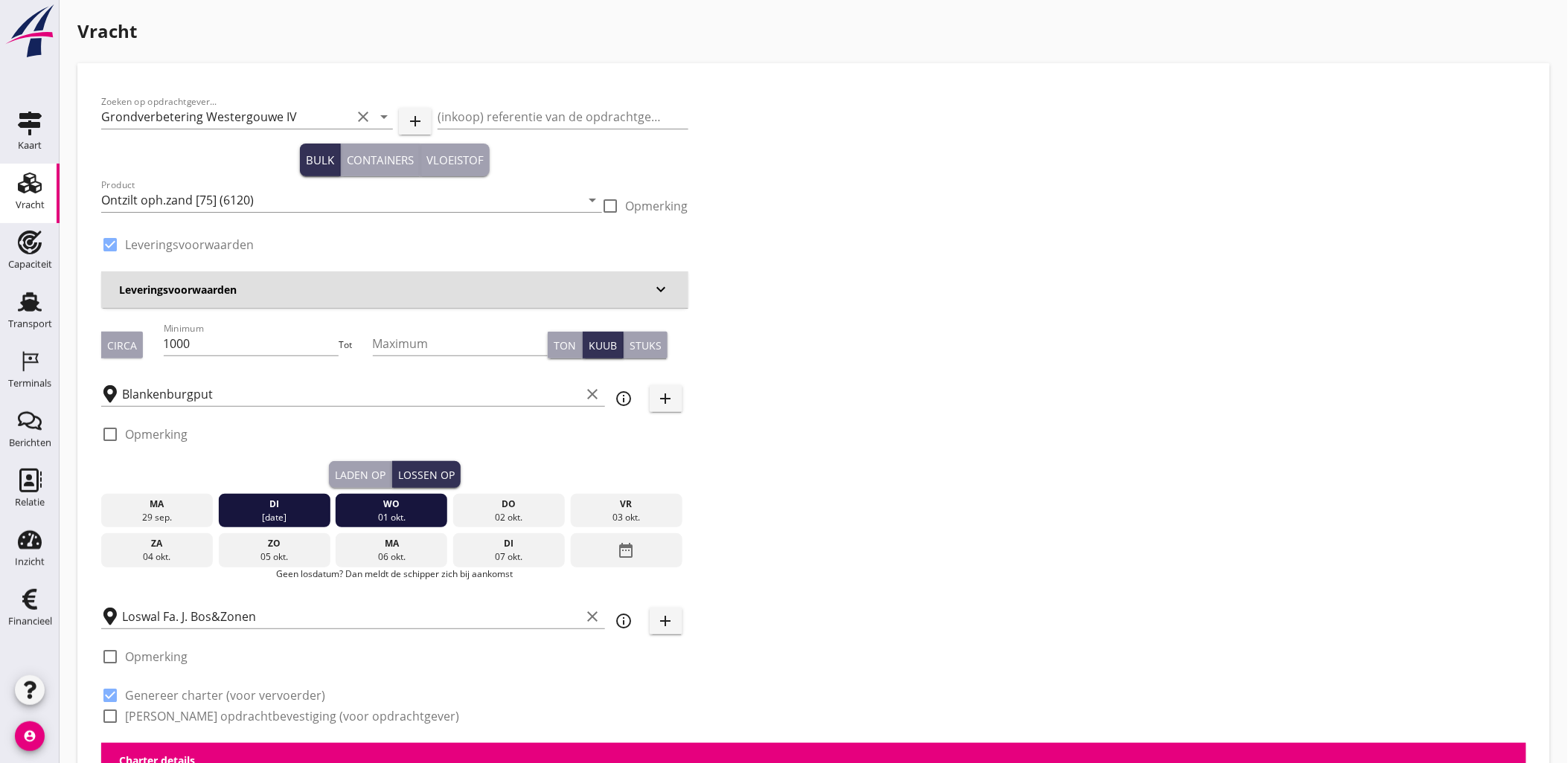
click at [286, 500] on div "di" at bounding box center [275, 504] width 104 height 13
click at [360, 473] on div "Laden op" at bounding box center [360, 474] width 51 height 16
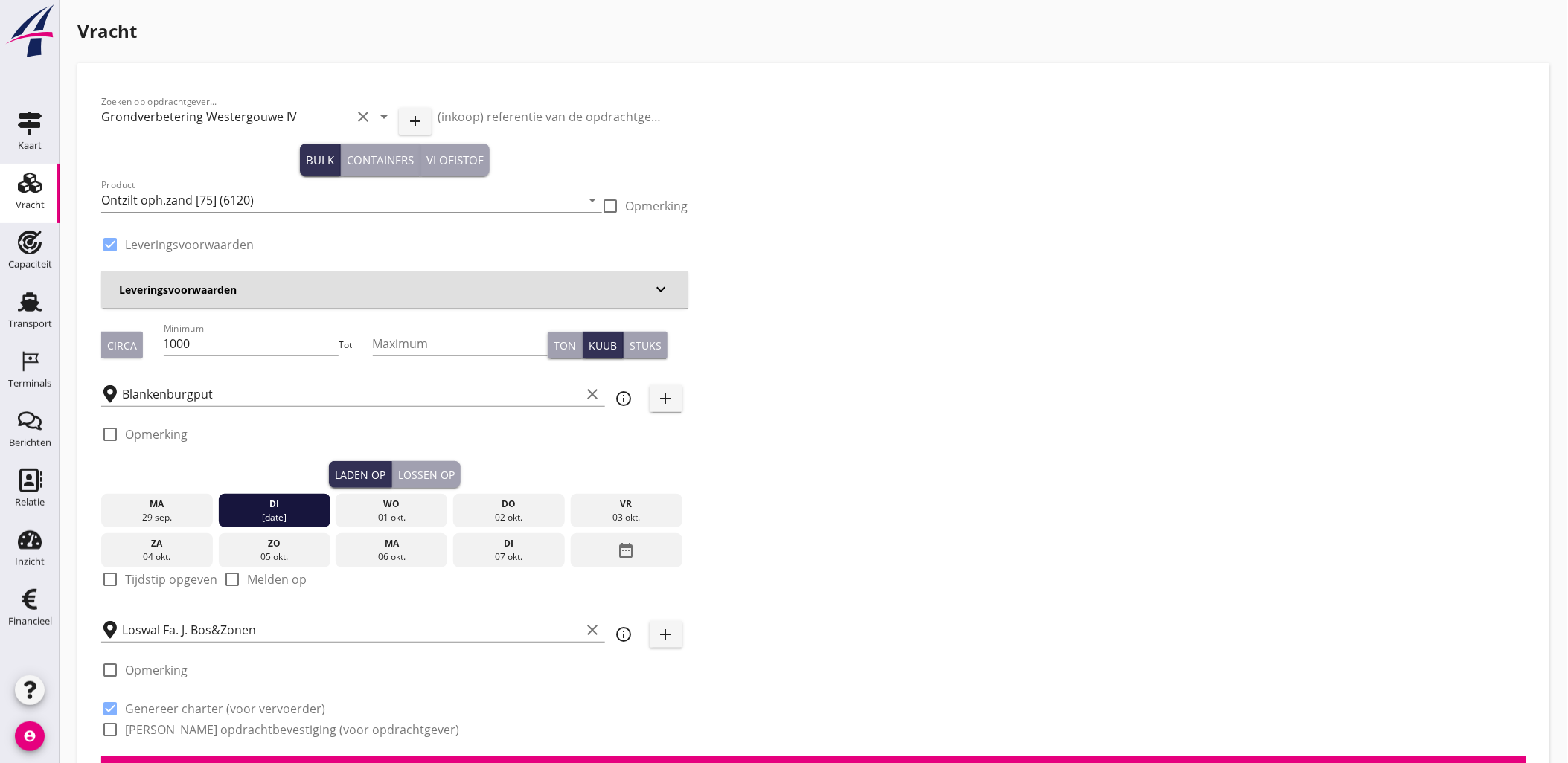
click at [419, 471] on div "Lossen op" at bounding box center [426, 474] width 57 height 16
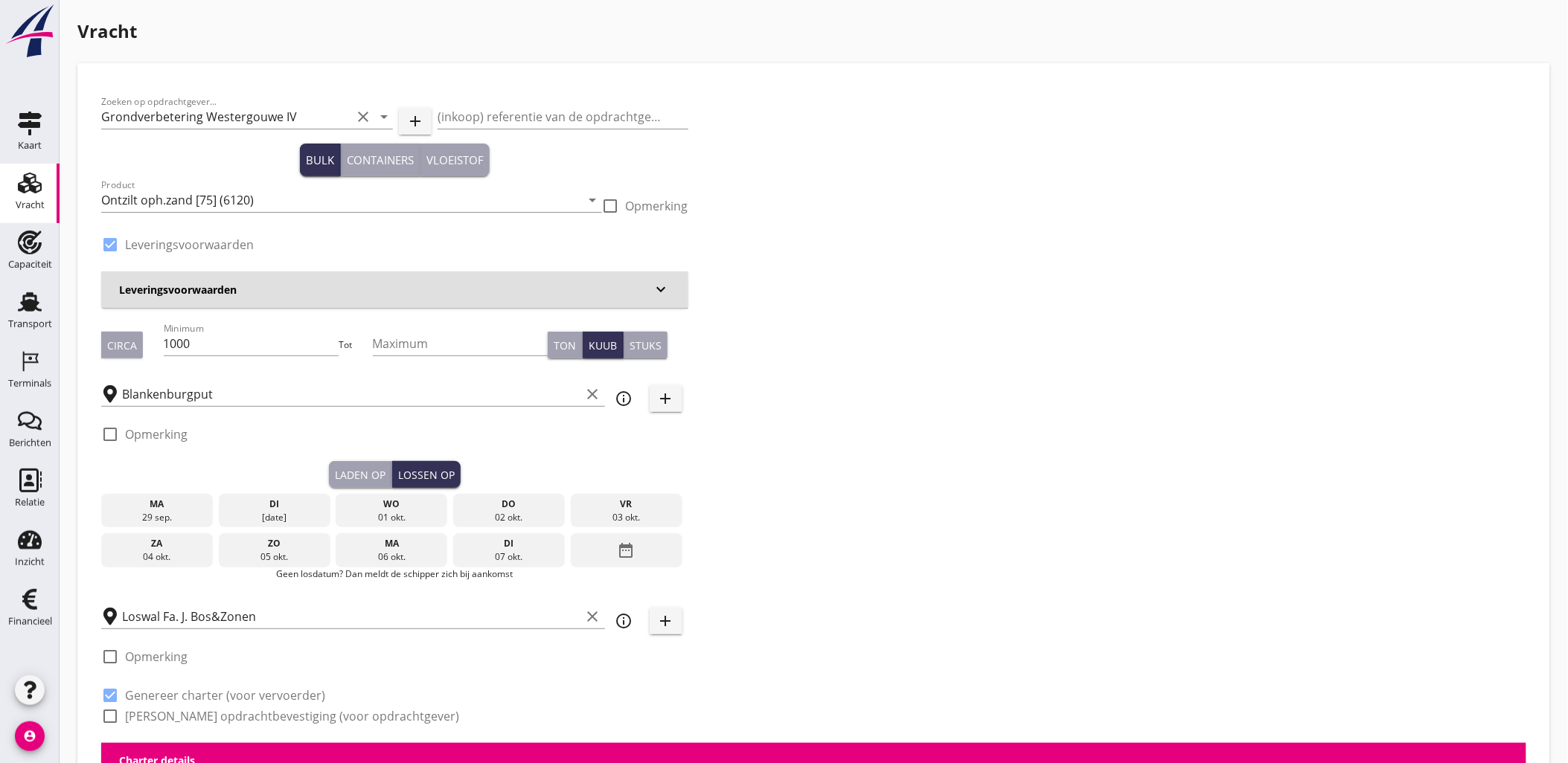
click at [392, 502] on div "wo" at bounding box center [392, 504] width 104 height 13
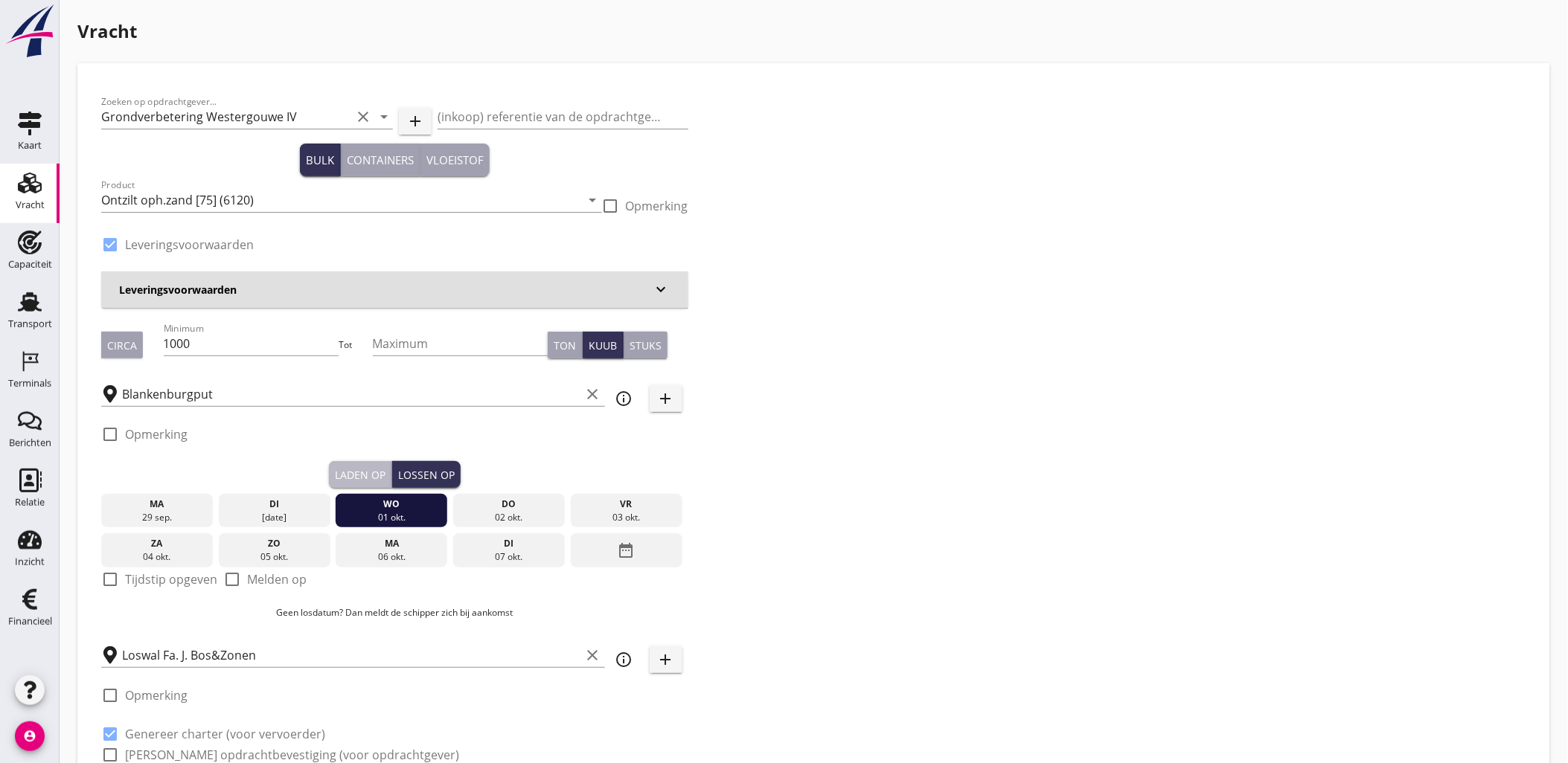
click at [379, 464] on button "Laden op" at bounding box center [360, 474] width 63 height 27
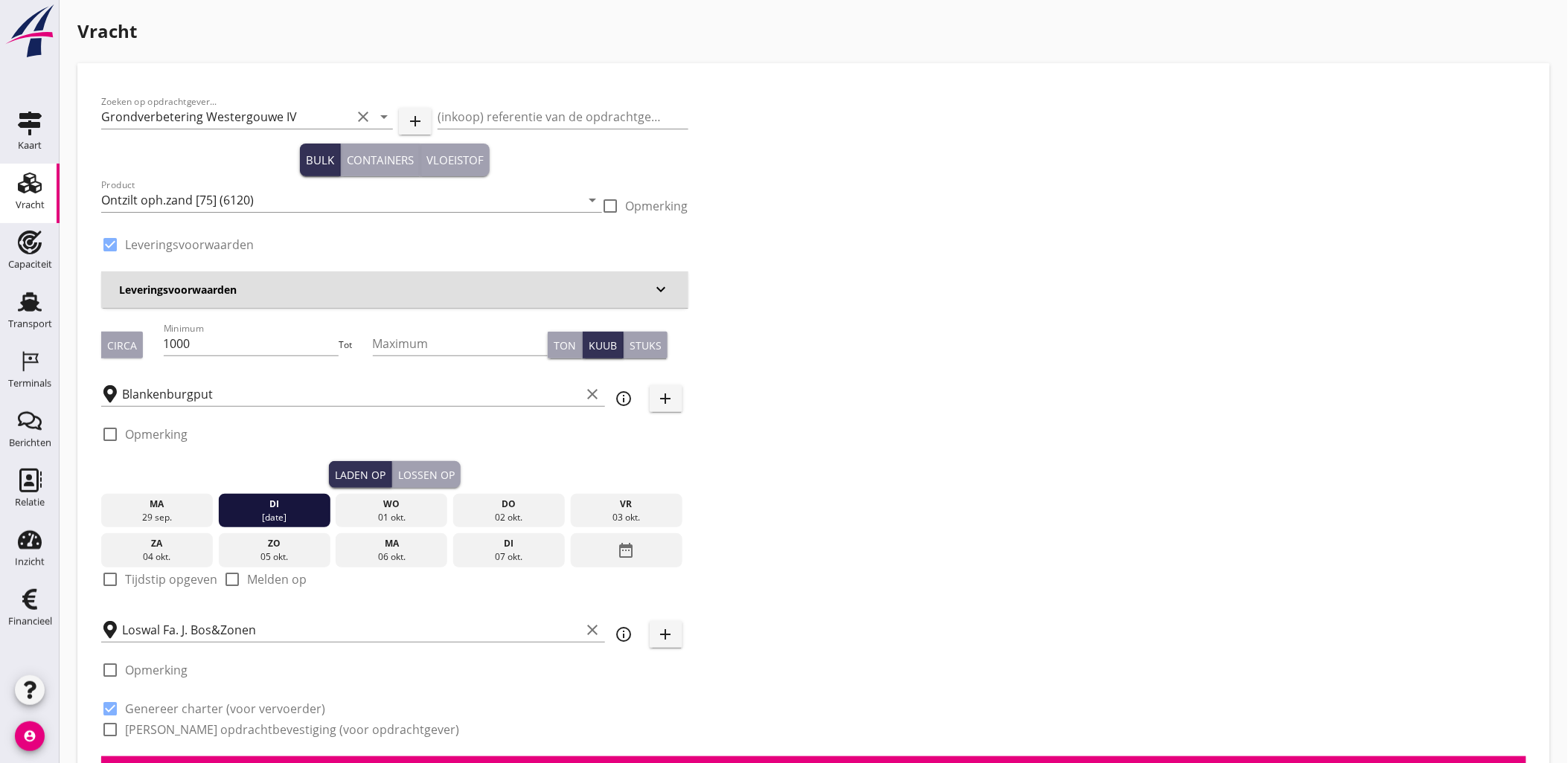
click at [197, 576] on label "Tijdstip opgeven" at bounding box center [171, 580] width 93 height 15
checkbox input "true"
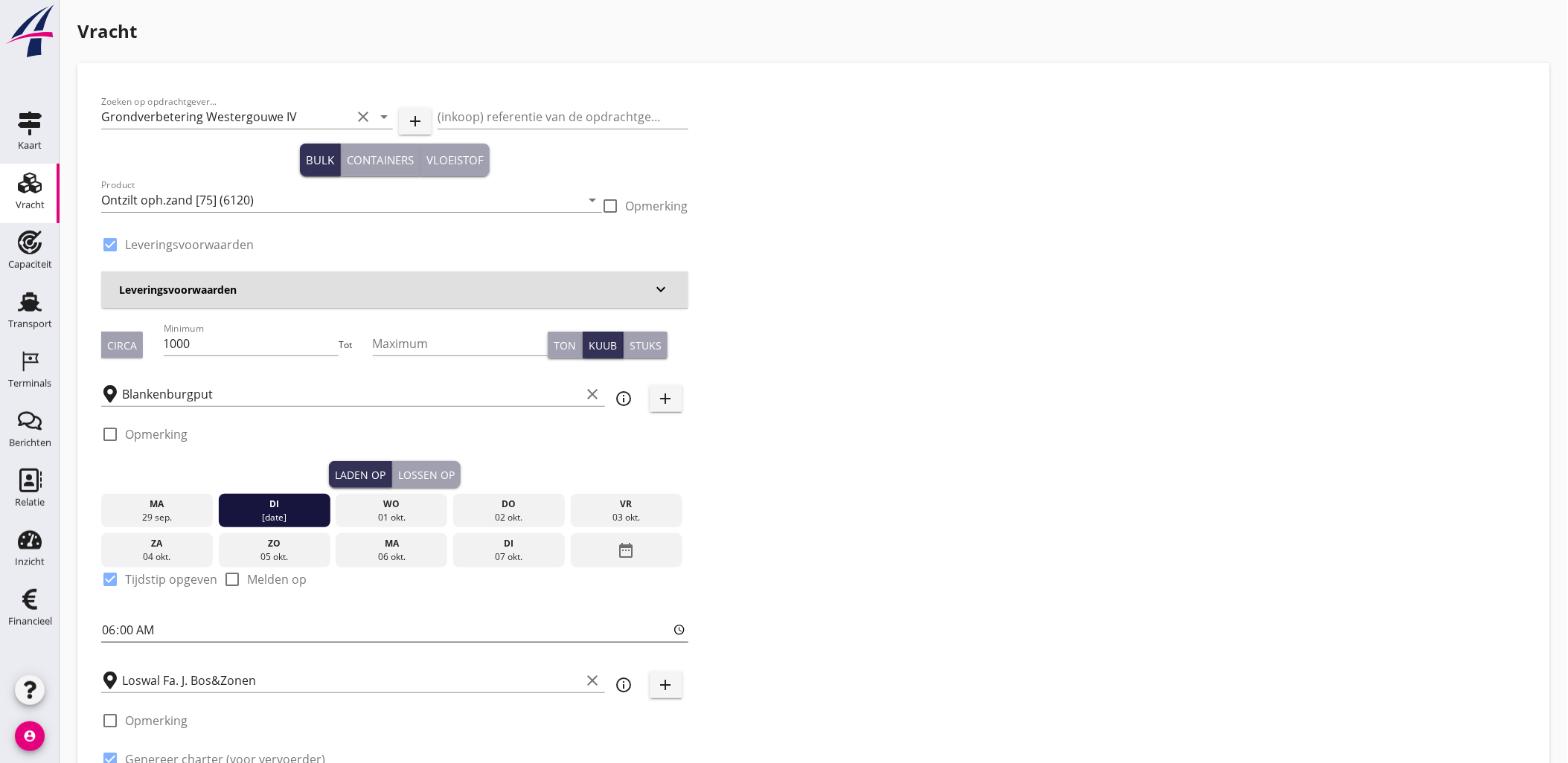
click at [113, 627] on input "06:00" at bounding box center [395, 629] width 587 height 24
type input "19:00"
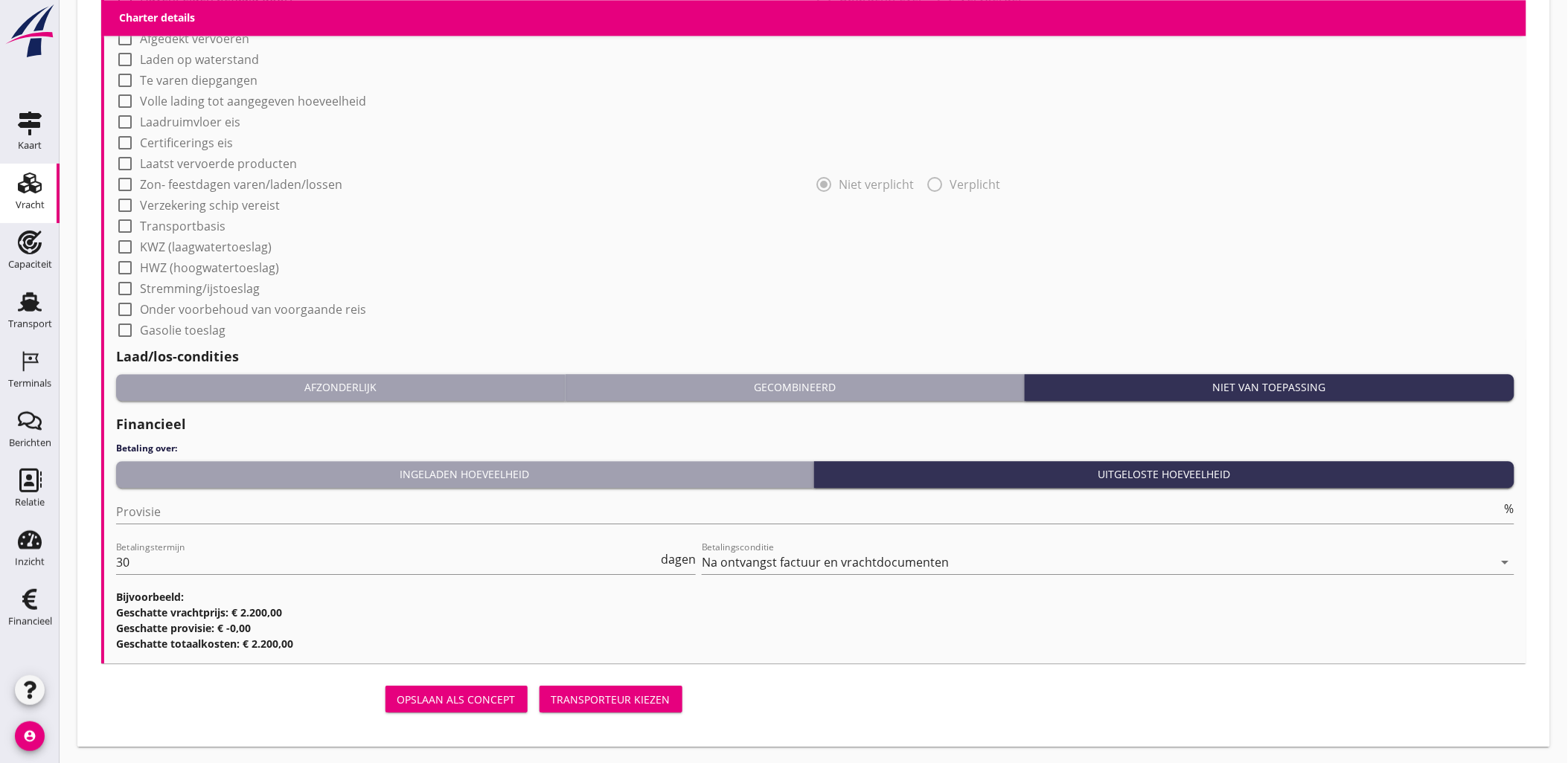
click at [626, 685] on button "Transporteur kiezen" at bounding box center [610, 699] width 143 height 27
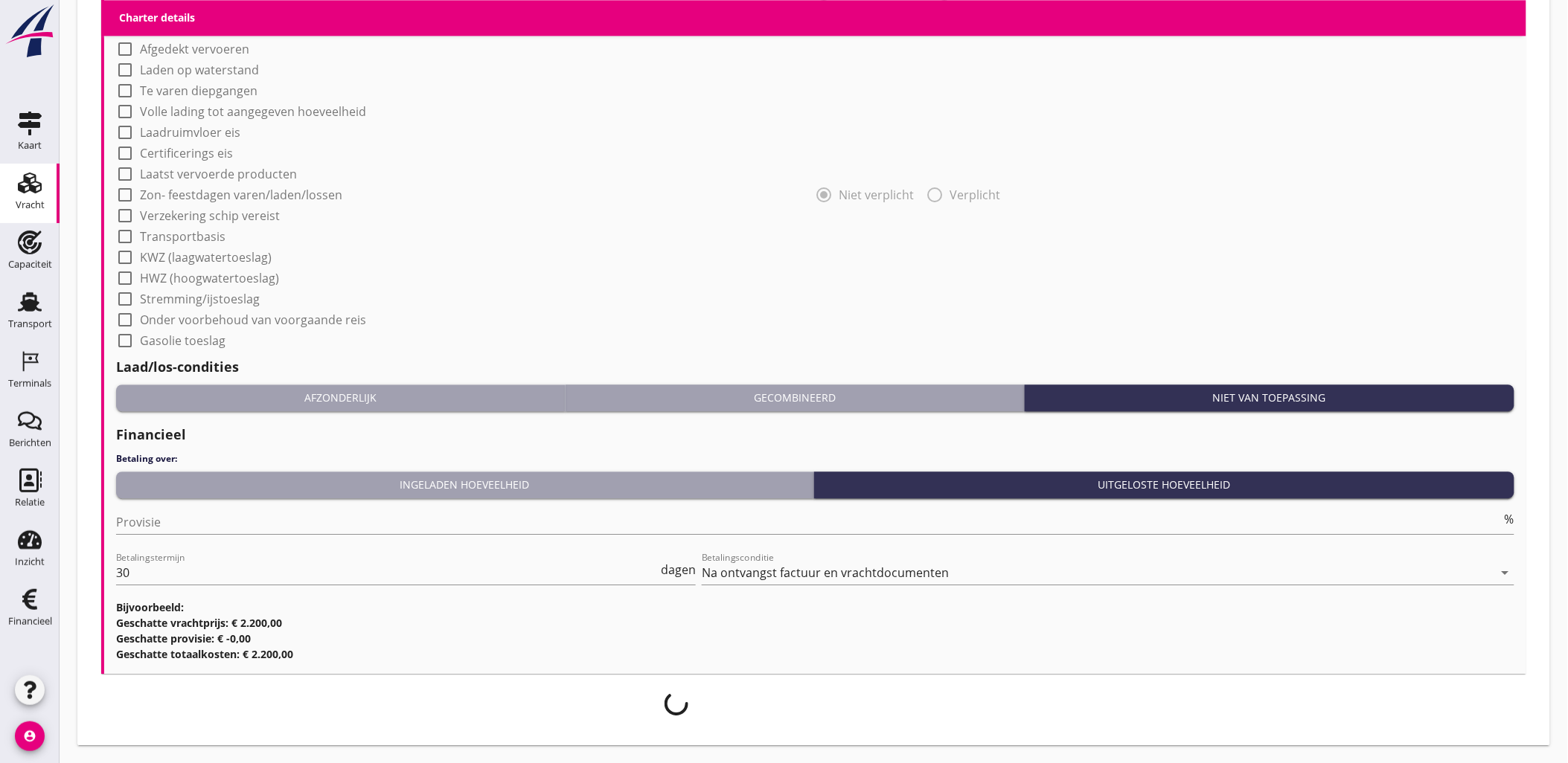
scroll to position [1246, 0]
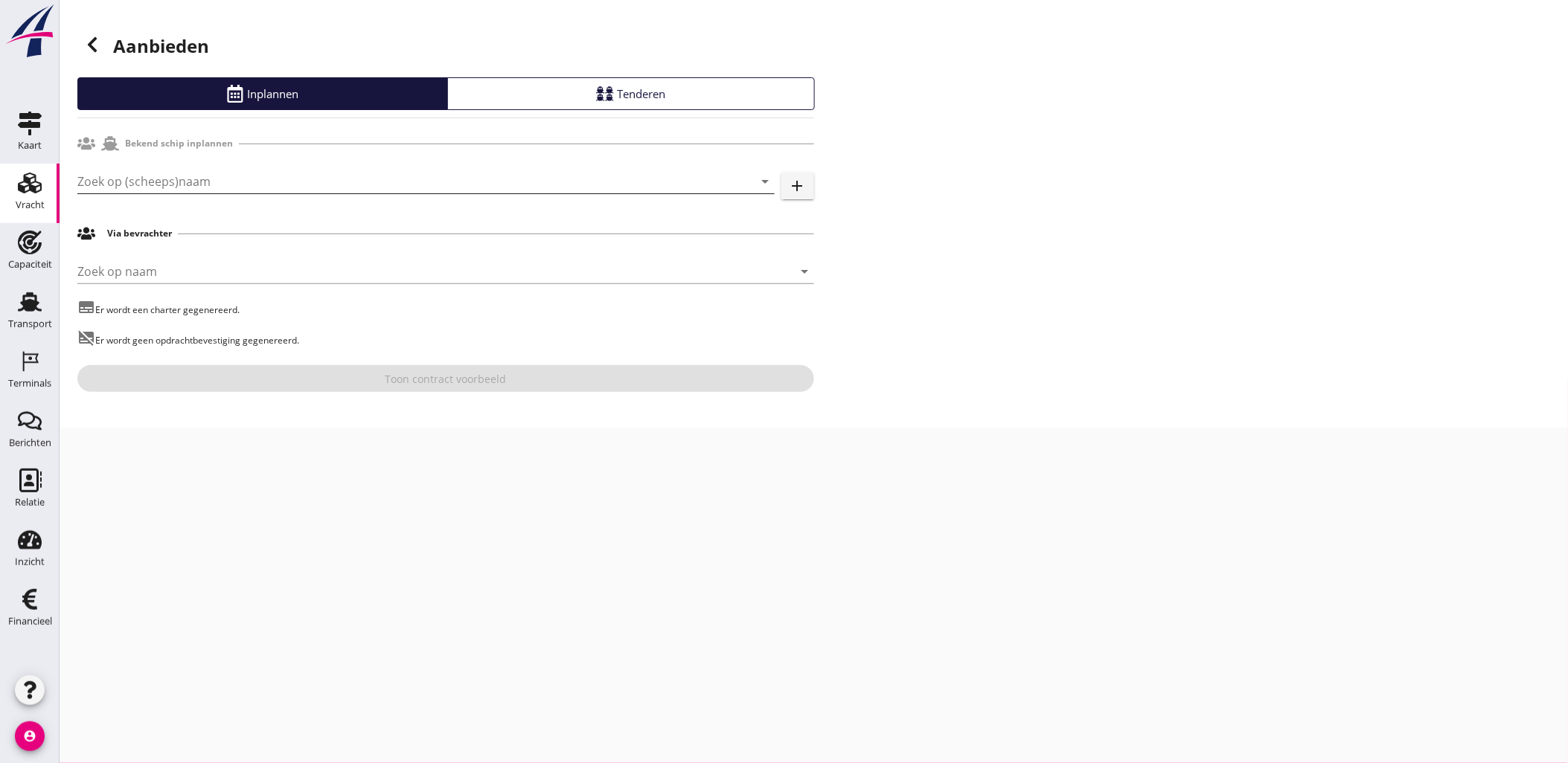
drag, startPoint x: 246, startPoint y: 164, endPoint x: 255, endPoint y: 180, distance: 18.4
click at [247, 171] on div "Zoek op (scheeps)naam arrow_drop_down add" at bounding box center [446, 184] width 737 height 48
click at [255, 180] on input "Zoek op (scheeps)naam" at bounding box center [405, 181] width 655 height 24
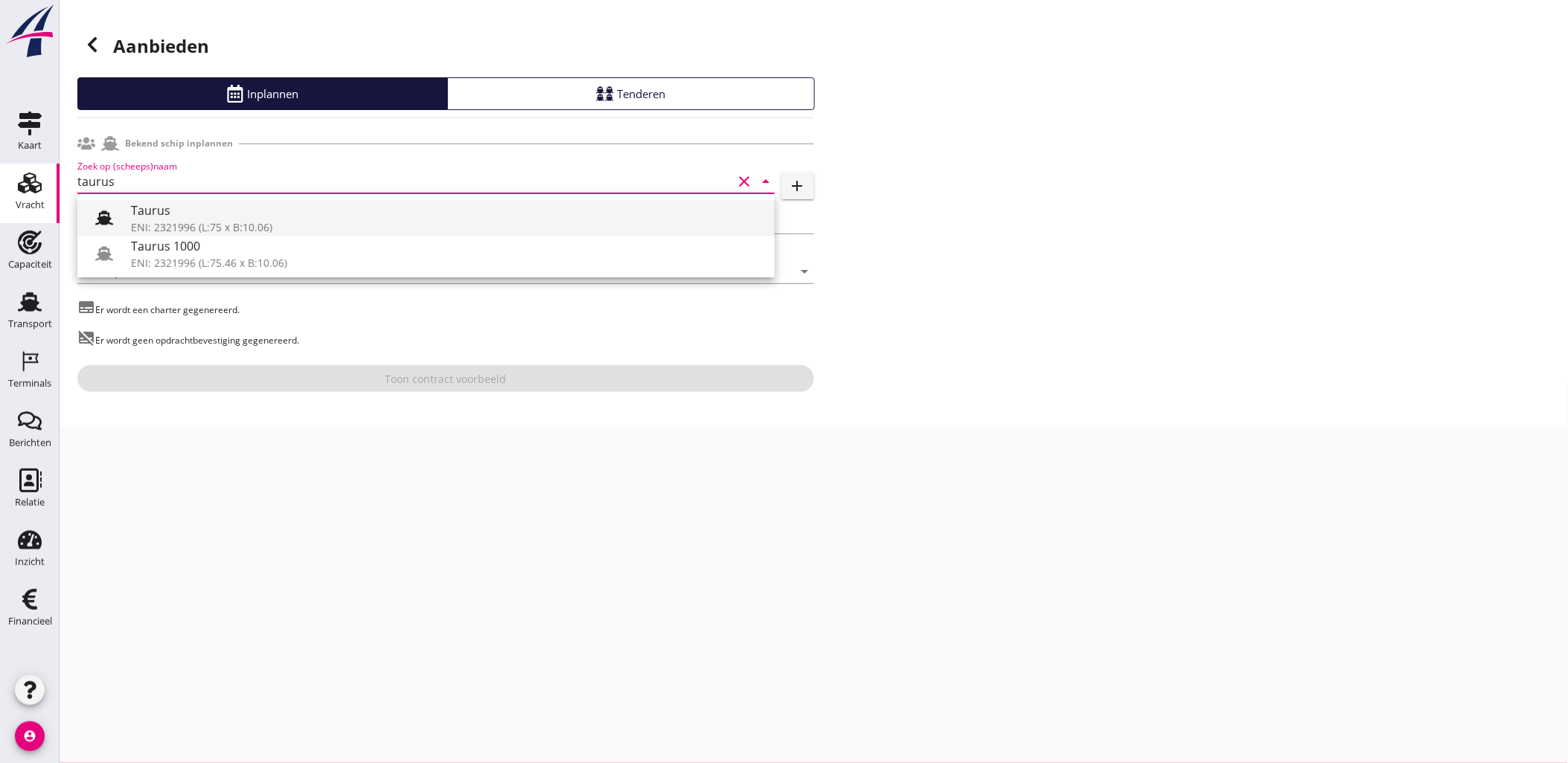
click at [268, 210] on div "Taurus" at bounding box center [446, 210] width 631 height 18
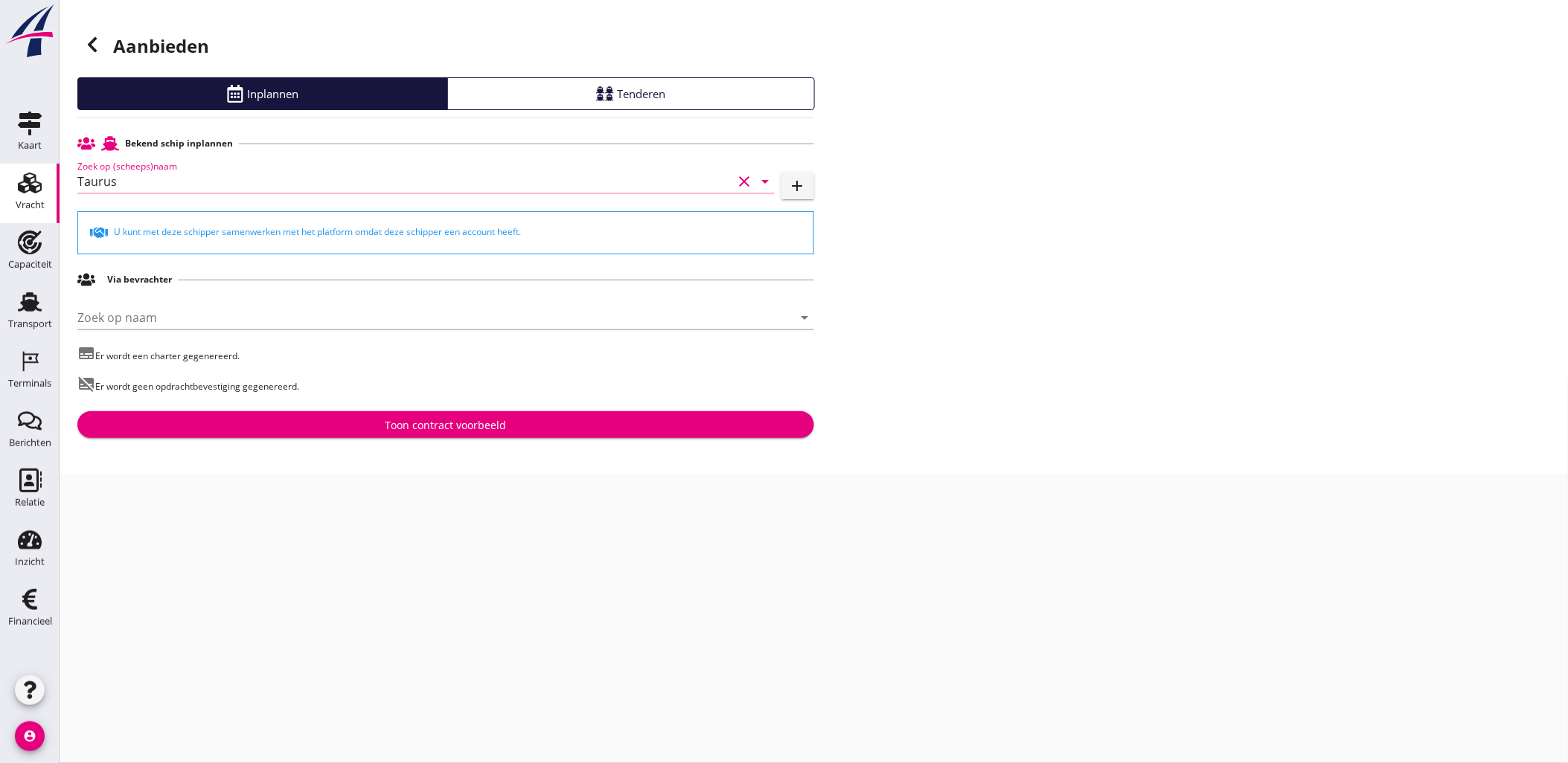
type input "Taurus"
click at [510, 433] on button "Toon contract voorbeeld" at bounding box center [446, 424] width 737 height 27
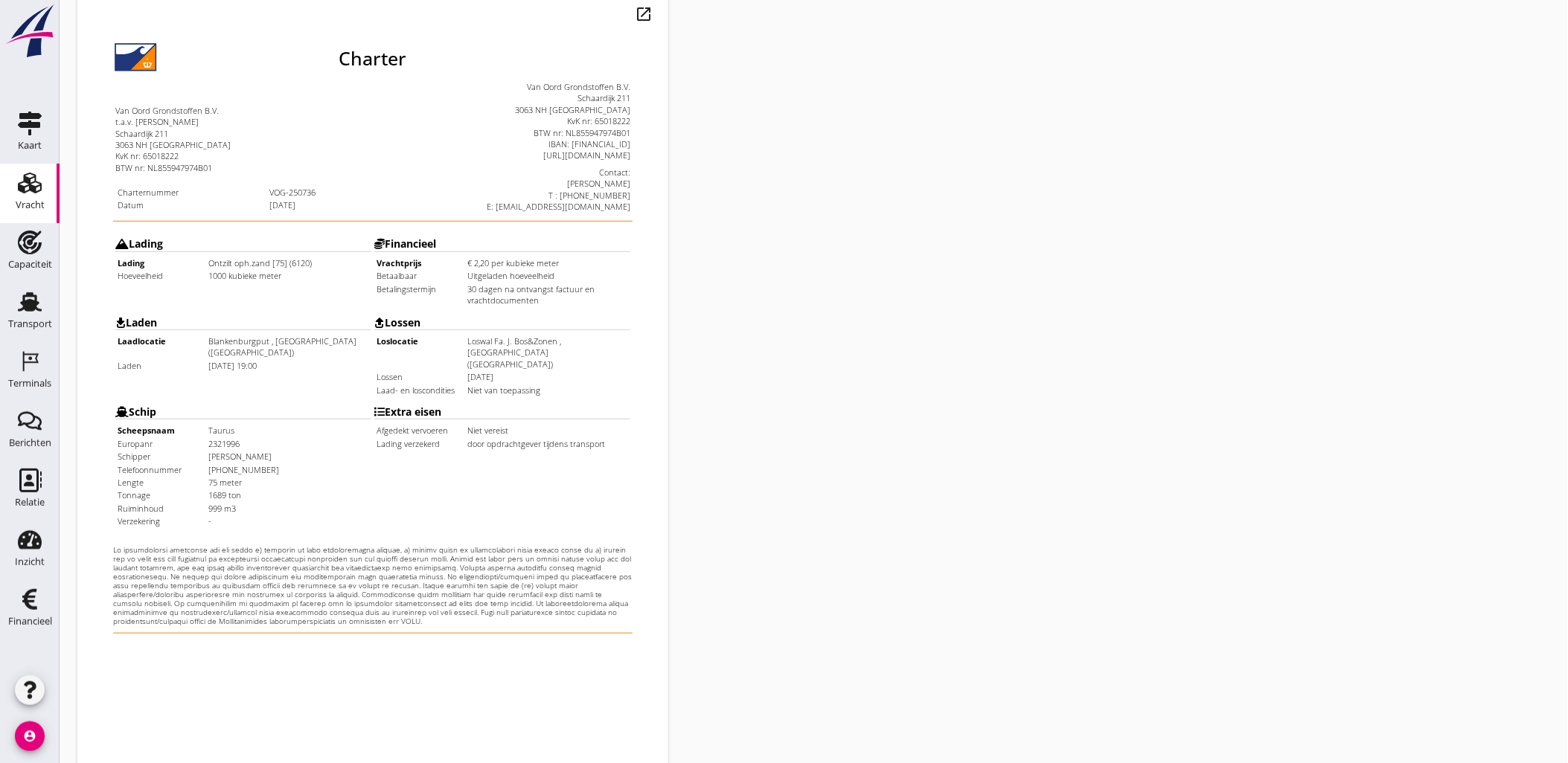
scroll to position [337, 0]
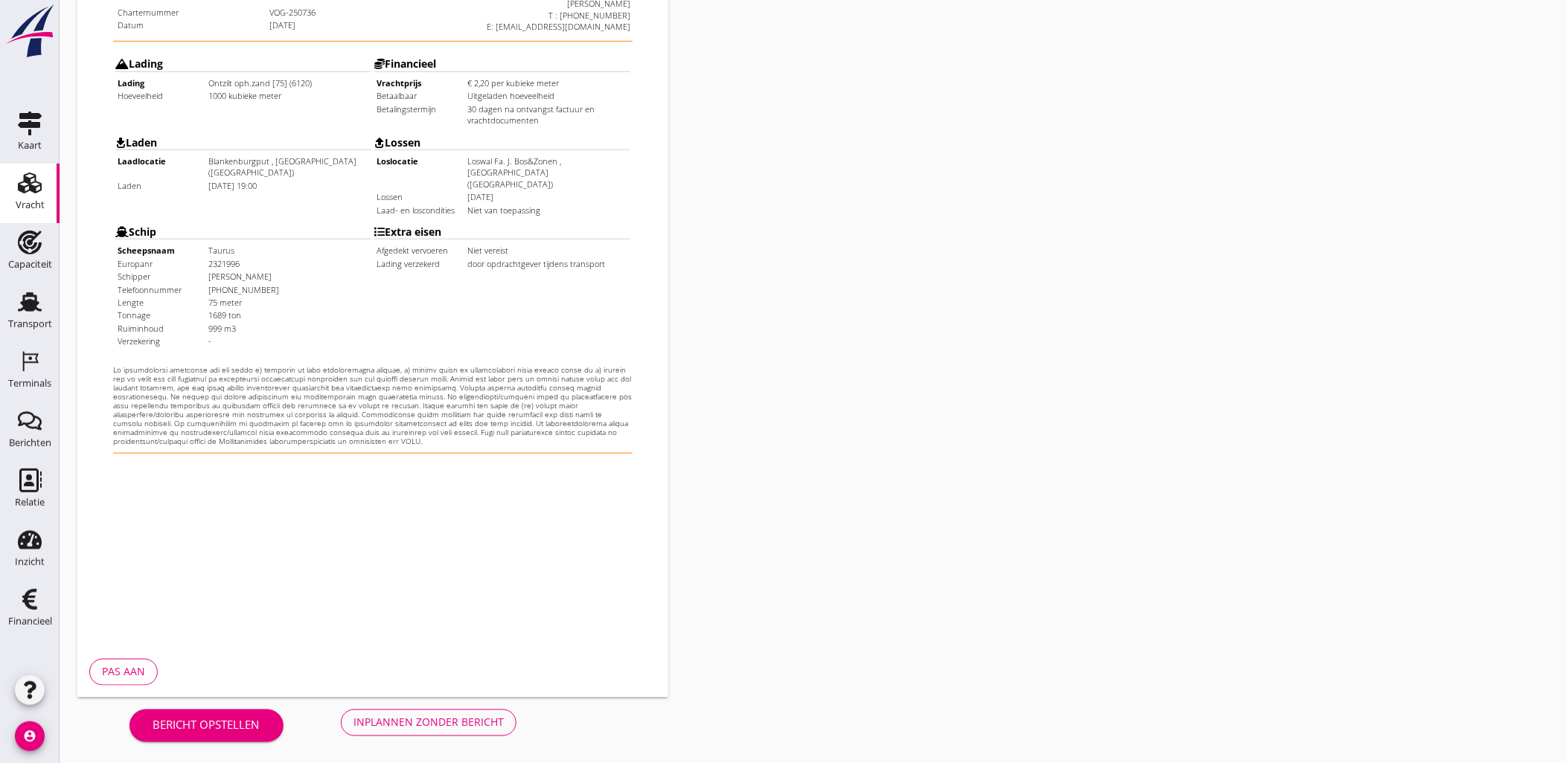
click at [422, 729] on div "Inplannen zonder bericht" at bounding box center [428, 722] width 150 height 16
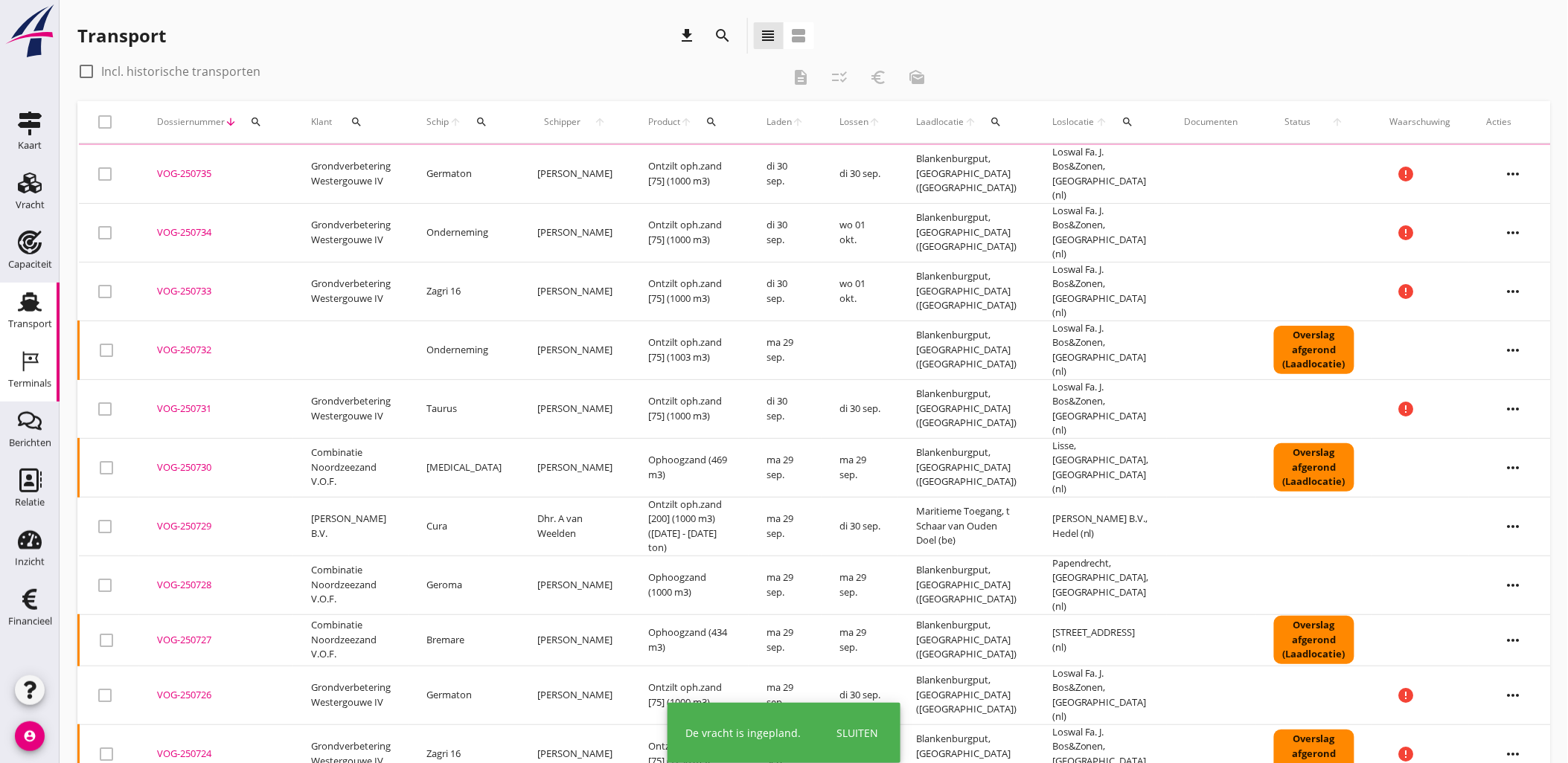
click at [27, 367] on icon "Terminals" at bounding box center [30, 362] width 24 height 24
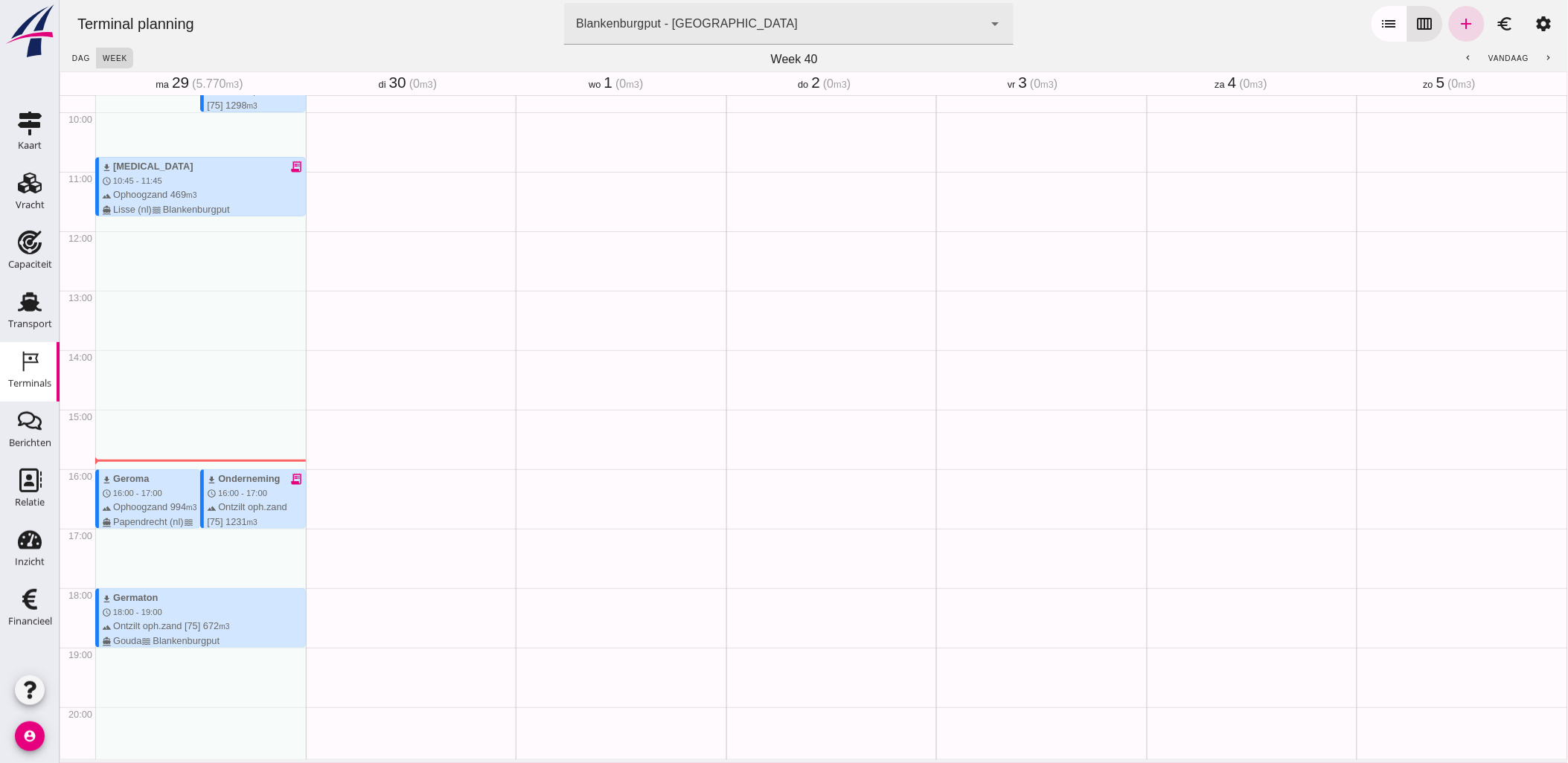
scroll to position [248, 0]
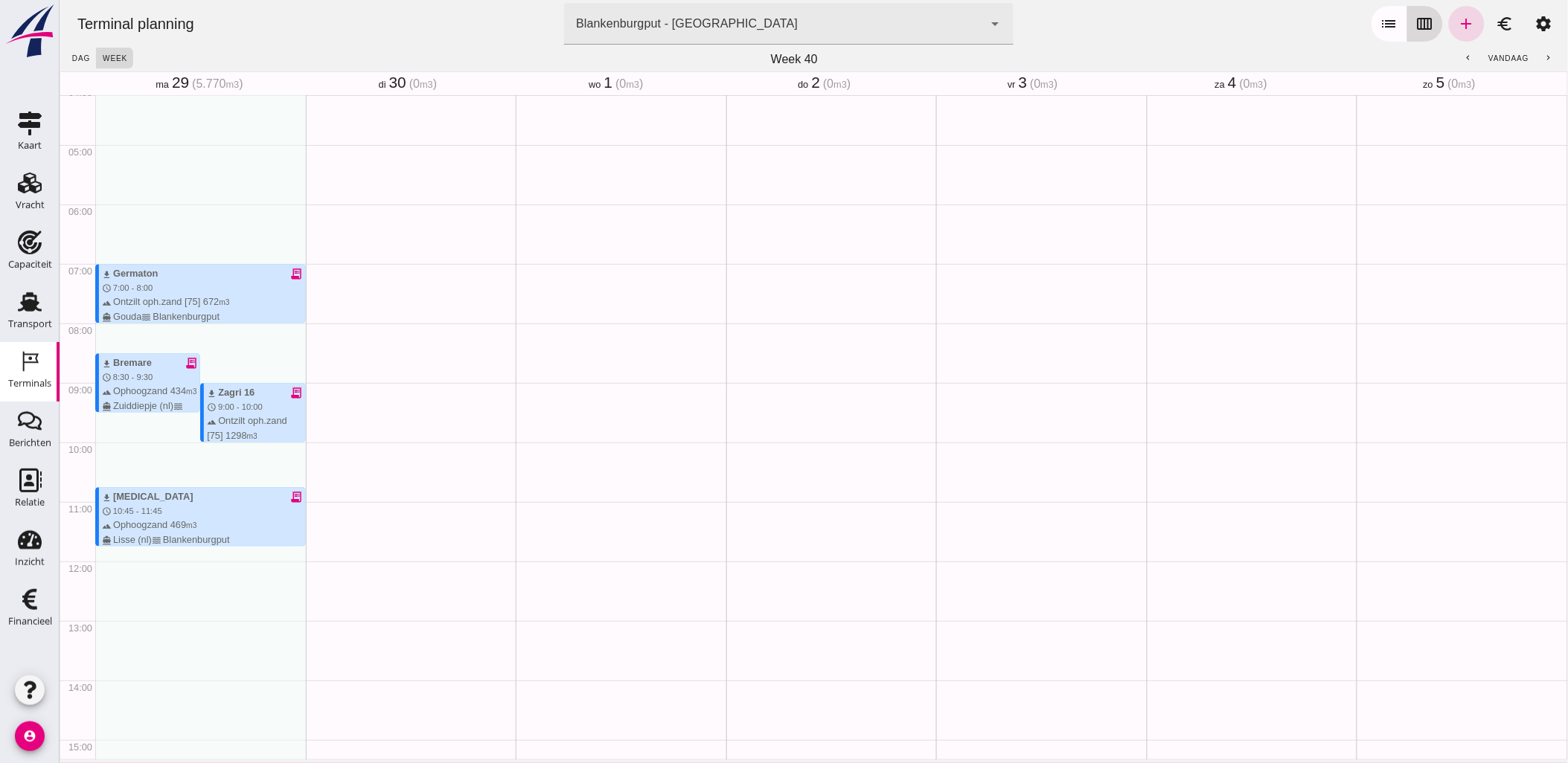
click at [1415, 21] on icon "calendar_view_week" at bounding box center [1424, 24] width 18 height 18
drag, startPoint x: 398, startPoint y: 251, endPoint x: 1187, endPoint y: 13, distance: 824.1
click at [1187, 13] on div "Terminal planning terminal [GEOGRAPHIC_DATA] - [GEOGRAPHIC_DATA] e6c78bfd-e3f1-…" at bounding box center [813, 24] width 1496 height 48
click at [1457, 19] on icon "add" at bounding box center [1466, 24] width 18 height 18
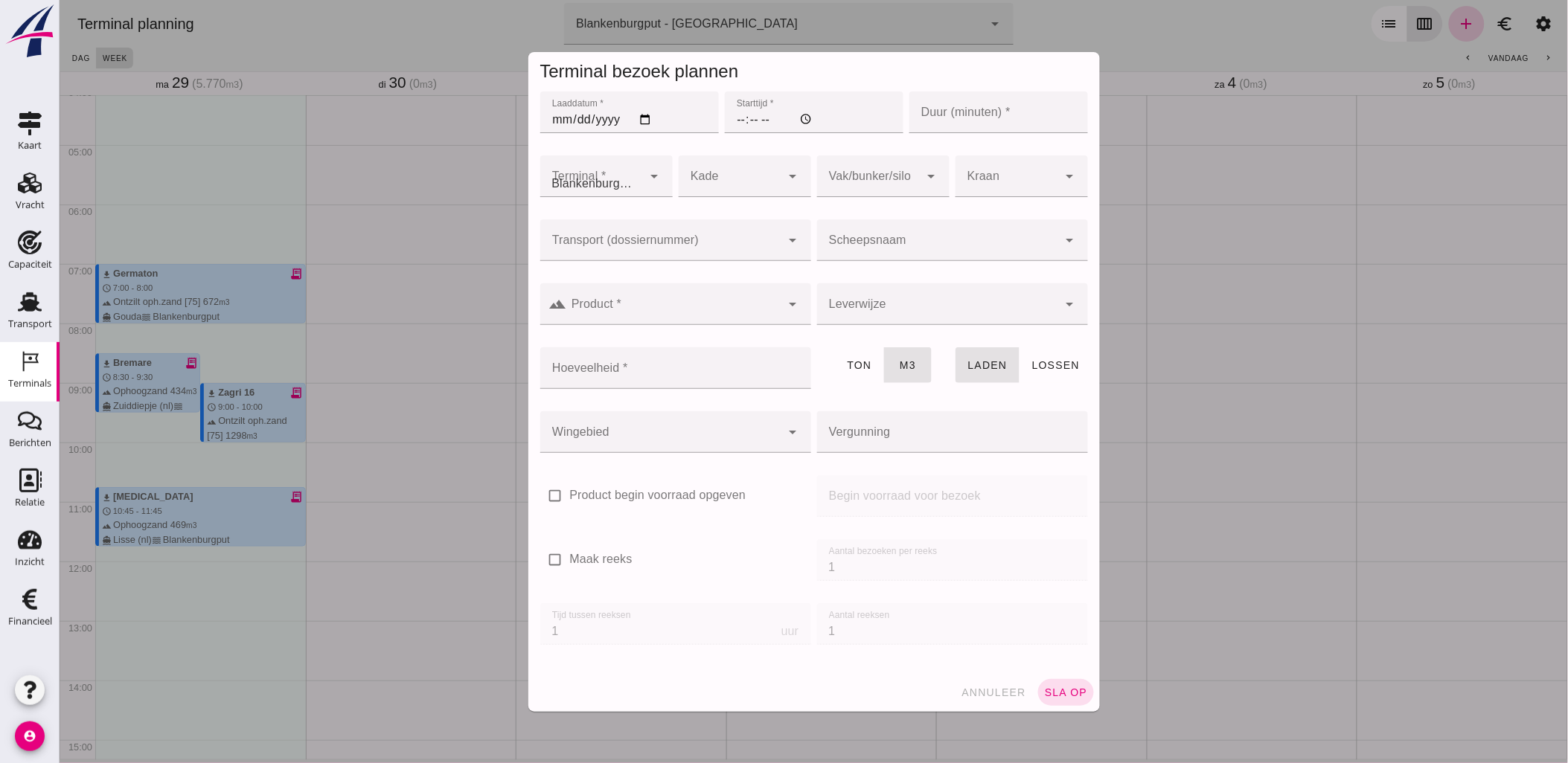
type input "Combinatie Noordzeezand V.O.F."
click at [644, 118] on input "Laaddatum *" at bounding box center [628, 113] width 178 height 42
type input "[DATE]"
click at [725, 129] on input "Starttijd *" at bounding box center [813, 113] width 178 height 42
type input "09:00"
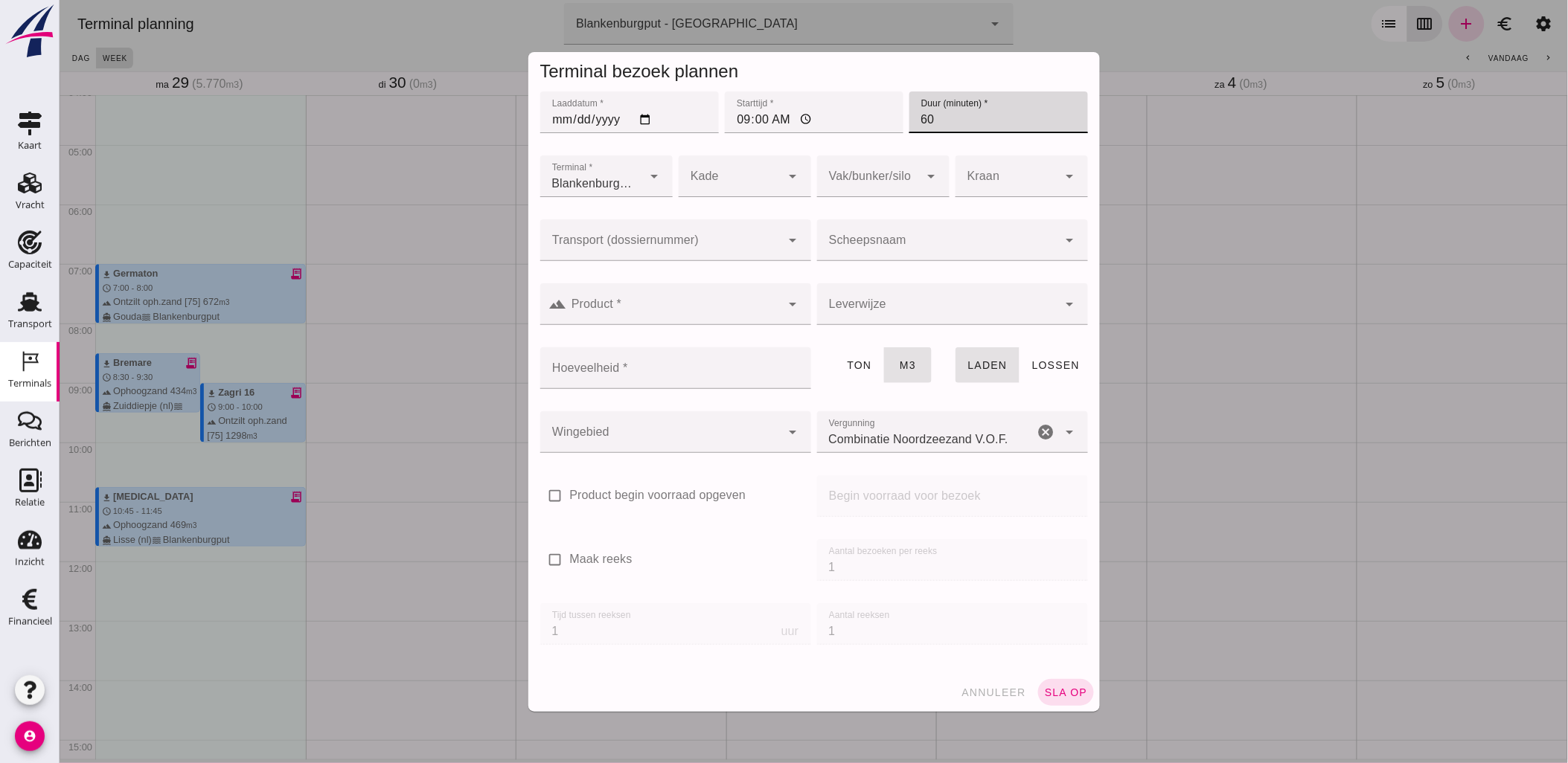
type input "60"
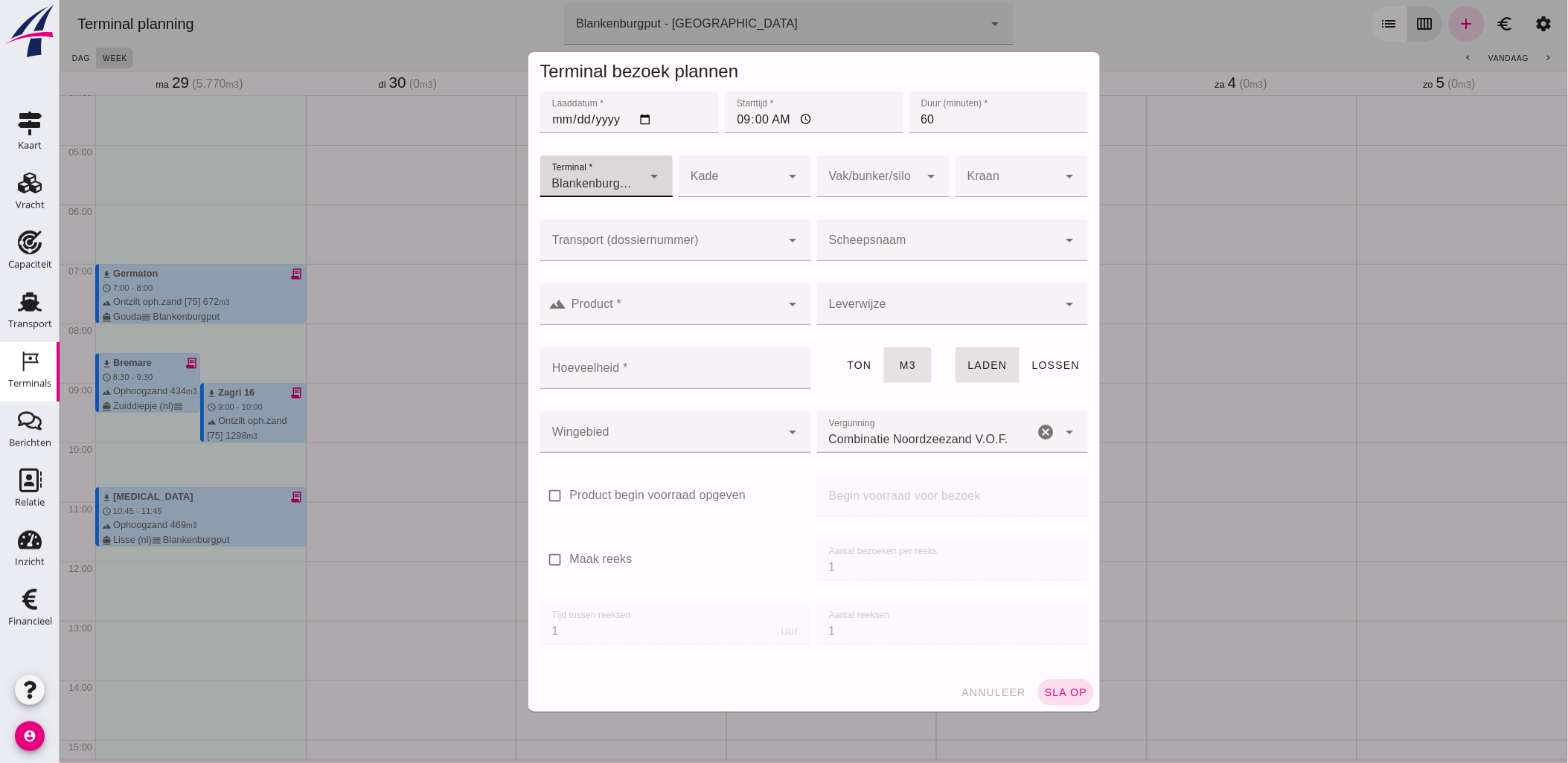
click at [736, 225] on div at bounding box center [660, 240] width 241 height 42
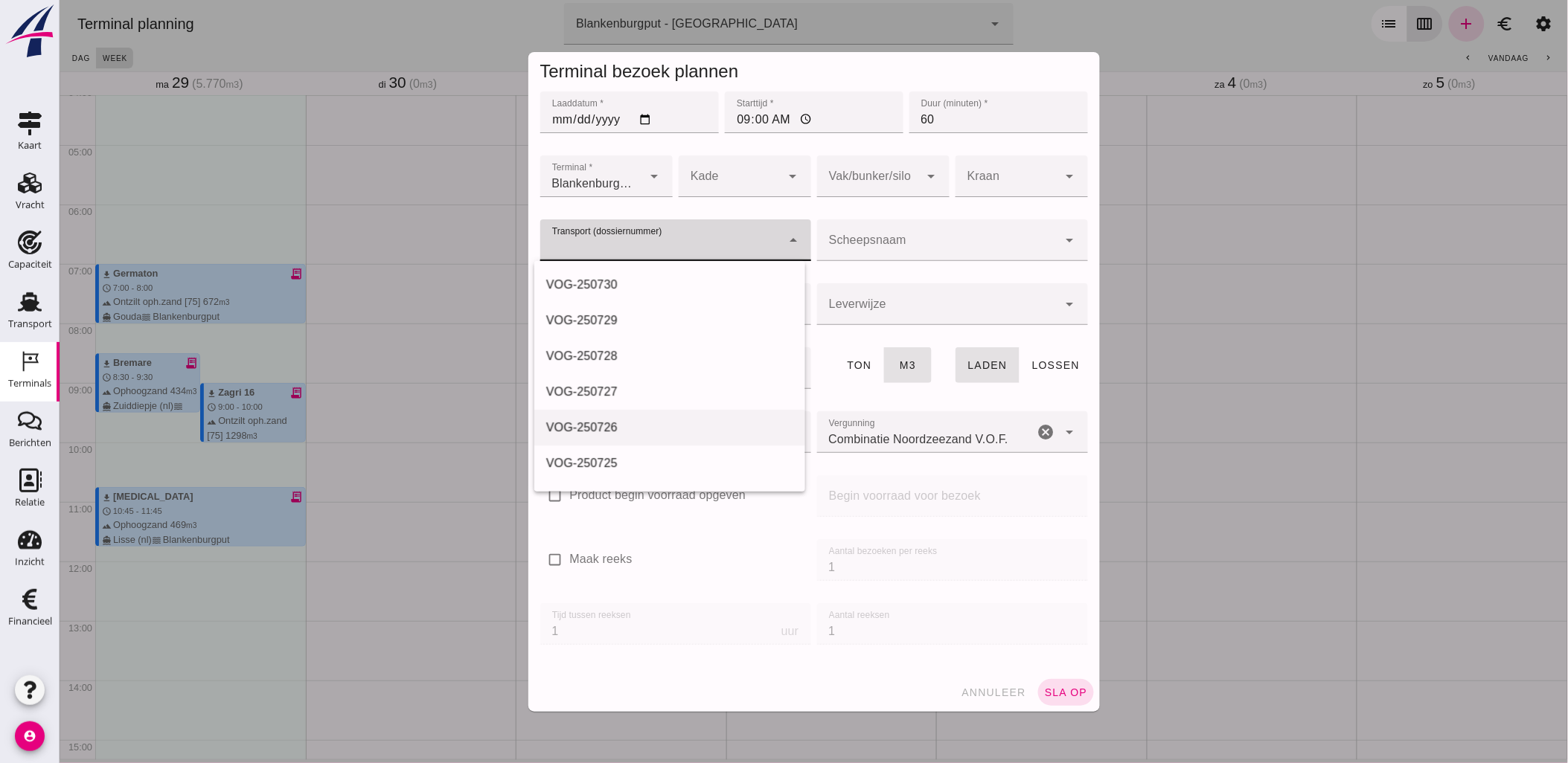
click at [661, 419] on div "VOG-250726" at bounding box center [669, 427] width 247 height 18
type input "VOG-250726"
type input "franco_on_shore"
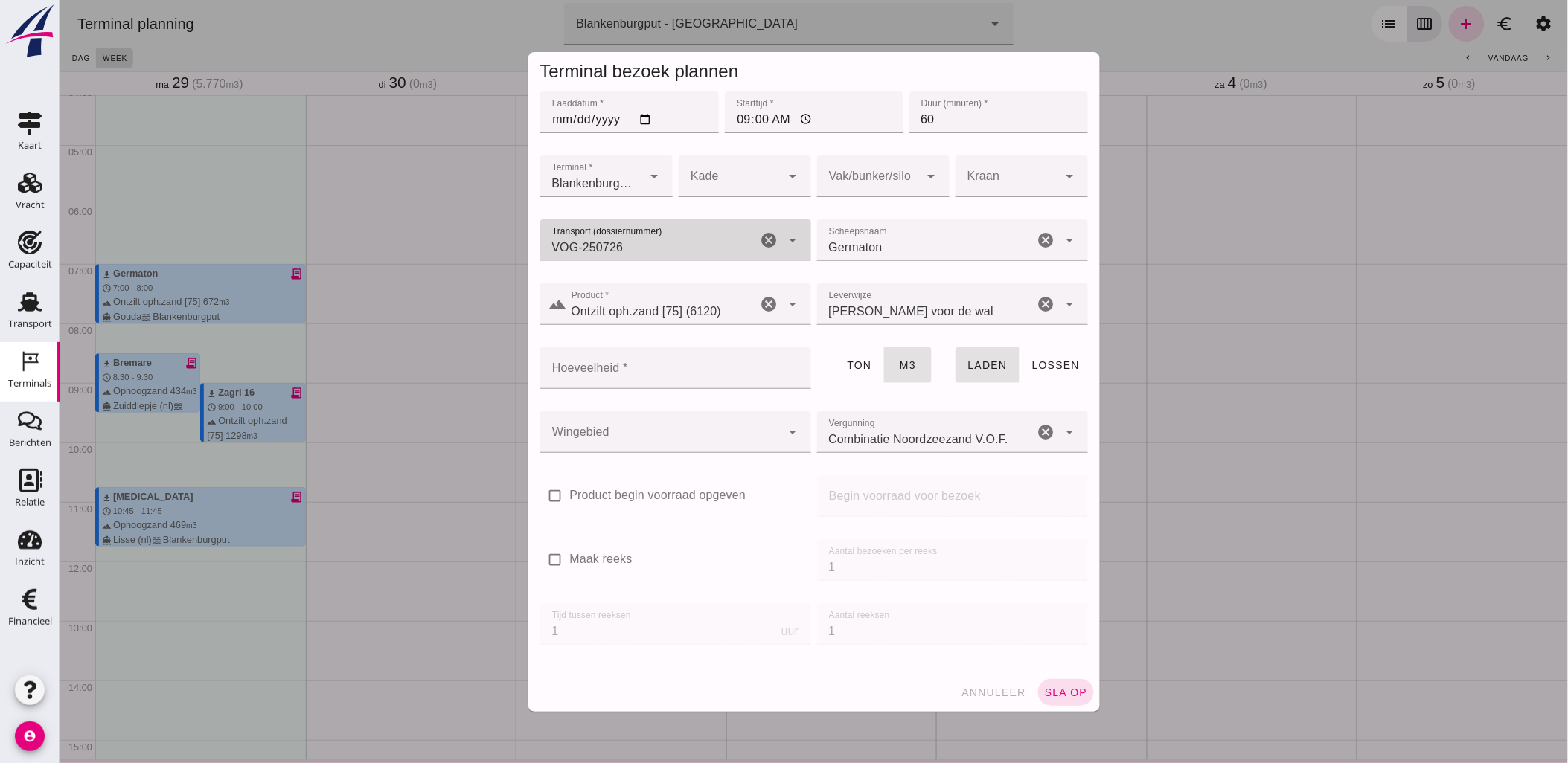
click at [760, 240] on icon "cancel" at bounding box center [769, 240] width 18 height 18
click at [711, 239] on input "Transport (dossiernummer)" at bounding box center [660, 248] width 241 height 18
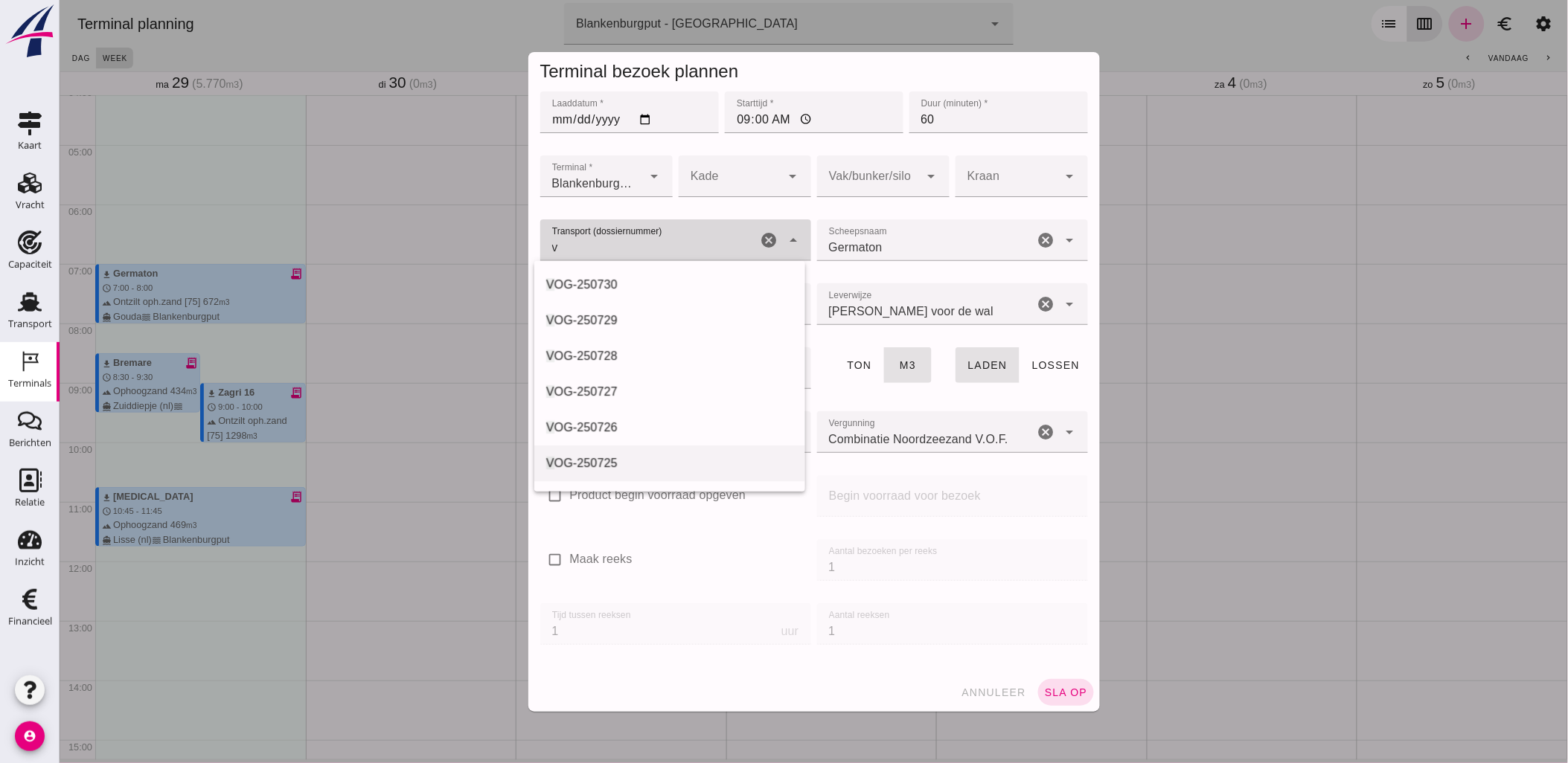
click at [652, 459] on div "V OG-250725" at bounding box center [669, 463] width 247 height 18
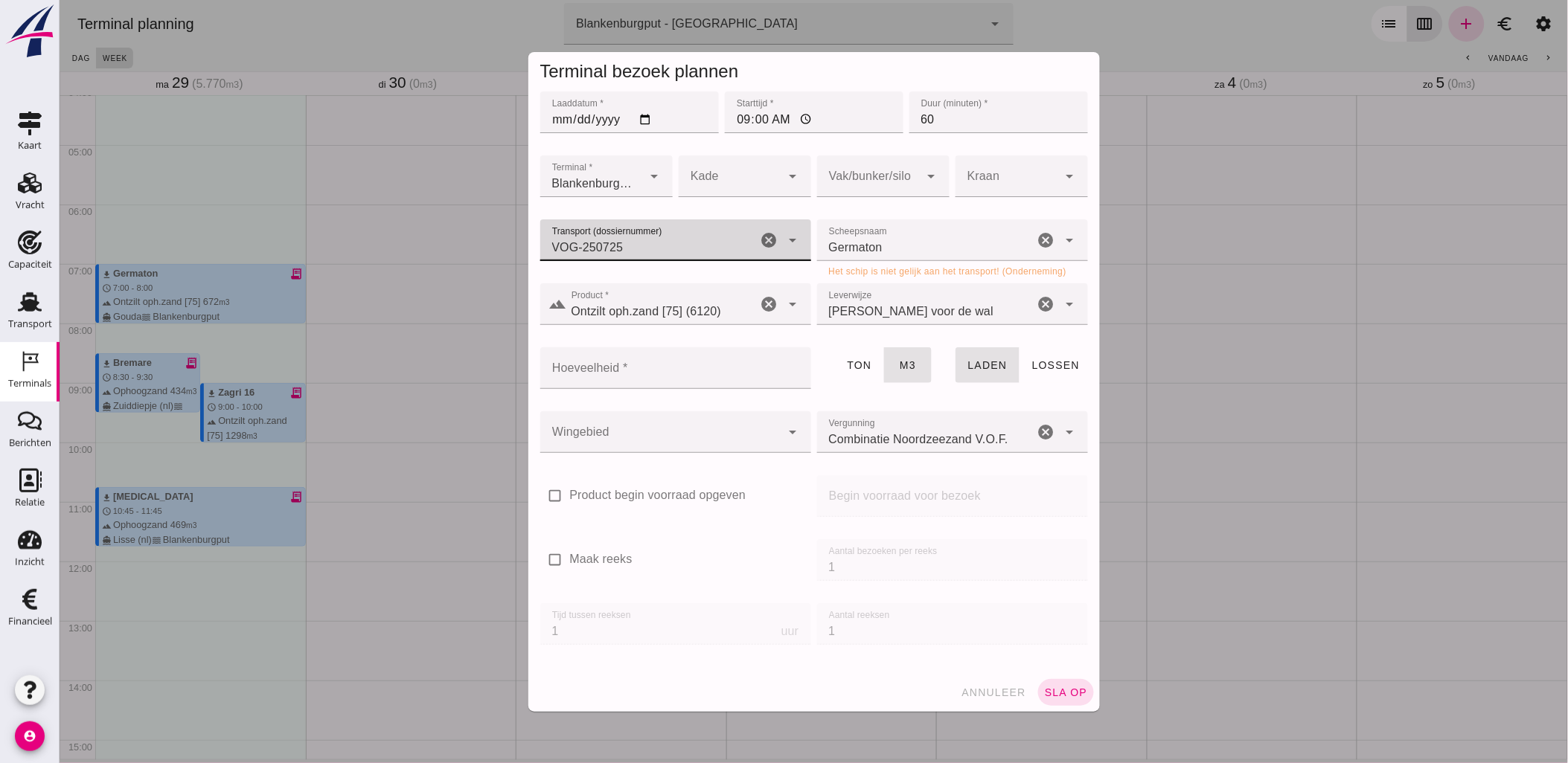
type input "VOG-250725"
click at [887, 249] on input "Scheepsnaam" at bounding box center [925, 248] width 217 height 18
type input "Germaton"
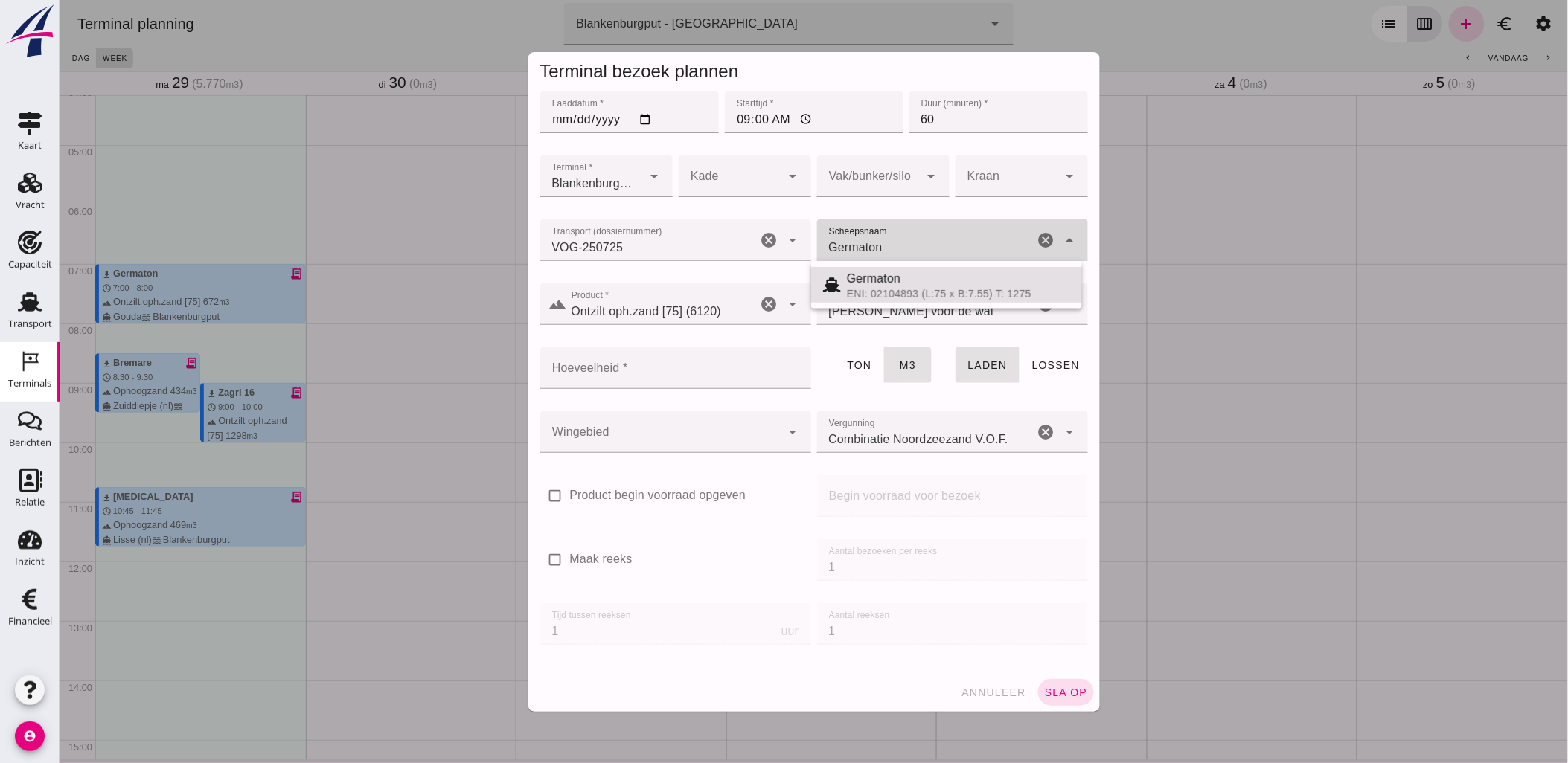
click at [1043, 233] on icon "cancel" at bounding box center [1046, 240] width 18 height 18
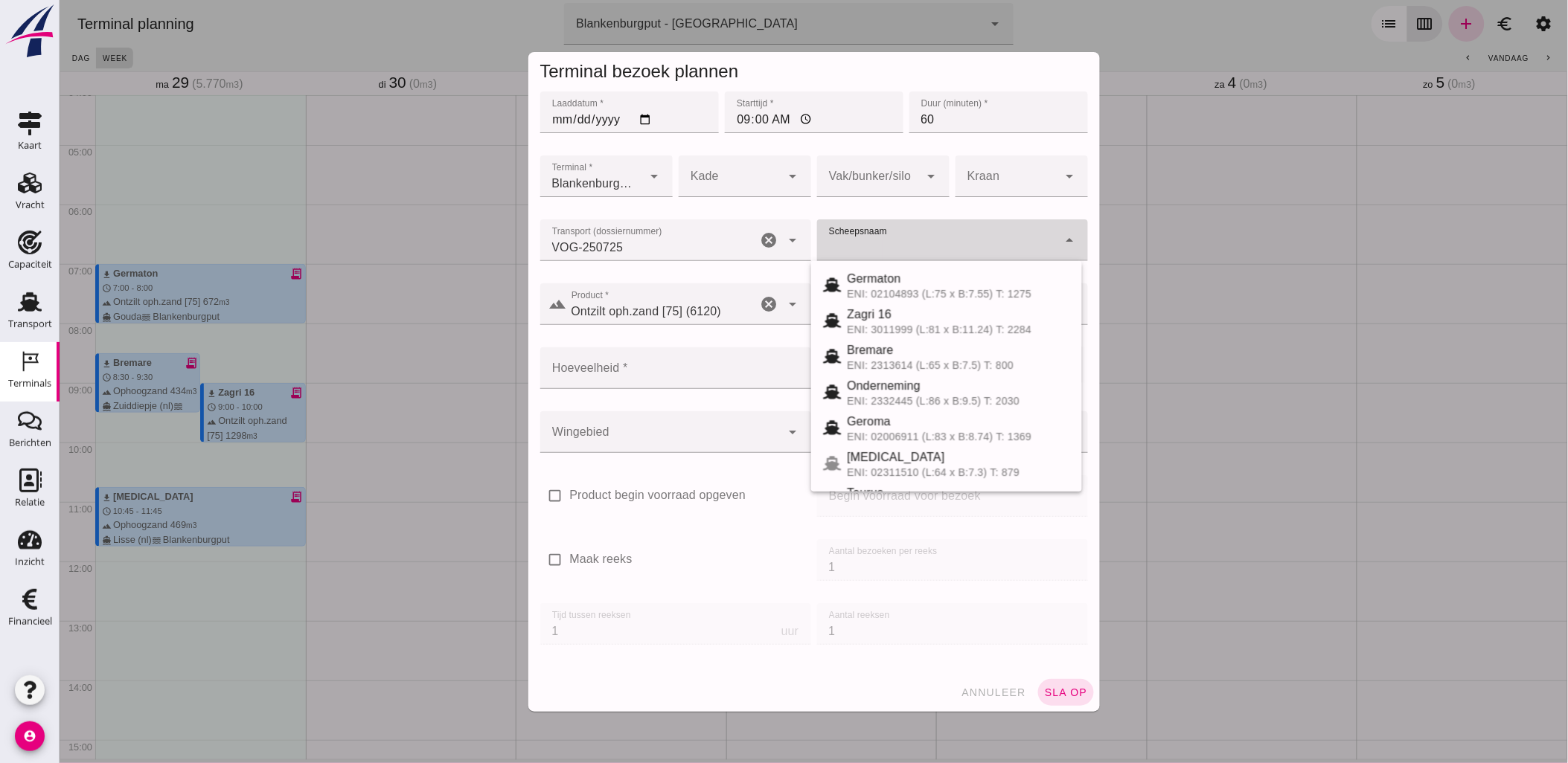
click at [1042, 234] on div at bounding box center [934, 240] width 235 height 42
click at [760, 239] on icon "cancel" at bounding box center [769, 240] width 18 height 18
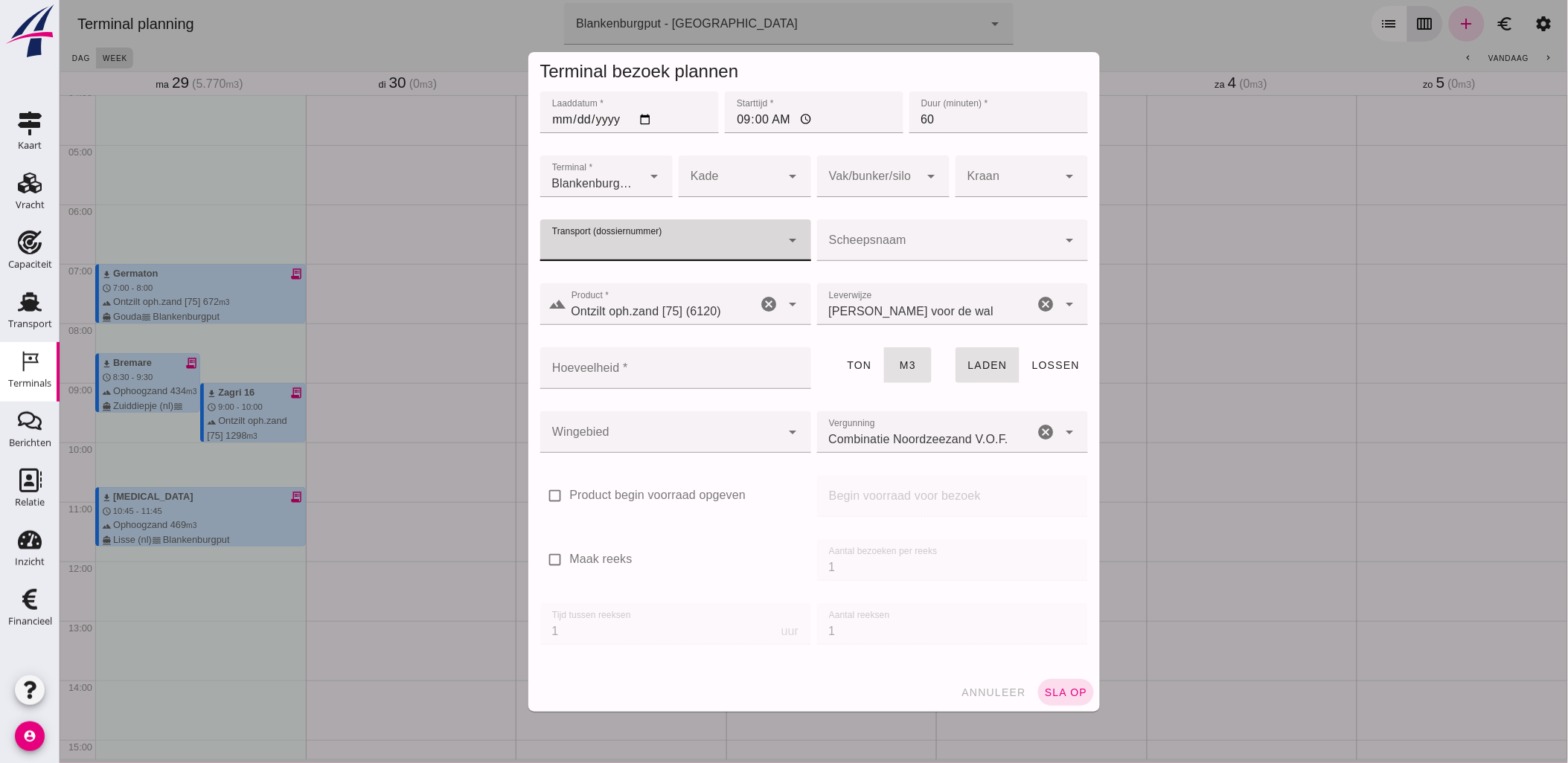
click at [725, 241] on input "Transport (dossiernummer)" at bounding box center [660, 248] width 241 height 18
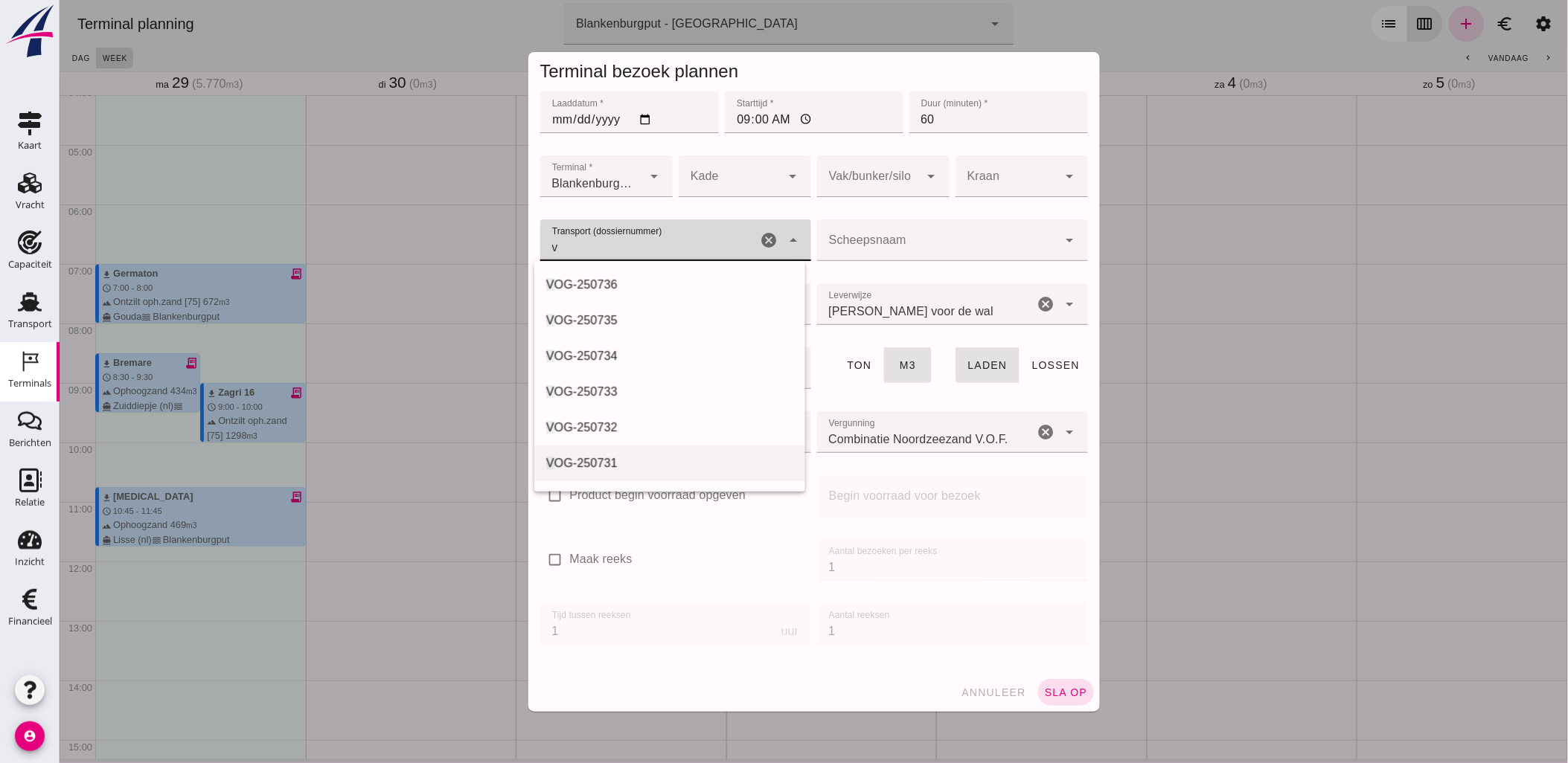
click at [681, 458] on div "V OG-250731" at bounding box center [669, 463] width 247 height 18
type input "VOG-250731"
type input "999"
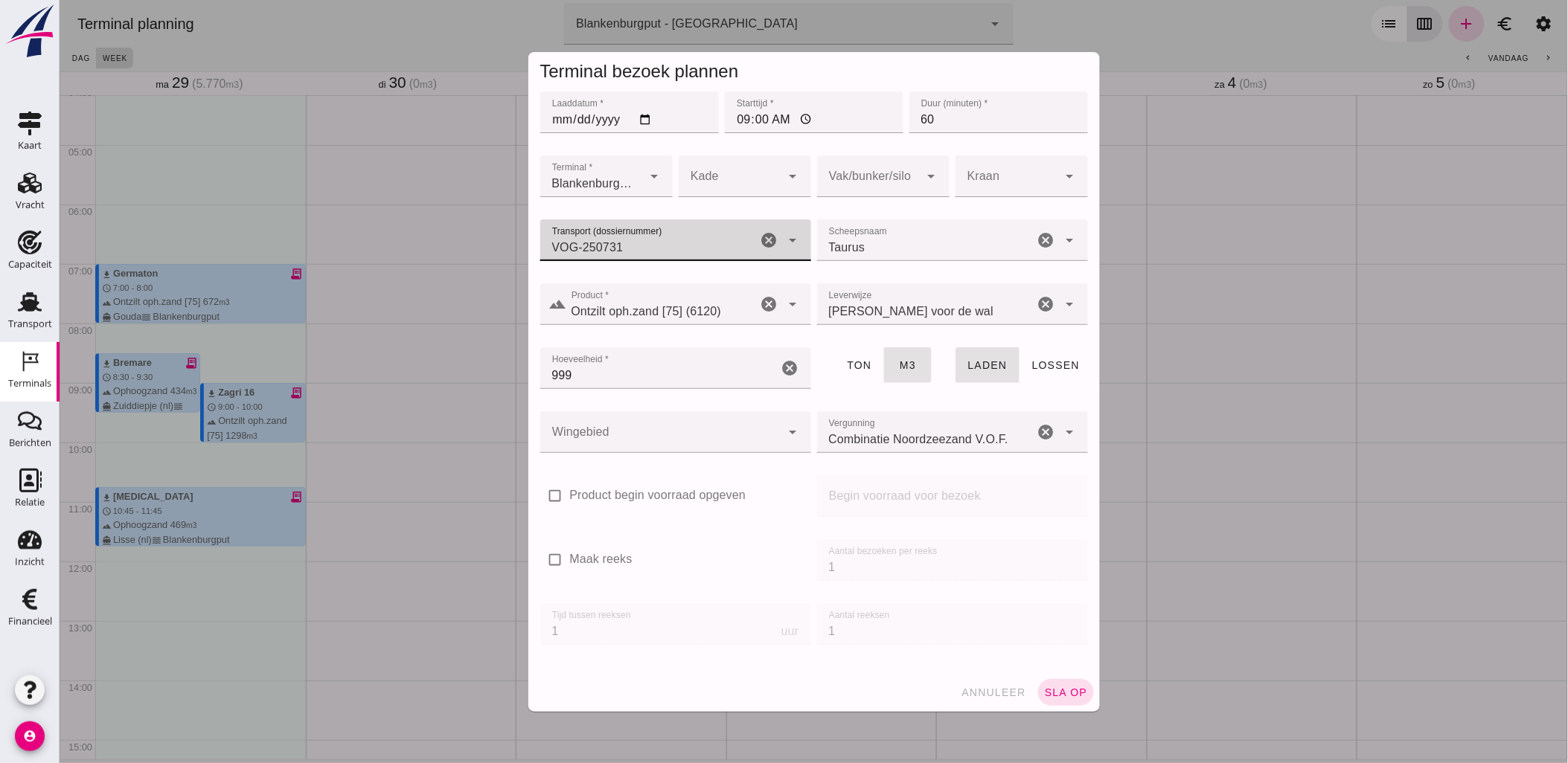
type input "VOG-250731"
click at [843, 172] on div at bounding box center [868, 176] width 103 height 42
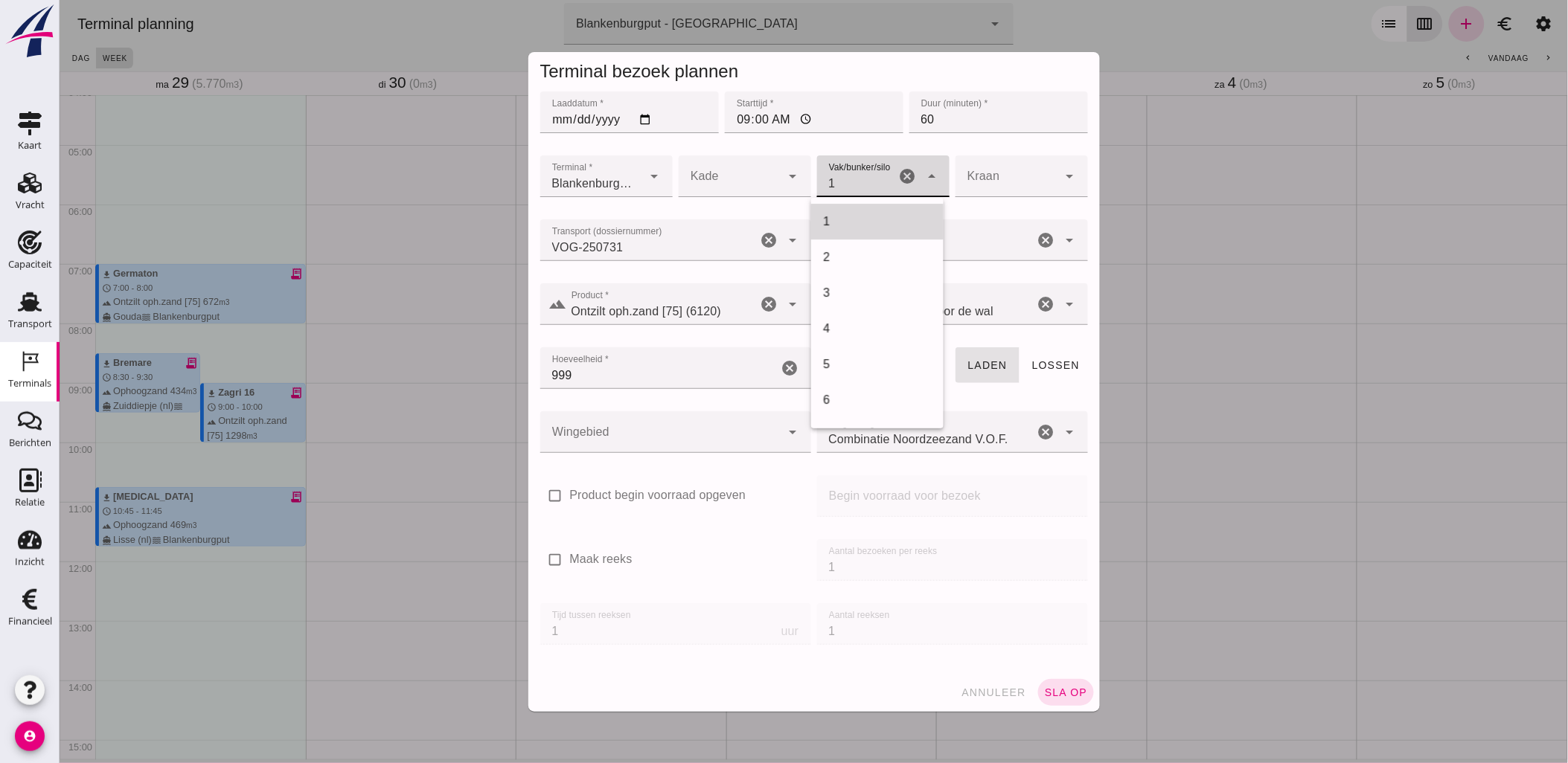
scroll to position [606, 0]
click at [866, 234] on div "18" at bounding box center [876, 222] width 132 height 36
type input "366"
click at [695, 445] on div at bounding box center [660, 432] width 241 height 42
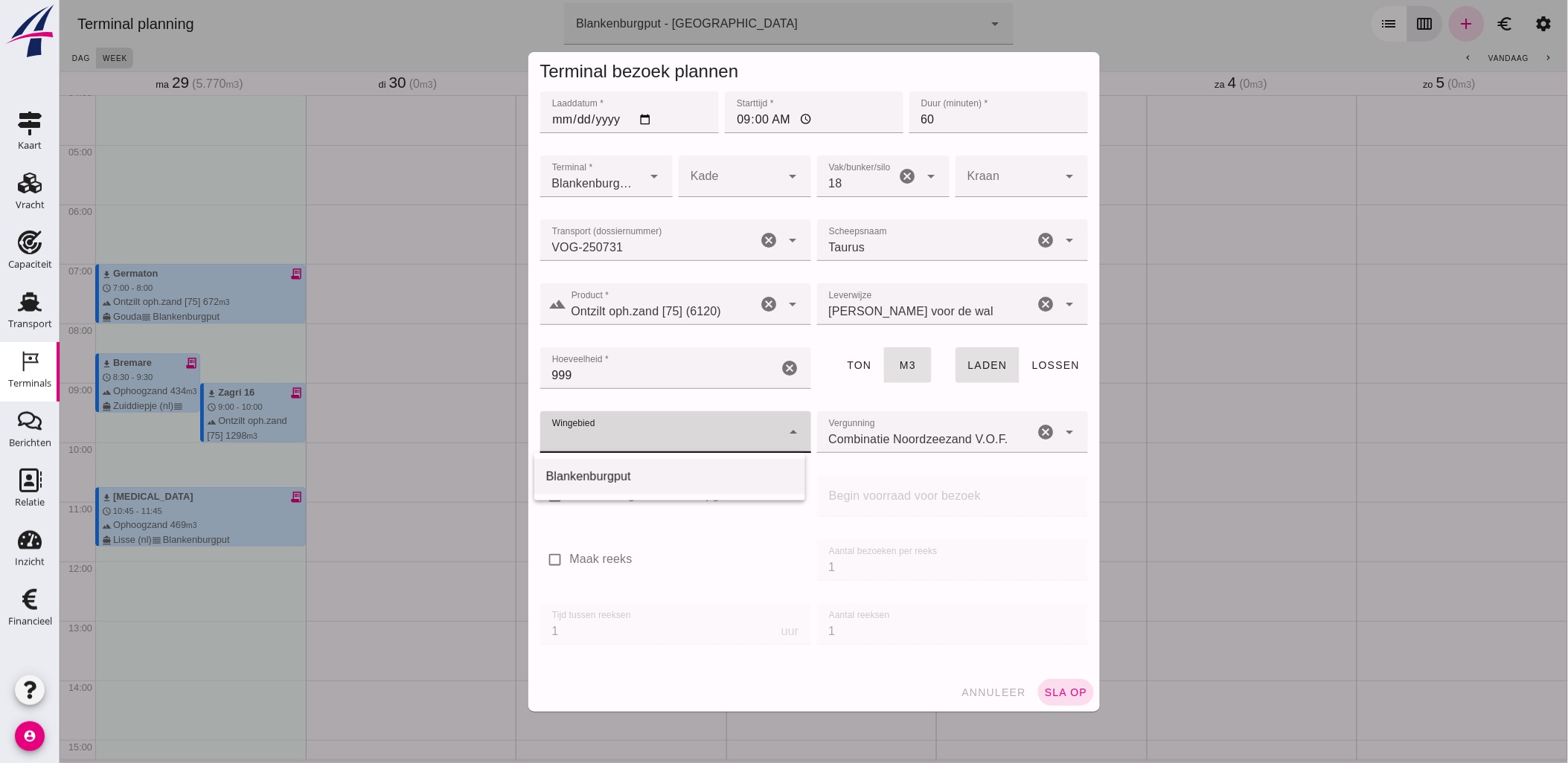
click at [673, 469] on div "Blankenburgput" at bounding box center [669, 477] width 247 height 18
type input "333"
click at [1075, 689] on span "sla op" at bounding box center [1065, 692] width 44 height 12
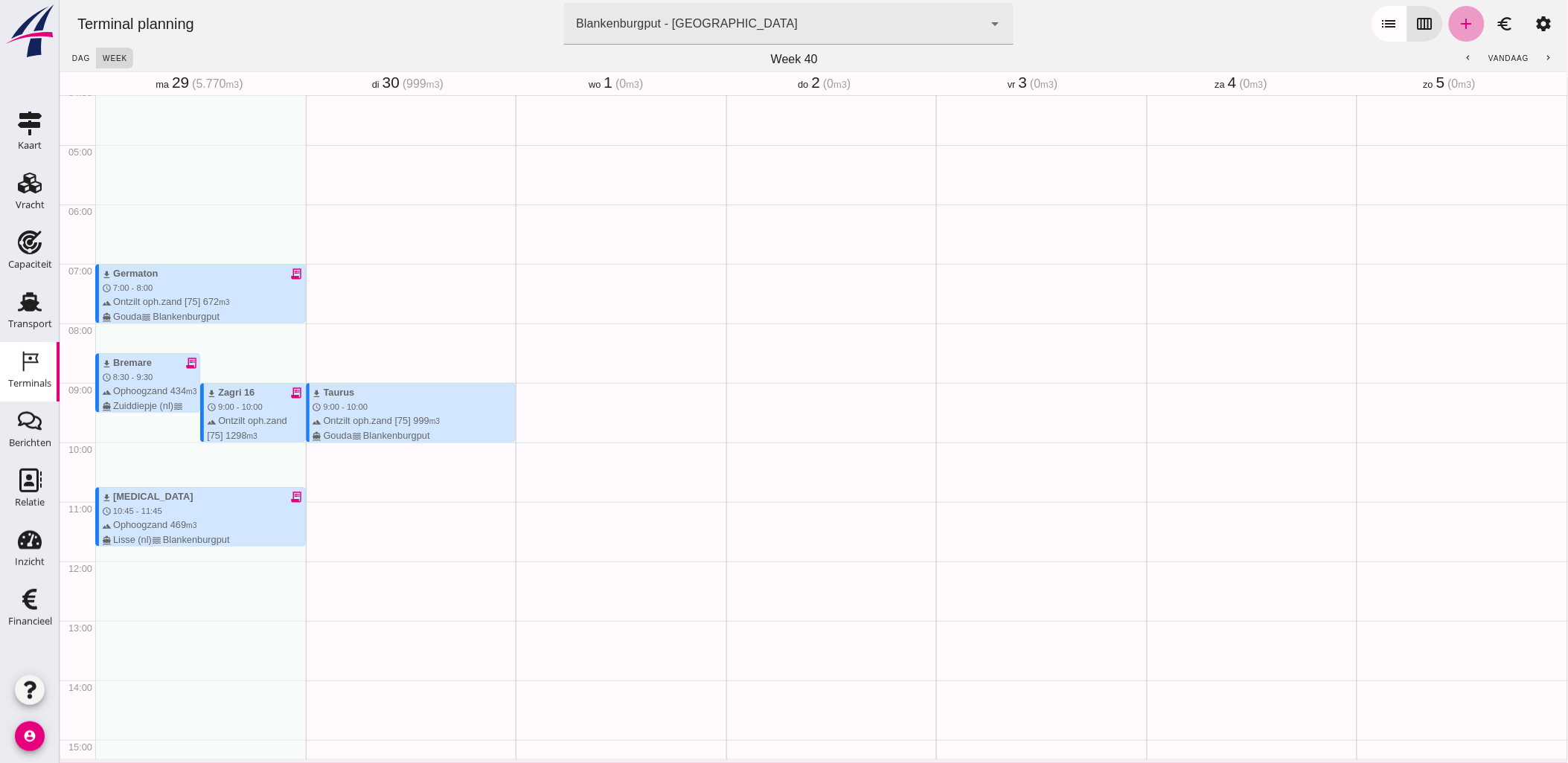
click at [1465, 20] on link "add" at bounding box center [1466, 24] width 36 height 36
type input "Combinatie Noordzeezand V.O.F."
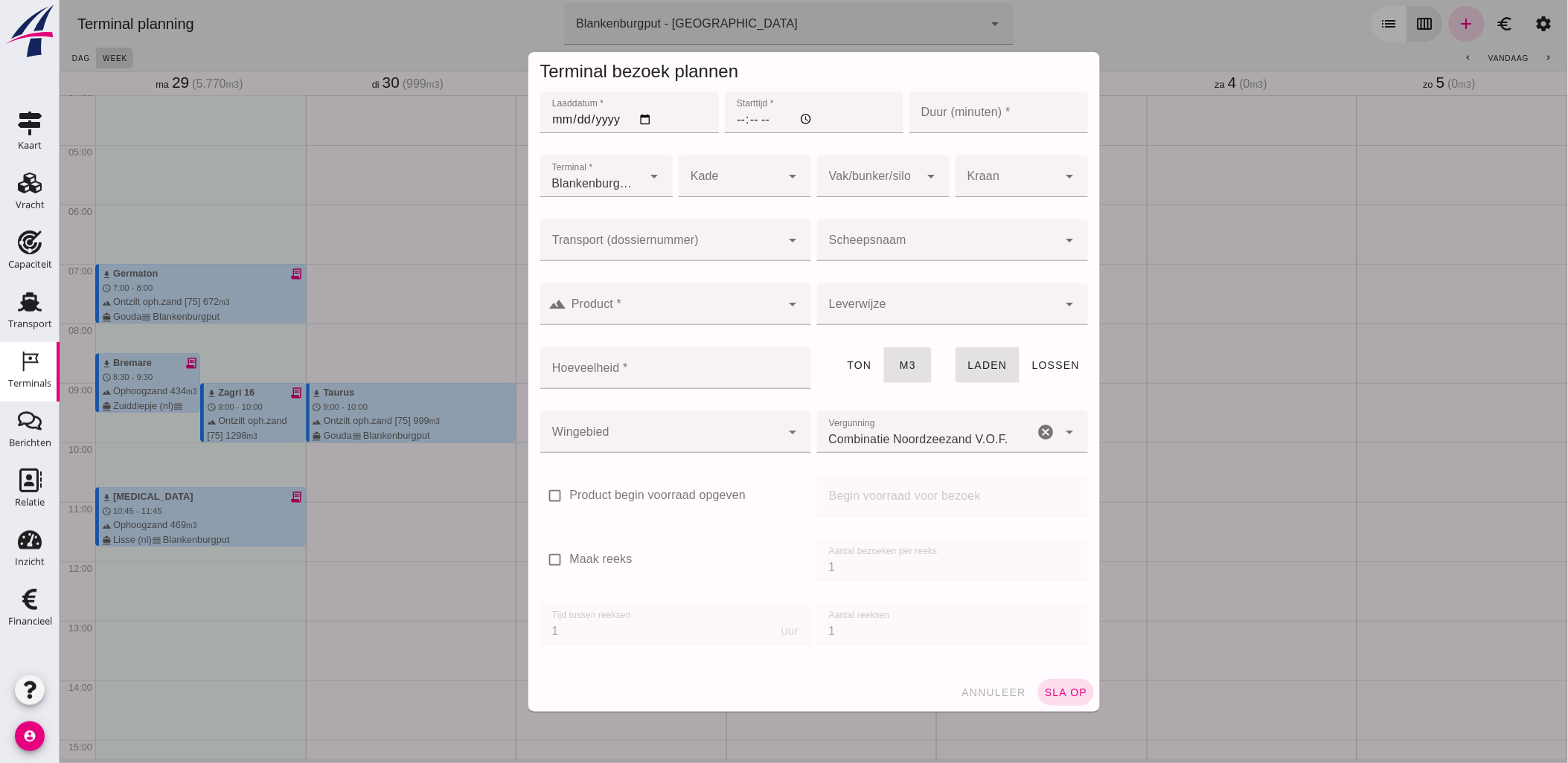
click at [637, 118] on input "Laaddatum *" at bounding box center [628, 113] width 178 height 42
type input "[DATE]"
click at [731, 124] on input "Starttijd *" at bounding box center [813, 113] width 178 height 42
type input "12:00"
type input "60"
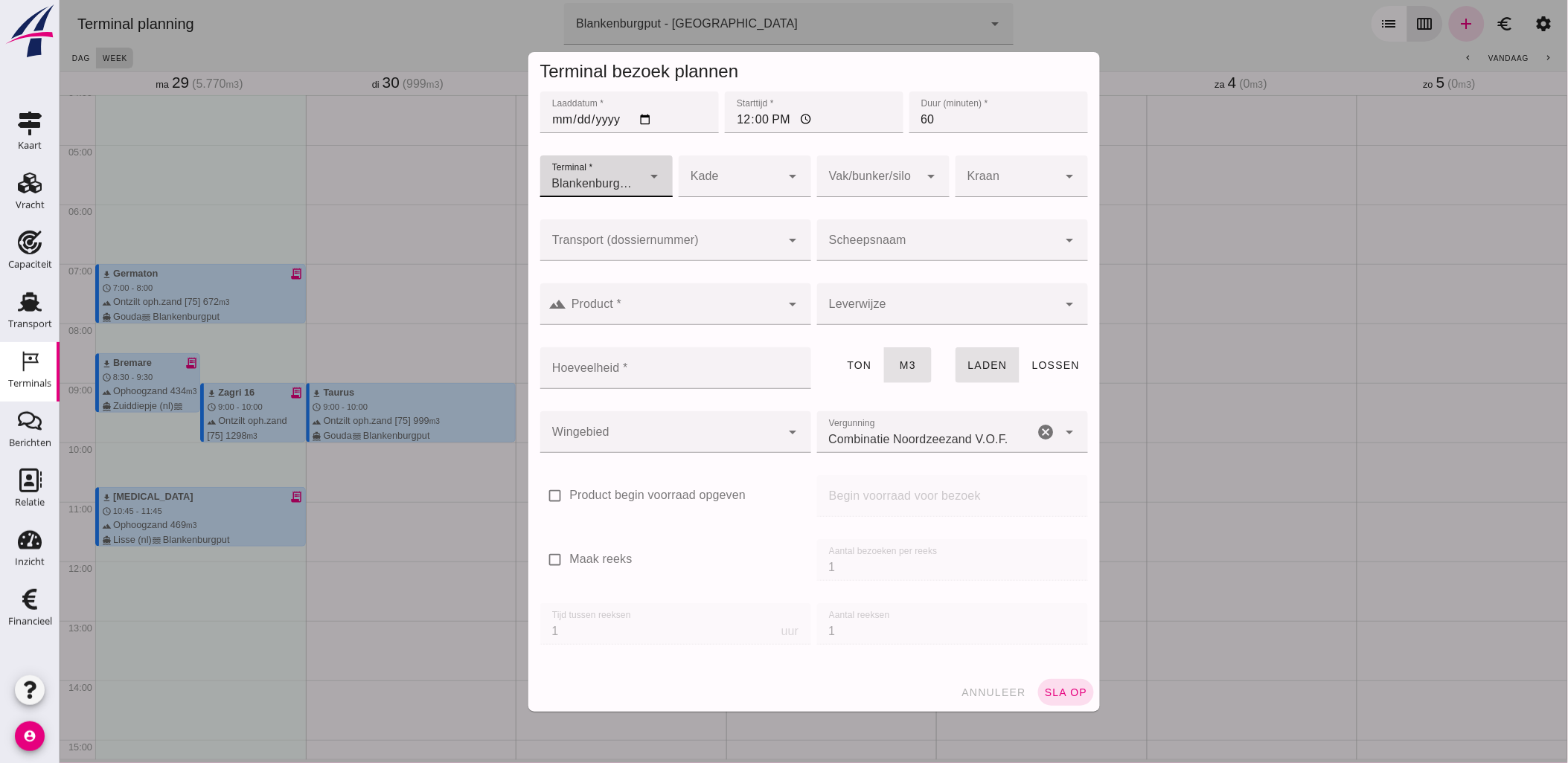
click at [700, 242] on input "Transport (dossiernummer)" at bounding box center [660, 248] width 241 height 18
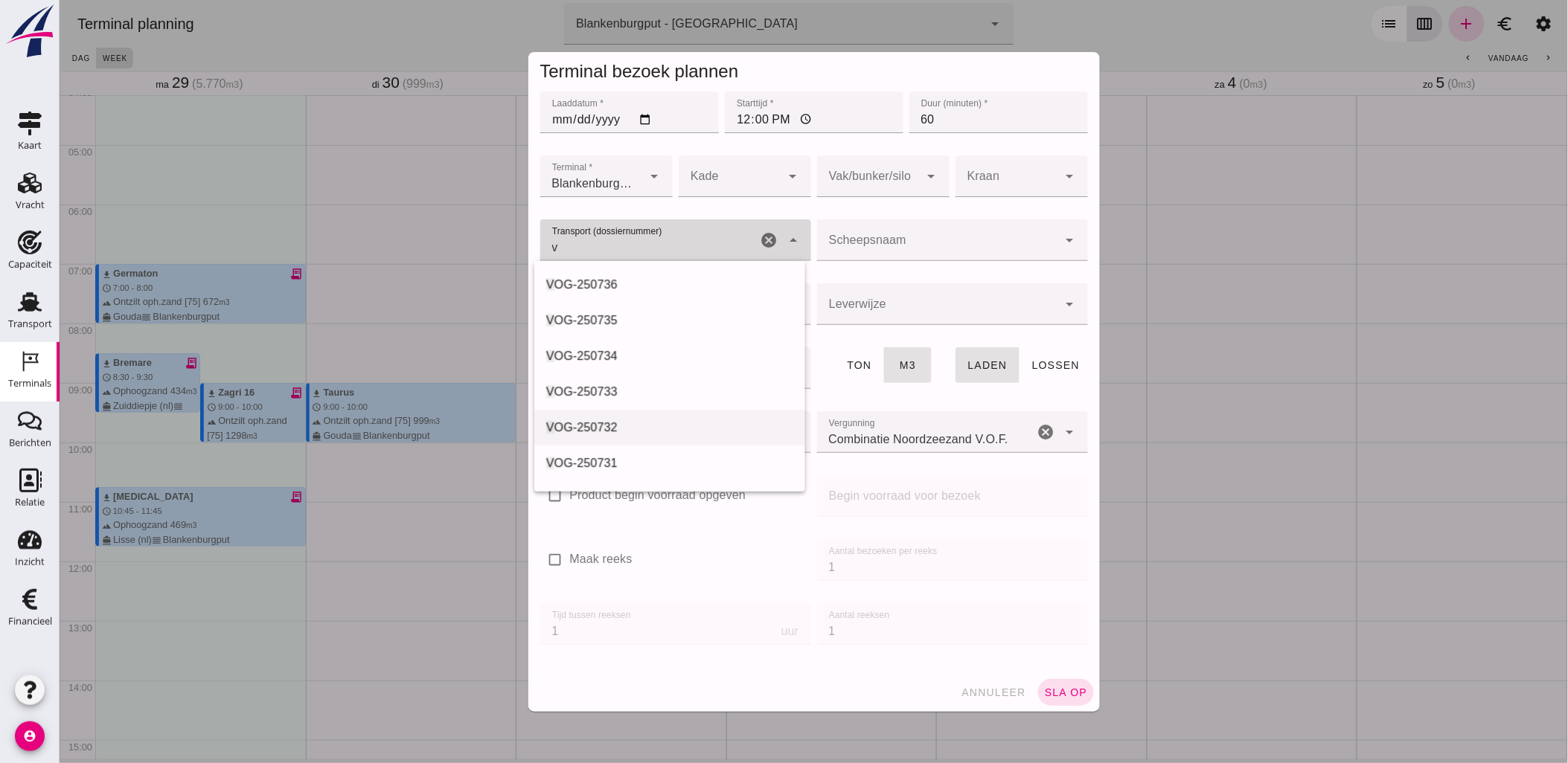
click at [667, 424] on div "V OG-250732" at bounding box center [669, 427] width 247 height 18
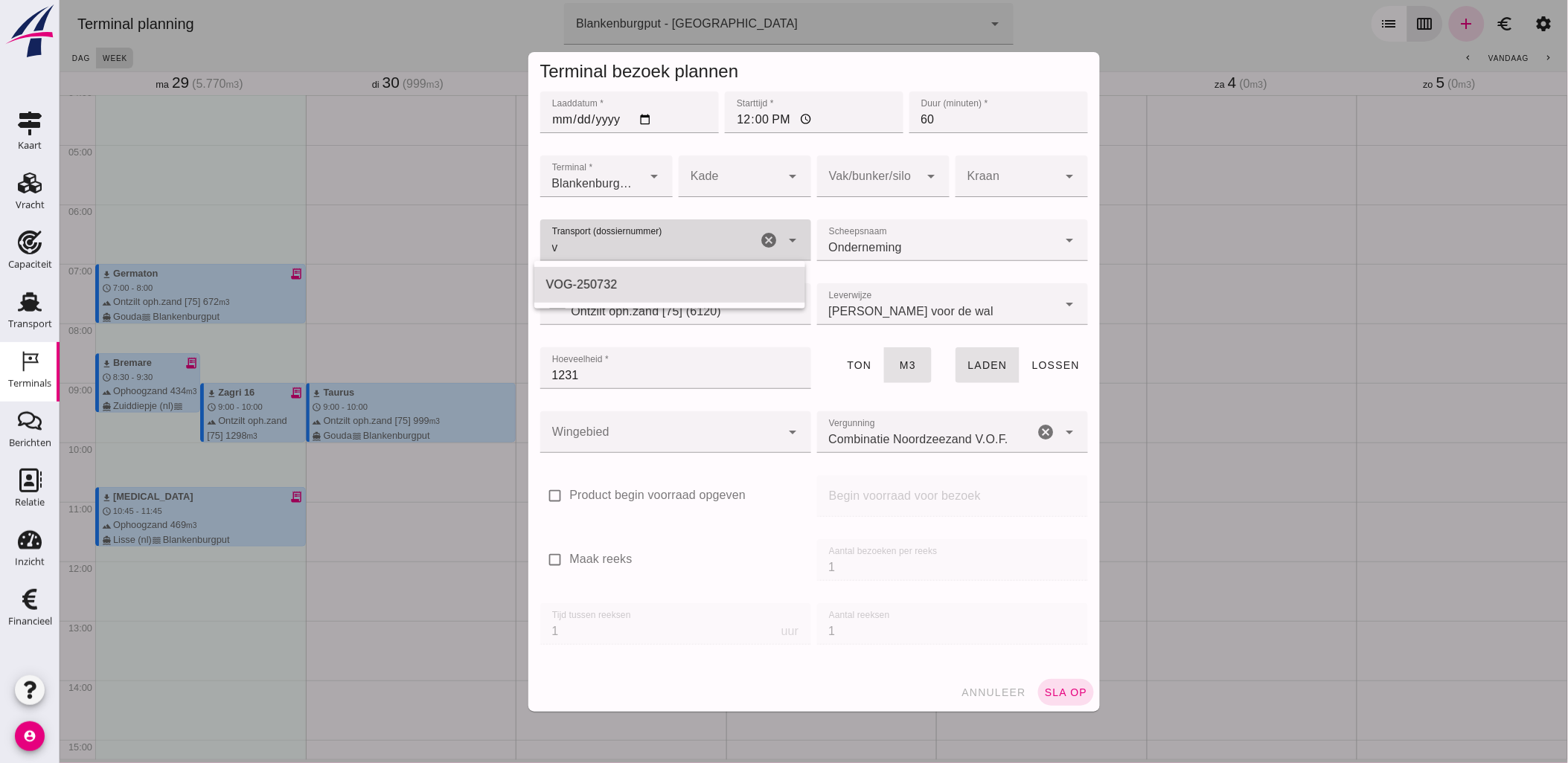
type input "VOG-250732"
type input "franco_on_shore"
type input "1231"
click at [766, 232] on icon "cancel" at bounding box center [769, 240] width 18 height 18
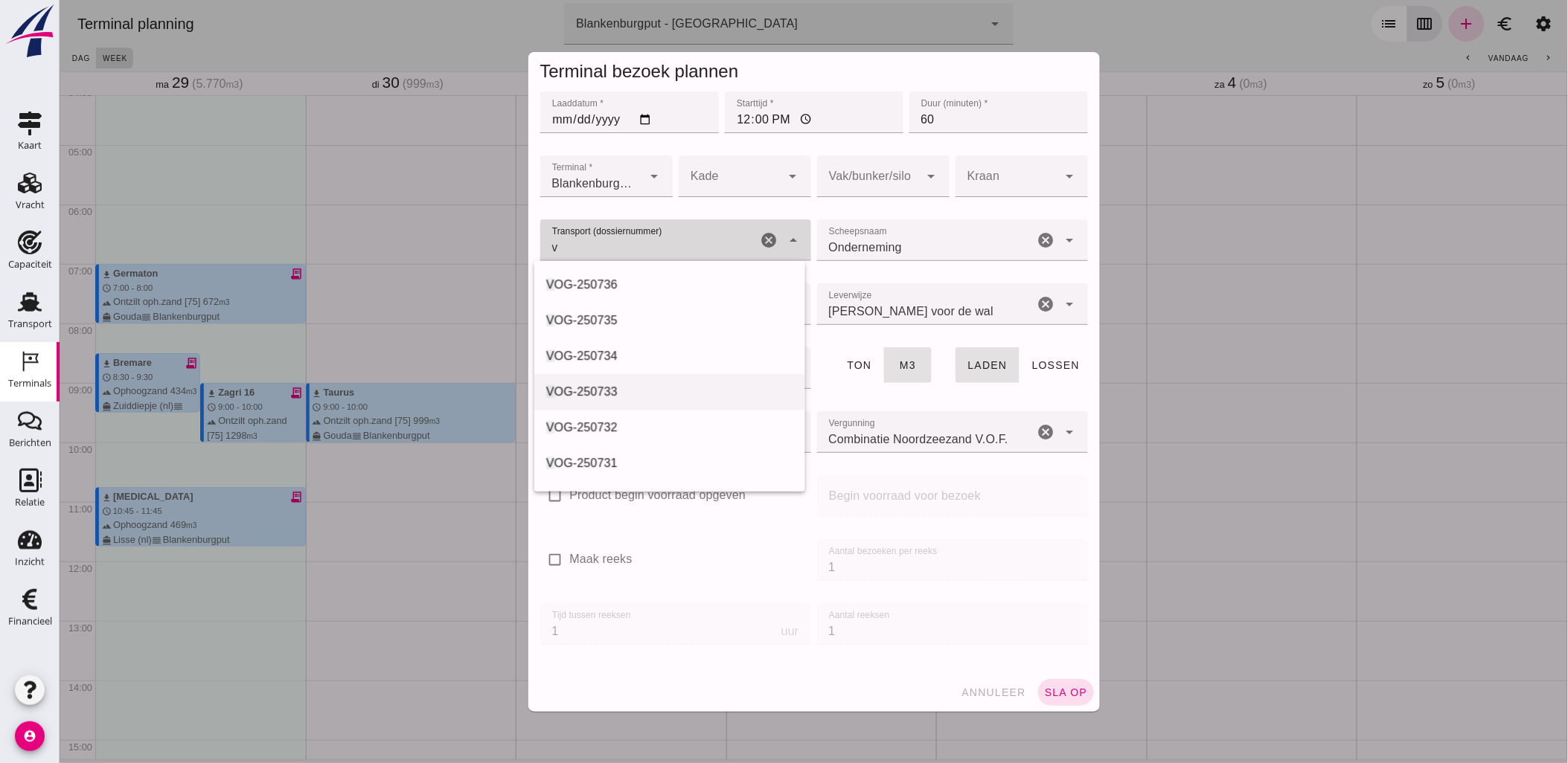
click at [635, 398] on div "V OG-250733" at bounding box center [669, 392] width 247 height 18
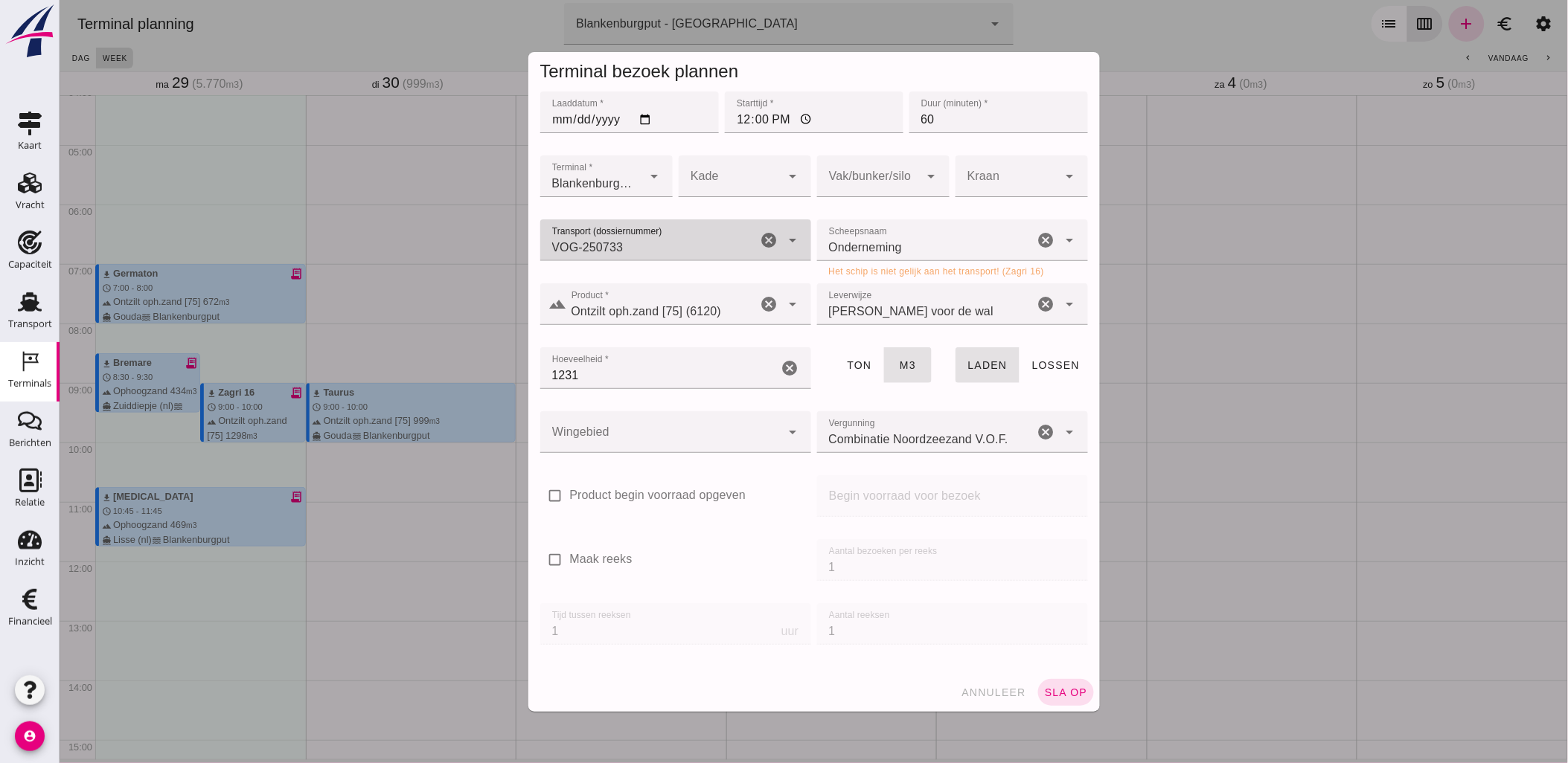
type input "VOG-250733"
click at [882, 250] on input "Scheepsnaam" at bounding box center [925, 248] width 217 height 18
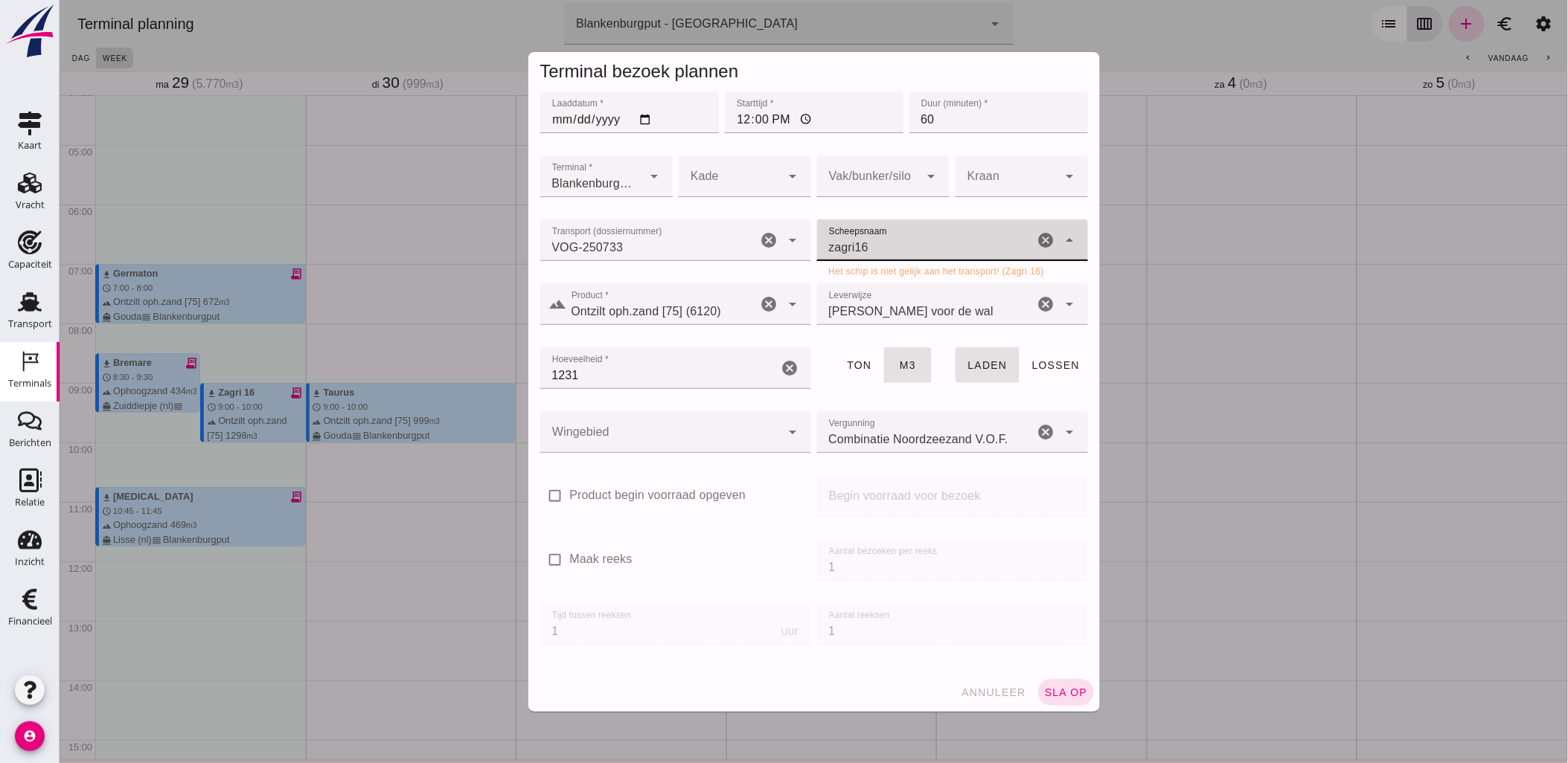
click at [850, 245] on input "zagri16" at bounding box center [925, 248] width 217 height 18
click at [895, 270] on div "Zagri 16" at bounding box center [958, 279] width 223 height 18
type input "Zagri 16"
click at [685, 448] on div at bounding box center [660, 432] width 241 height 42
click at [676, 463] on div at bounding box center [675, 464] width 247 height 10
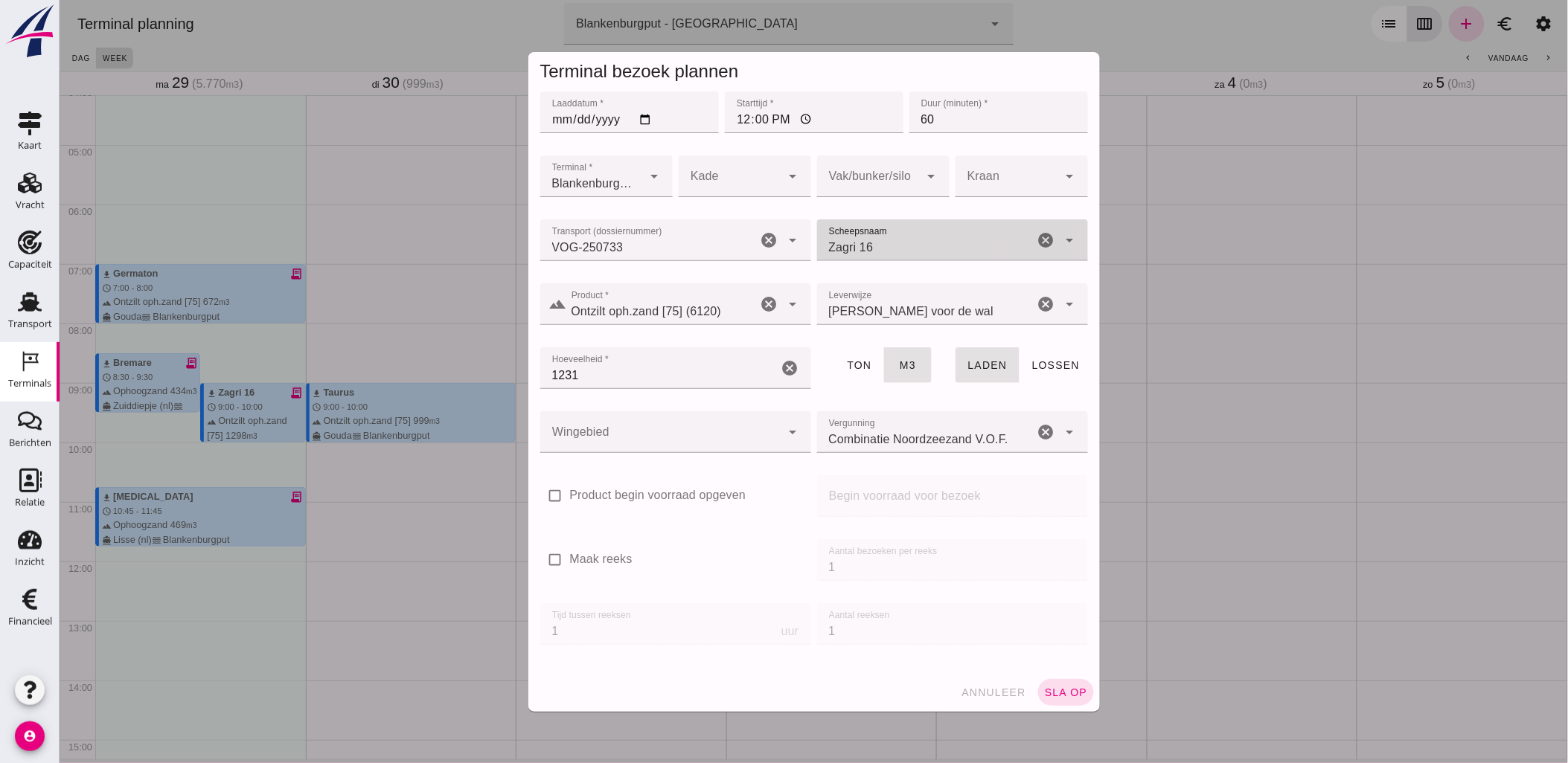
click at [691, 468] on div at bounding box center [675, 464] width 247 height 10
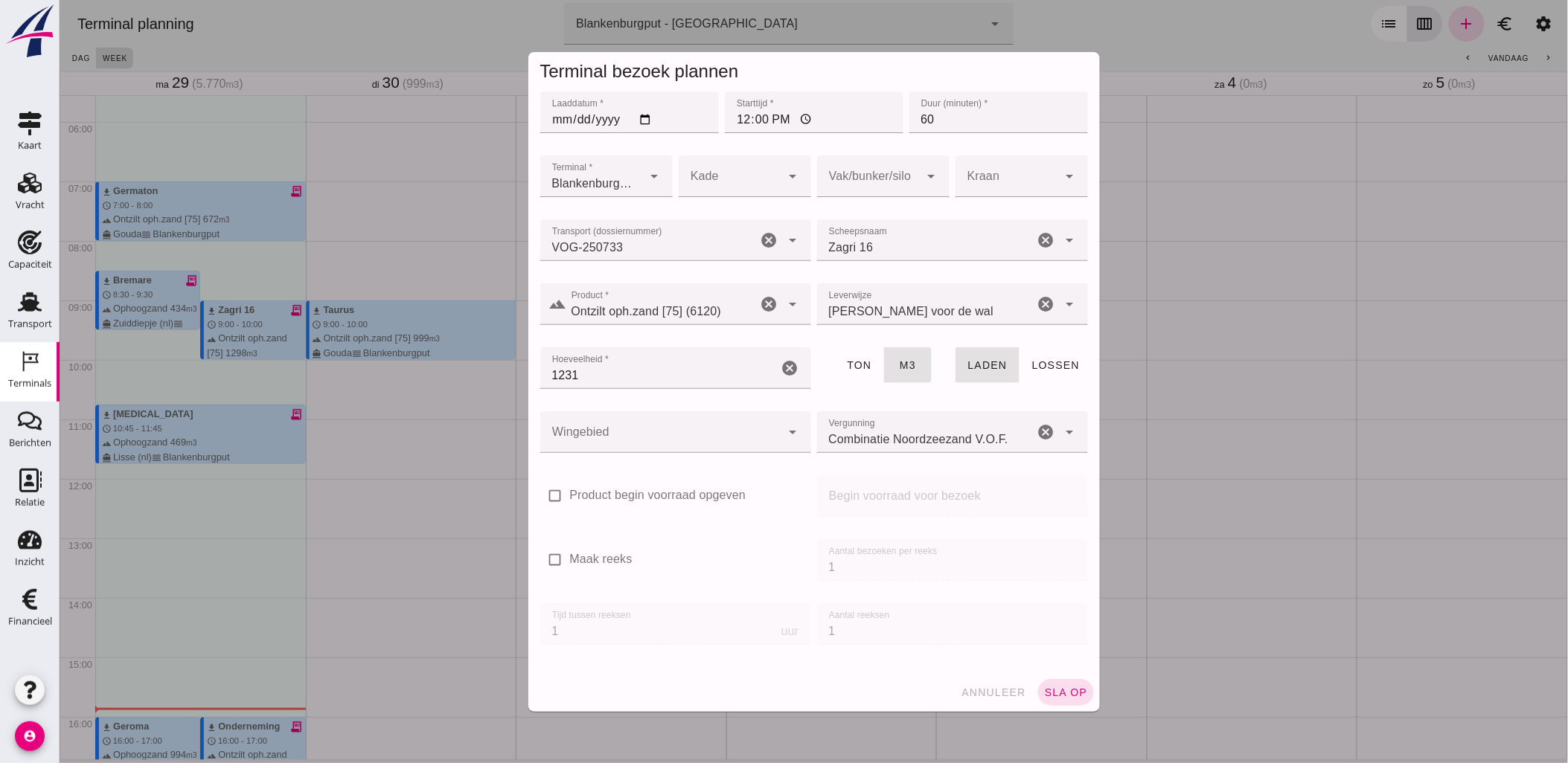
click at [733, 427] on div at bounding box center [660, 432] width 241 height 42
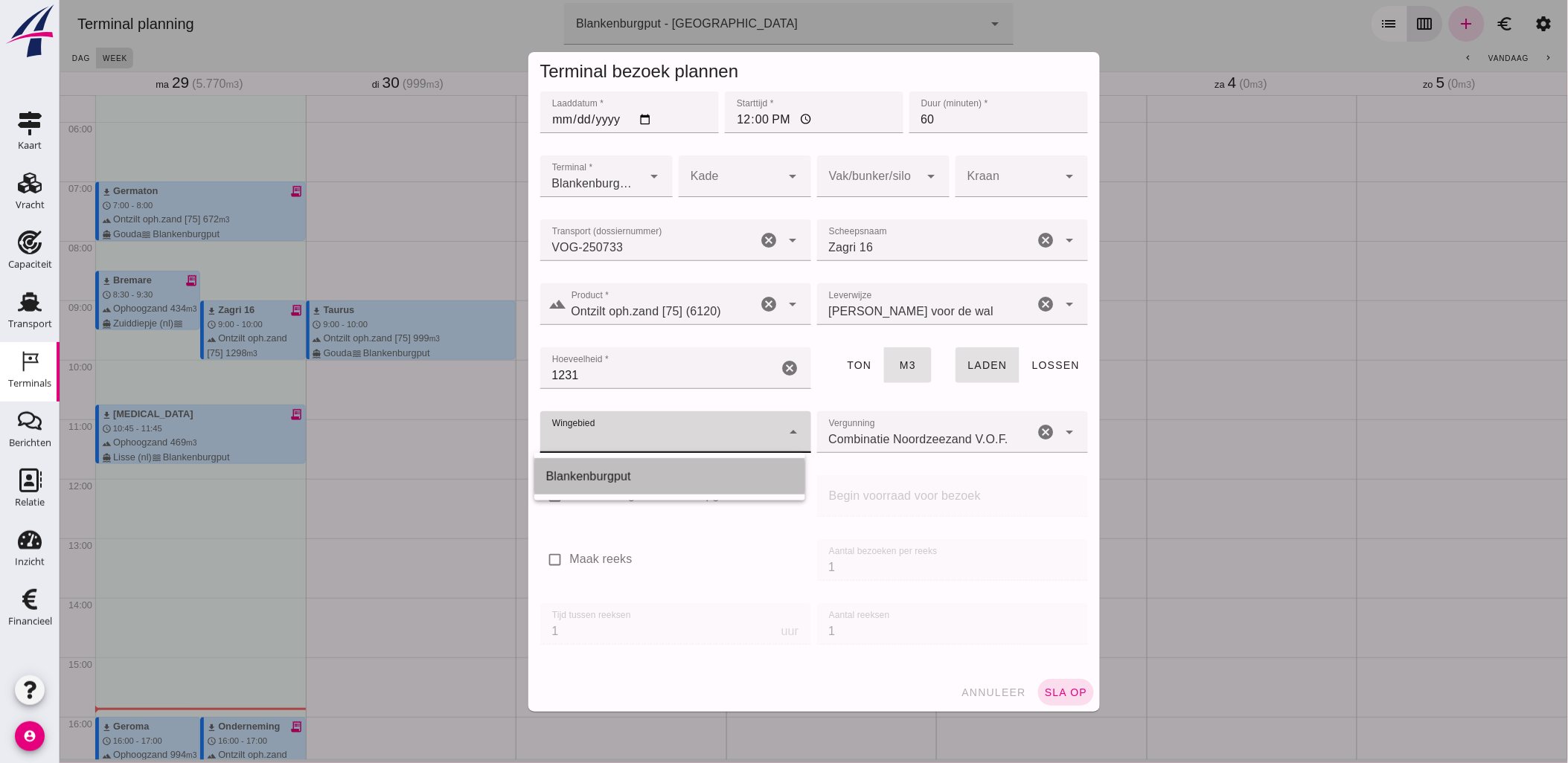
click at [681, 469] on div "Blankenburgput" at bounding box center [669, 477] width 247 height 18
type input "333"
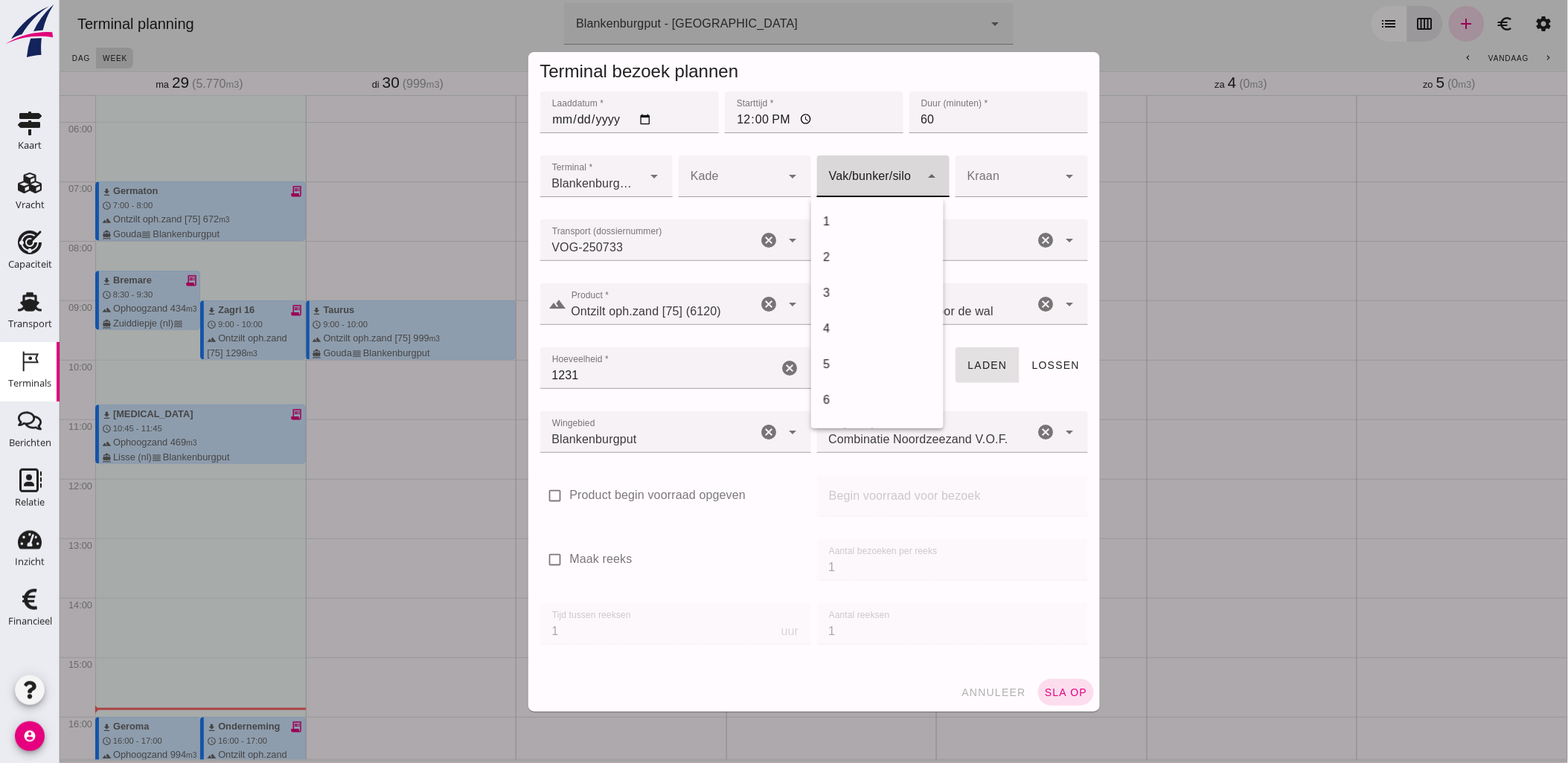
click at [904, 176] on div at bounding box center [868, 176] width 103 height 42
click at [890, 219] on div "18" at bounding box center [877, 222] width 109 height 18
type input "366"
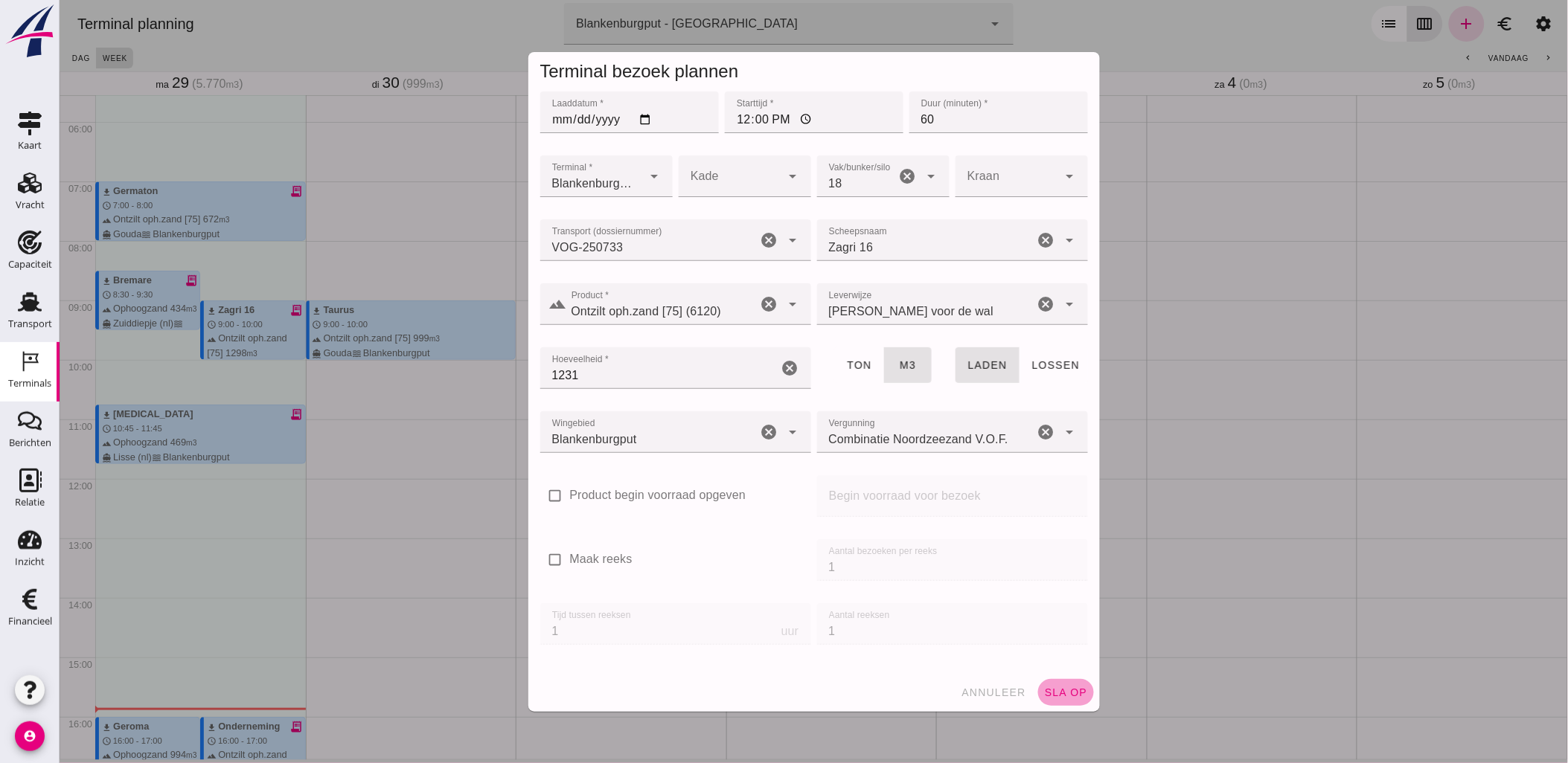
click at [1052, 703] on button "sla op" at bounding box center [1065, 692] width 56 height 27
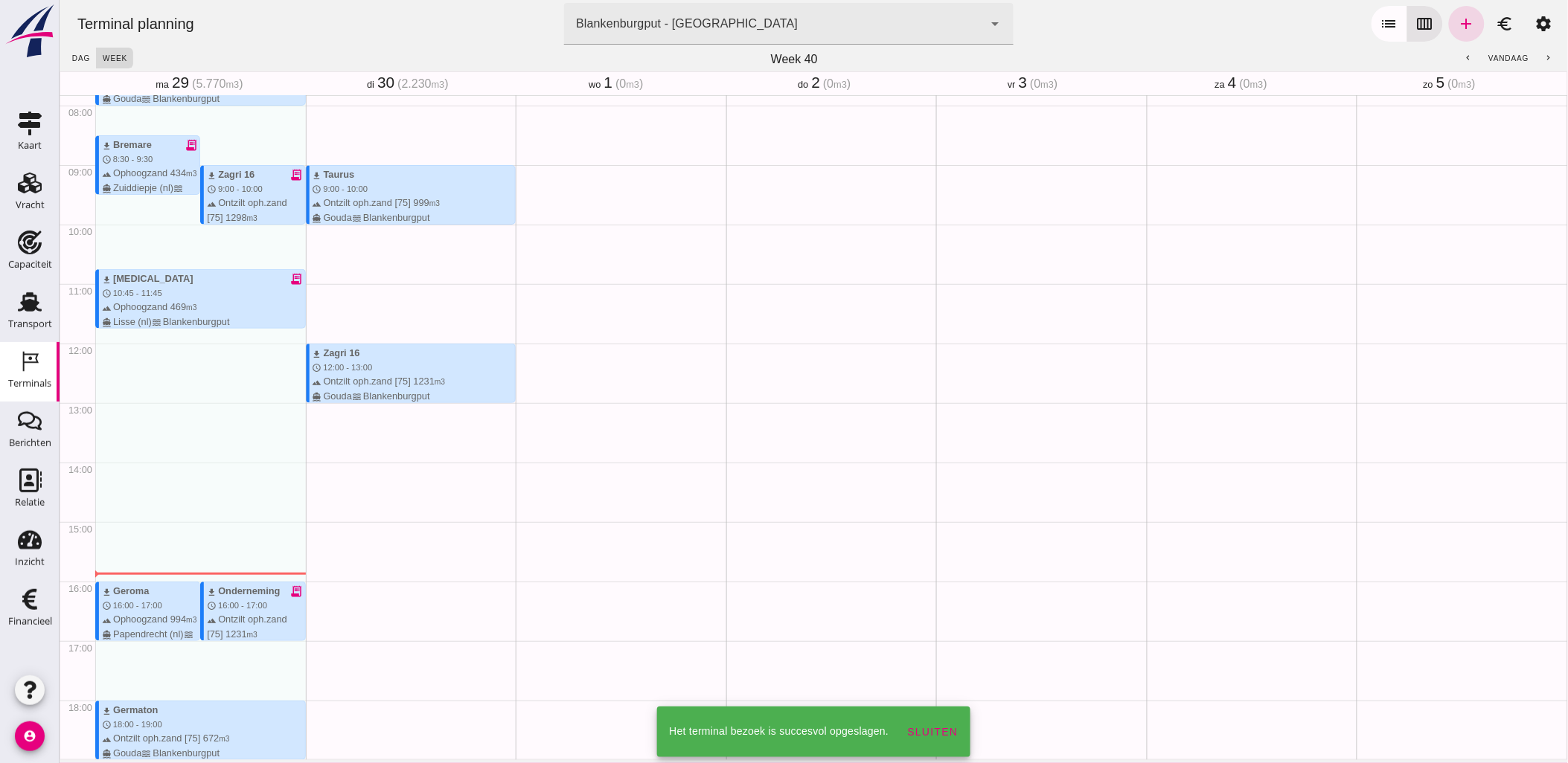
scroll to position [495, 0]
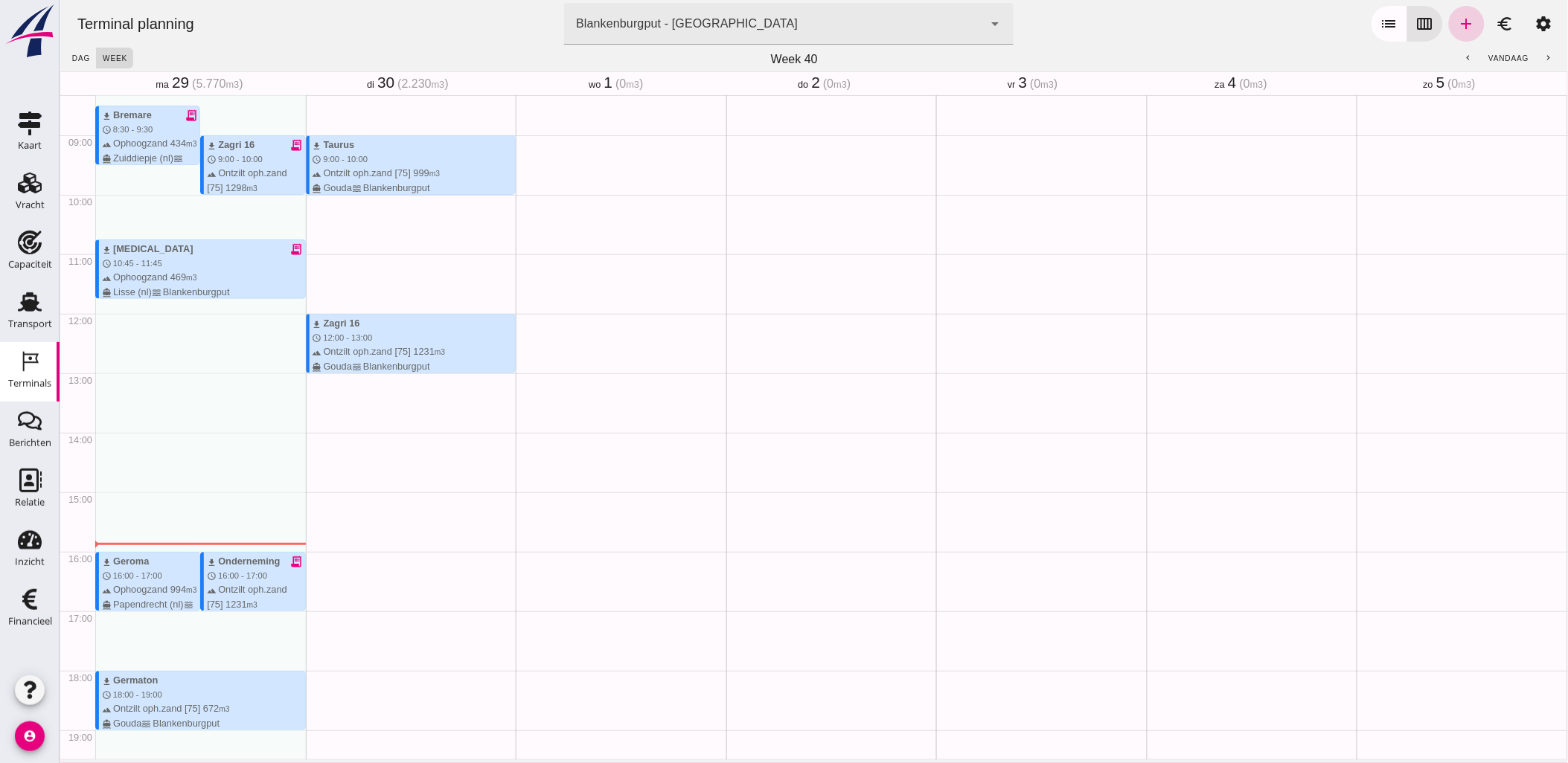
click at [1457, 25] on icon "add" at bounding box center [1466, 24] width 18 height 18
type input "Combinatie Noordzeezand V.O.F."
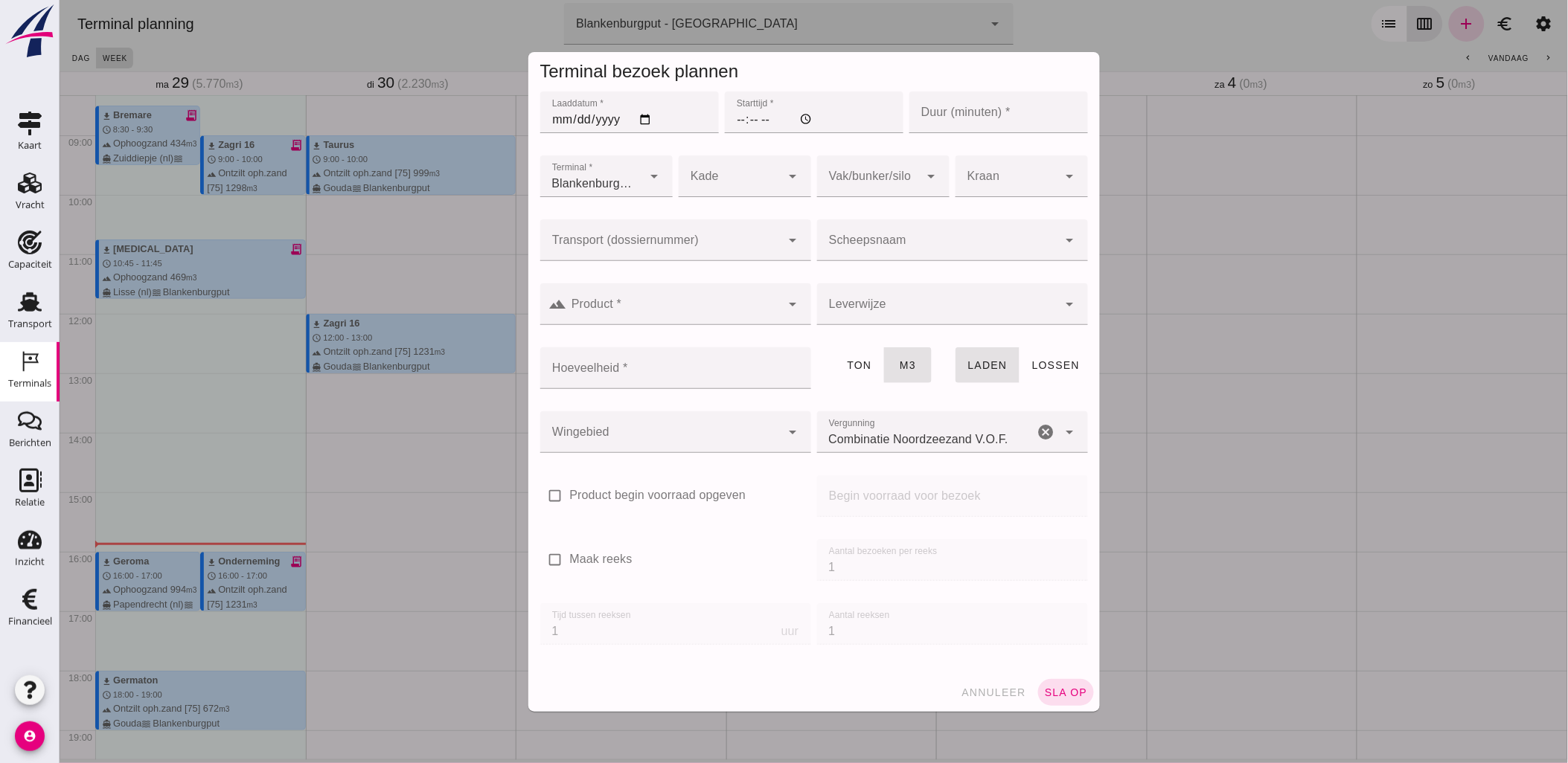
drag, startPoint x: 654, startPoint y: 122, endPoint x: 643, endPoint y: 117, distance: 12.1
click at [643, 117] on input "Laaddatum *" at bounding box center [628, 113] width 178 height 42
type input "[DATE]"
click at [743, 124] on input "Starttijd *" at bounding box center [813, 113] width 178 height 42
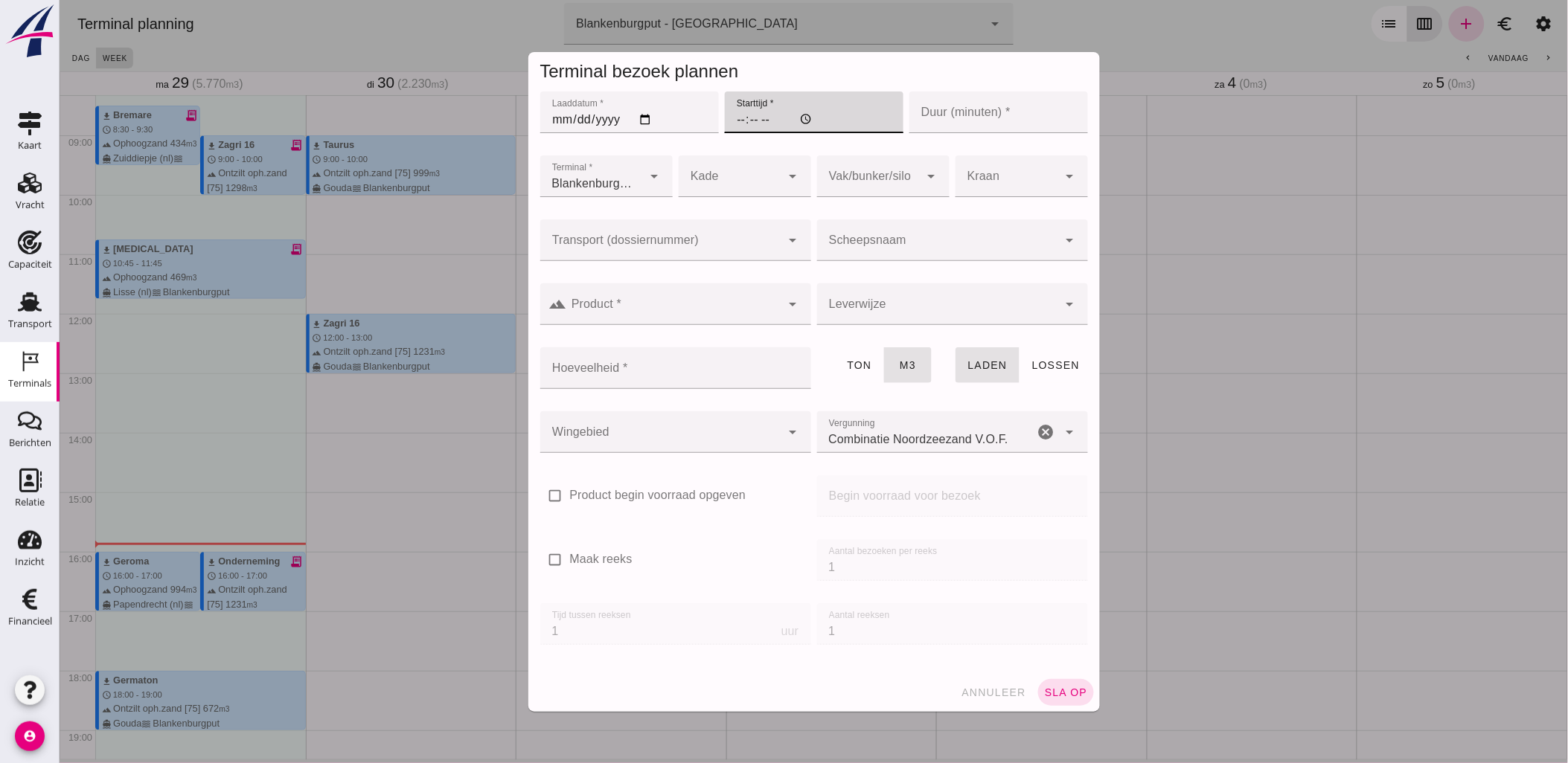
type input "15:00"
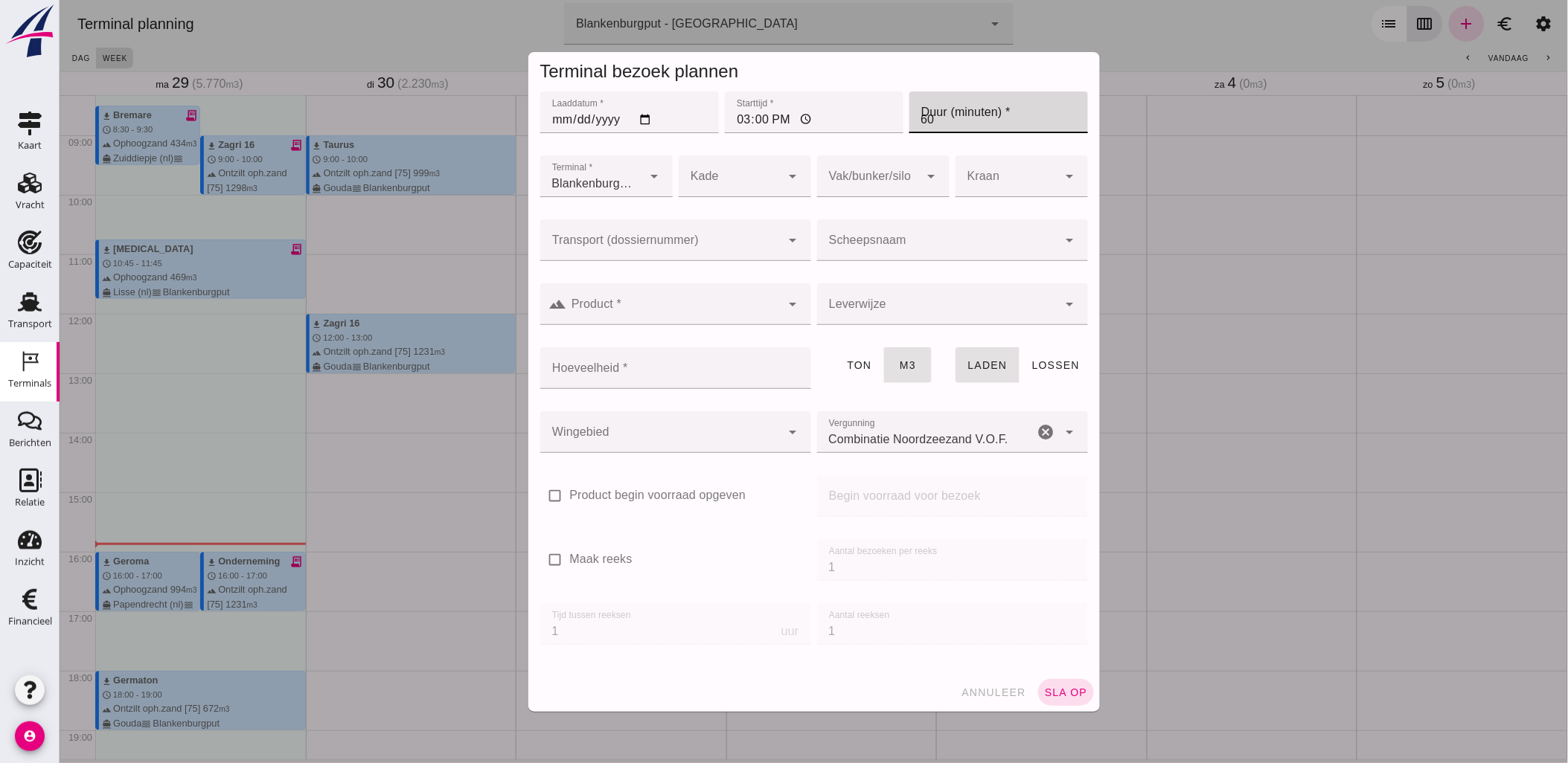
type input "60"
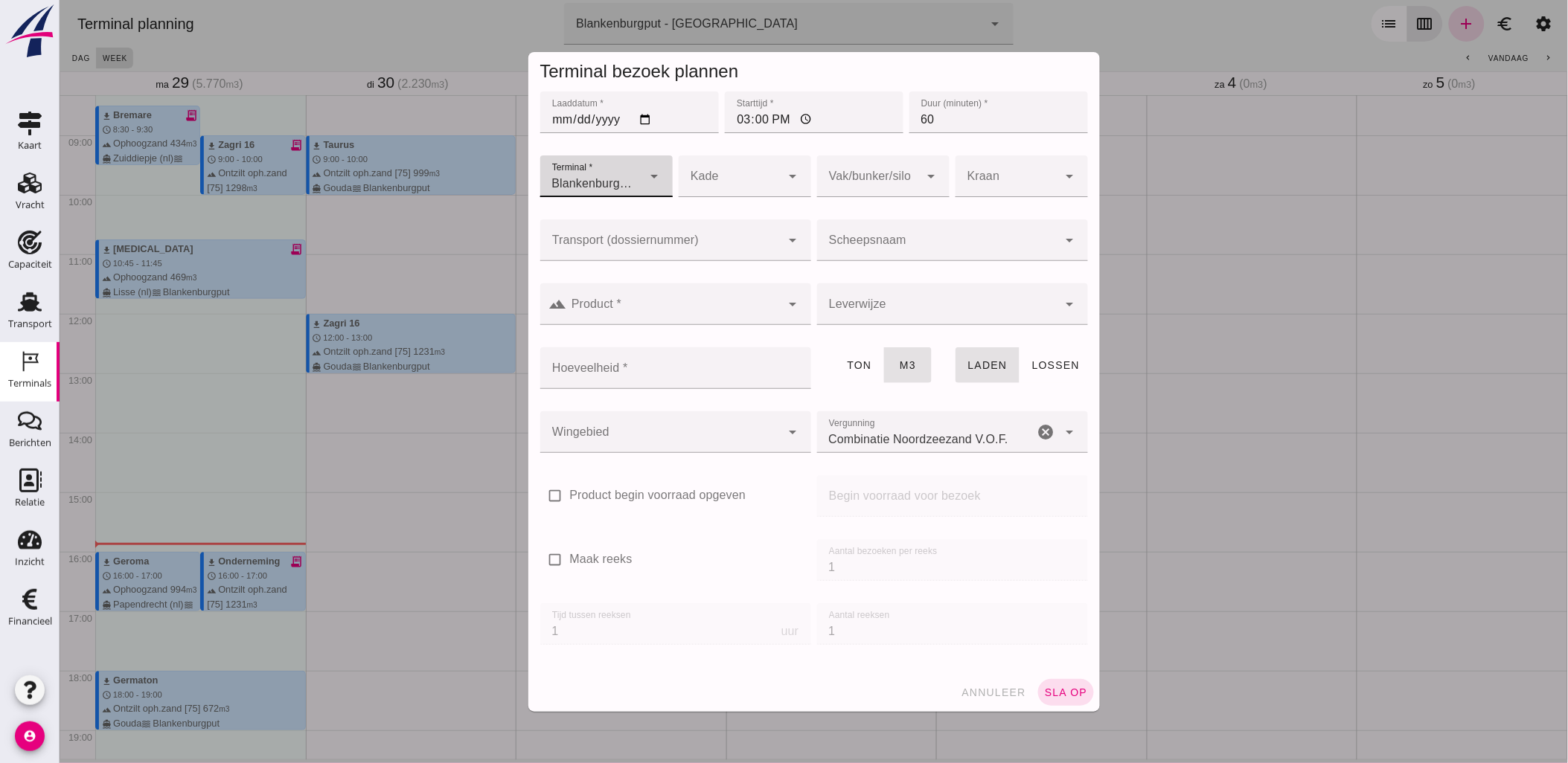
click at [734, 231] on div at bounding box center [660, 240] width 241 height 42
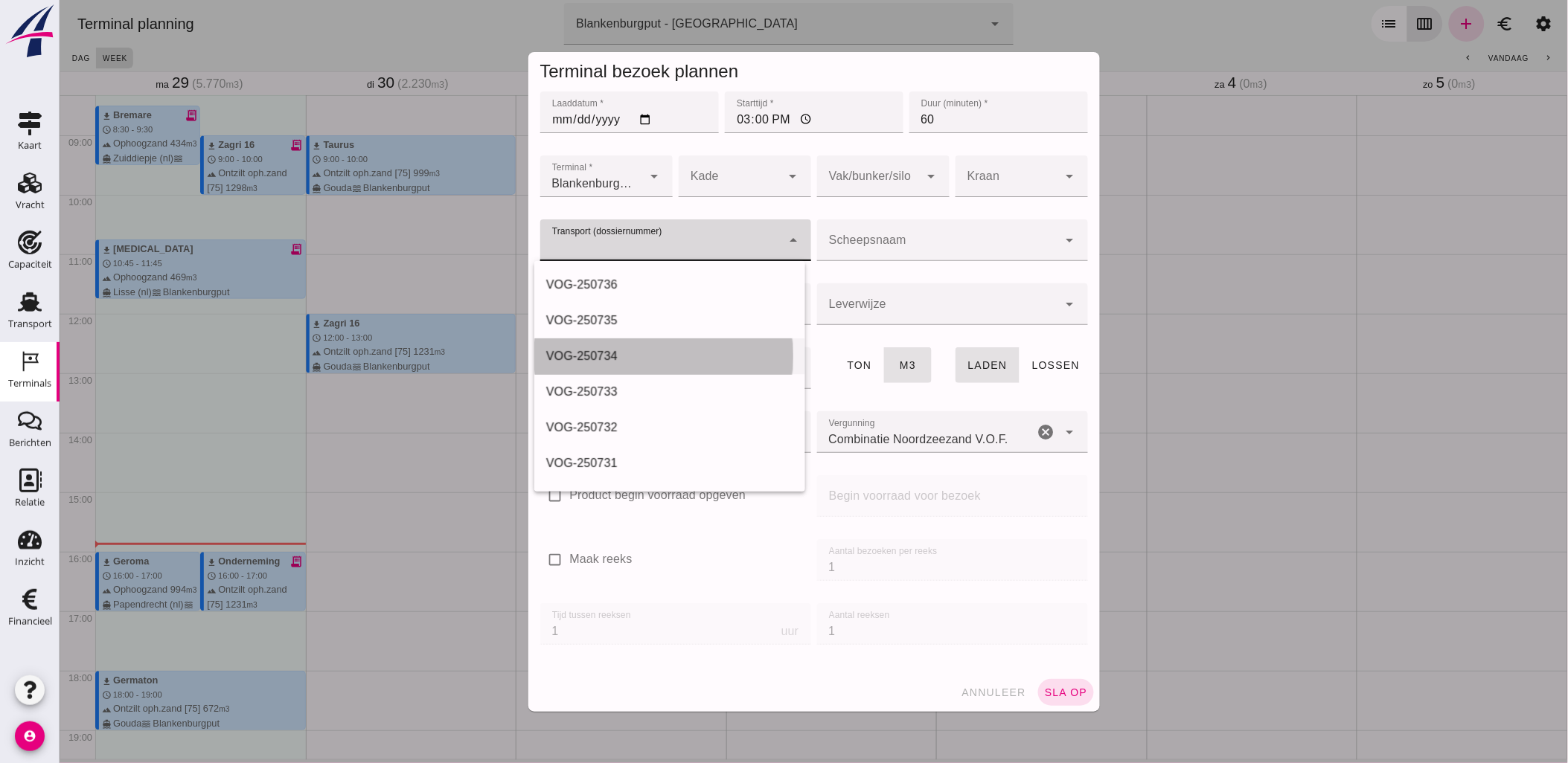
click at [649, 353] on div "VOG-250734" at bounding box center [669, 357] width 247 height 18
type input "VOG-250734"
type input "franco_on_shore"
type input "1231"
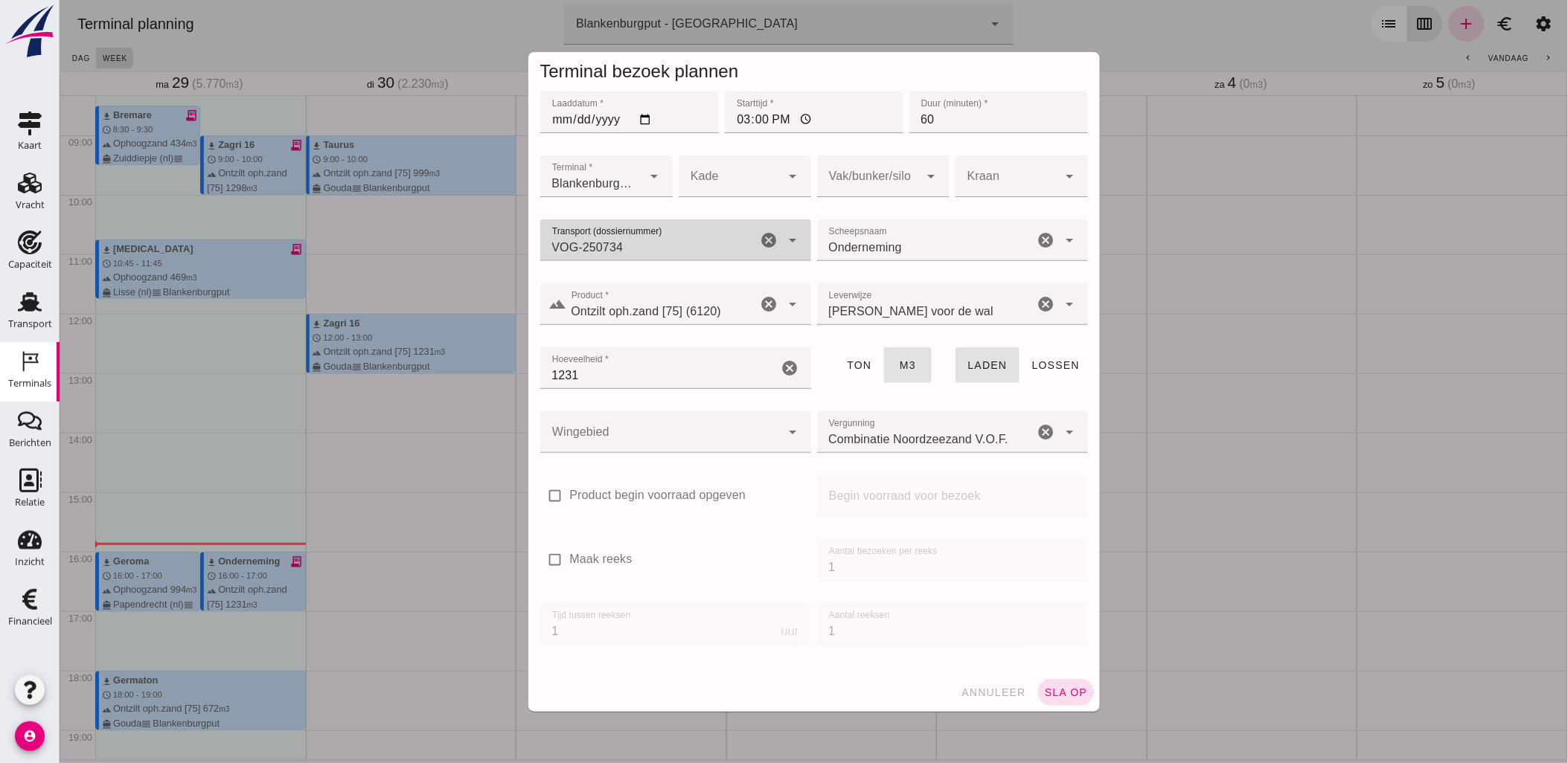
click at [842, 175] on div at bounding box center [868, 176] width 103 height 42
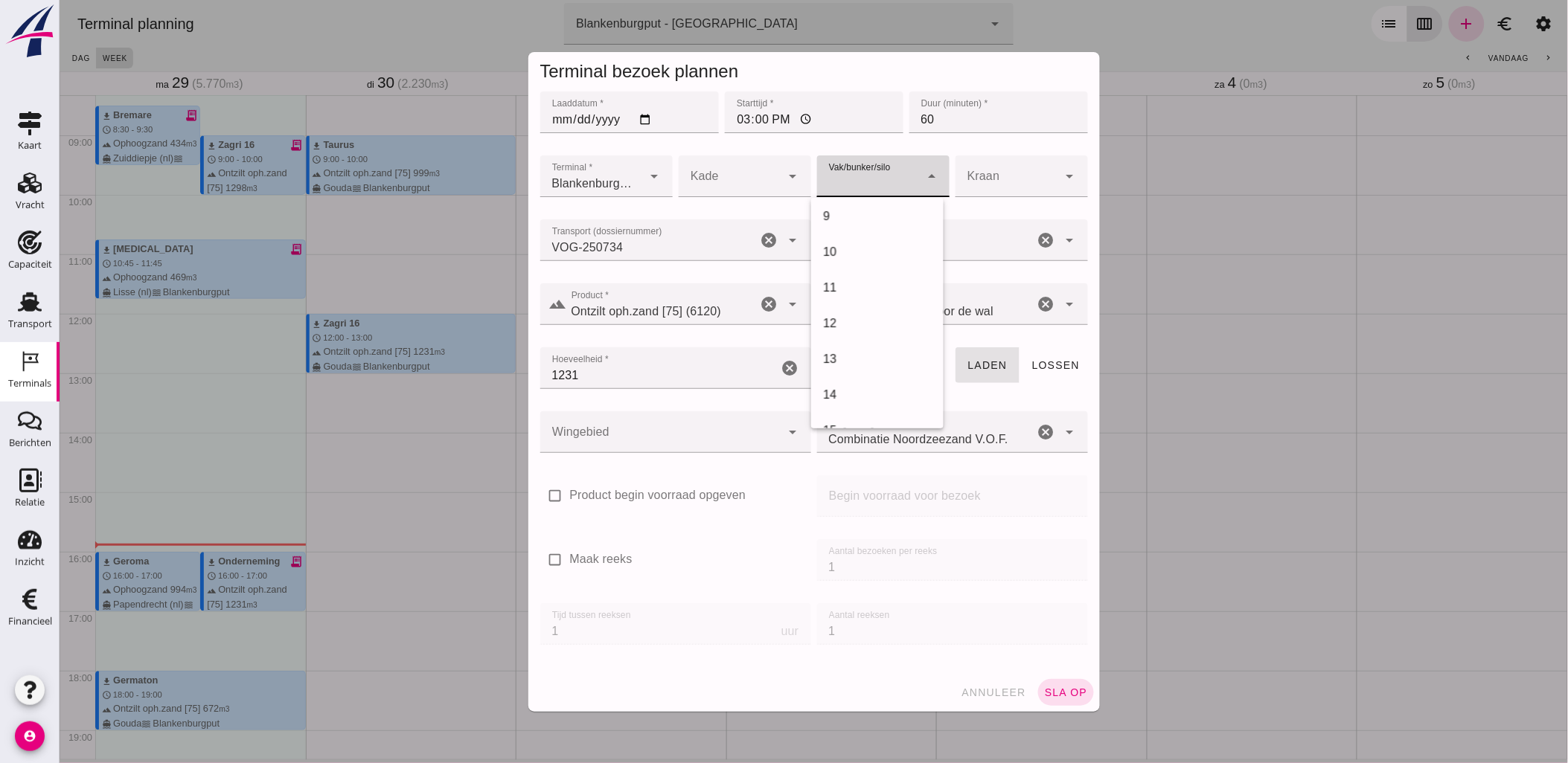
scroll to position [412, 0]
click at [872, 406] on div "18" at bounding box center [877, 415] width 109 height 18
type input "366"
click at [659, 442] on div at bounding box center [660, 432] width 241 height 42
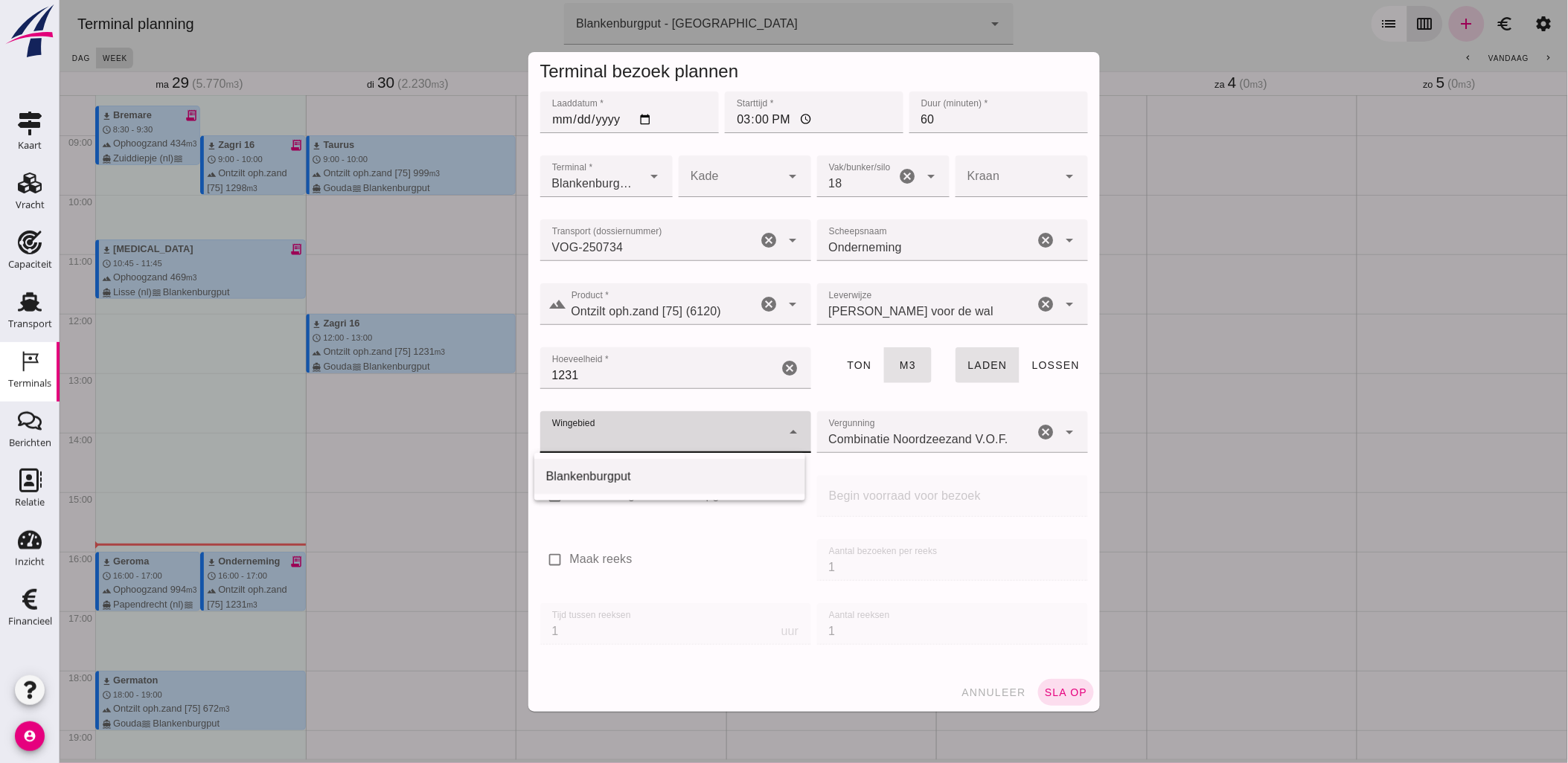
click at [618, 477] on div "Blankenburgput" at bounding box center [669, 477] width 247 height 18
type input "333"
click at [1061, 686] on span "sla op" at bounding box center [1065, 692] width 44 height 12
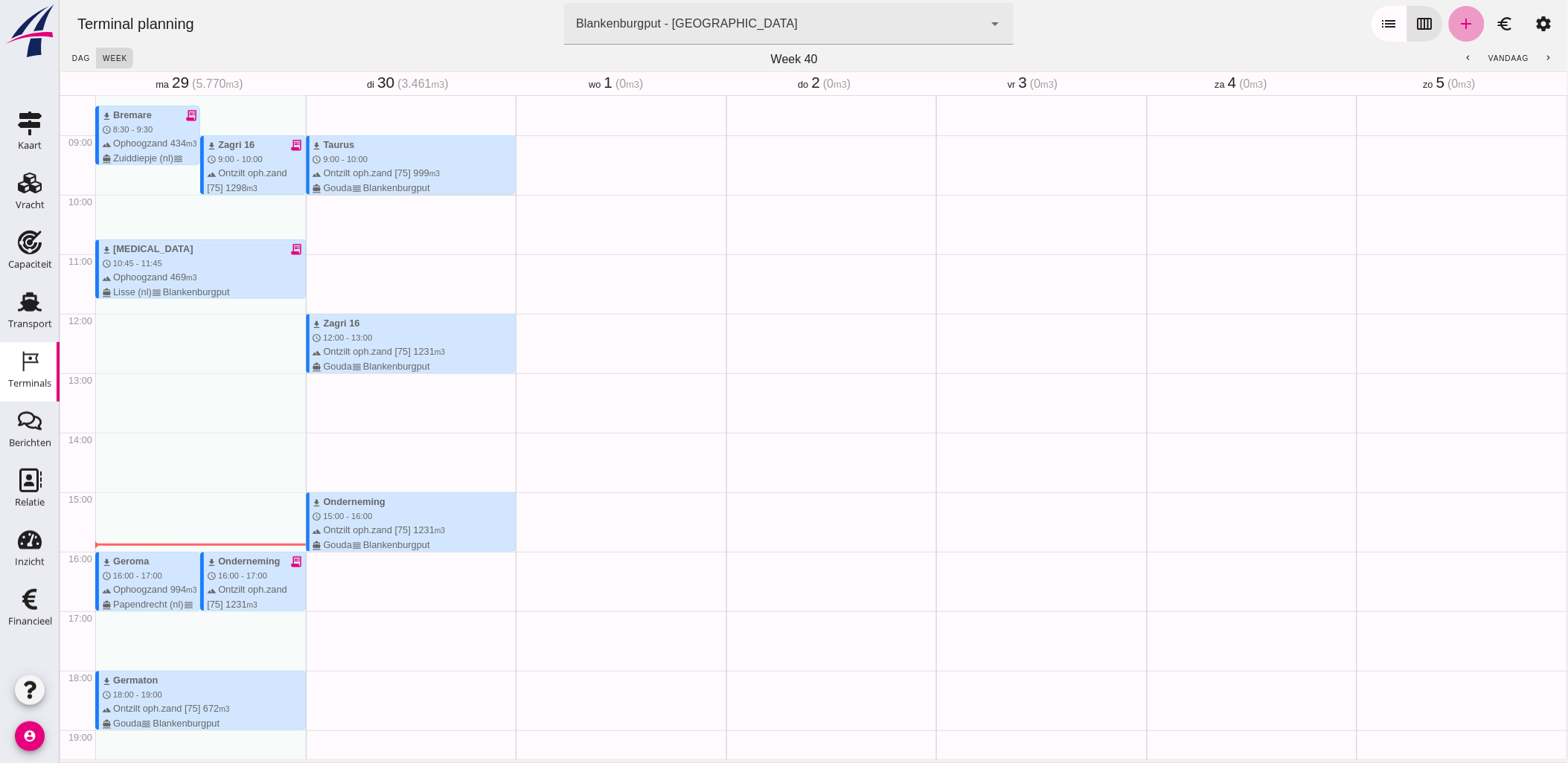
click at [1457, 21] on icon "add" at bounding box center [1466, 24] width 18 height 18
type input "Combinatie Noordzeezand V.O.F."
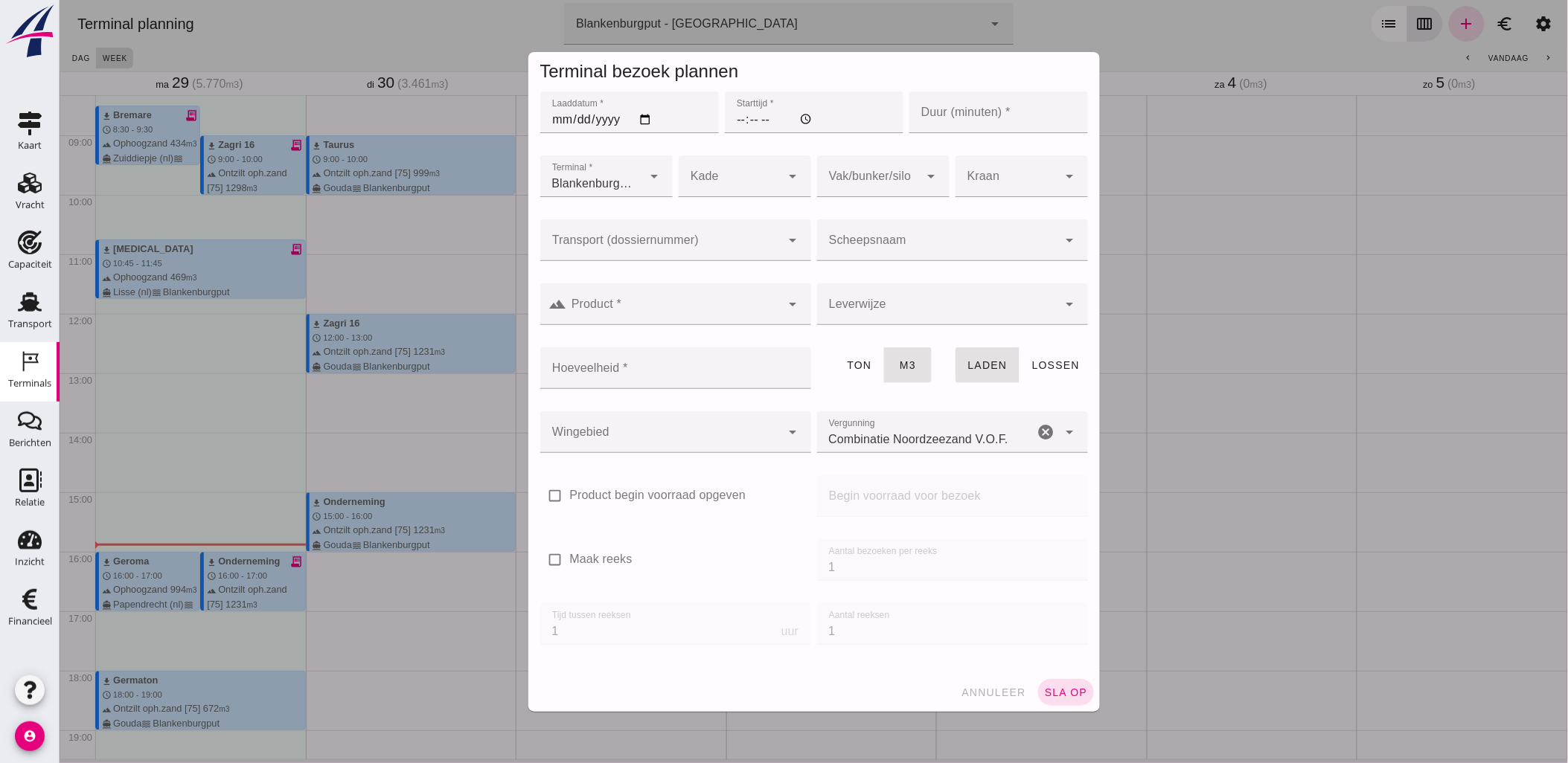
click at [641, 119] on input "Laaddatum *" at bounding box center [628, 113] width 178 height 42
type input "[DATE]"
click at [732, 113] on input "Starttijd *" at bounding box center [813, 113] width 178 height 42
type input "16:00"
type input "60"
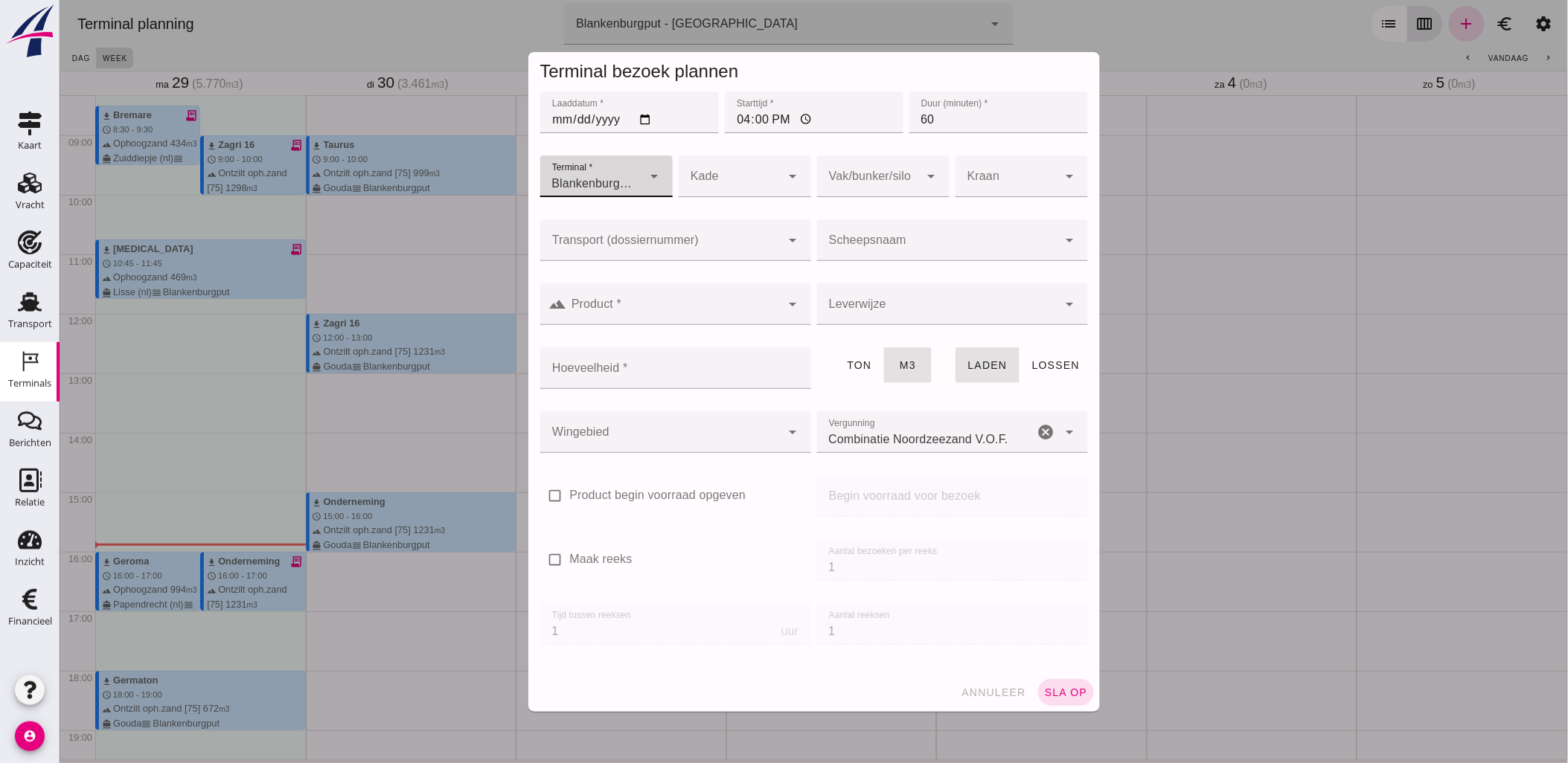
click at [721, 223] on div at bounding box center [660, 240] width 241 height 42
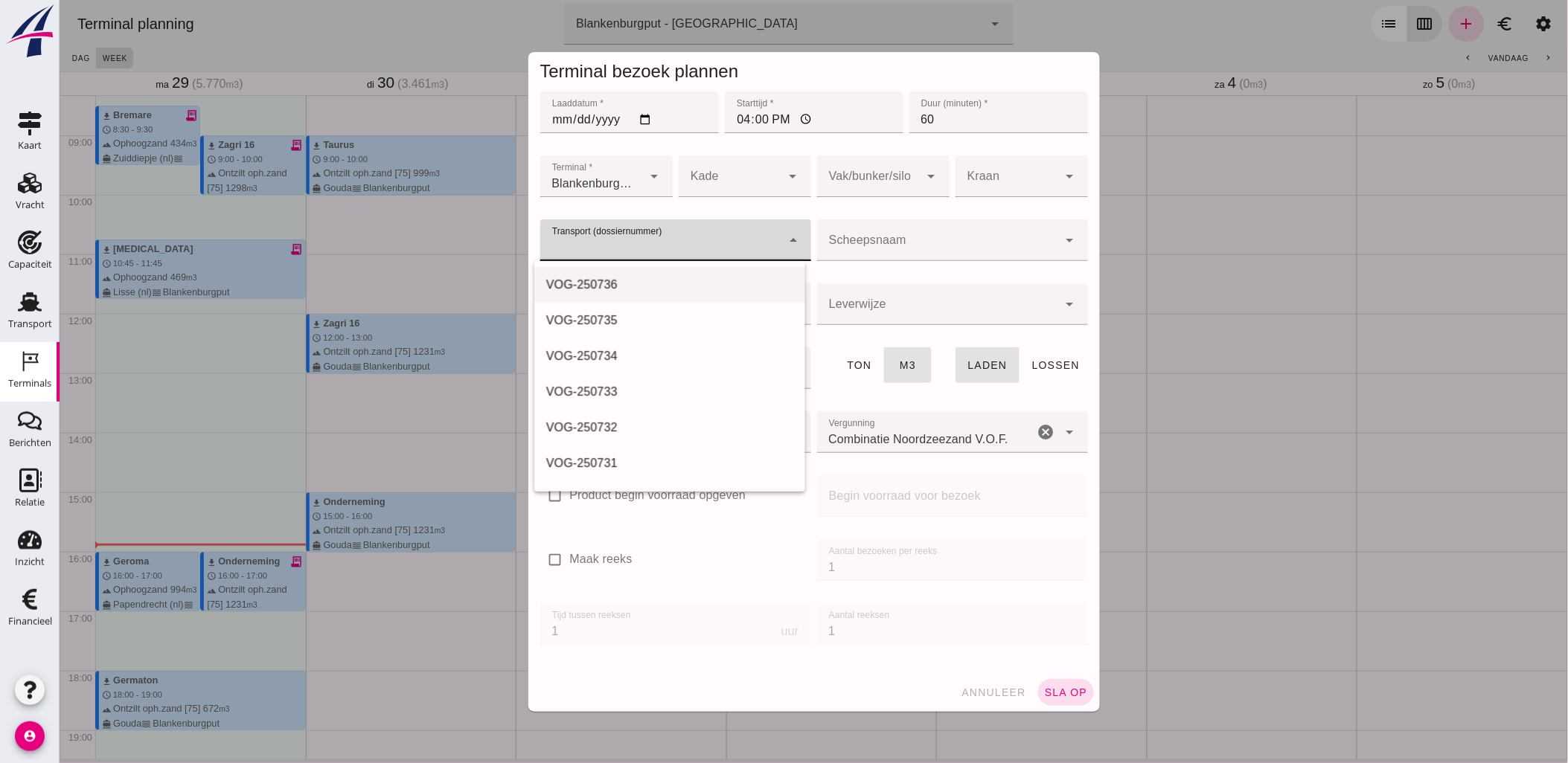
drag, startPoint x: 700, startPoint y: 313, endPoint x: 734, endPoint y: 292, distance: 40.0
click at [700, 313] on div "VOG-250735" at bounding box center [669, 321] width 247 height 18
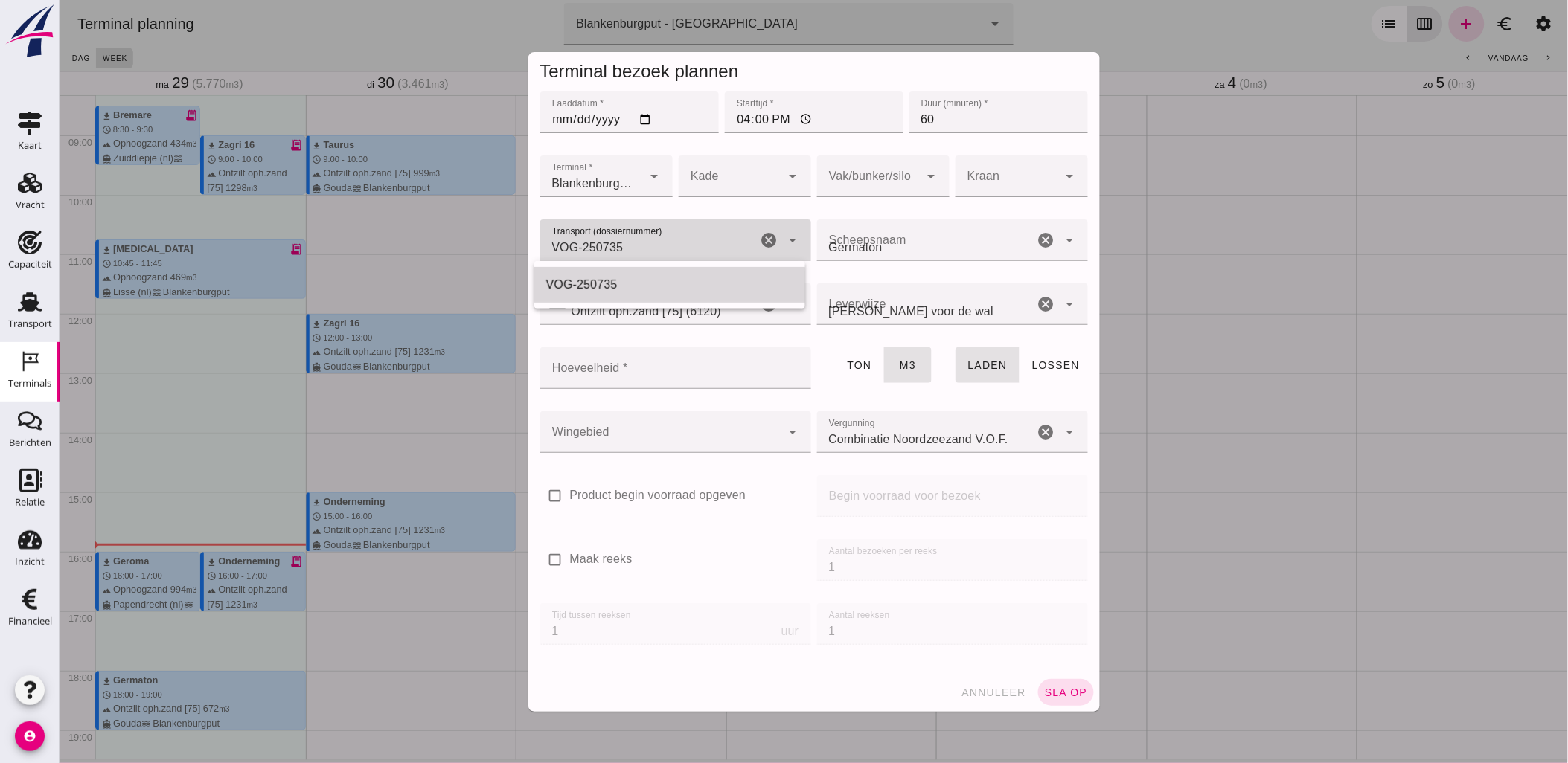
type input "VOG-250735"
type input "franco_on_shore"
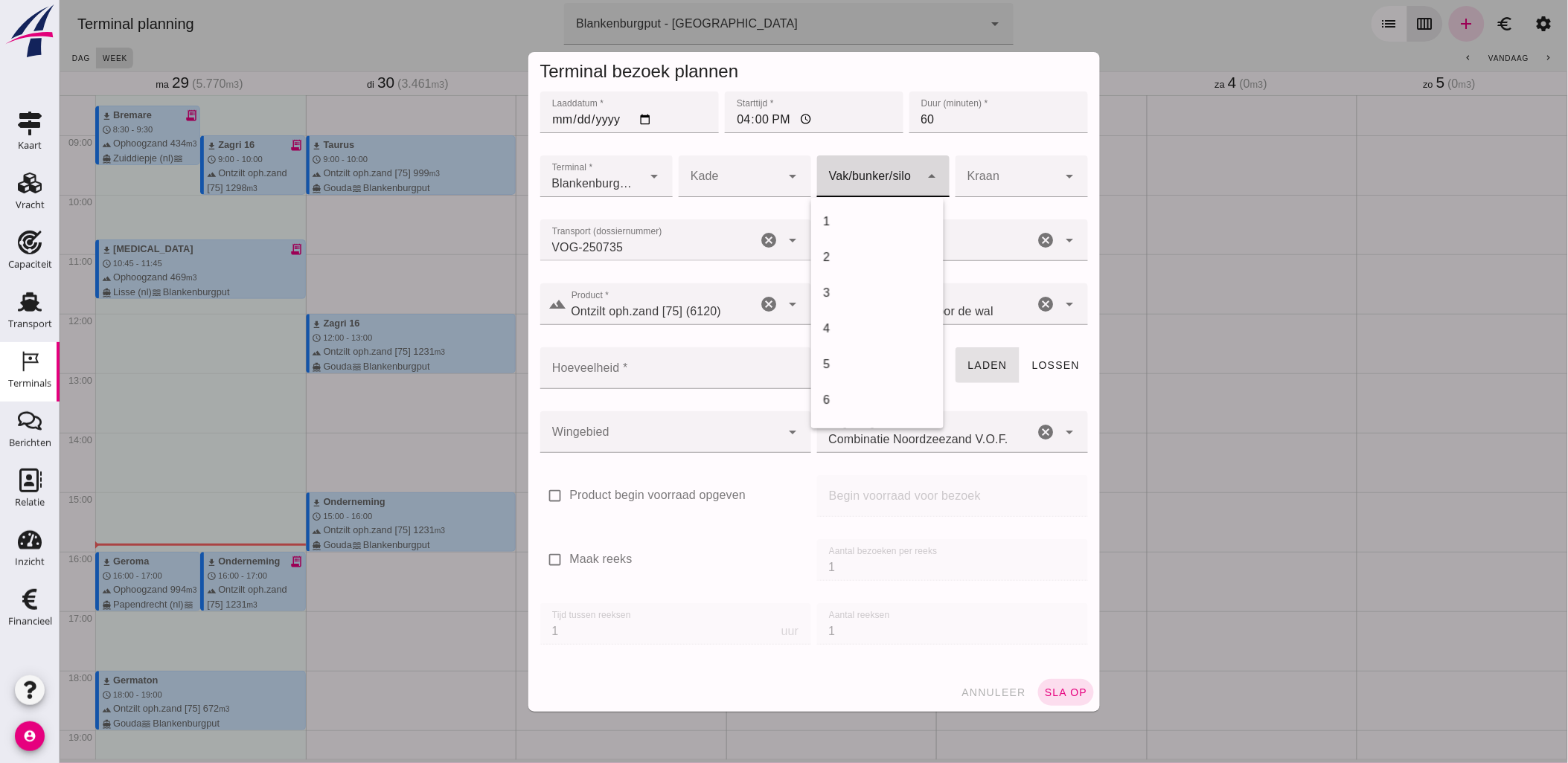
click at [840, 169] on div at bounding box center [868, 176] width 103 height 42
click at [842, 338] on div "18" at bounding box center [877, 333] width 109 height 18
type input "366"
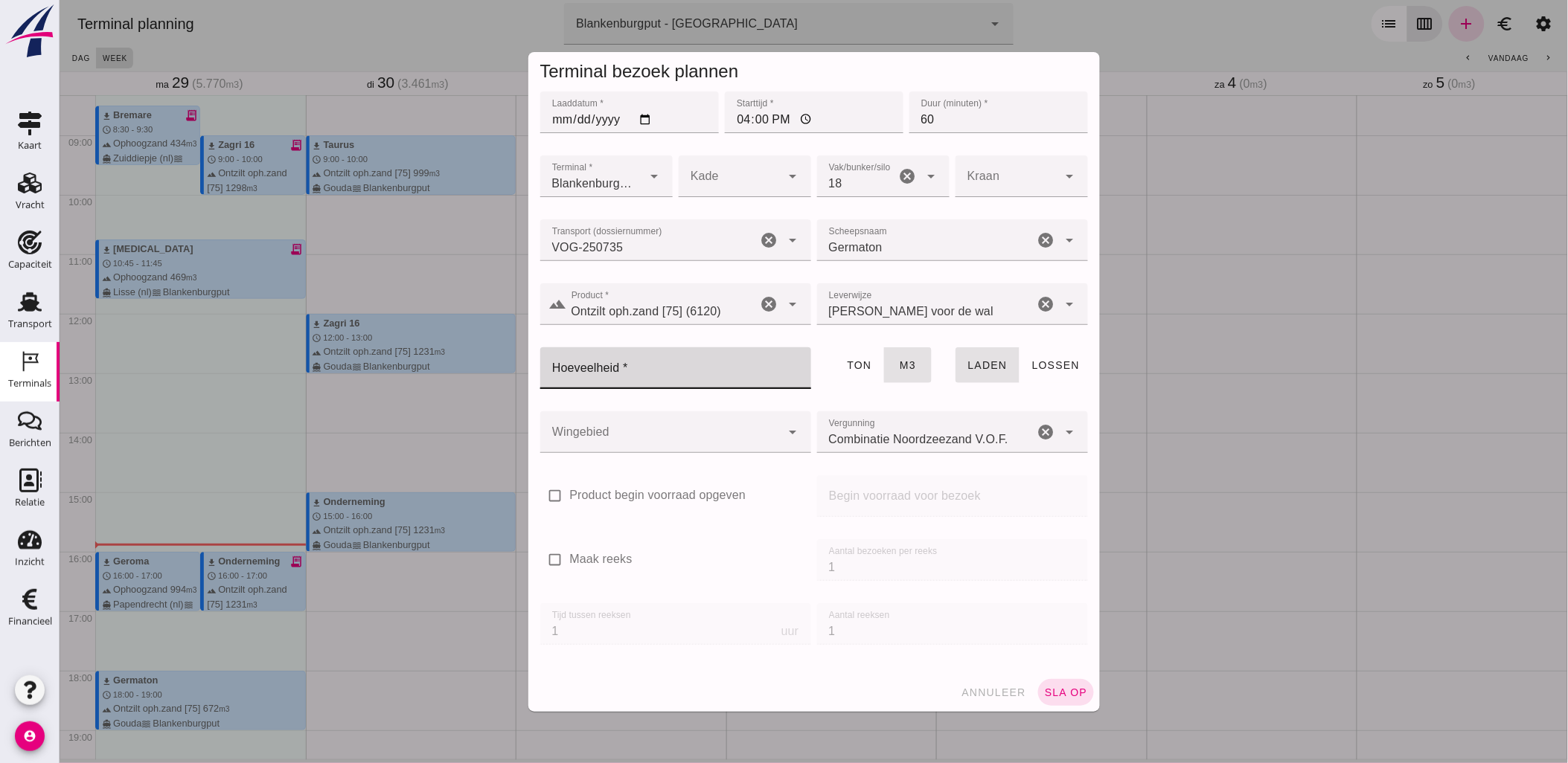
click at [677, 374] on input "Hoeveelheid *" at bounding box center [670, 368] width 262 height 42
type input "672"
type button "tons"
type button "cubic"
type button "loading"
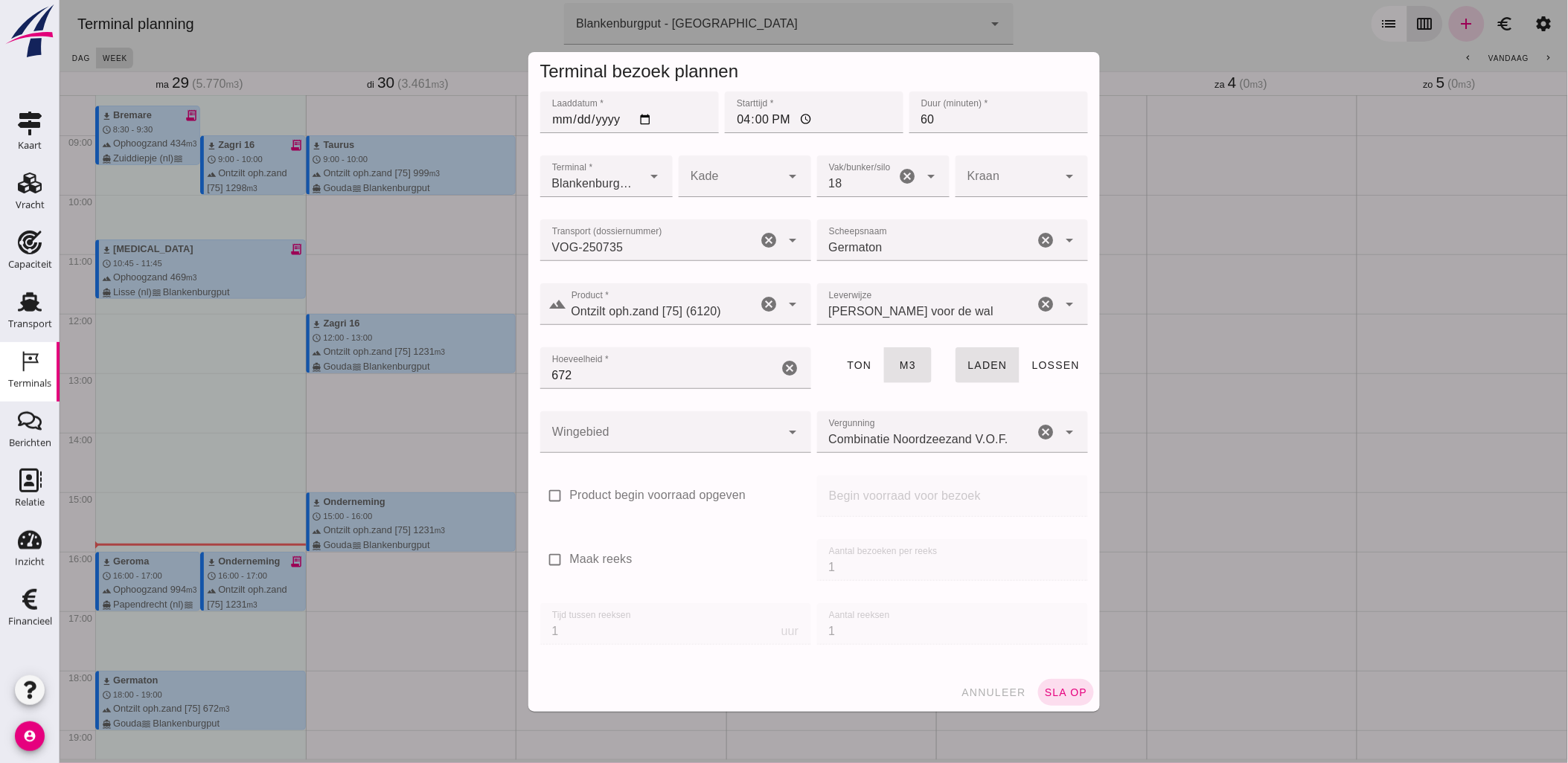
click at [674, 416] on div at bounding box center [660, 432] width 241 height 42
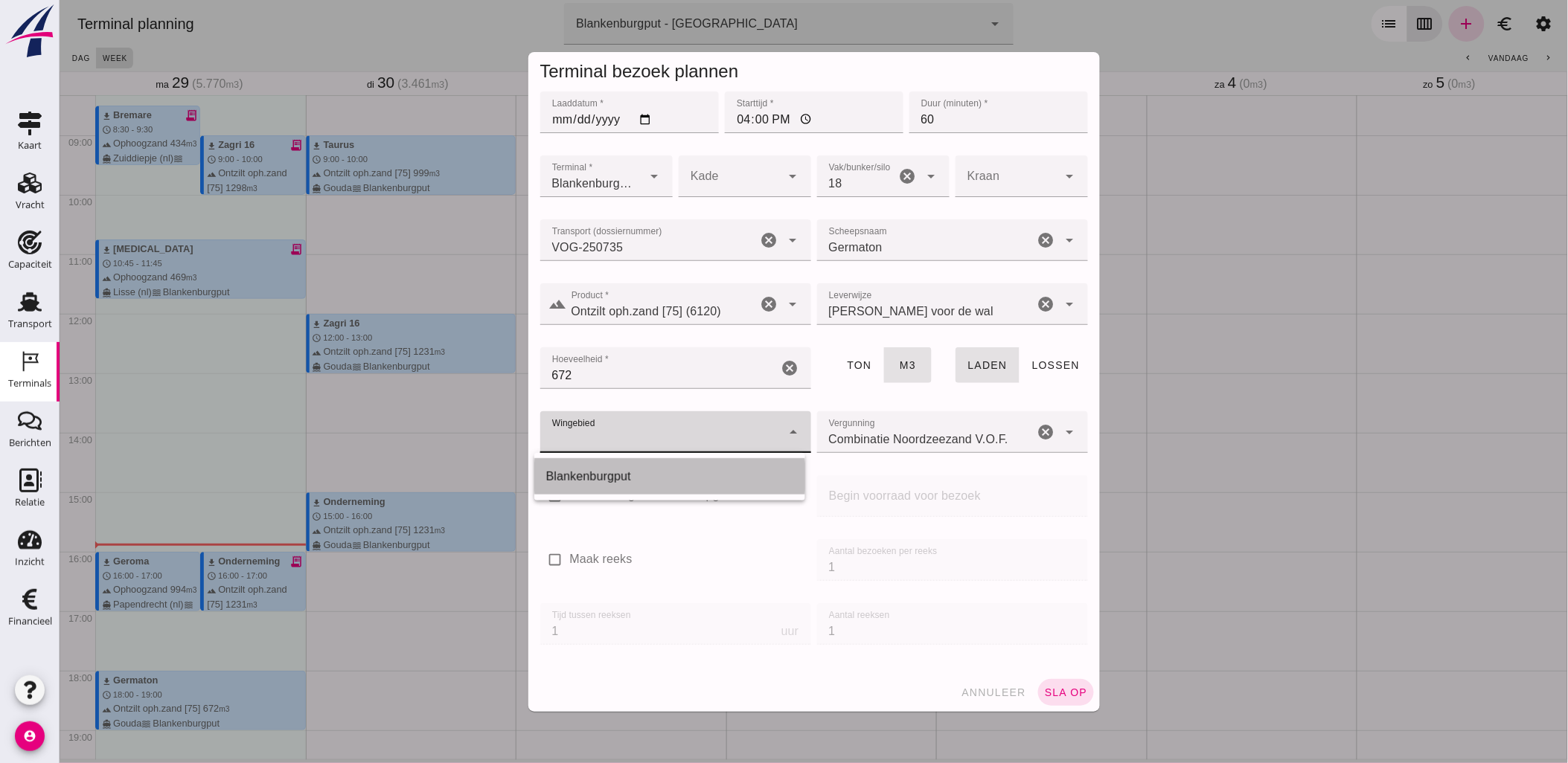
click at [664, 474] on div "Blankenburgput" at bounding box center [669, 477] width 247 height 18
type input "333"
click at [1069, 694] on span "sla op" at bounding box center [1065, 692] width 44 height 12
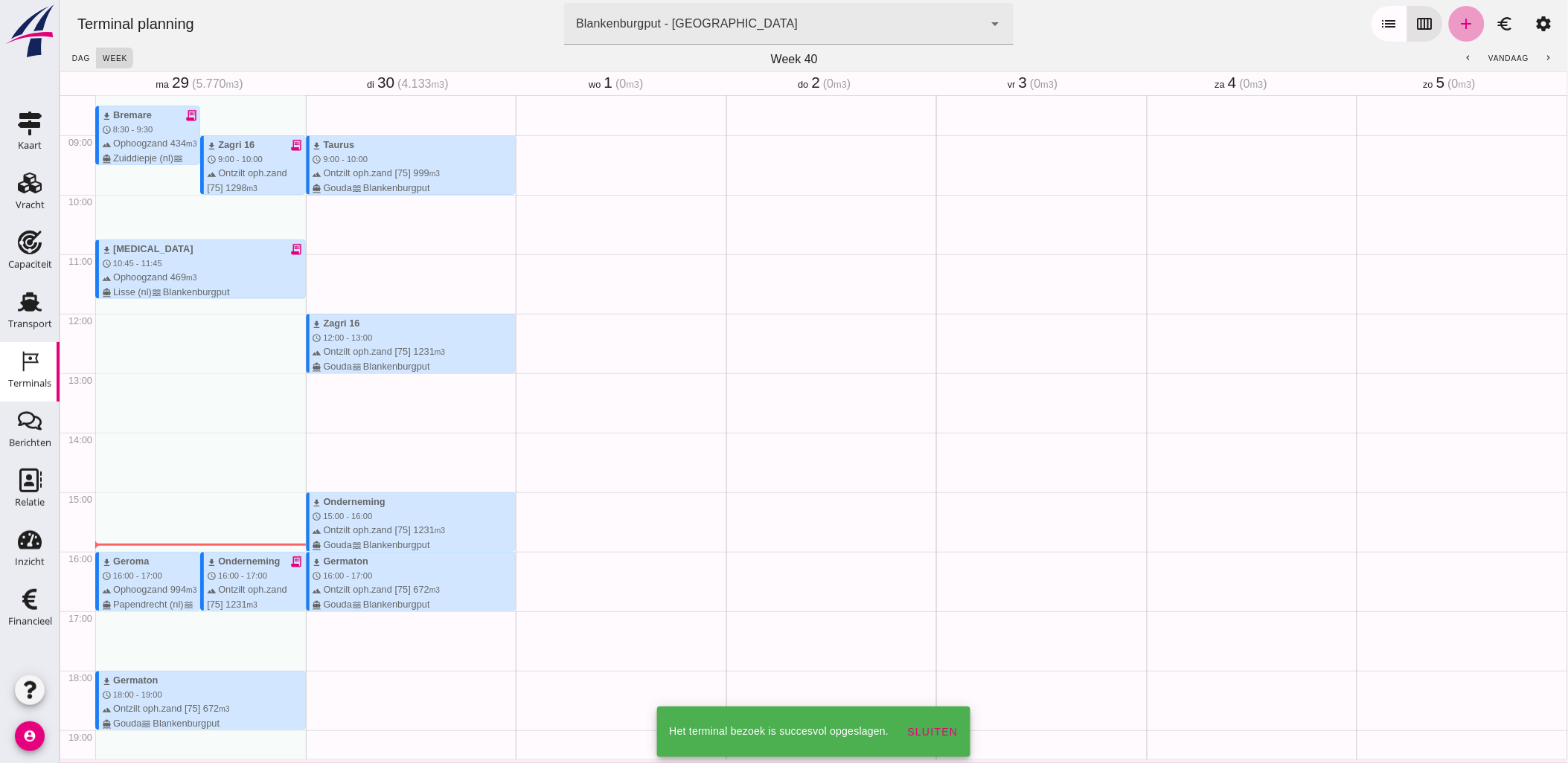
click at [1455, 33] on link "add" at bounding box center [1466, 24] width 36 height 36
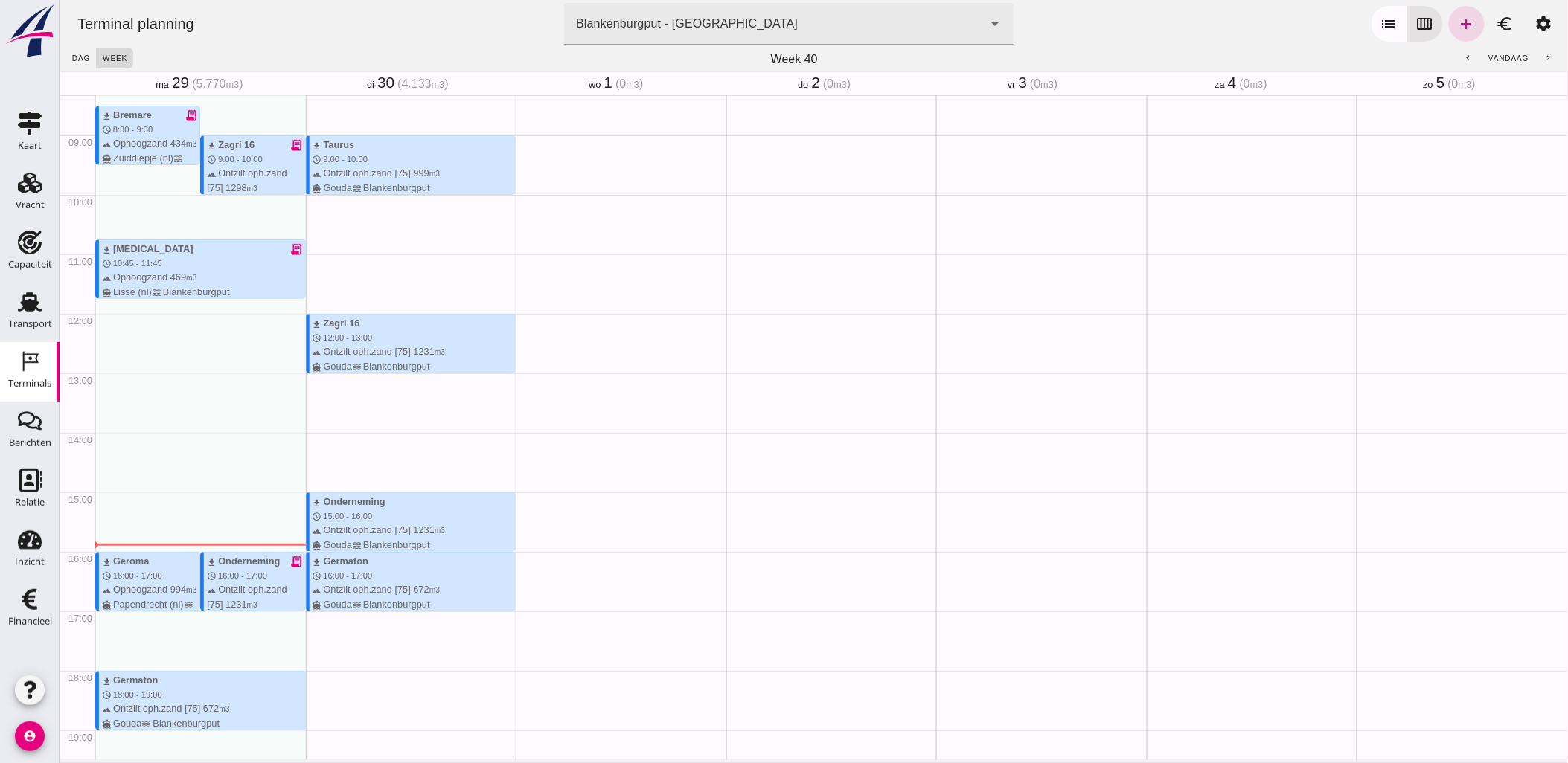
type input "Combinatie Noordzeezand V.O.F."
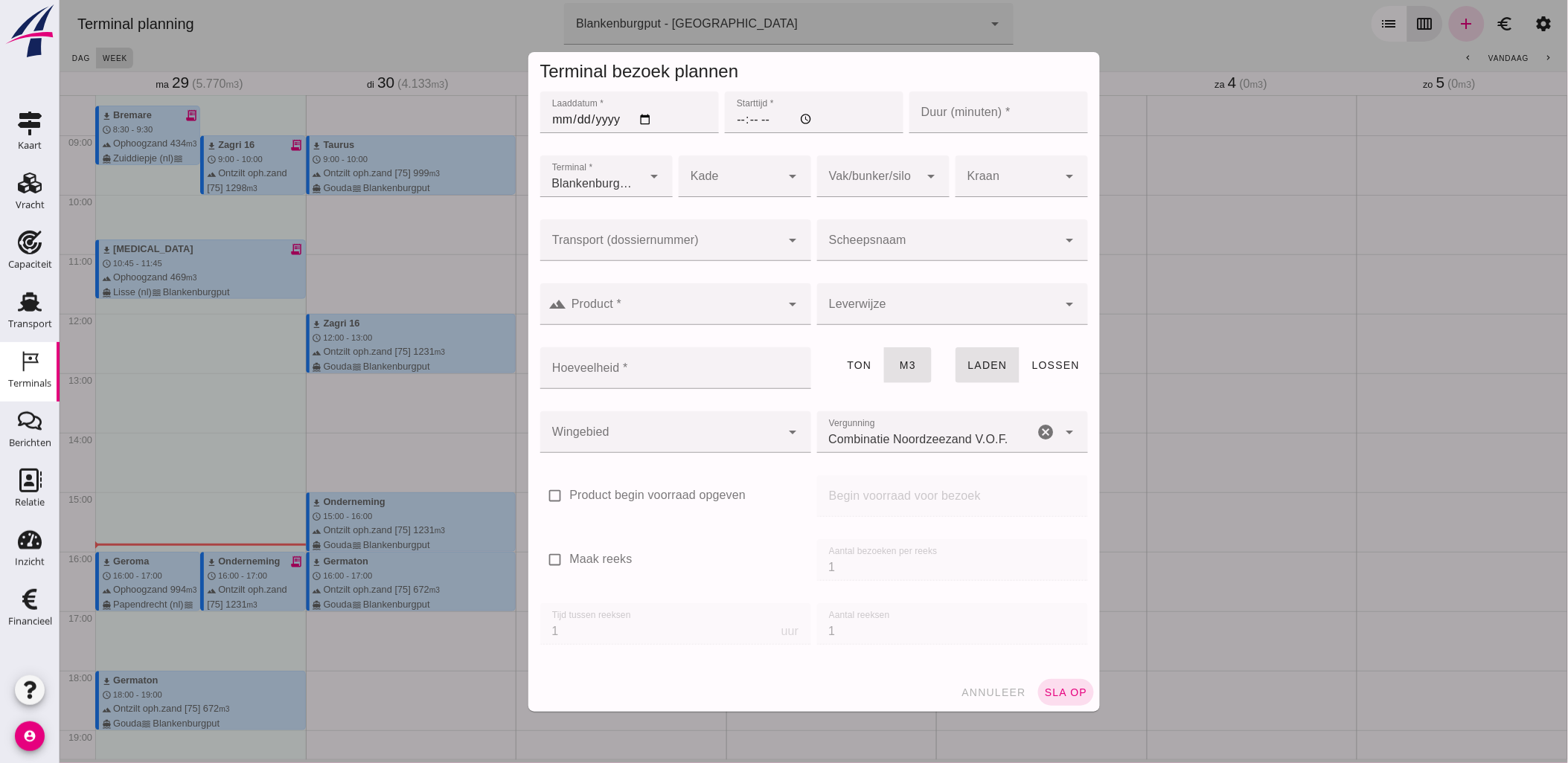
click at [635, 119] on input "Laaddatum *" at bounding box center [628, 113] width 178 height 42
type input "[DATE]"
click at [752, 120] on input "Starttijd *" at bounding box center [813, 113] width 178 height 42
type input "19:00"
type input "60"
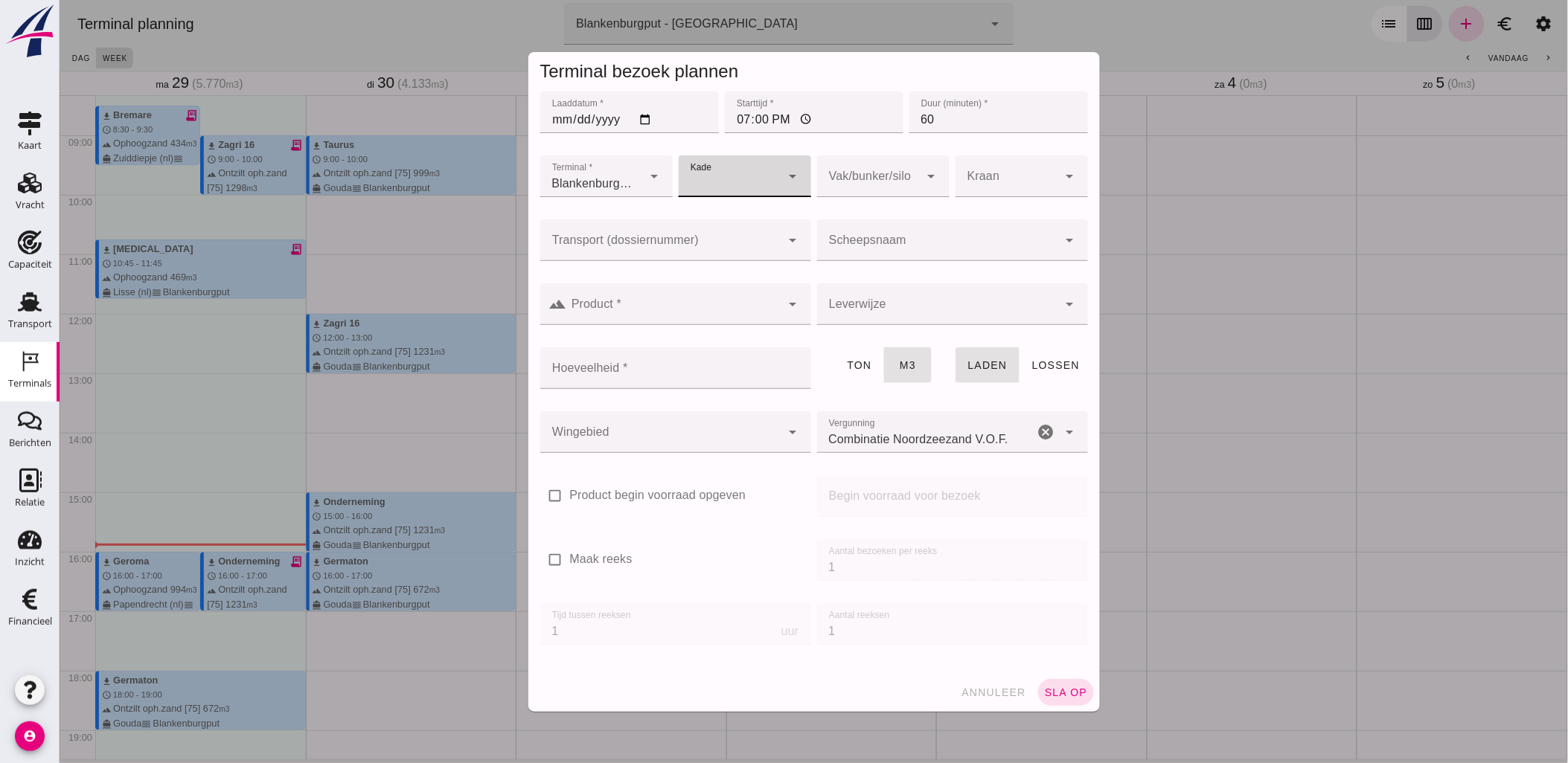
click at [734, 238] on div at bounding box center [660, 240] width 241 height 42
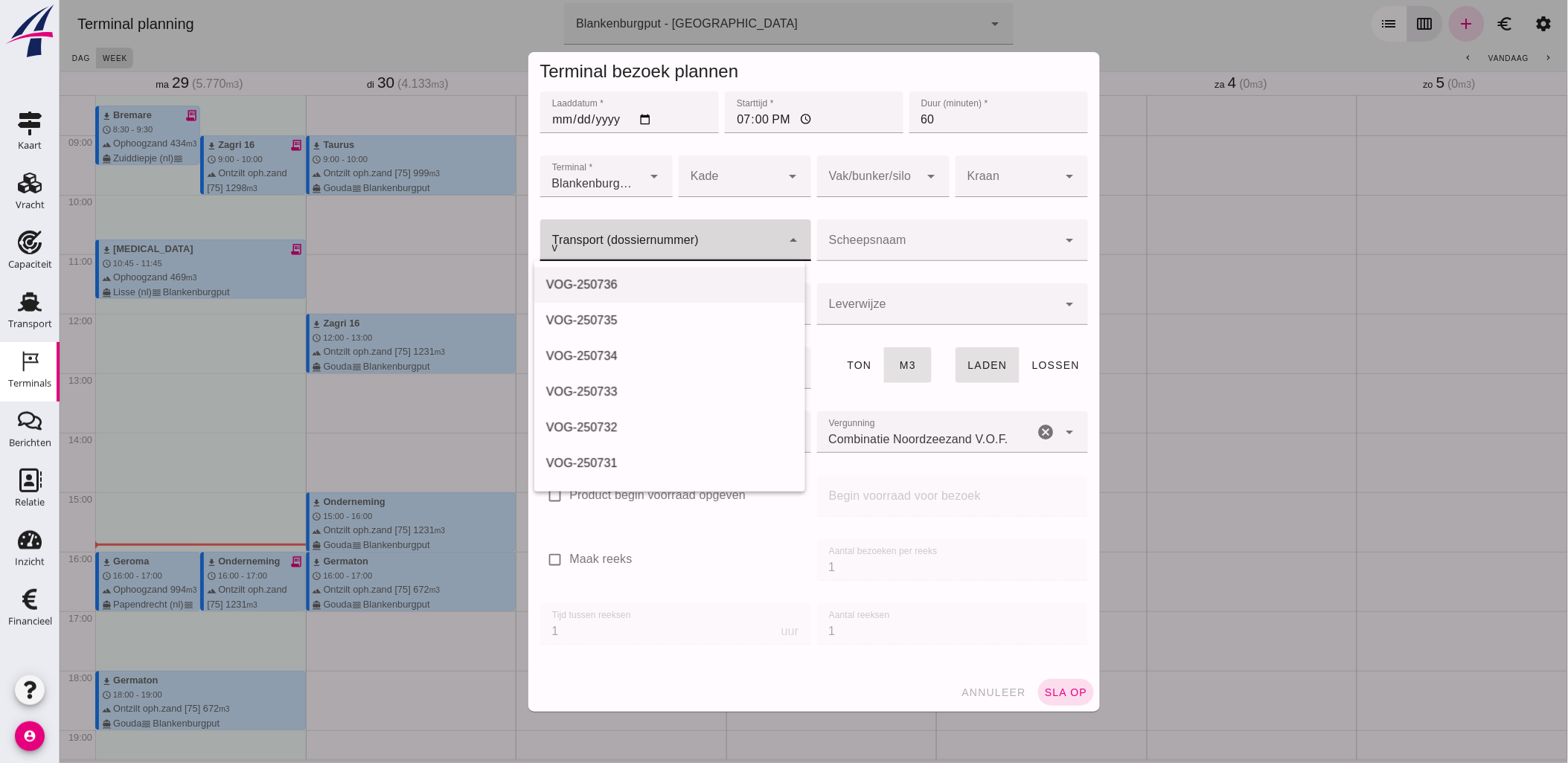
click at [702, 280] on div "VOG-250736" at bounding box center [669, 285] width 247 height 18
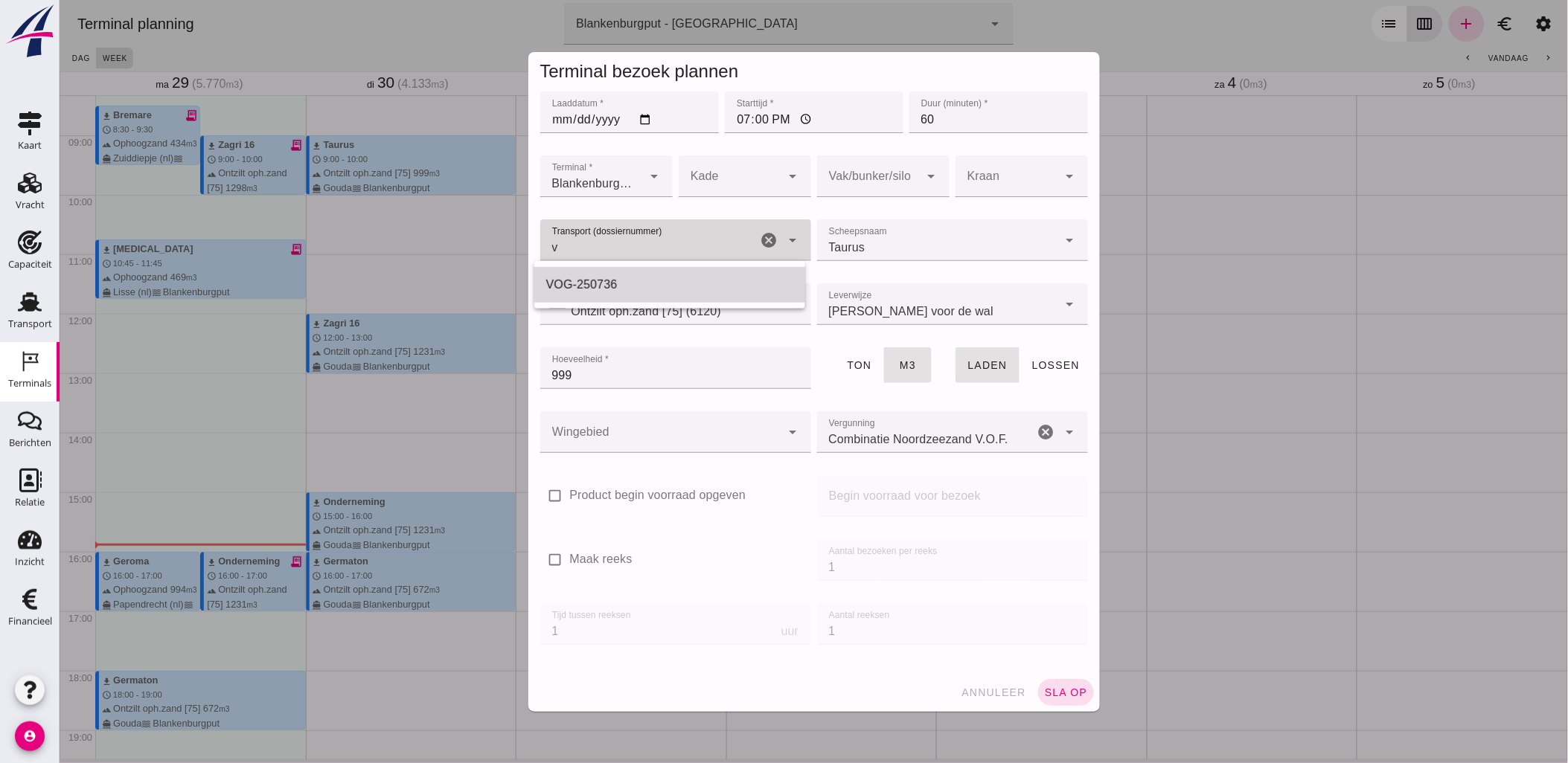
type input "VOG-250736"
type input "franco_on_shore"
type input "999"
type input "VOG-250736"
click at [856, 187] on div at bounding box center [868, 176] width 103 height 42
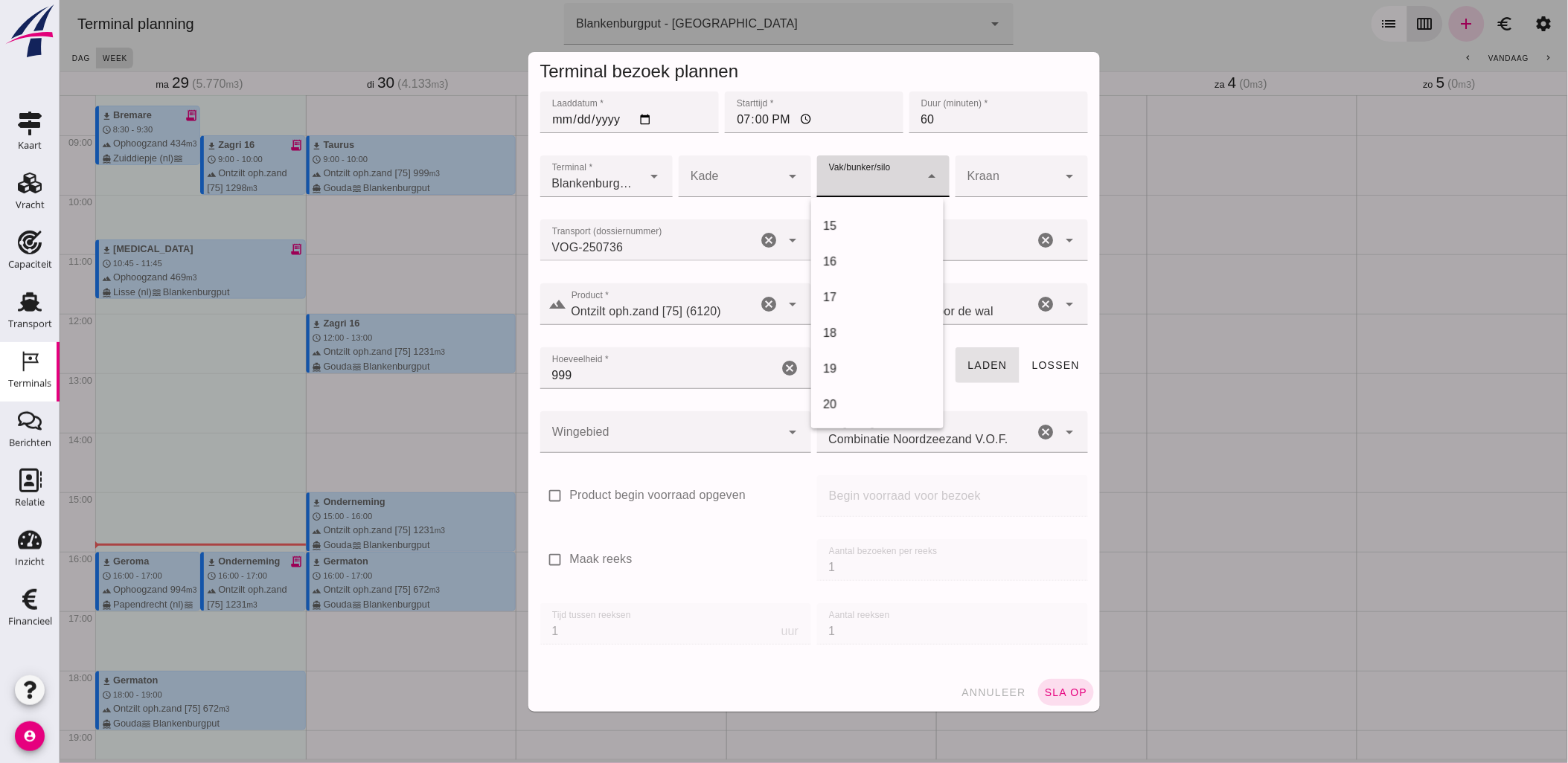
click at [863, 341] on div "18" at bounding box center [876, 333] width 132 height 36
type input "366"
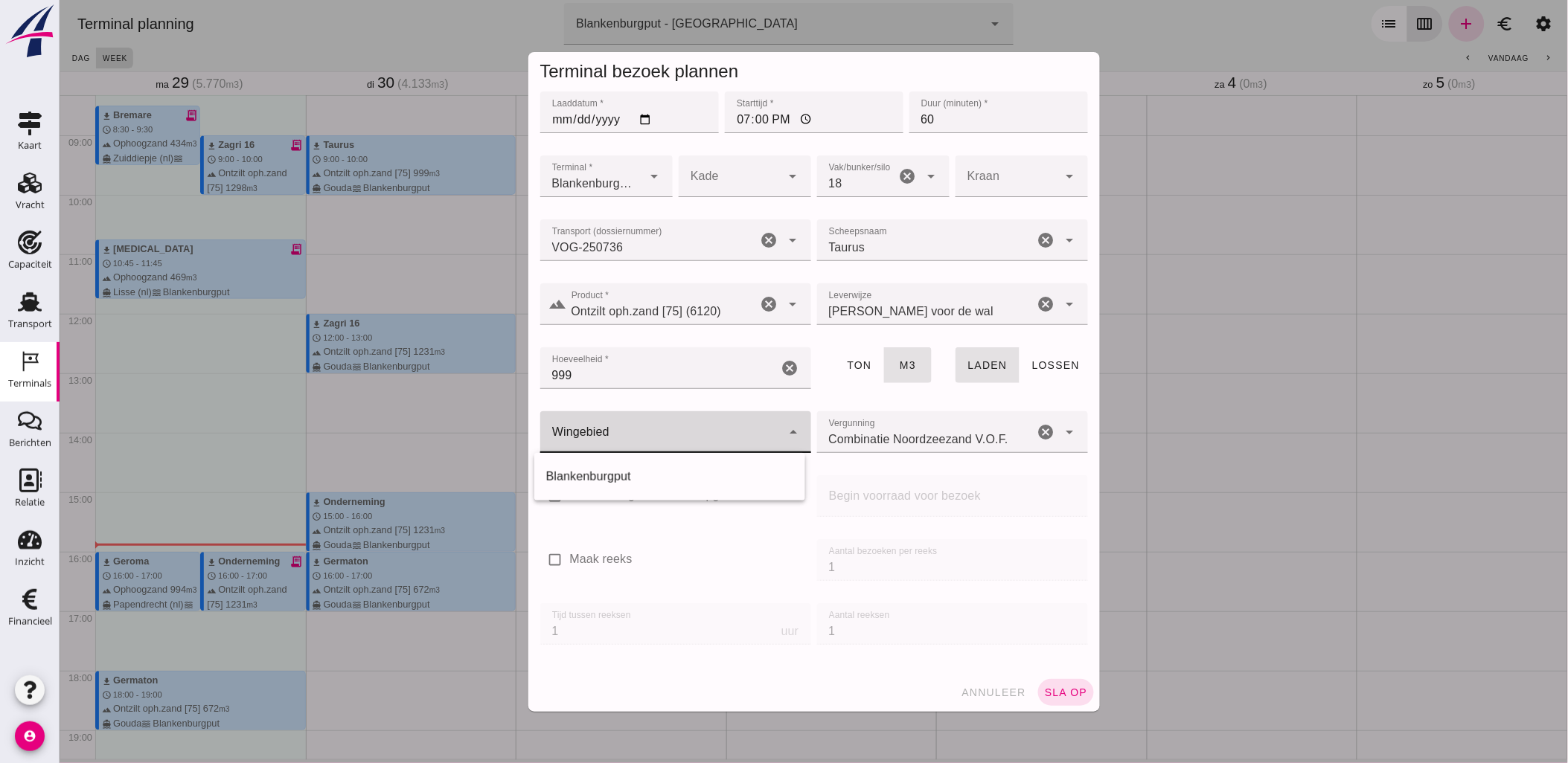
click at [697, 441] on div at bounding box center [660, 432] width 241 height 42
click at [652, 474] on div "Blankenburgput" at bounding box center [669, 477] width 247 height 18
type input "333"
click at [1079, 689] on span "sla op" at bounding box center [1065, 692] width 44 height 12
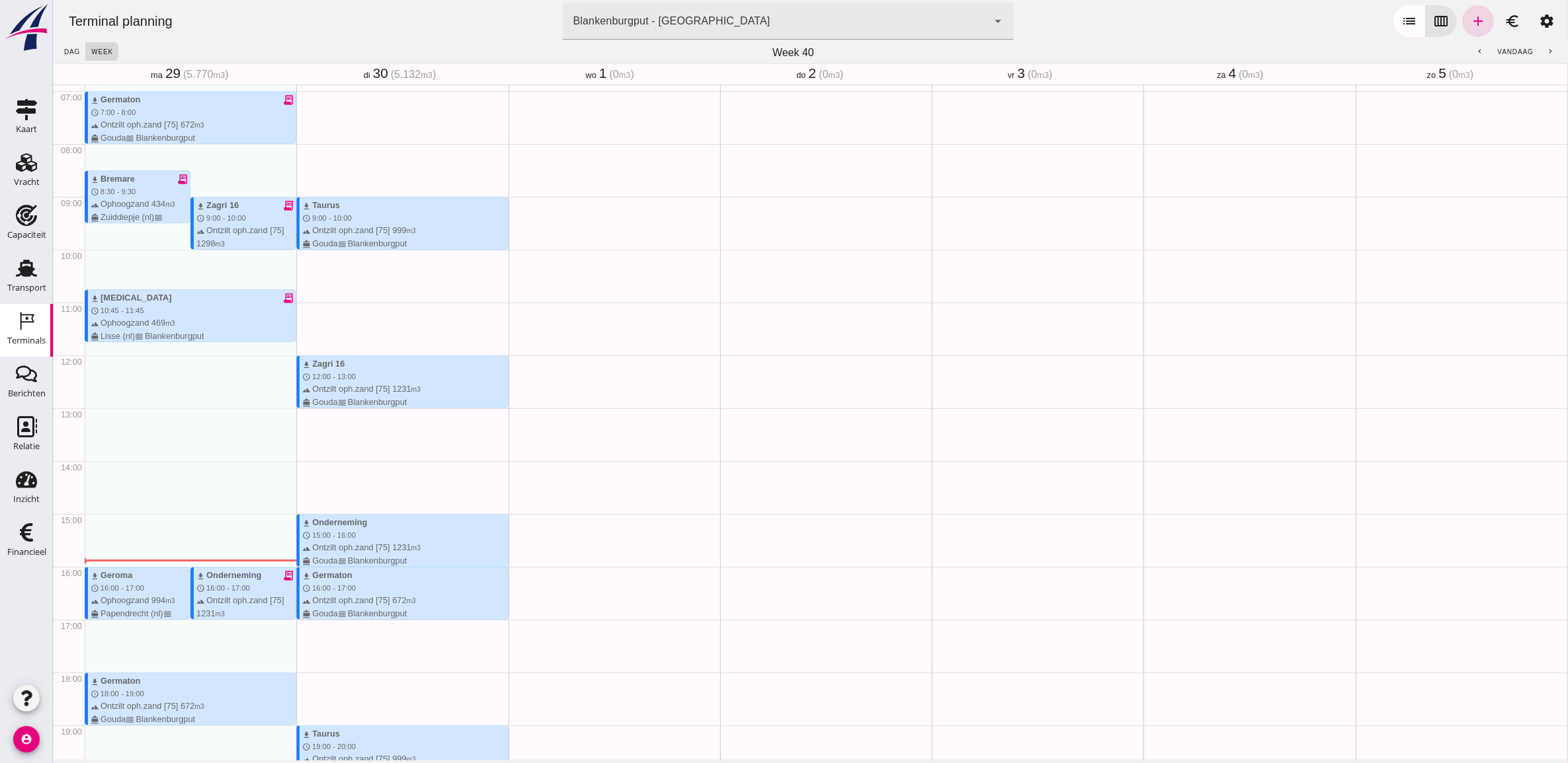
scroll to position [370, 0]
